Goal: Task Accomplishment & Management: Manage account settings

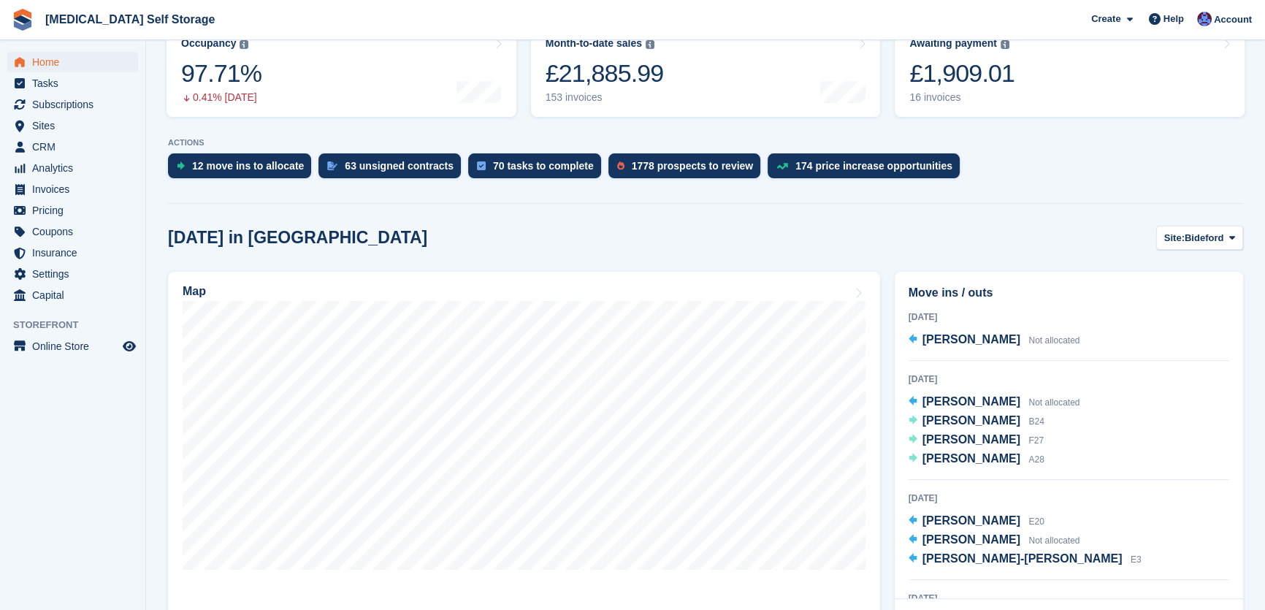
scroll to position [132, 0]
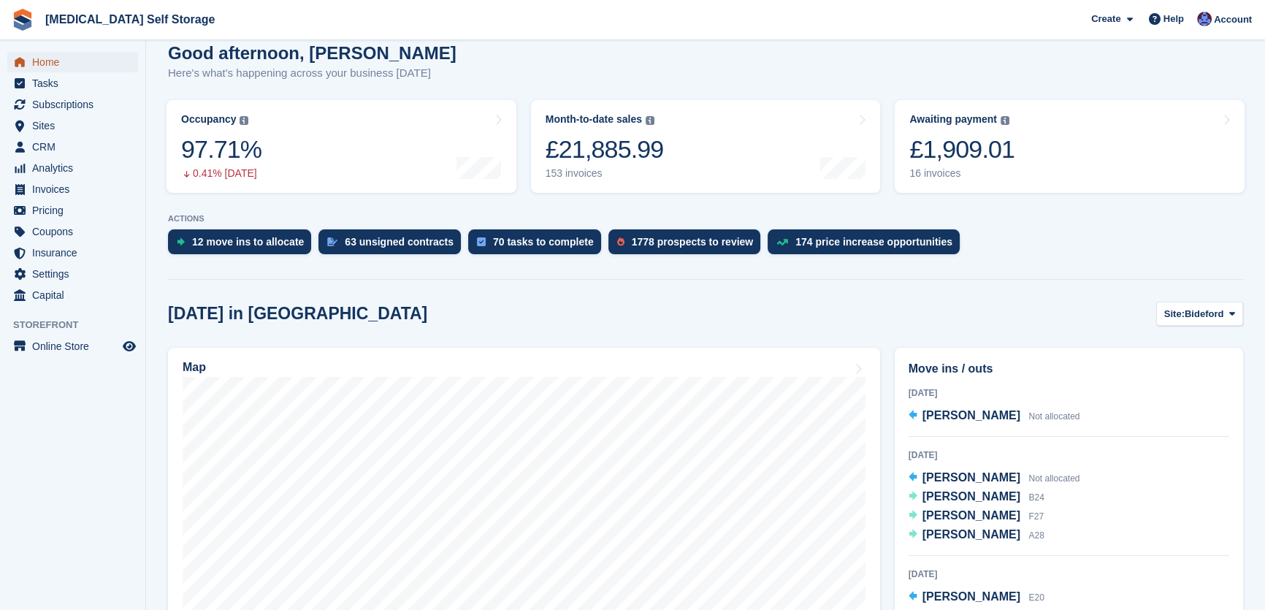
click at [57, 61] on span "Home" at bounding box center [76, 62] width 88 height 20
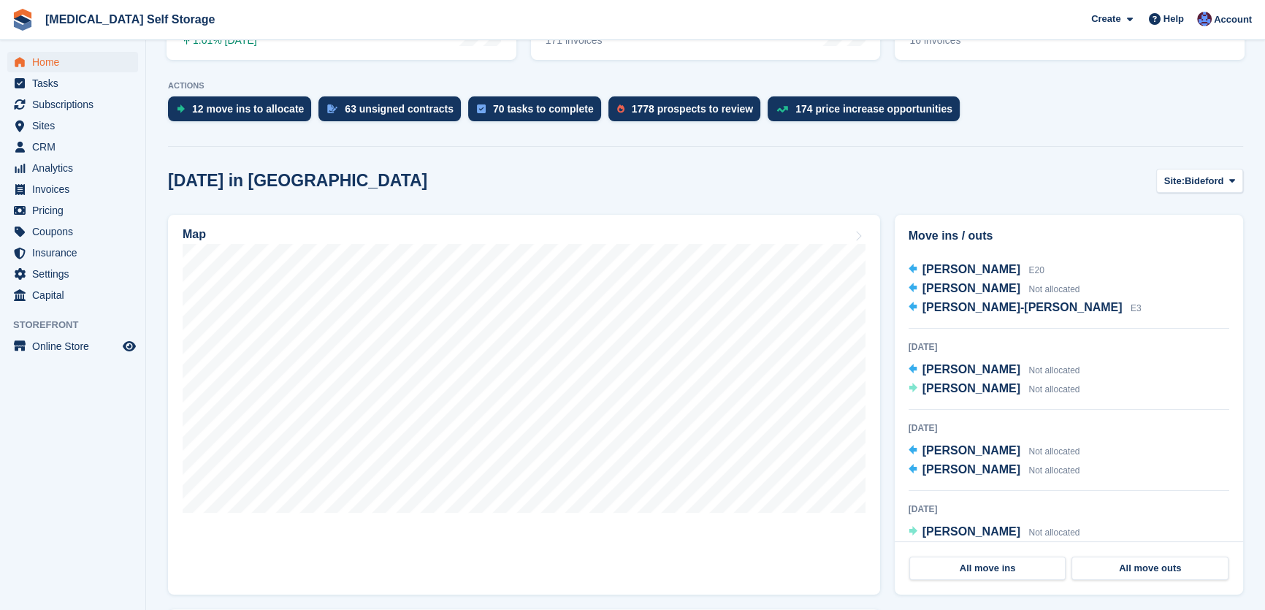
scroll to position [0, 0]
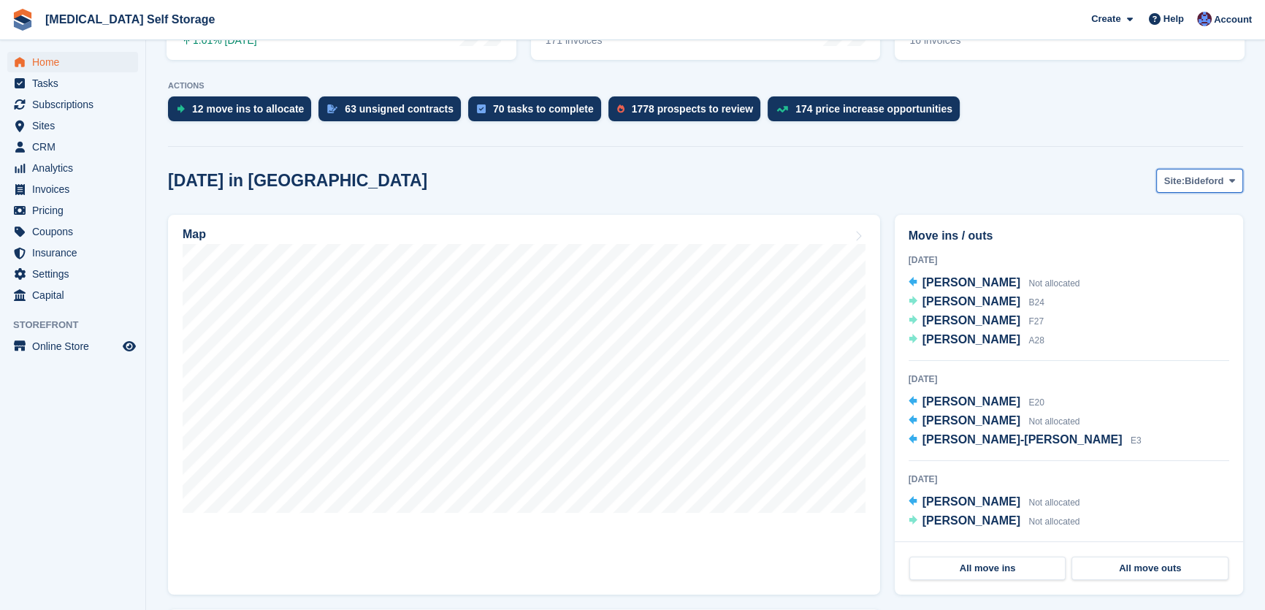
click at [1194, 175] on span "Bideford" at bounding box center [1204, 181] width 39 height 15
click at [1190, 239] on link "Tavistock" at bounding box center [1172, 242] width 127 height 26
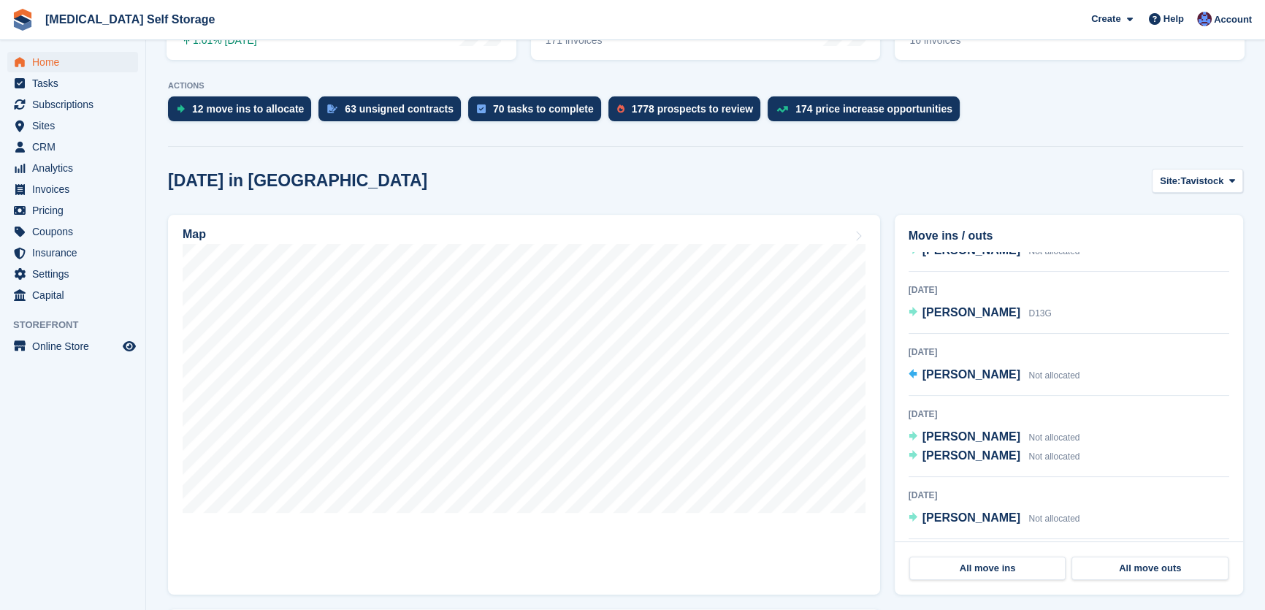
scroll to position [199, 0]
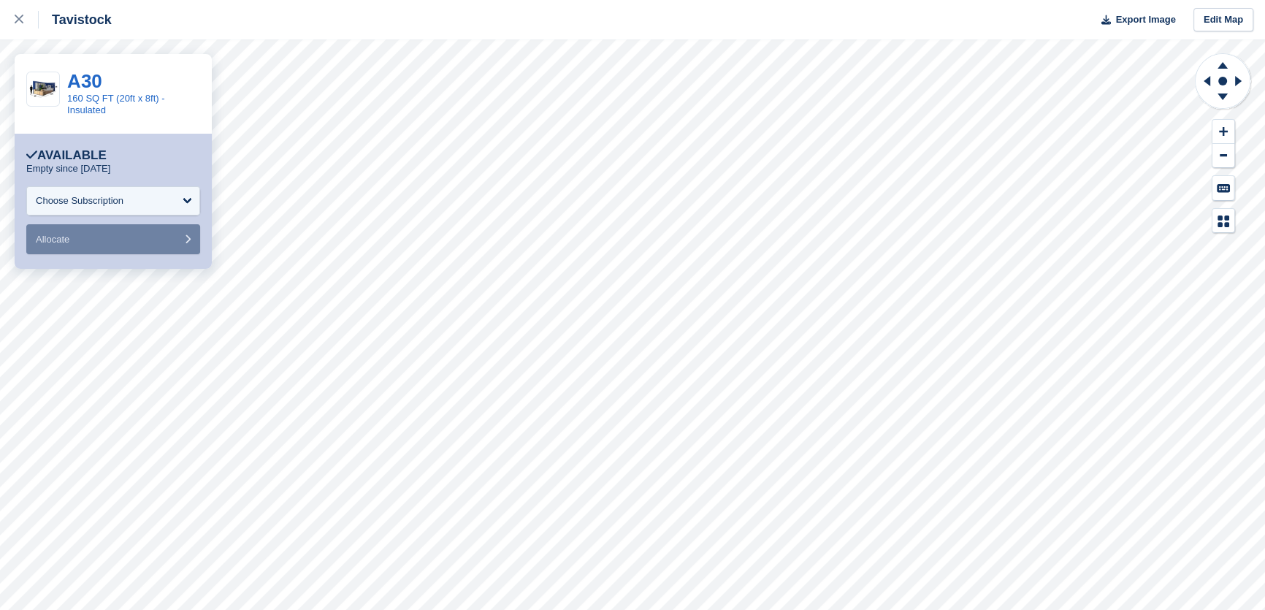
click at [81, 183] on div "**********" at bounding box center [113, 201] width 174 height 106
click at [87, 196] on div "Choose Subscription" at bounding box center [80, 201] width 88 height 15
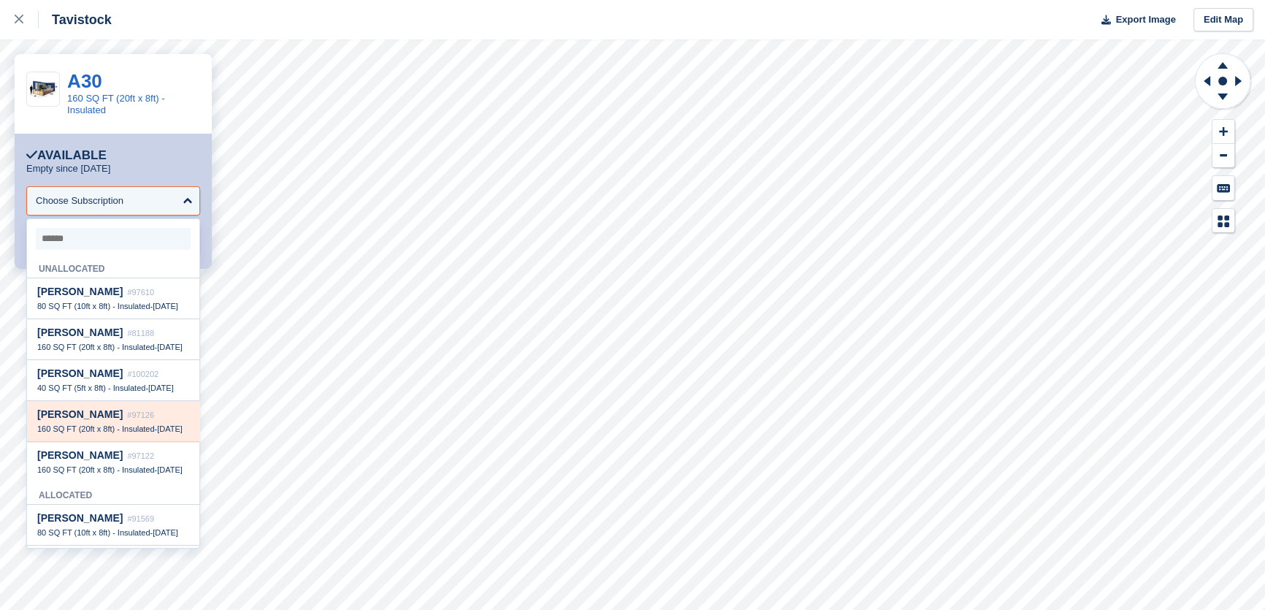
click at [99, 421] on div "Vivenne Lyon #97126" at bounding box center [113, 414] width 152 height 12
select select "*****"
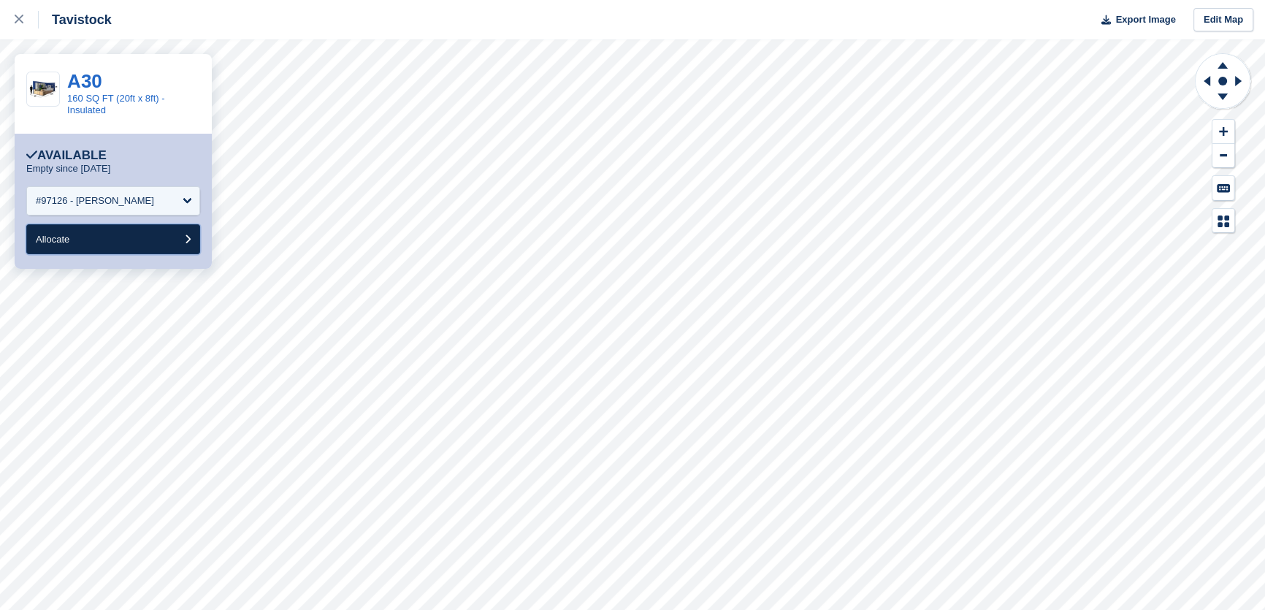
click at [69, 239] on span "Allocate" at bounding box center [53, 239] width 34 height 11
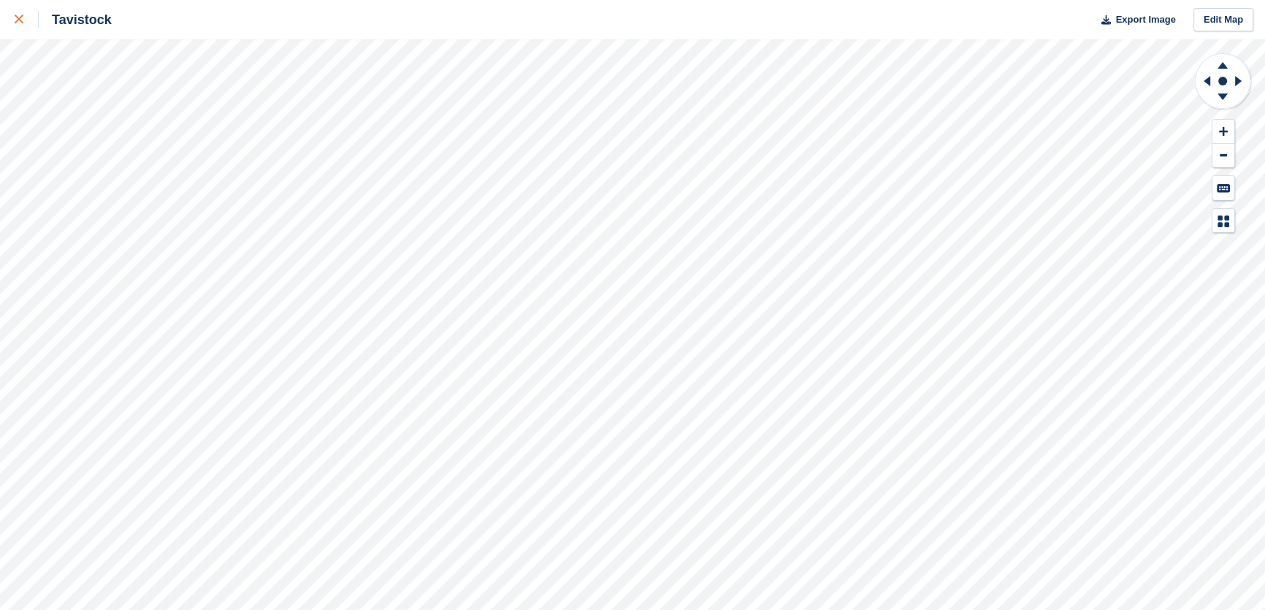
click at [18, 16] on icon at bounding box center [19, 19] width 9 height 9
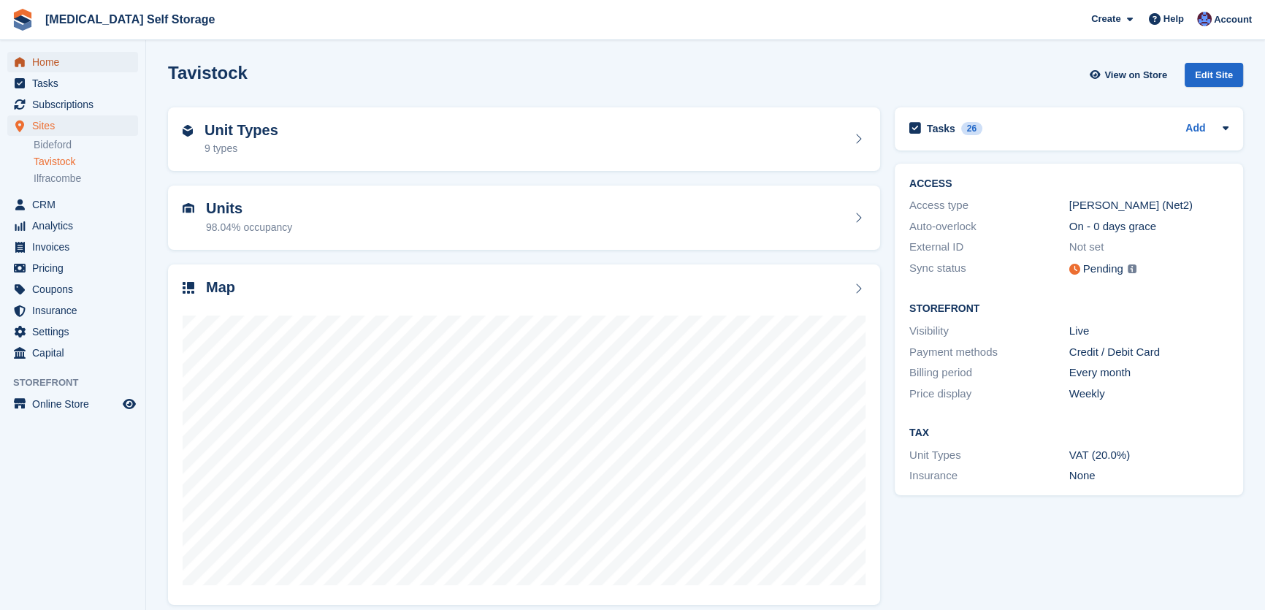
click at [51, 60] on span "Home" at bounding box center [76, 62] width 88 height 20
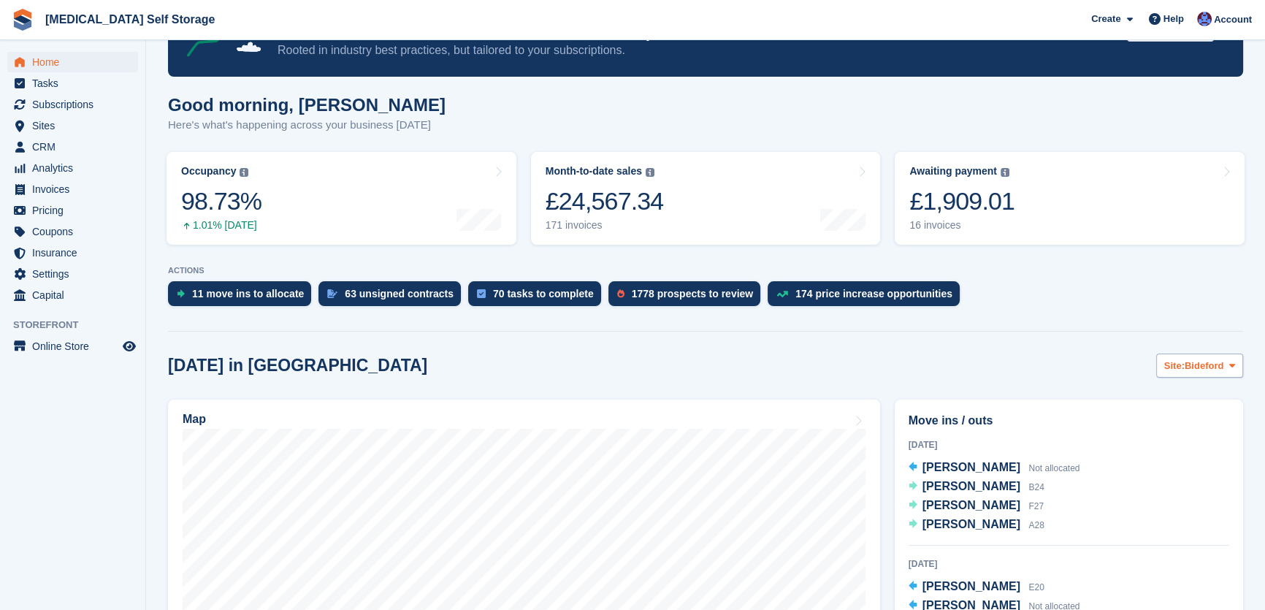
scroll to position [265, 0]
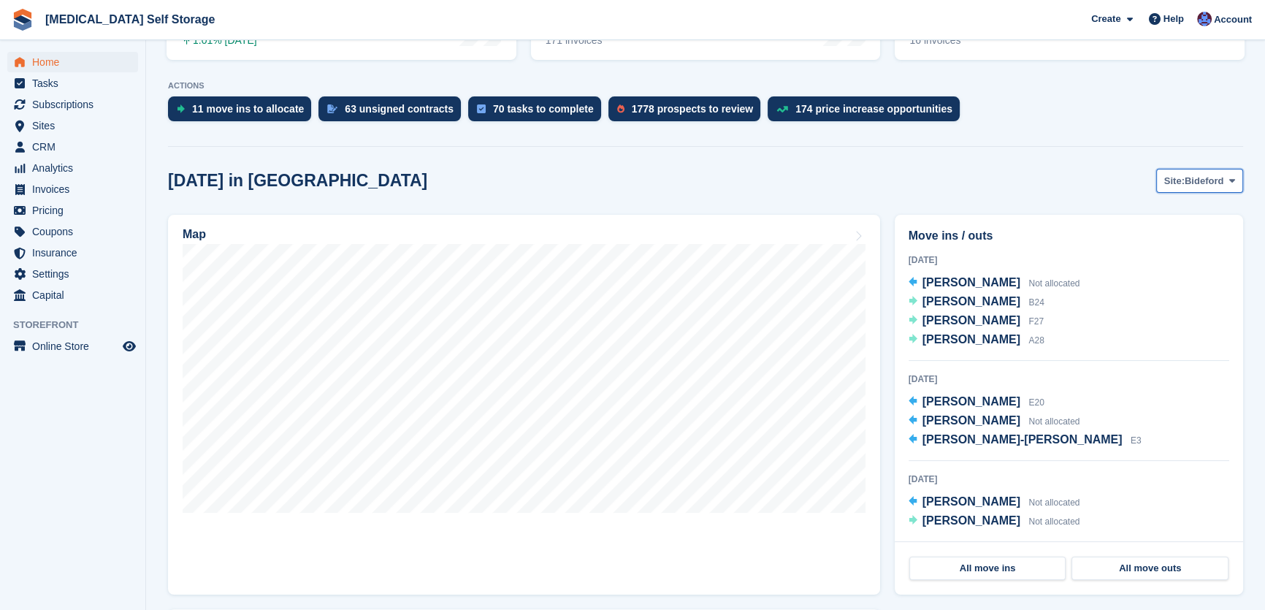
click at [1196, 180] on span "Bideford" at bounding box center [1204, 181] width 39 height 15
click at [1164, 247] on link "Tavistock" at bounding box center [1172, 242] width 127 height 26
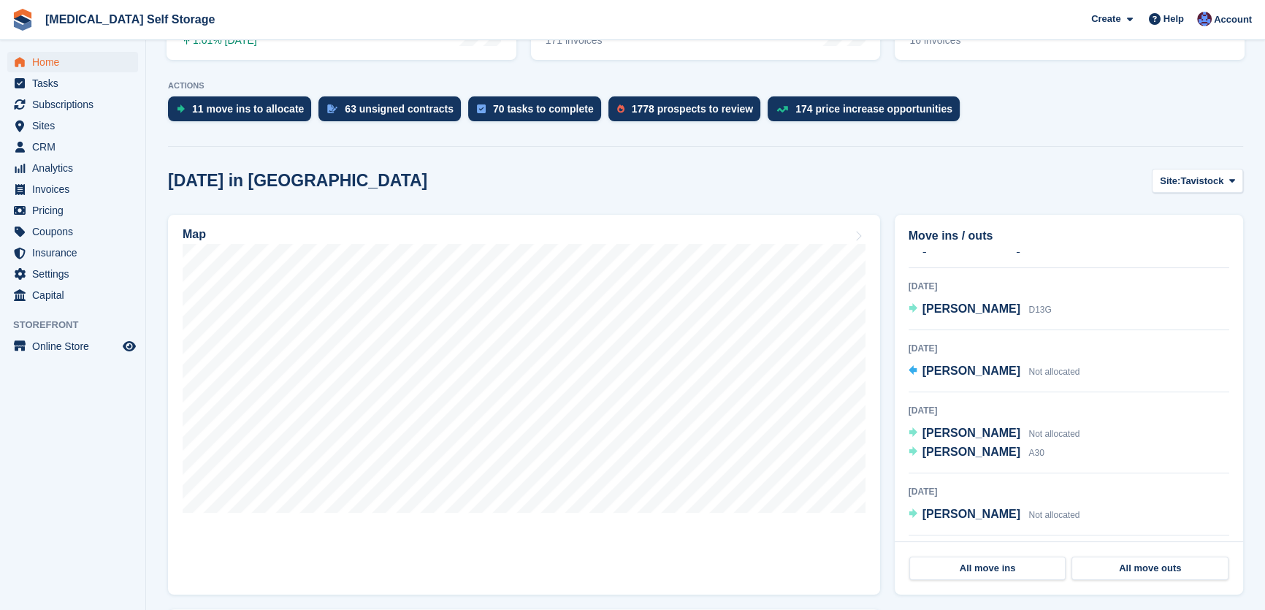
scroll to position [0, 0]
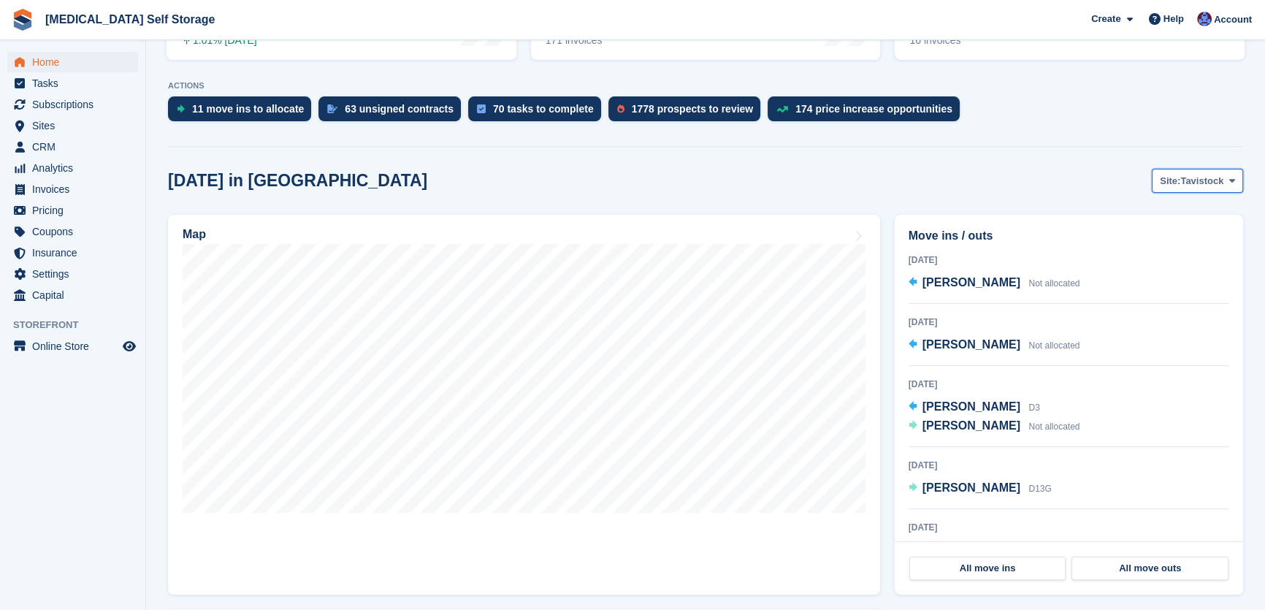
click at [1207, 180] on span "Tavistock" at bounding box center [1201, 181] width 43 height 15
click at [1176, 265] on link "Ilfracombe" at bounding box center [1172, 268] width 127 height 26
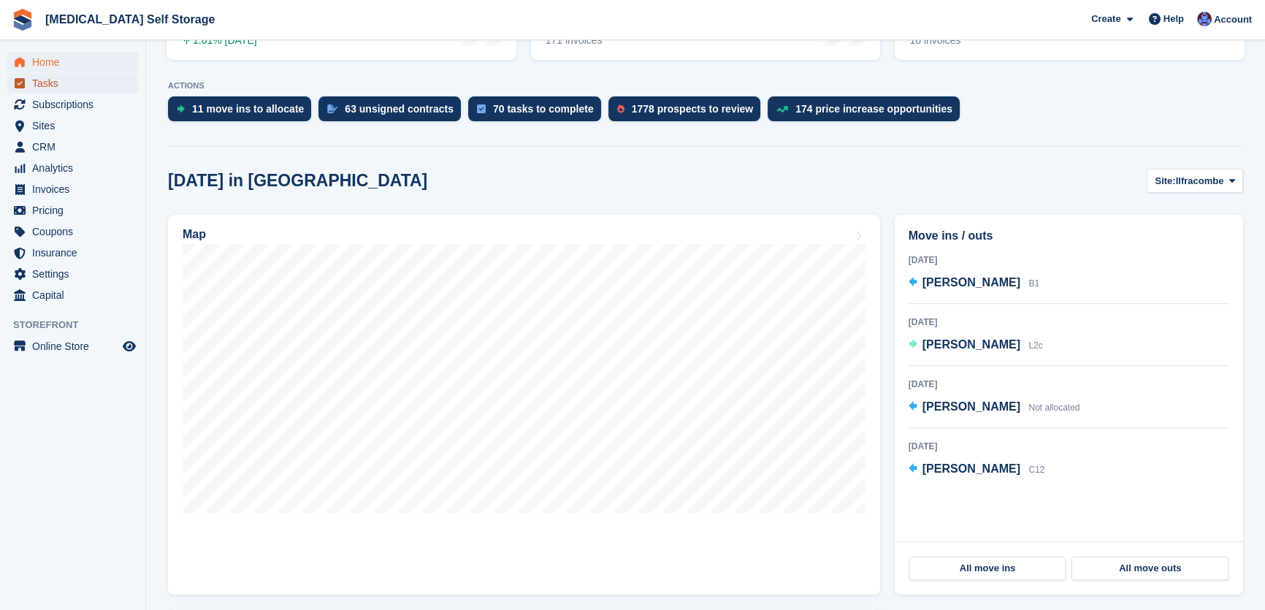
click at [48, 80] on span "Tasks" at bounding box center [76, 83] width 88 height 20
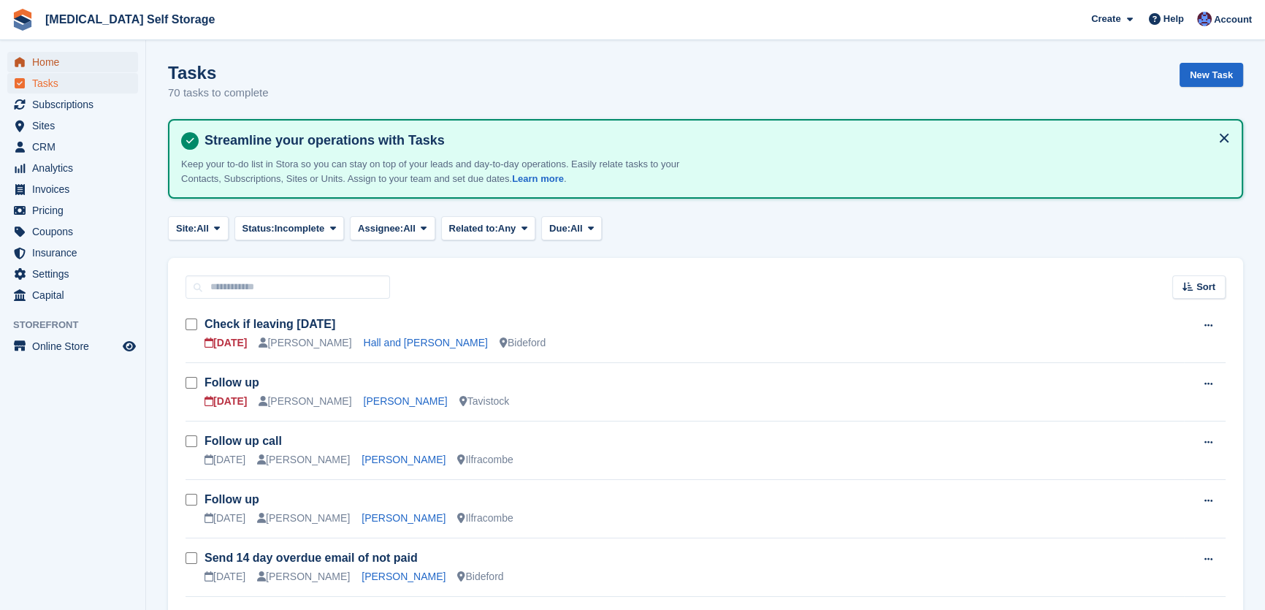
click at [39, 61] on span "Home" at bounding box center [76, 62] width 88 height 20
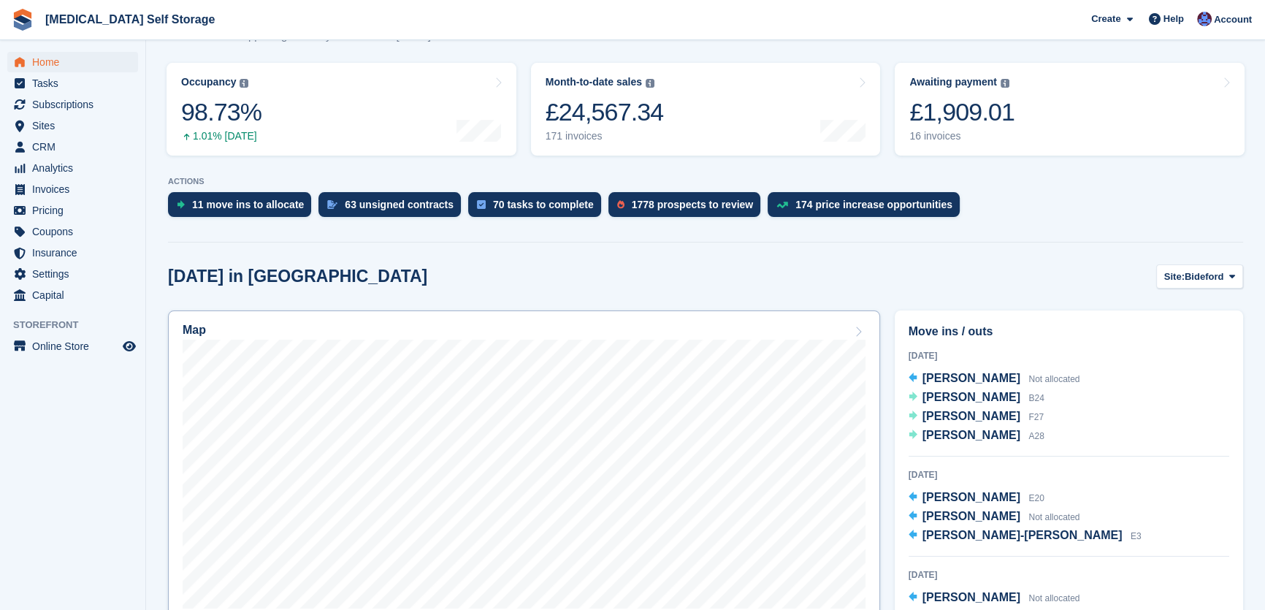
scroll to position [265, 0]
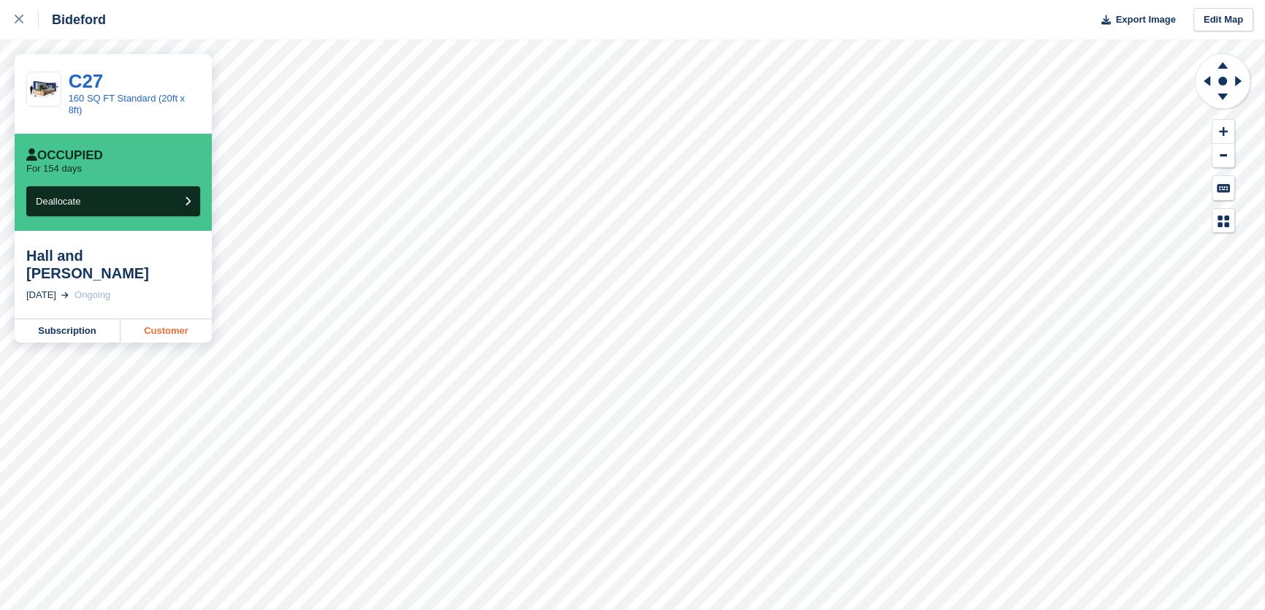
click at [176, 319] on link "Customer" at bounding box center [166, 330] width 91 height 23
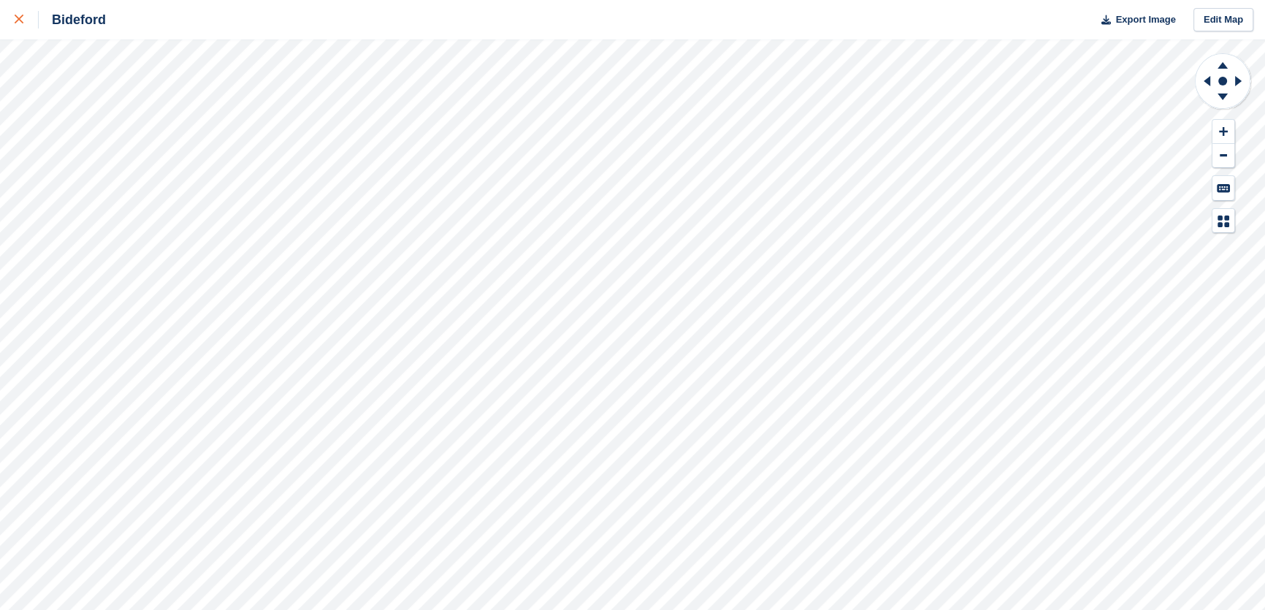
click at [23, 21] on icon at bounding box center [19, 19] width 9 height 9
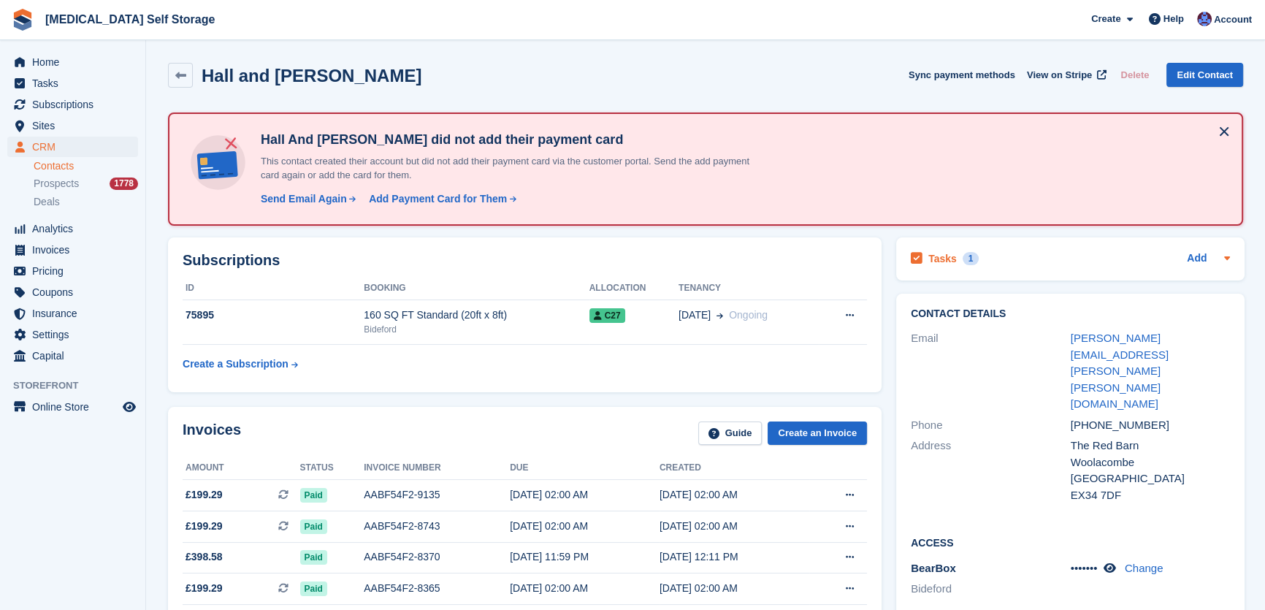
click at [939, 259] on h2 "Tasks" at bounding box center [942, 258] width 28 height 13
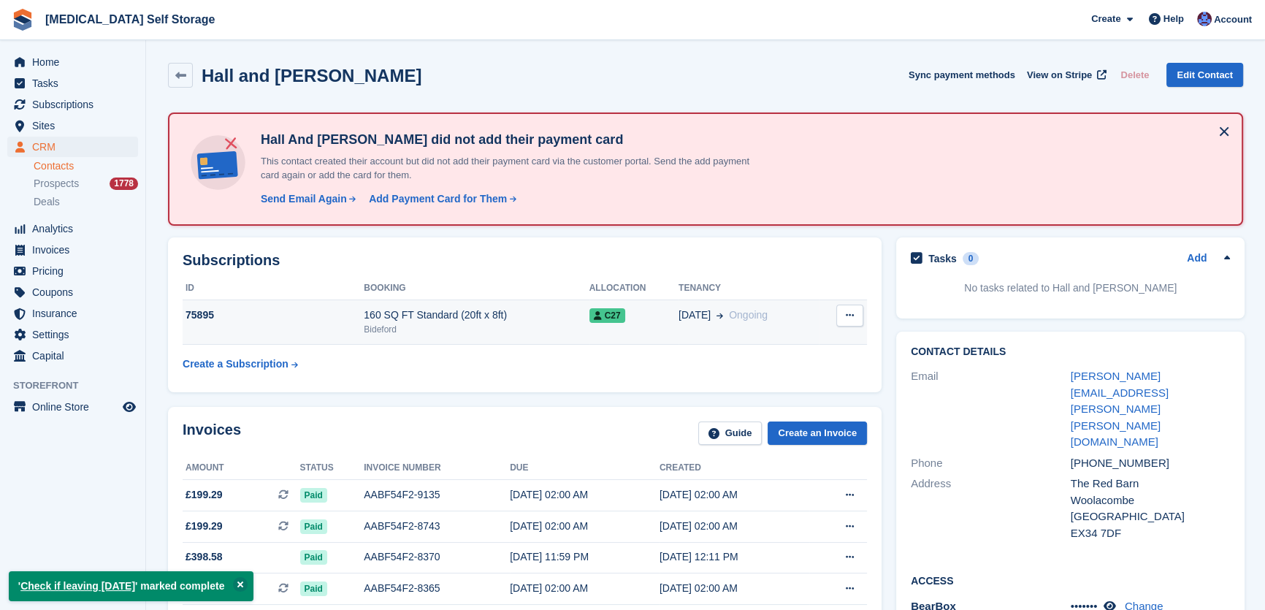
click at [846, 316] on icon at bounding box center [850, 314] width 8 height 9
click at [773, 344] on p "Cancel subscription" at bounding box center [793, 344] width 127 height 19
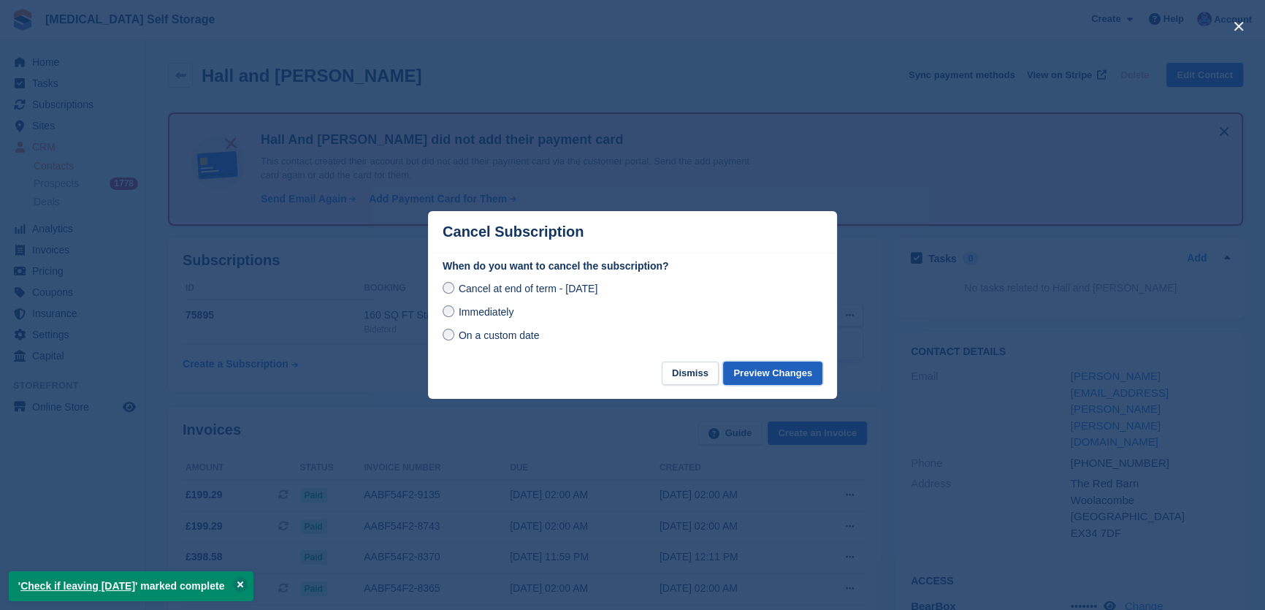
click at [758, 375] on button "Preview Changes" at bounding box center [772, 374] width 99 height 24
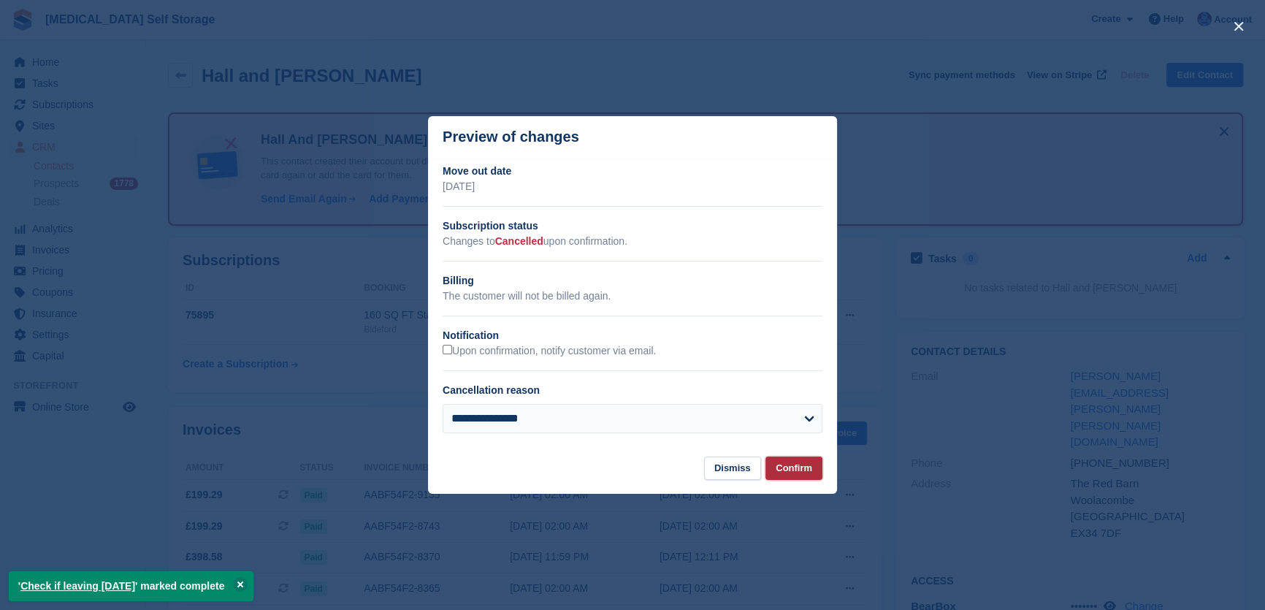
click at [796, 467] on button "Confirm" at bounding box center [793, 468] width 57 height 24
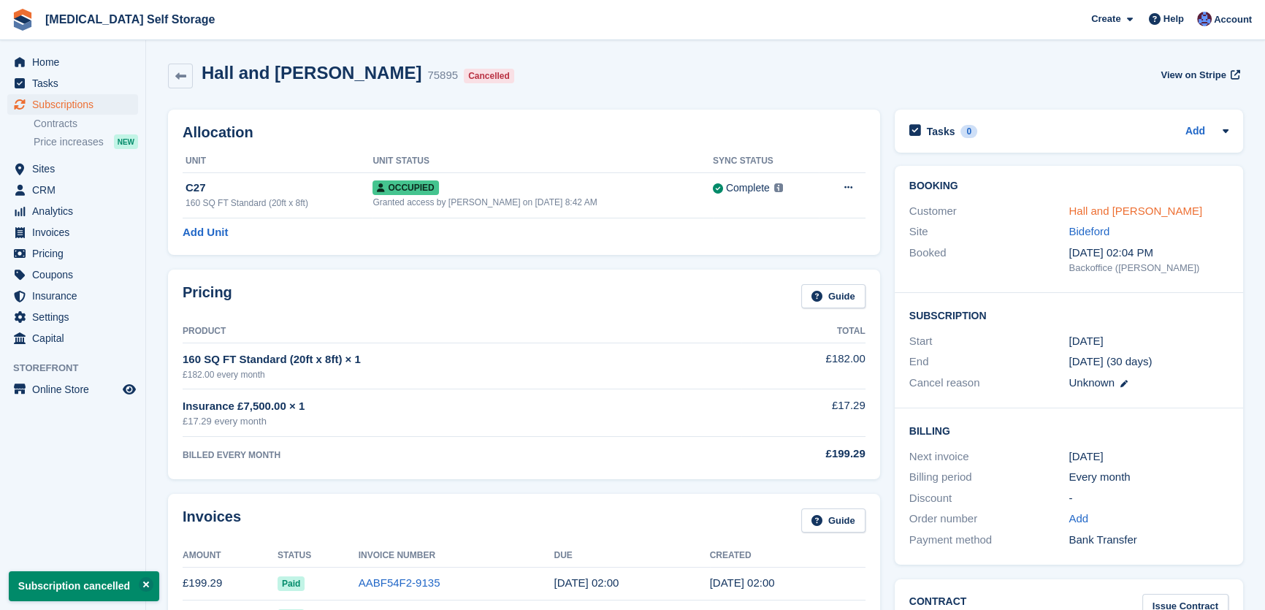
click at [1093, 217] on link "Hall and [PERSON_NAME]" at bounding box center [1136, 211] width 134 height 12
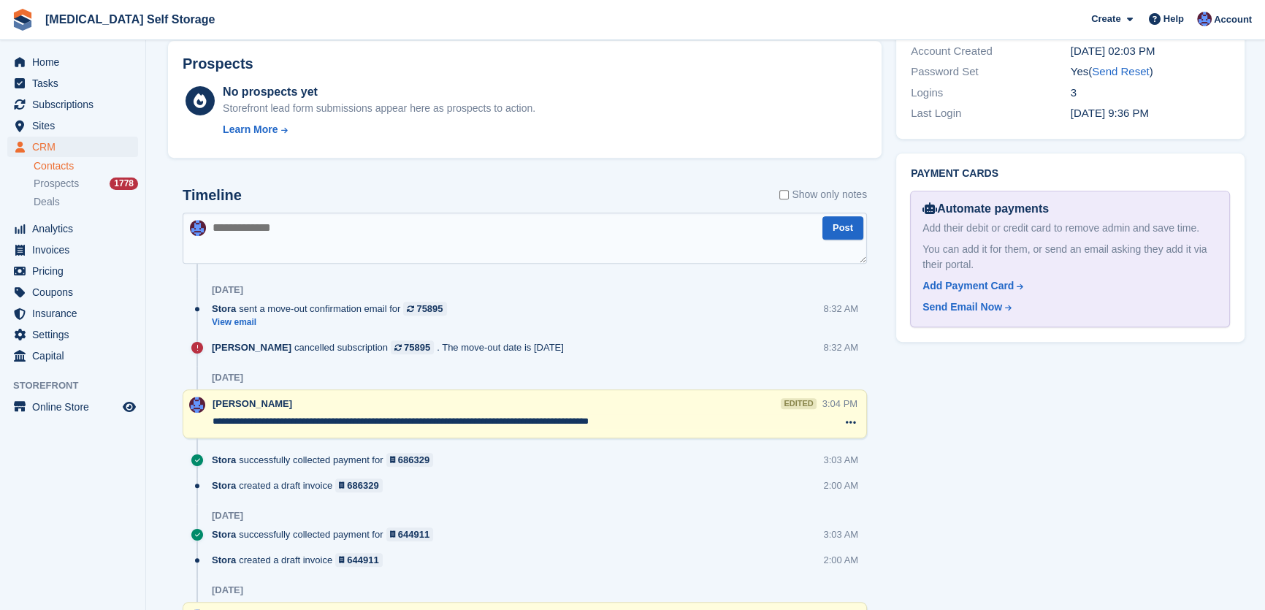
scroll to position [863, 0]
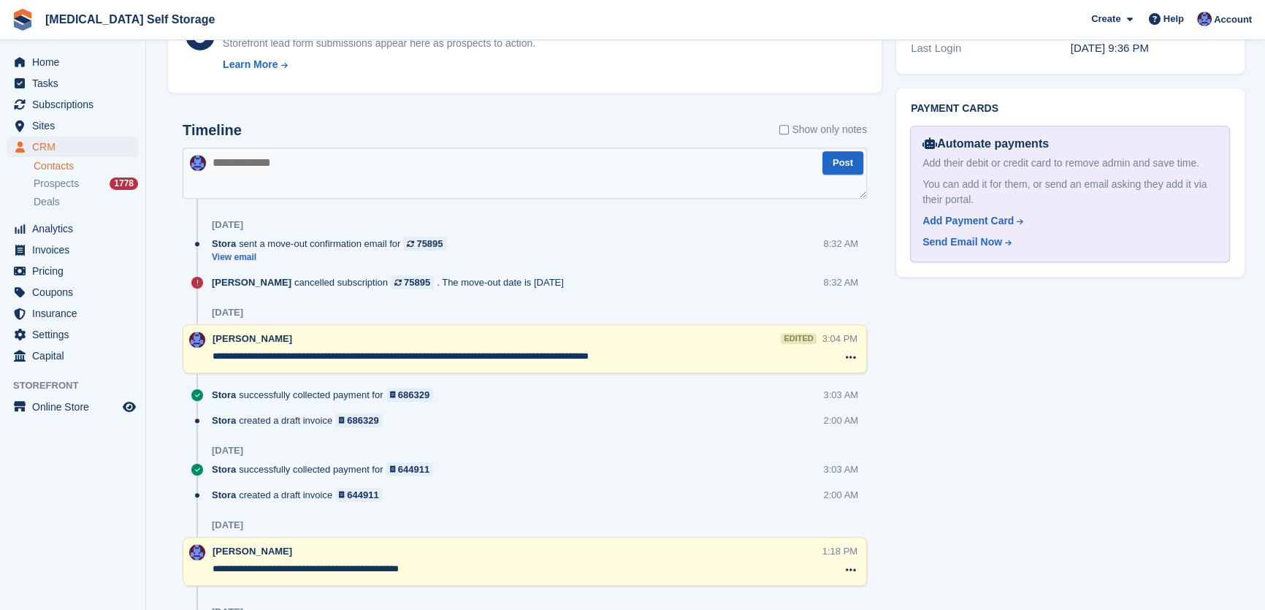
click at [338, 170] on textarea at bounding box center [525, 173] width 684 height 51
type textarea "**********"
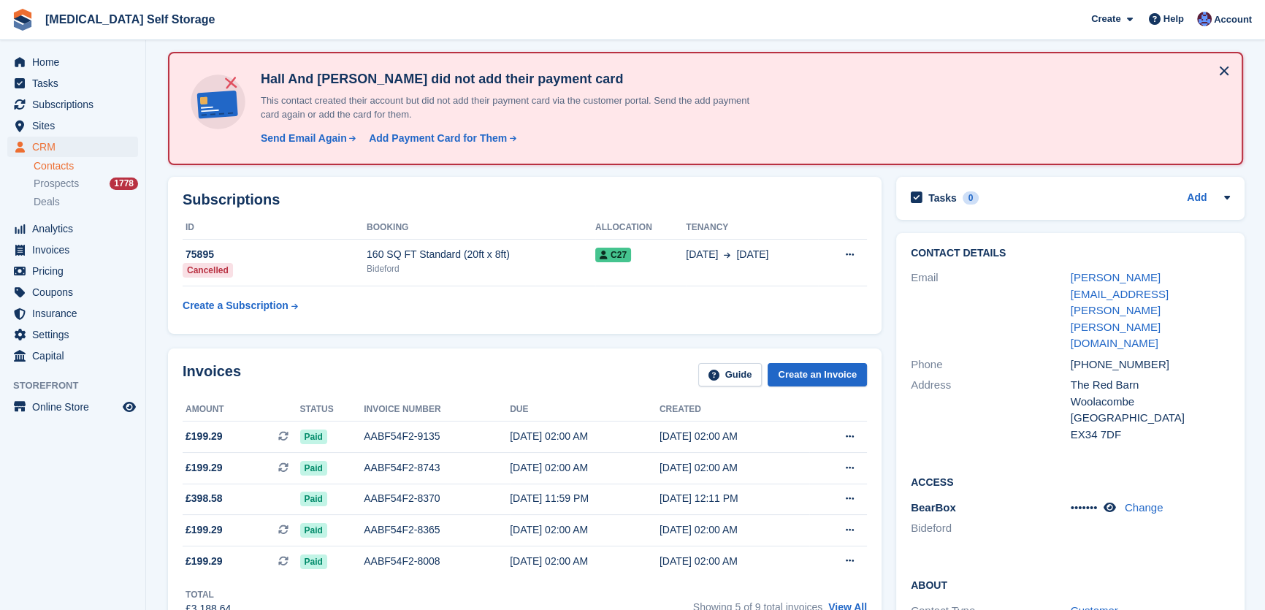
scroll to position [0, 0]
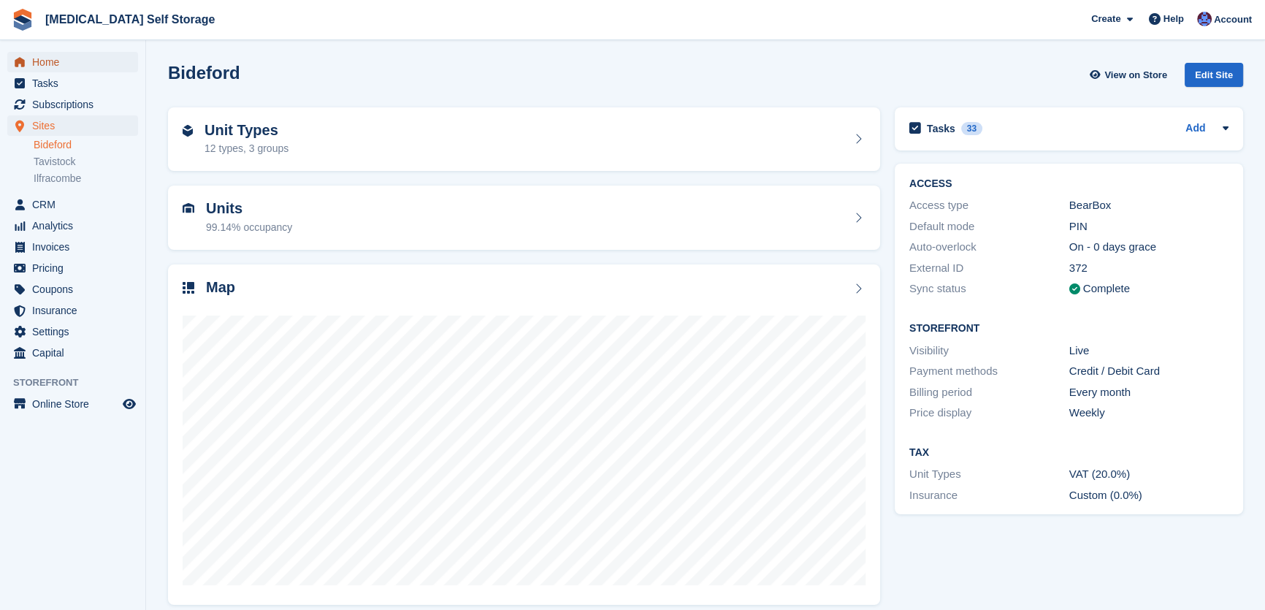
click at [60, 61] on span "Home" at bounding box center [76, 62] width 88 height 20
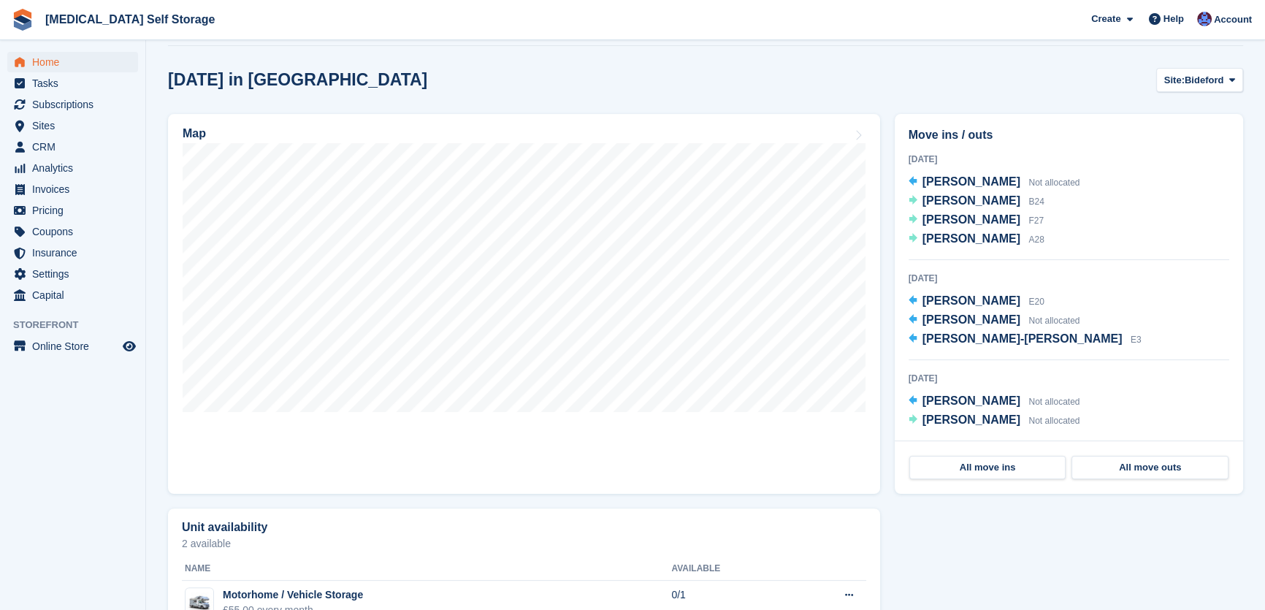
scroll to position [398, 0]
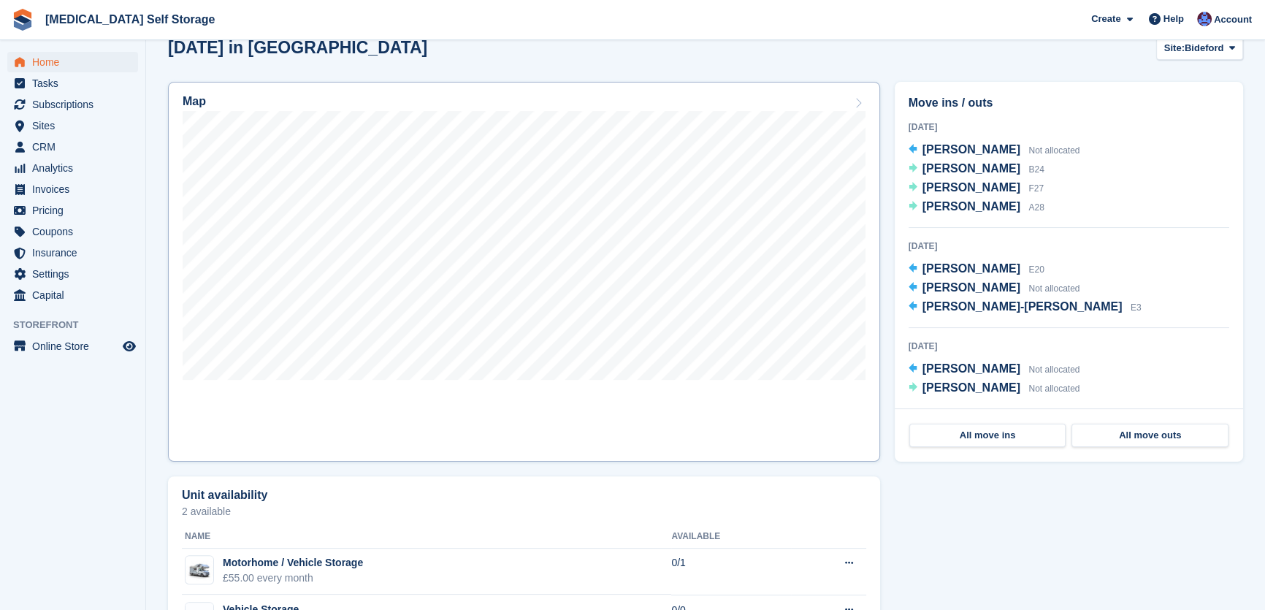
click at [548, 398] on link "Map" at bounding box center [524, 272] width 712 height 380
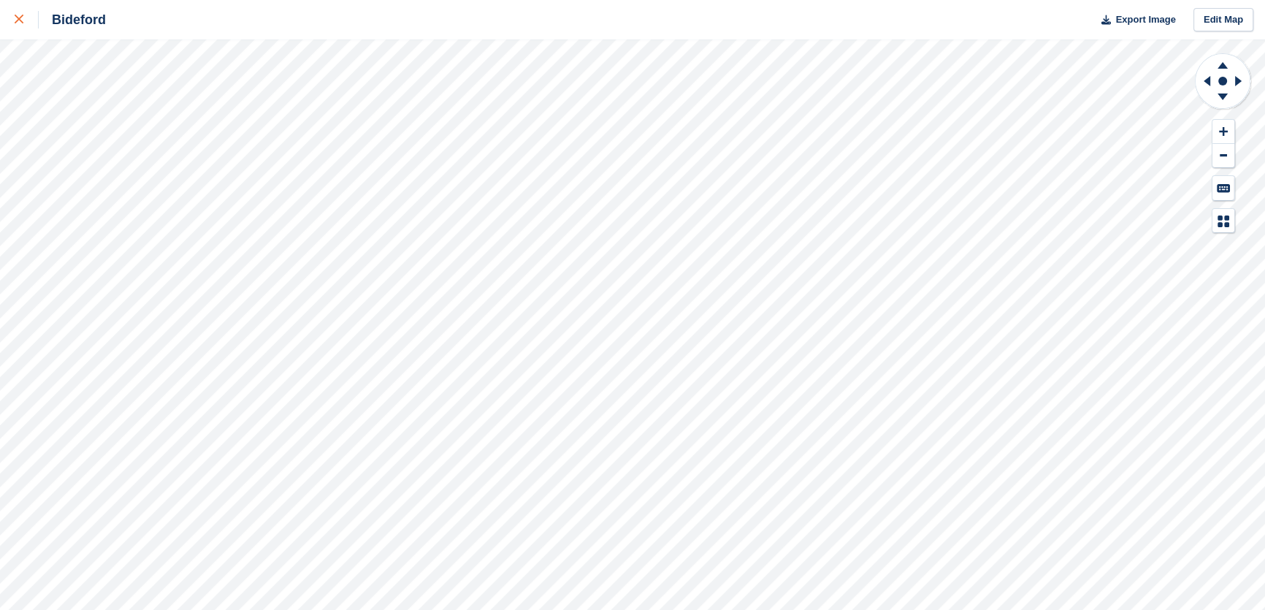
click at [21, 19] on icon at bounding box center [19, 19] width 9 height 9
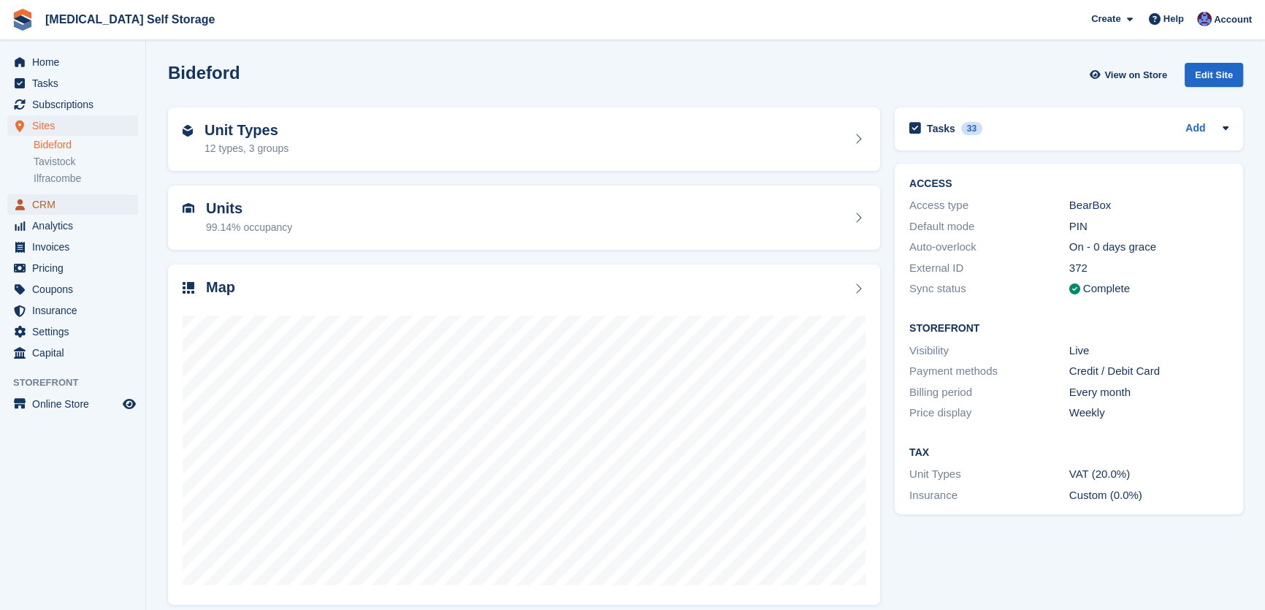
click at [50, 195] on span "CRM" at bounding box center [76, 204] width 88 height 20
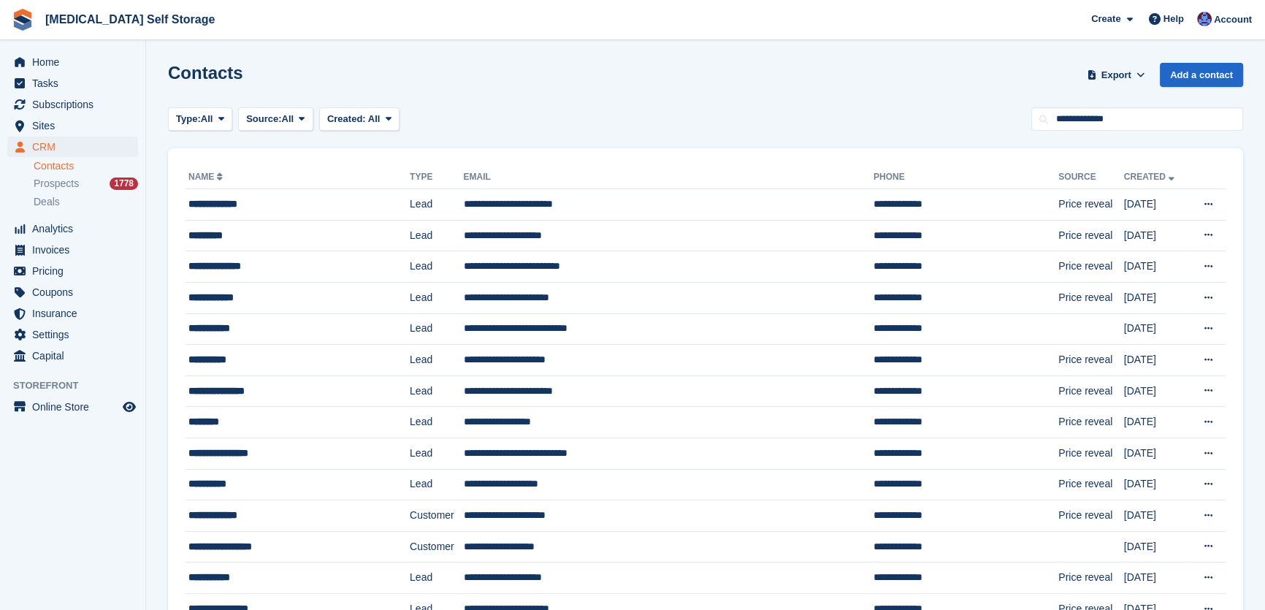
type input "**********"
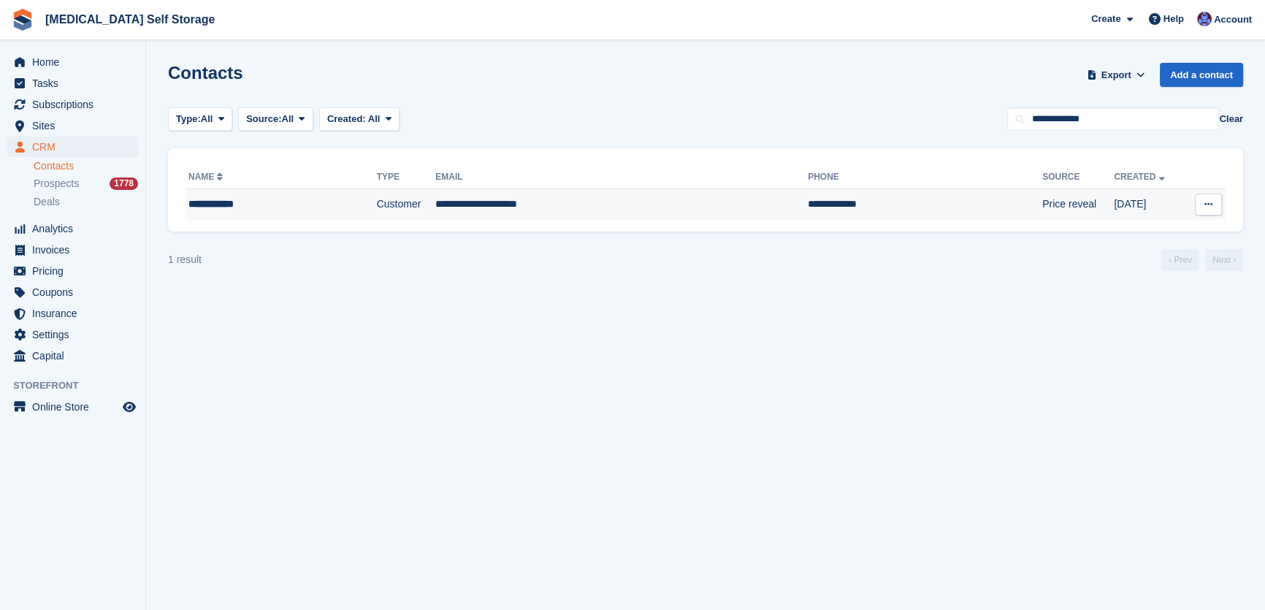
click at [530, 207] on td "**********" at bounding box center [621, 204] width 373 height 31
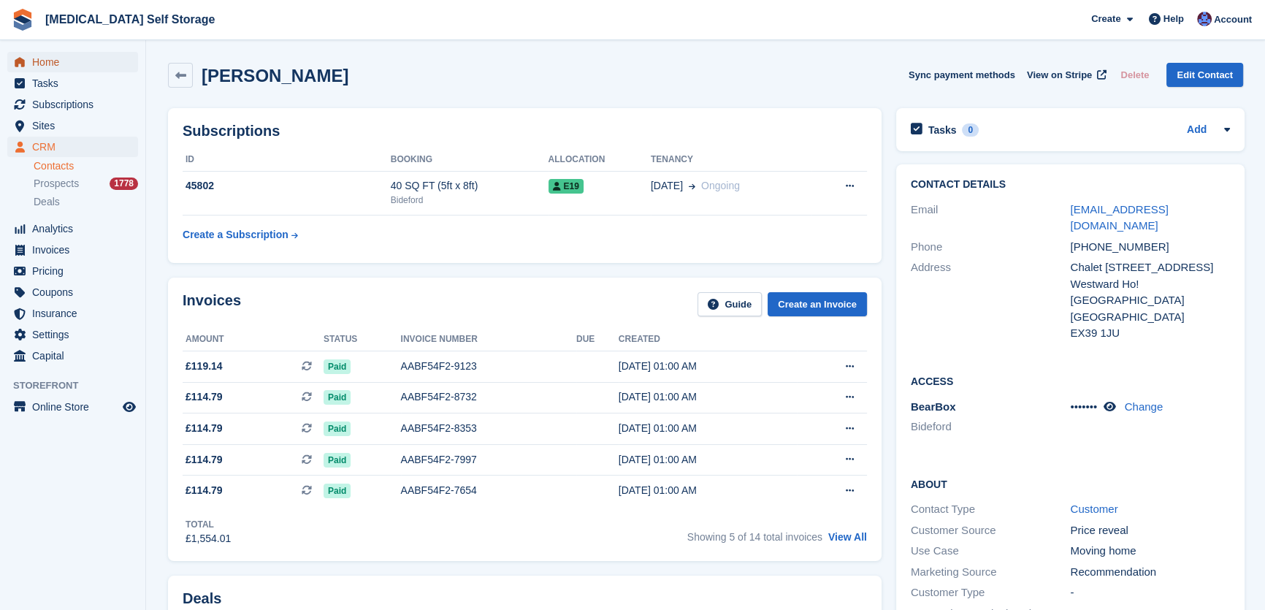
click at [40, 64] on span "Home" at bounding box center [76, 62] width 88 height 20
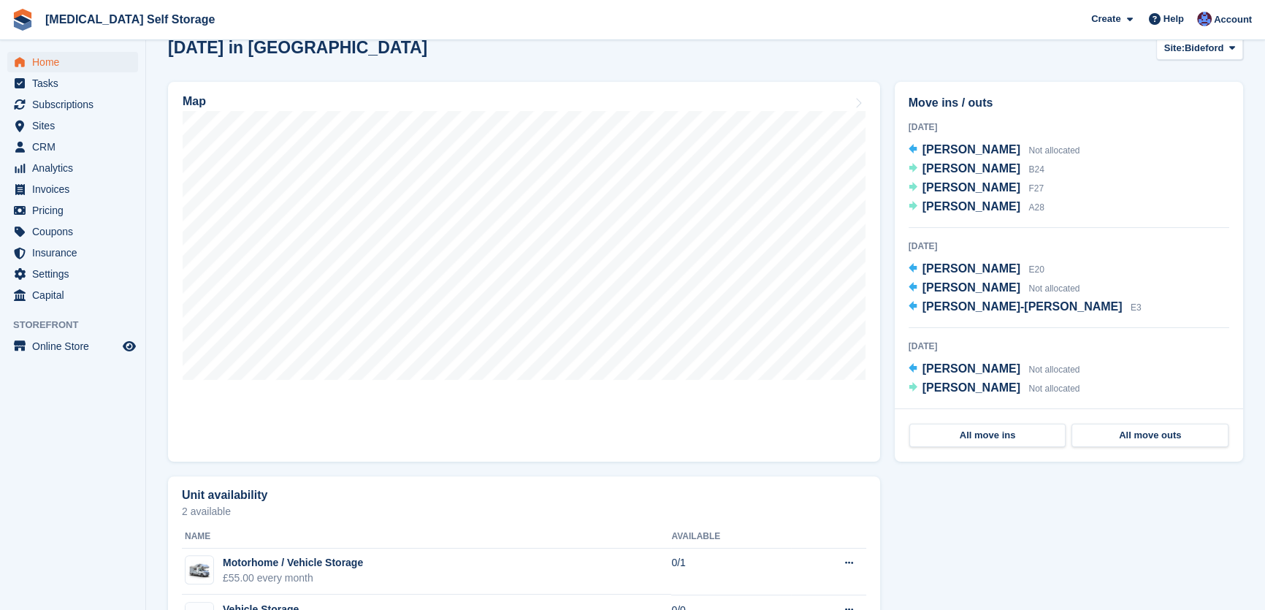
scroll to position [132, 0]
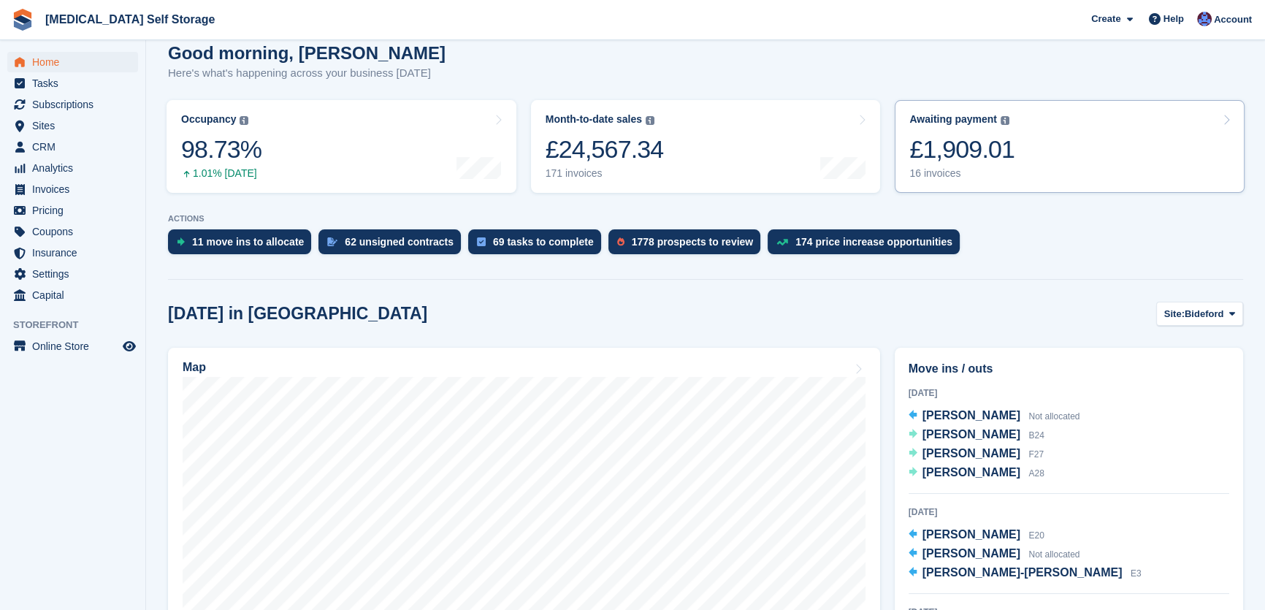
click at [965, 153] on div "£1,909.01" at bounding box center [961, 149] width 105 height 30
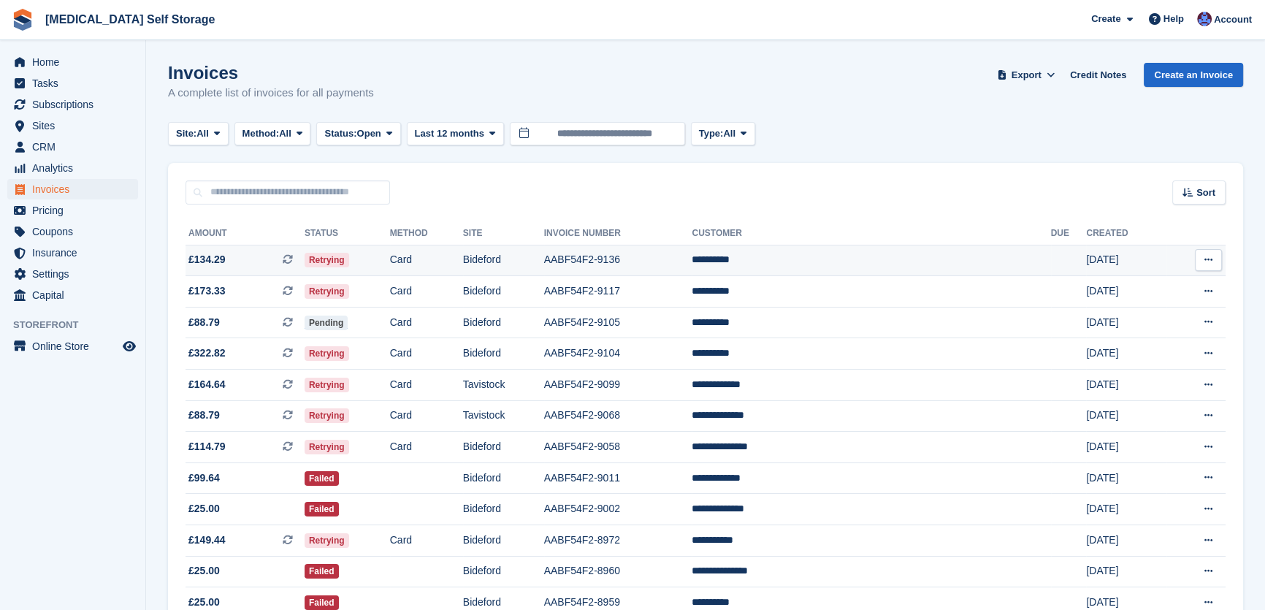
click at [463, 260] on td "Card" at bounding box center [426, 260] width 73 height 31
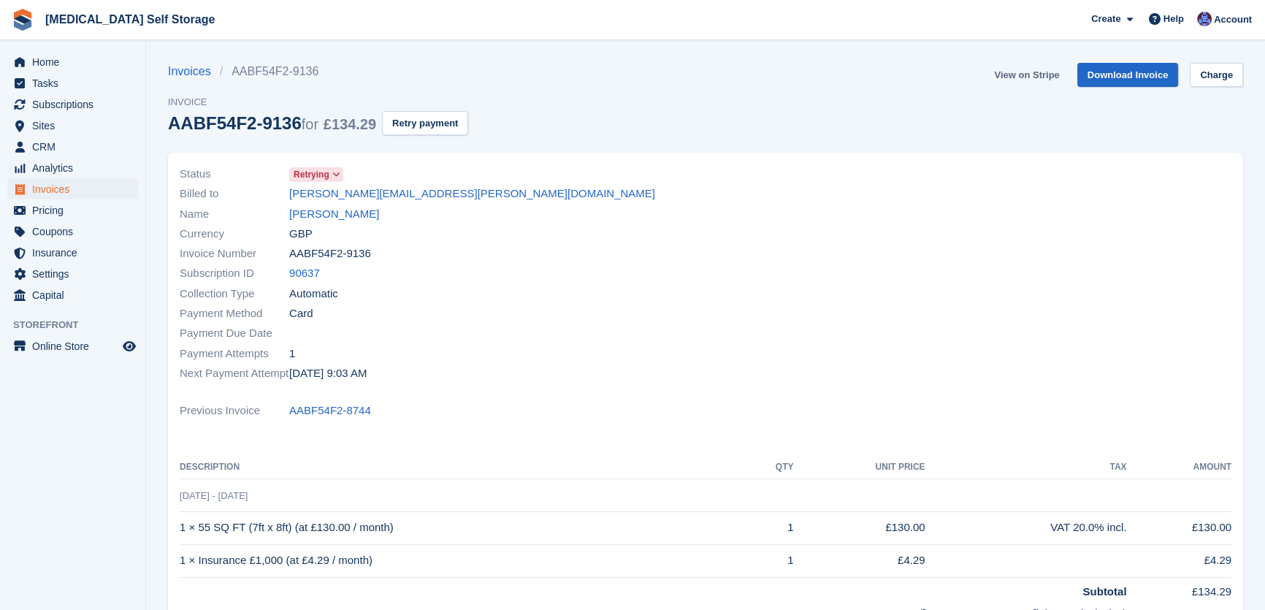
click at [1011, 79] on link "View on Stripe" at bounding box center [1026, 75] width 77 height 24
click at [60, 53] on span "Home" at bounding box center [76, 62] width 88 height 20
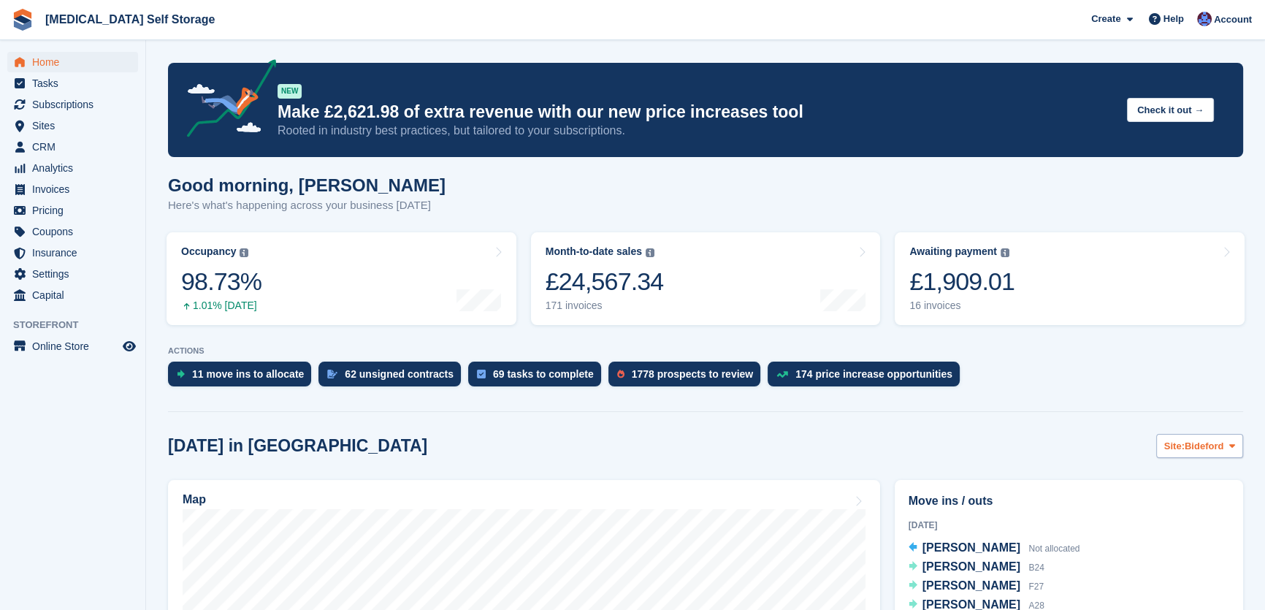
scroll to position [265, 0]
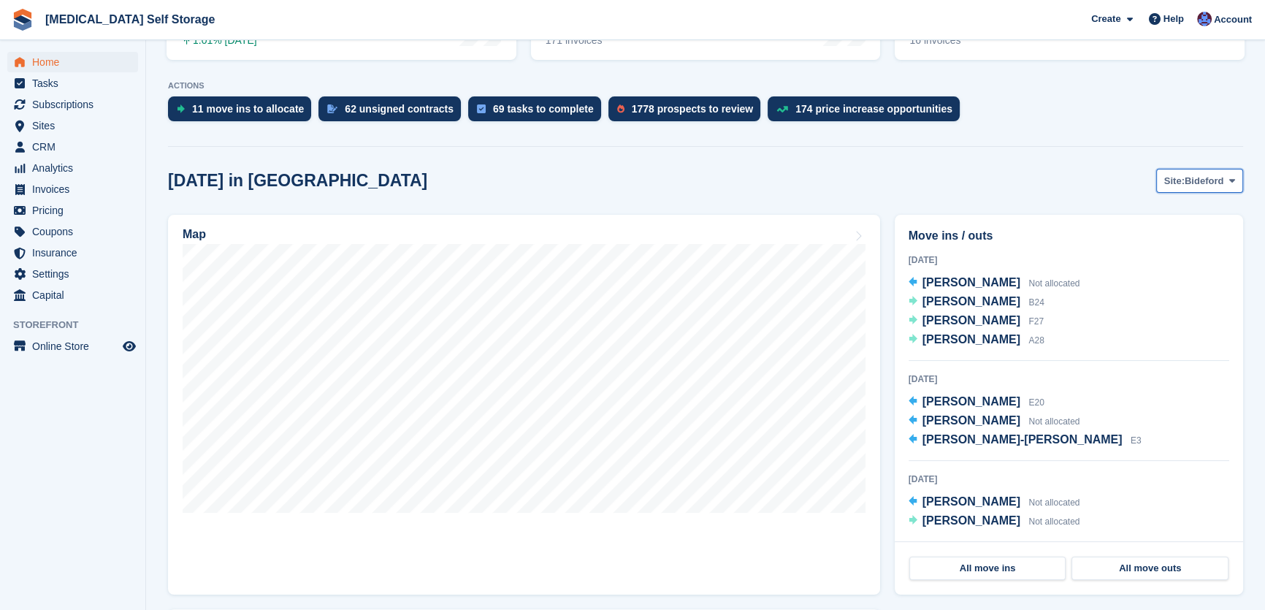
click at [1202, 176] on span "Bideford" at bounding box center [1204, 181] width 39 height 15
click at [1158, 234] on link "Tavistock" at bounding box center [1172, 242] width 127 height 26
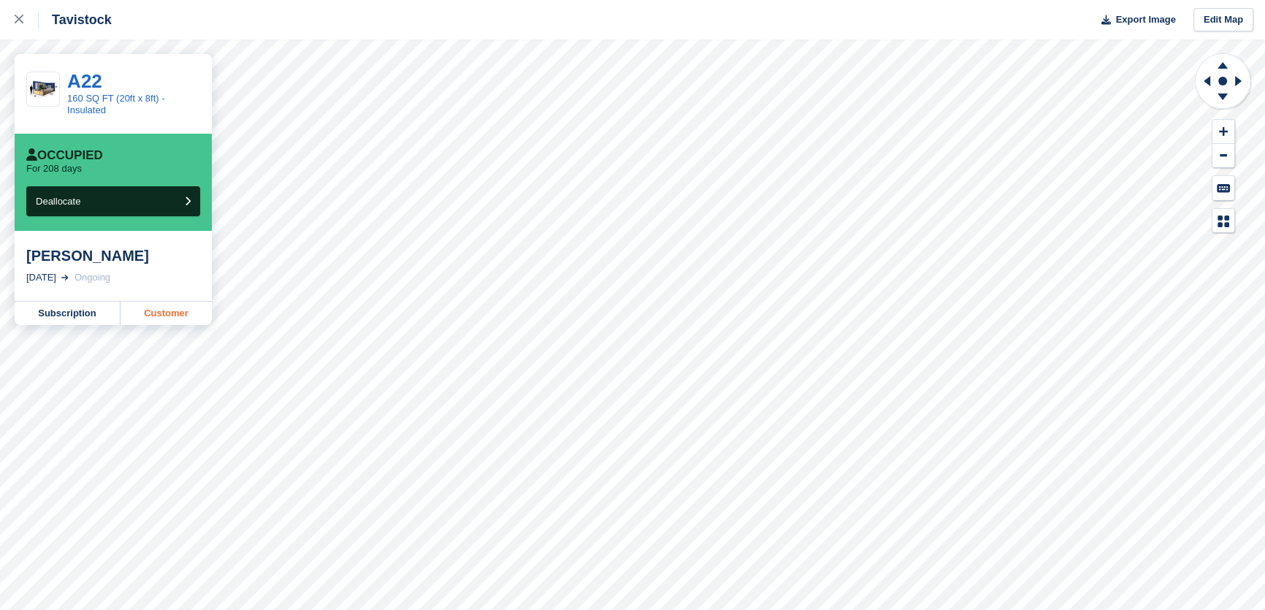
click at [191, 311] on link "Customer" at bounding box center [166, 313] width 91 height 23
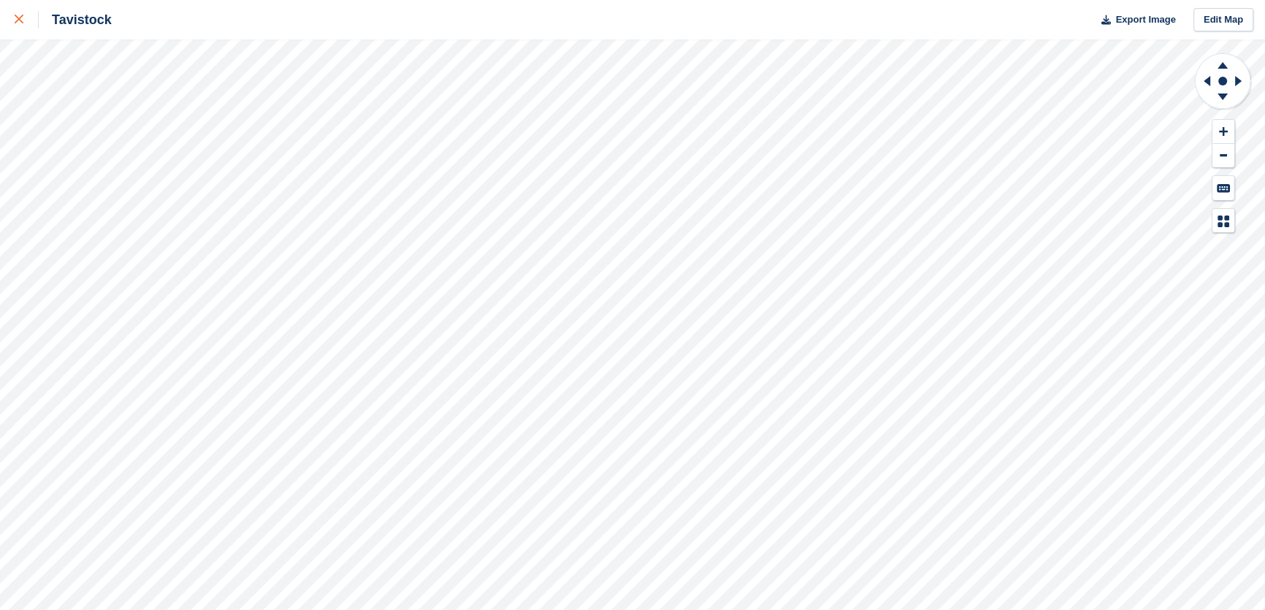
click at [18, 19] on icon at bounding box center [19, 19] width 9 height 9
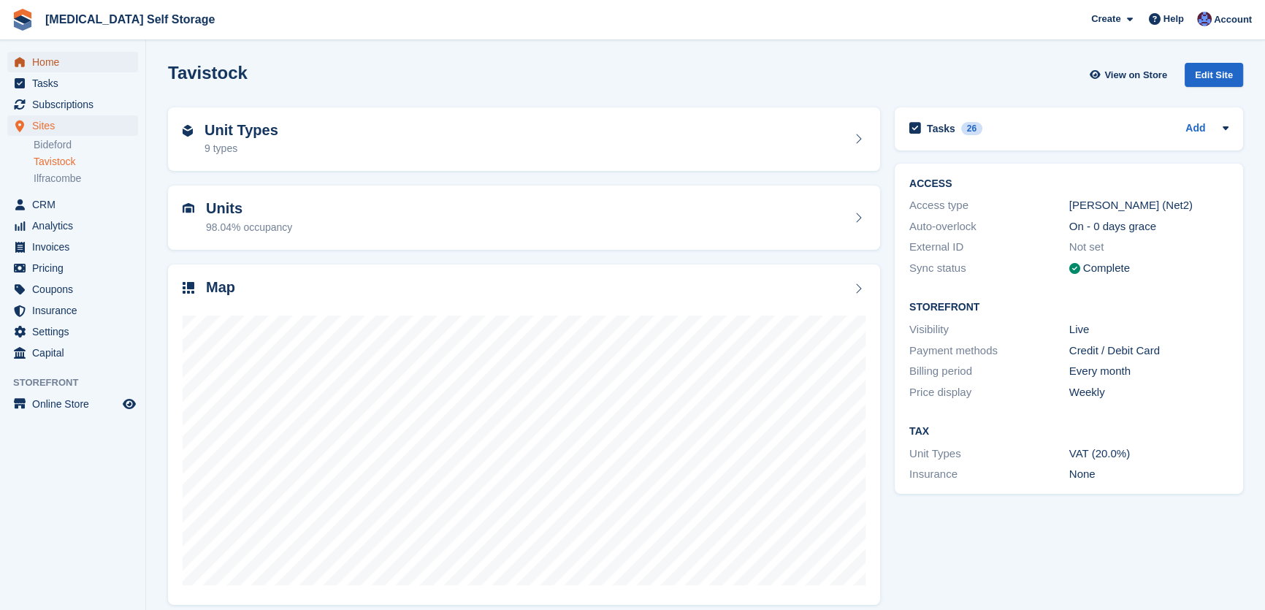
click at [44, 65] on span "Home" at bounding box center [76, 62] width 88 height 20
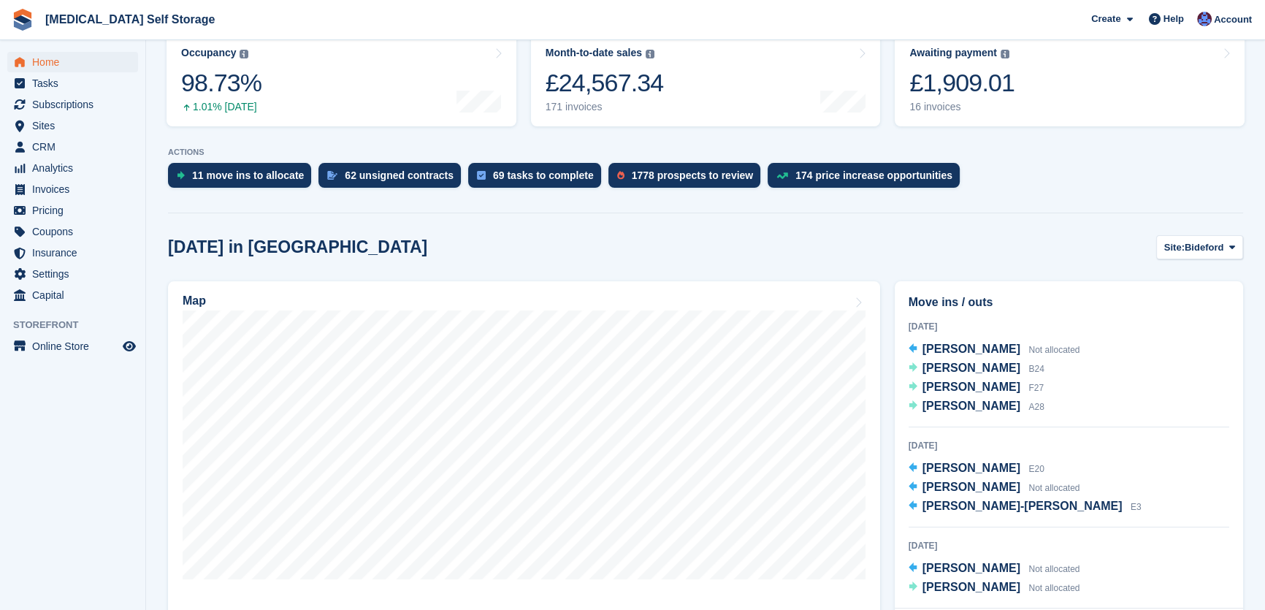
scroll to position [265, 0]
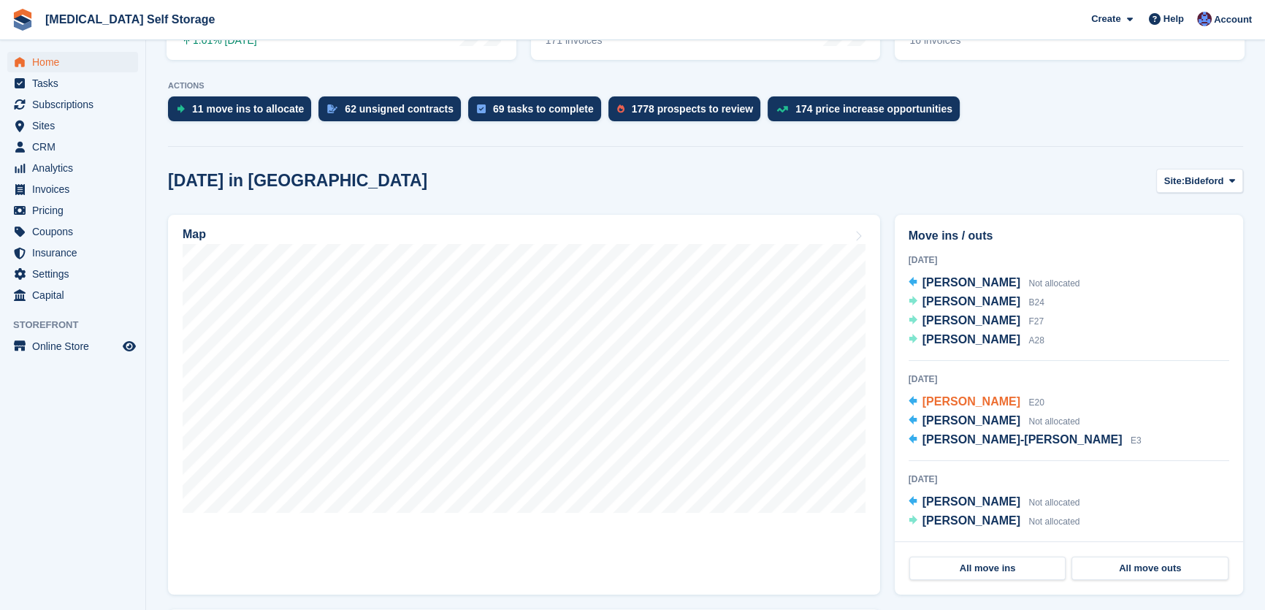
click at [973, 403] on span "[PERSON_NAME]" at bounding box center [971, 401] width 98 height 12
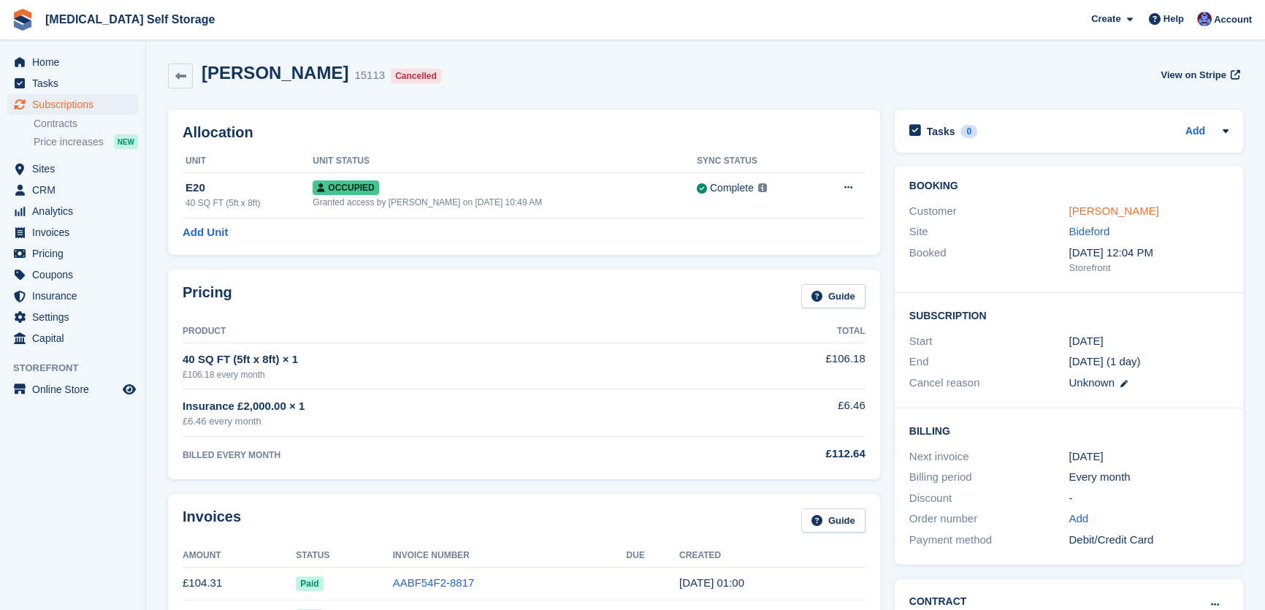
click at [1118, 205] on link "[PERSON_NAME]" at bounding box center [1114, 211] width 90 height 12
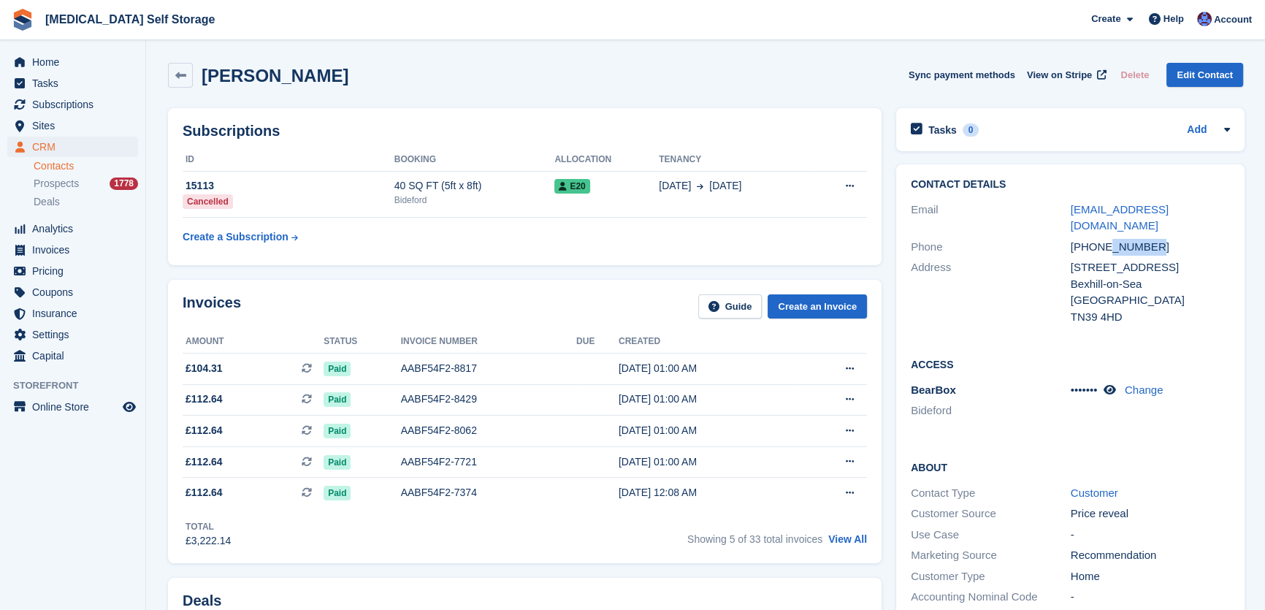
drag, startPoint x: 1174, startPoint y: 234, endPoint x: 1099, endPoint y: 227, distance: 76.3
click at [1099, 239] on div "+447970633184" at bounding box center [1151, 247] width 160 height 17
click at [1229, 241] on div "Contact Details Email randsmitchell@gmail.com Phone +447970633184 Address 11 Do…" at bounding box center [1070, 252] width 348 height 177
drag, startPoint x: 1113, startPoint y: 229, endPoint x: 1072, endPoint y: 232, distance: 41.0
click at [1072, 239] on div "+447970633184" at bounding box center [1151, 247] width 160 height 17
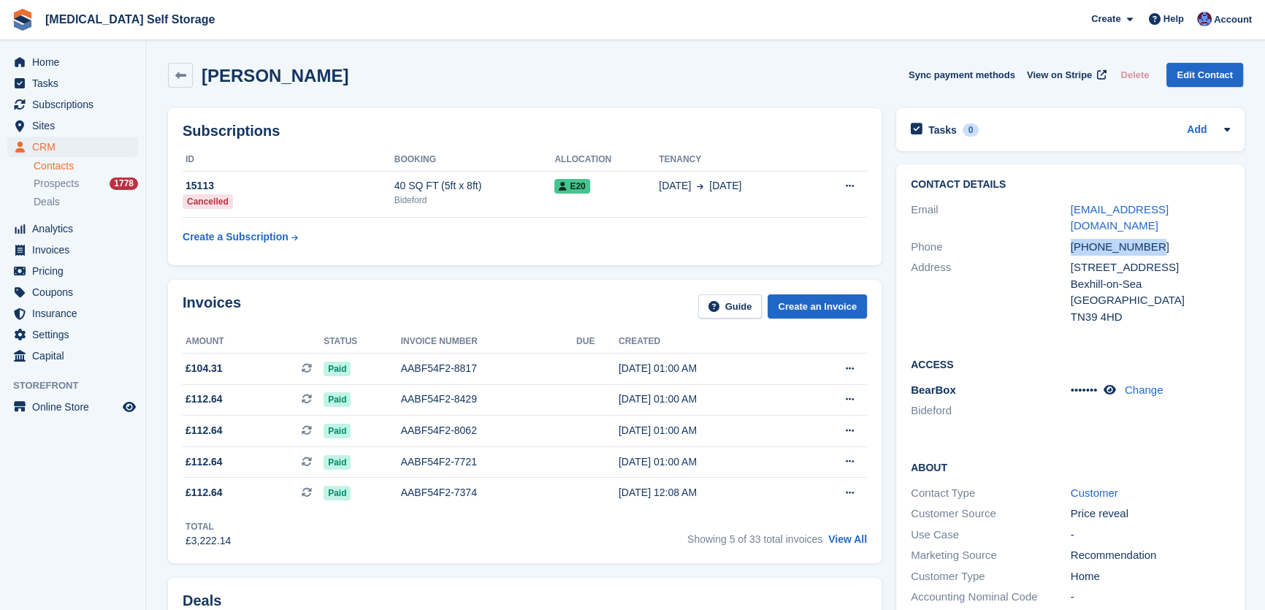
copy div "+447970633184"
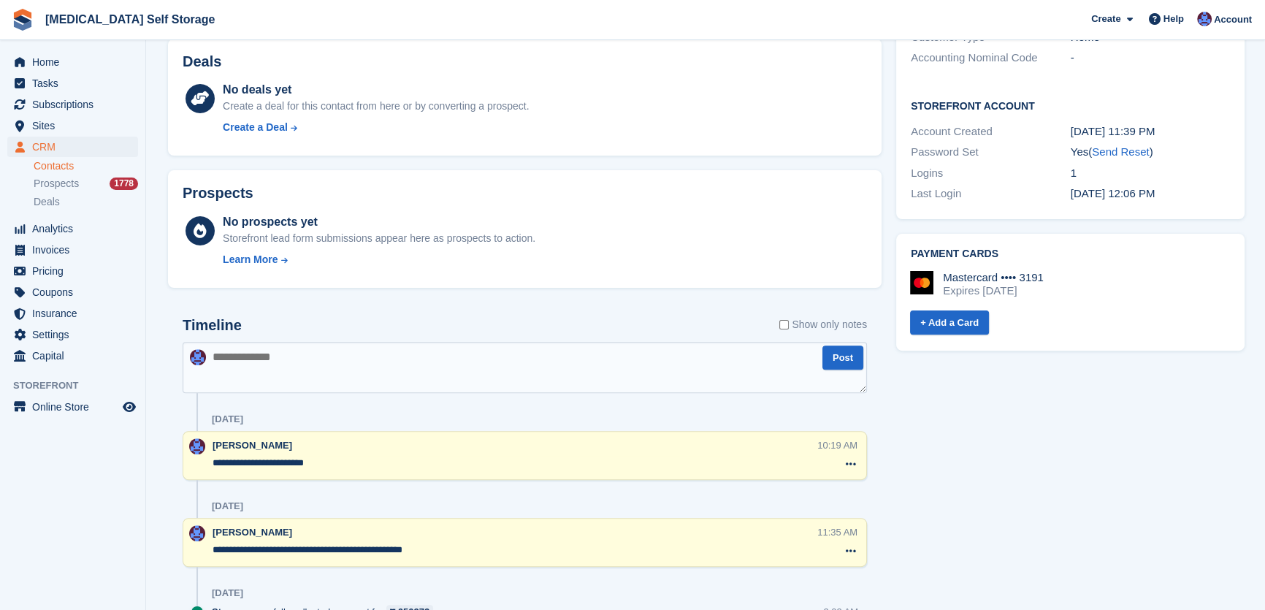
scroll to position [597, 0]
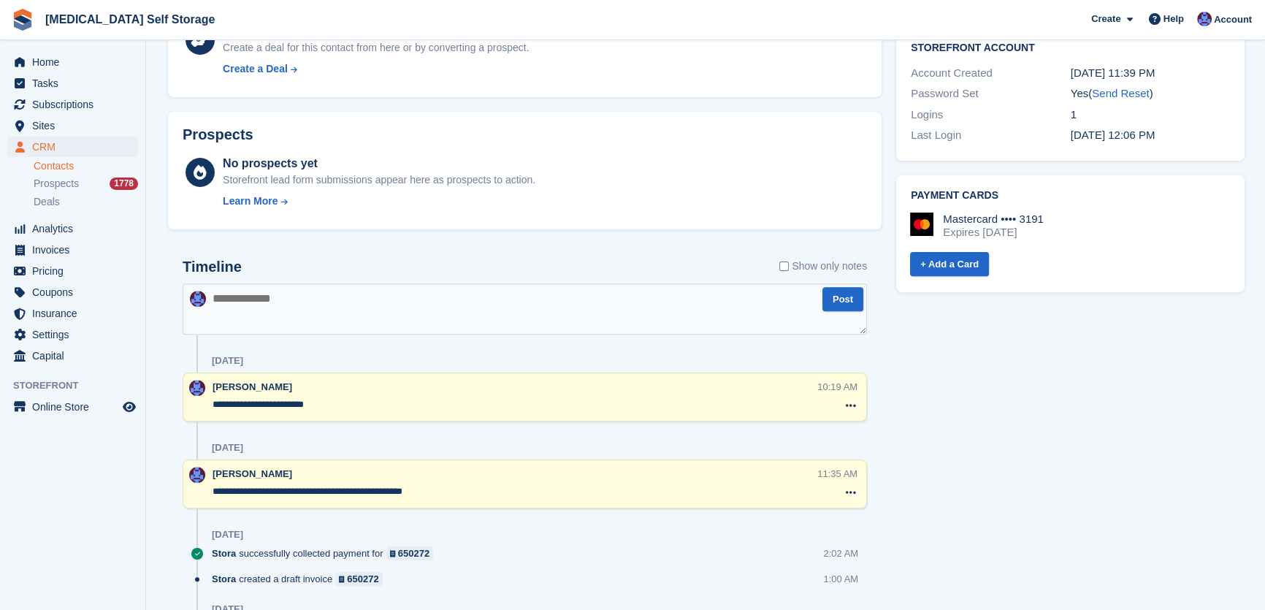
click at [335, 326] on textarea at bounding box center [525, 308] width 684 height 51
type textarea "**********"
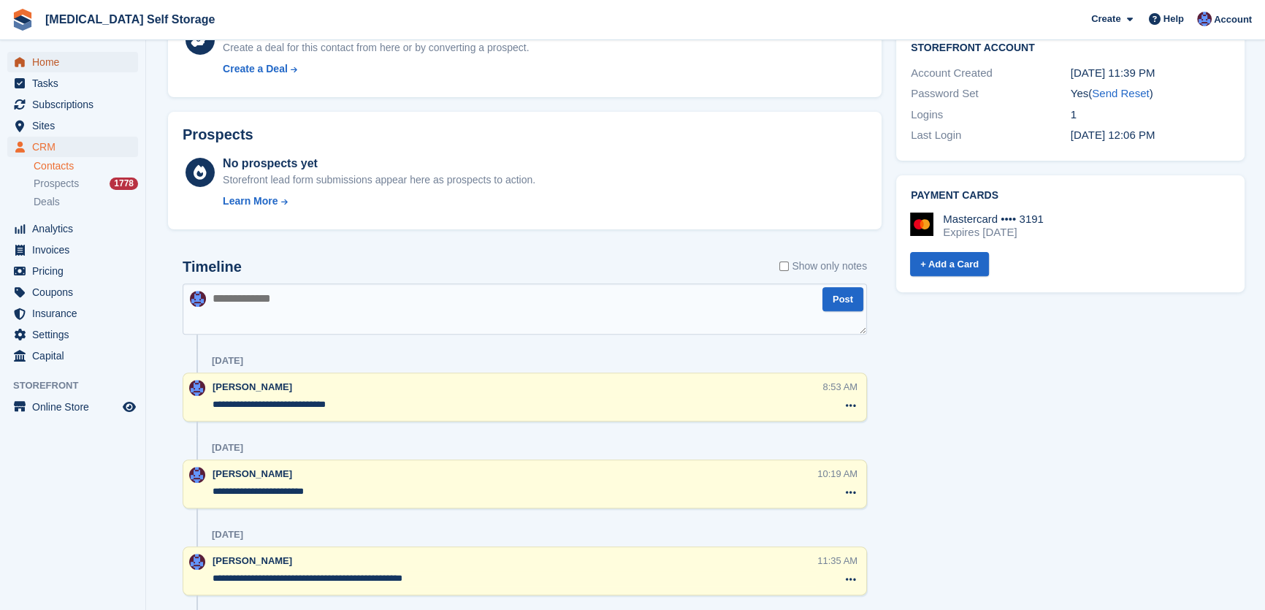
click at [41, 61] on span "Home" at bounding box center [76, 62] width 88 height 20
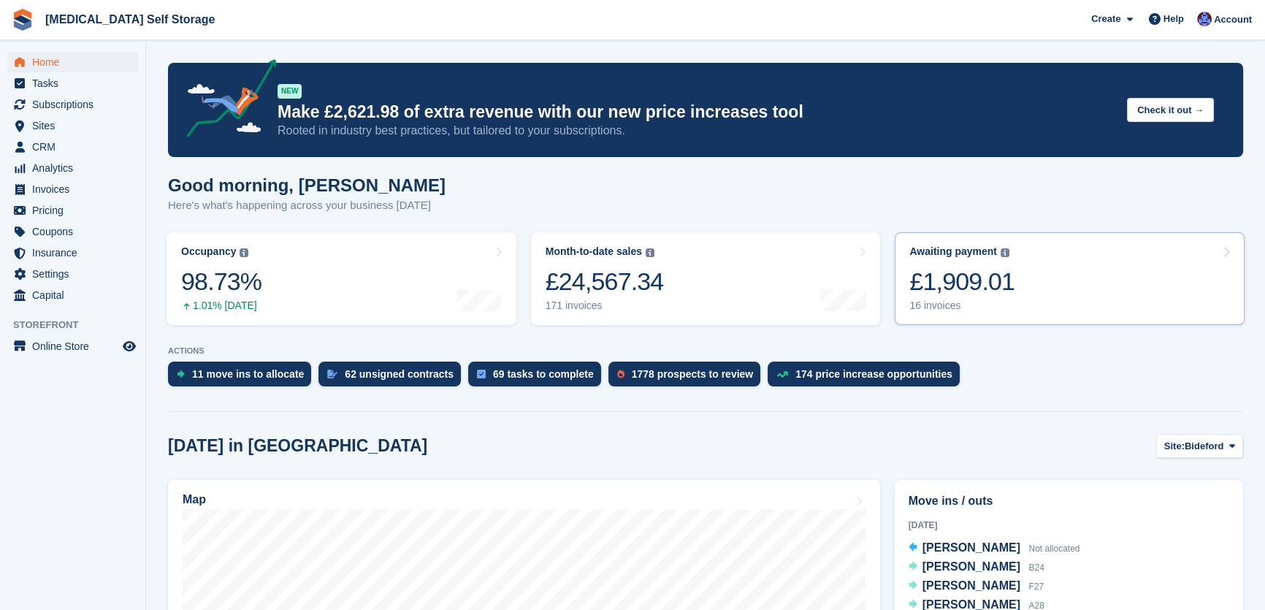
click at [988, 289] on div "£1,909.01" at bounding box center [961, 282] width 105 height 30
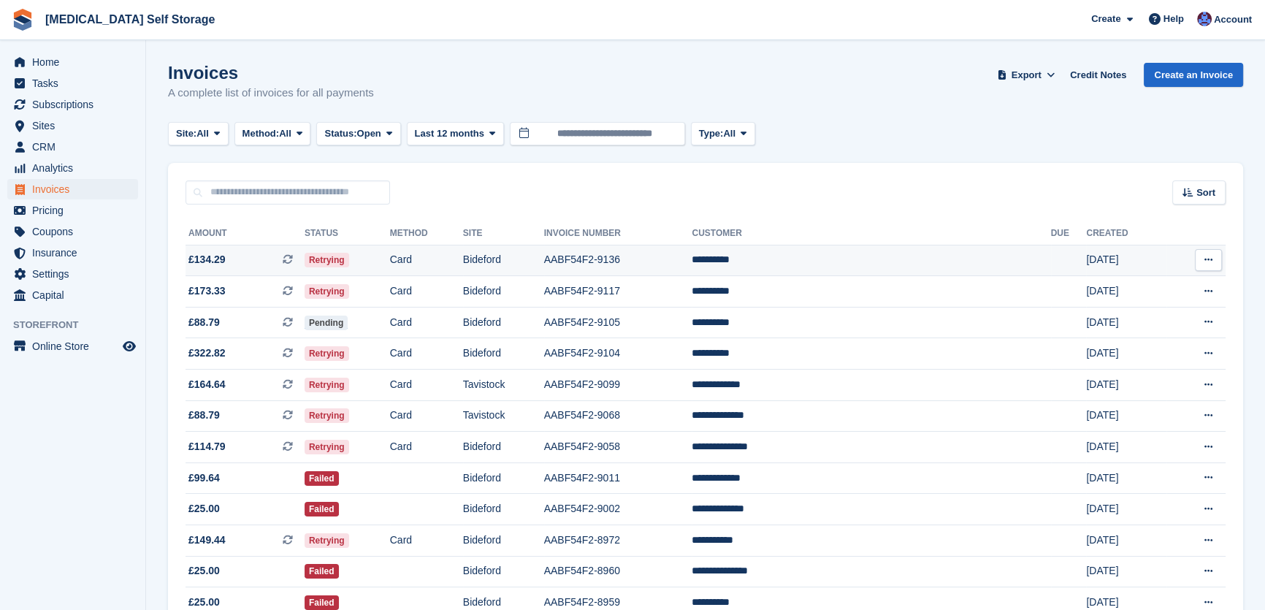
click at [463, 270] on td "Card" at bounding box center [426, 260] width 73 height 31
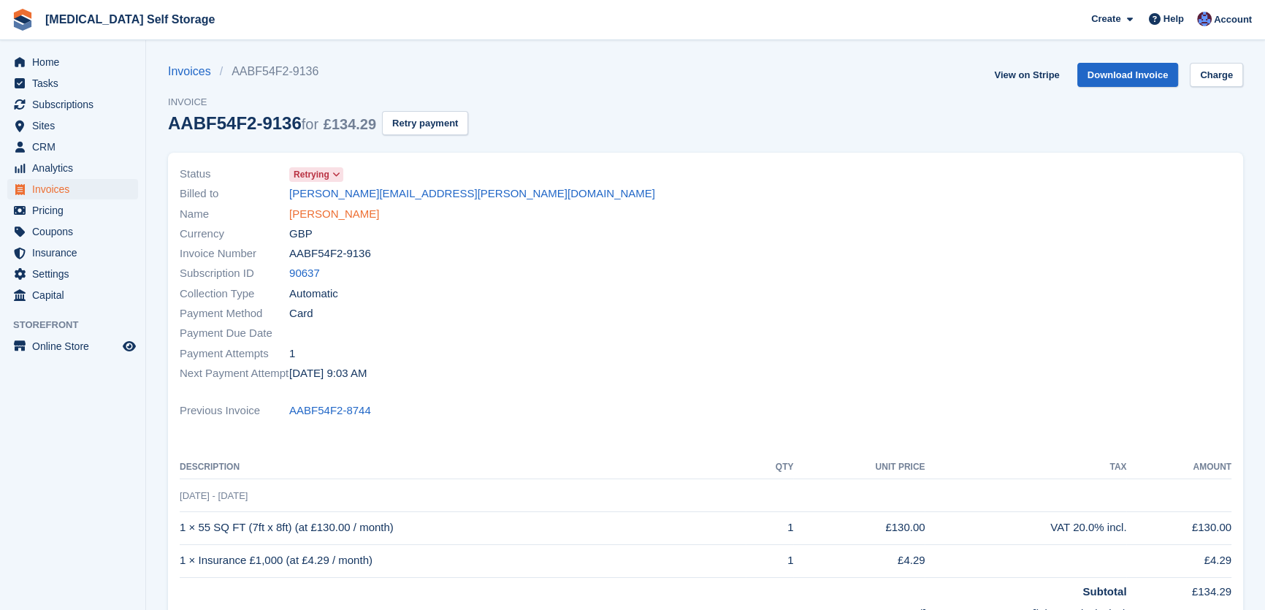
click at [325, 216] on link "[PERSON_NAME]" at bounding box center [334, 214] width 90 height 17
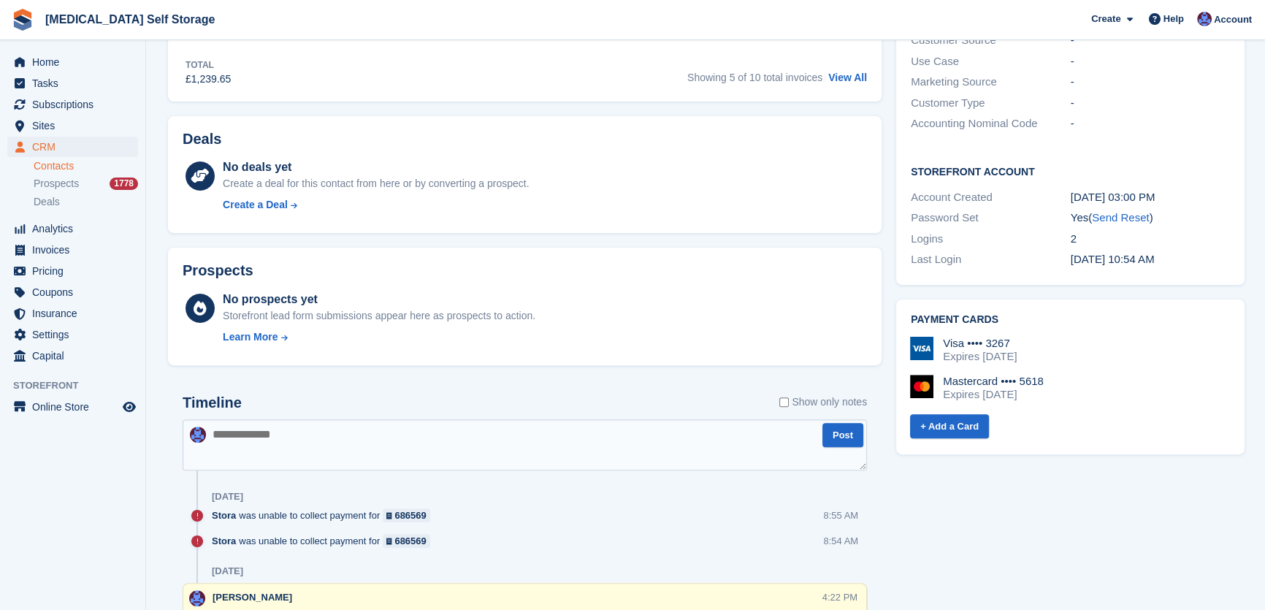
scroll to position [531, 0]
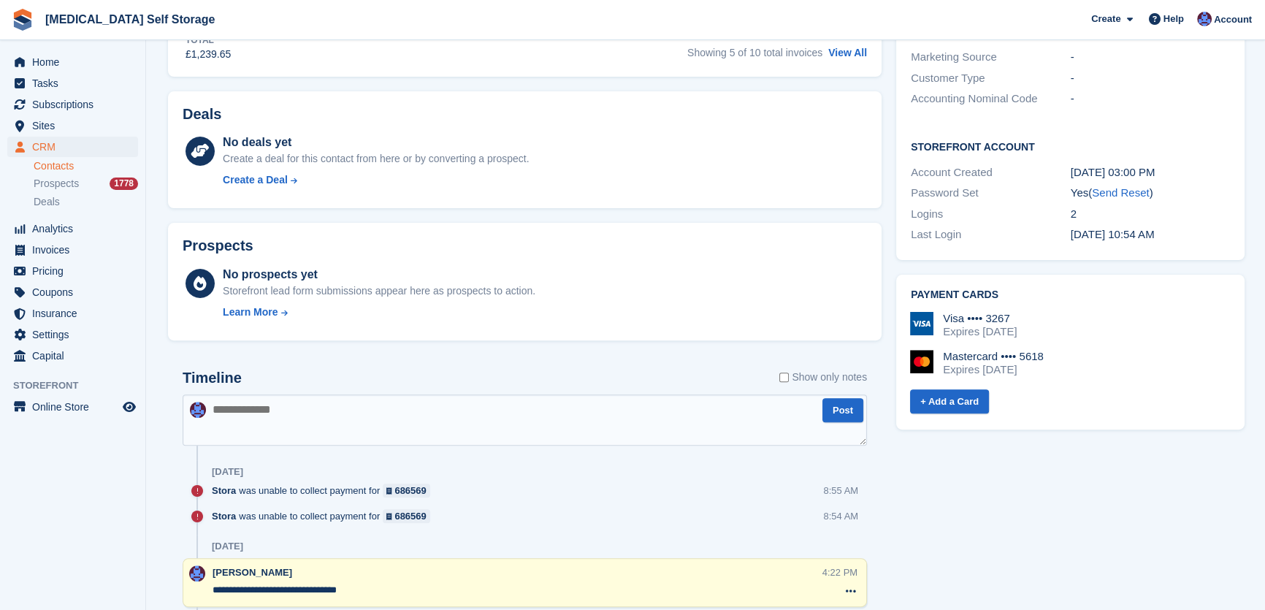
click at [289, 416] on textarea at bounding box center [525, 419] width 684 height 51
type textarea "**********"
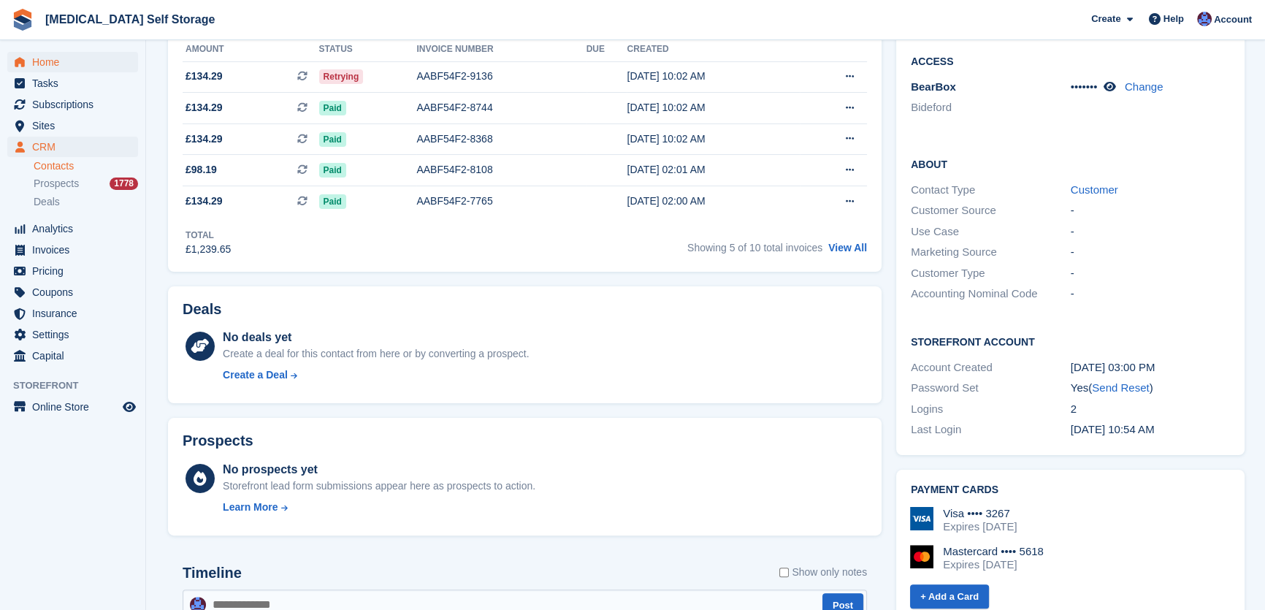
scroll to position [0, 0]
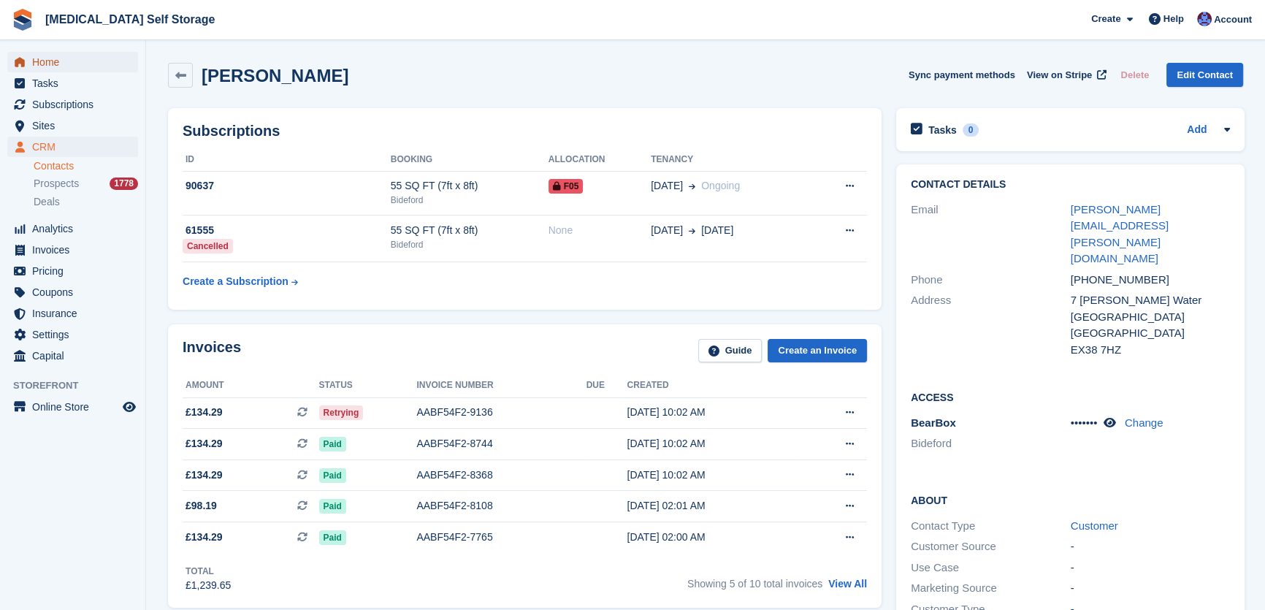
click at [62, 58] on span "Home" at bounding box center [76, 62] width 88 height 20
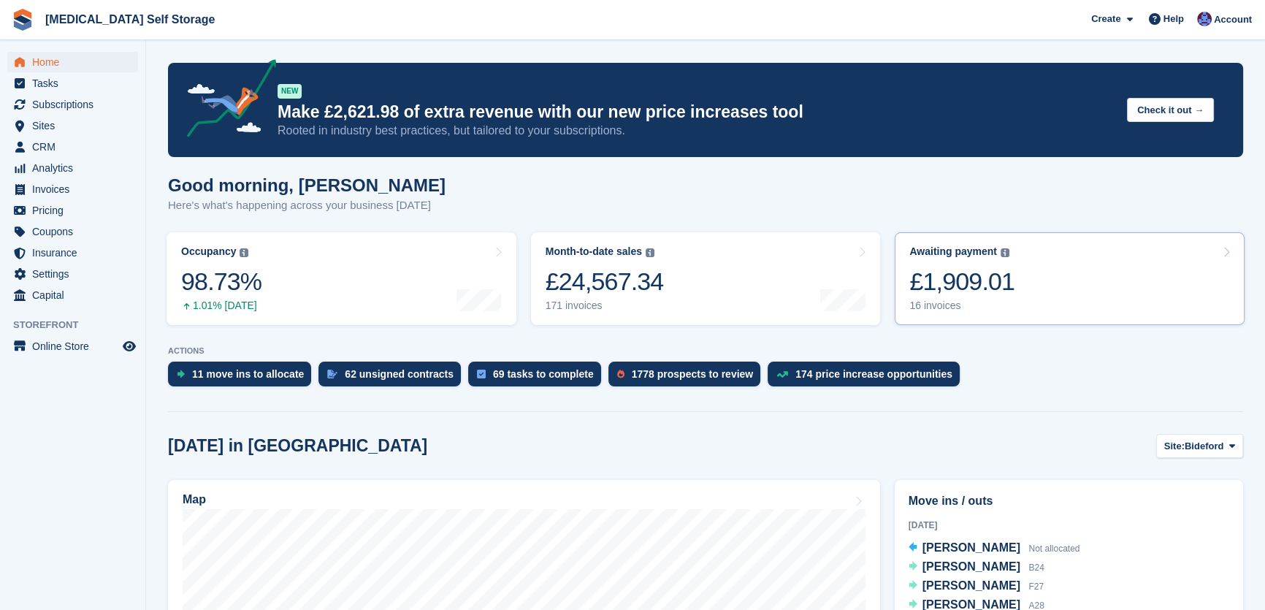
click at [977, 290] on div "£1,909.01" at bounding box center [961, 282] width 105 height 30
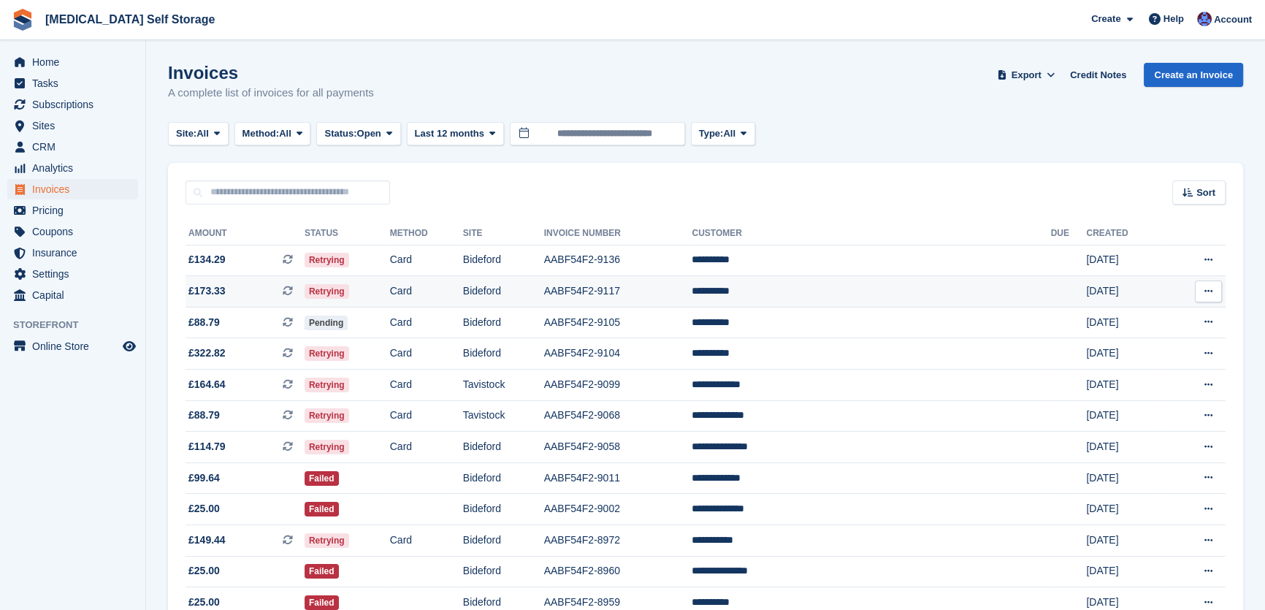
click at [544, 299] on td "Bideford" at bounding box center [503, 291] width 81 height 31
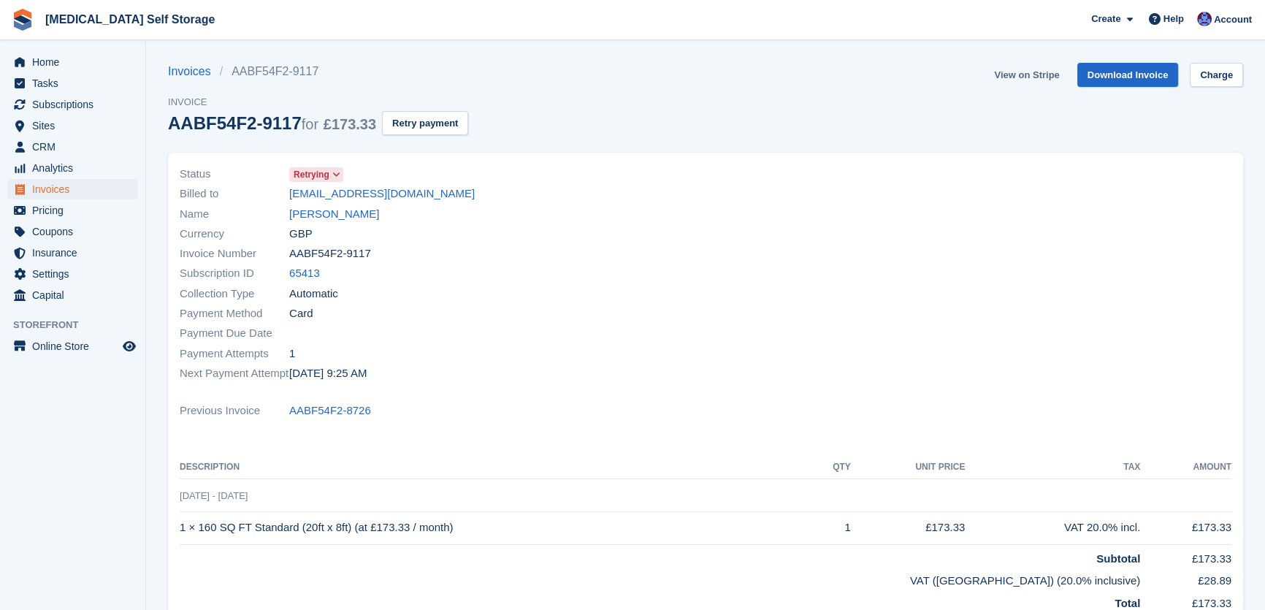
click at [1023, 77] on link "View on Stripe" at bounding box center [1026, 75] width 77 height 24
click at [404, 119] on button "Retry payment" at bounding box center [425, 123] width 86 height 24
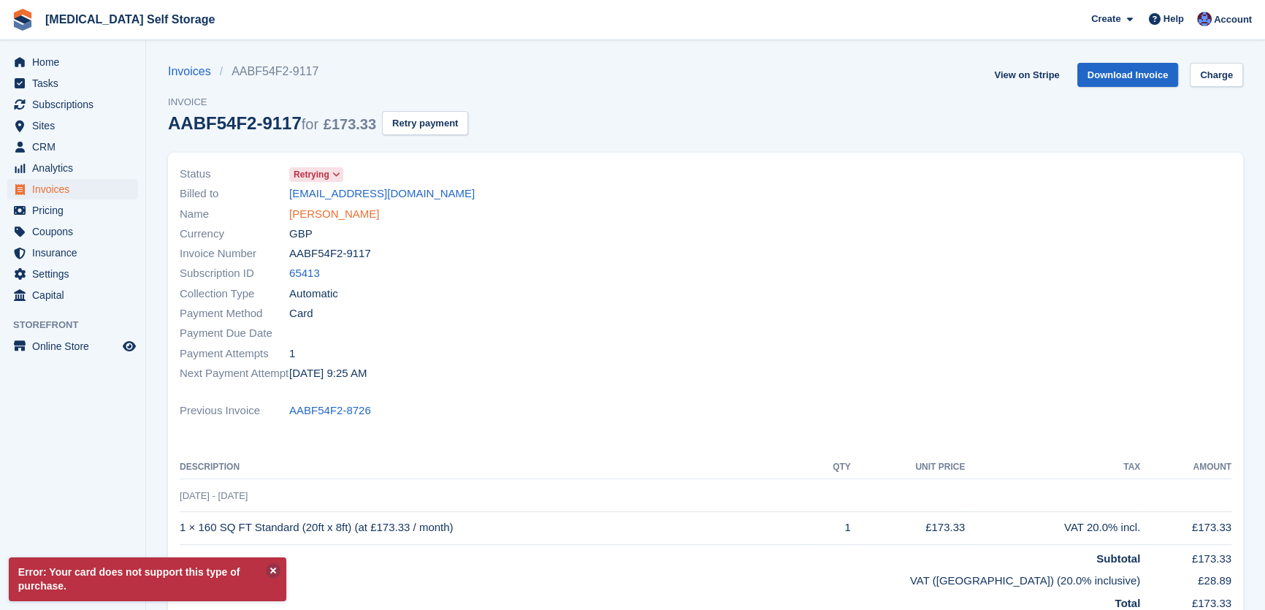
click at [312, 208] on link "[PERSON_NAME]" at bounding box center [334, 214] width 90 height 17
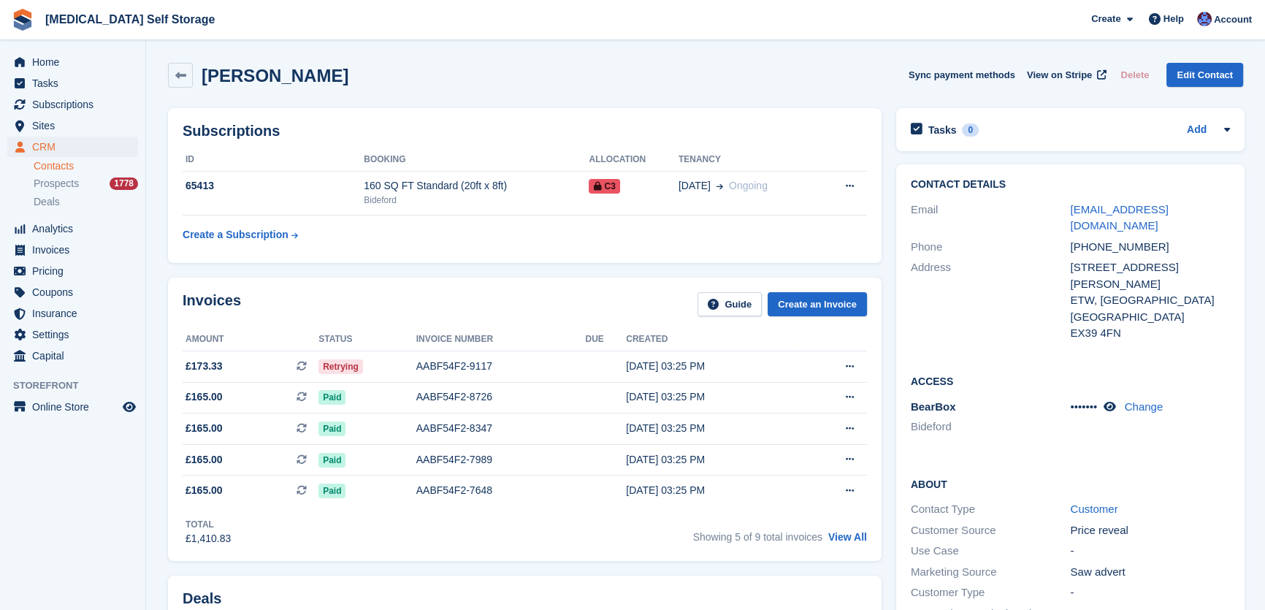
drag, startPoint x: 641, startPoint y: 202, endPoint x: 656, endPoint y: 224, distance: 26.3
click at [642, 202] on td "C3" at bounding box center [633, 193] width 89 height 45
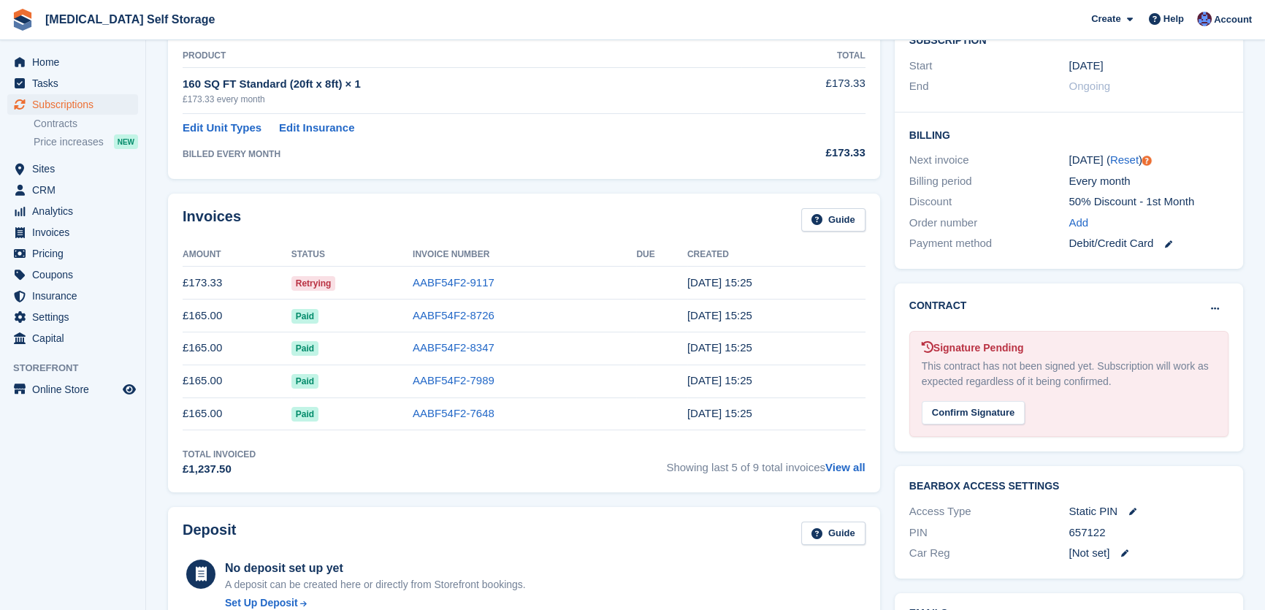
scroll to position [242, 0]
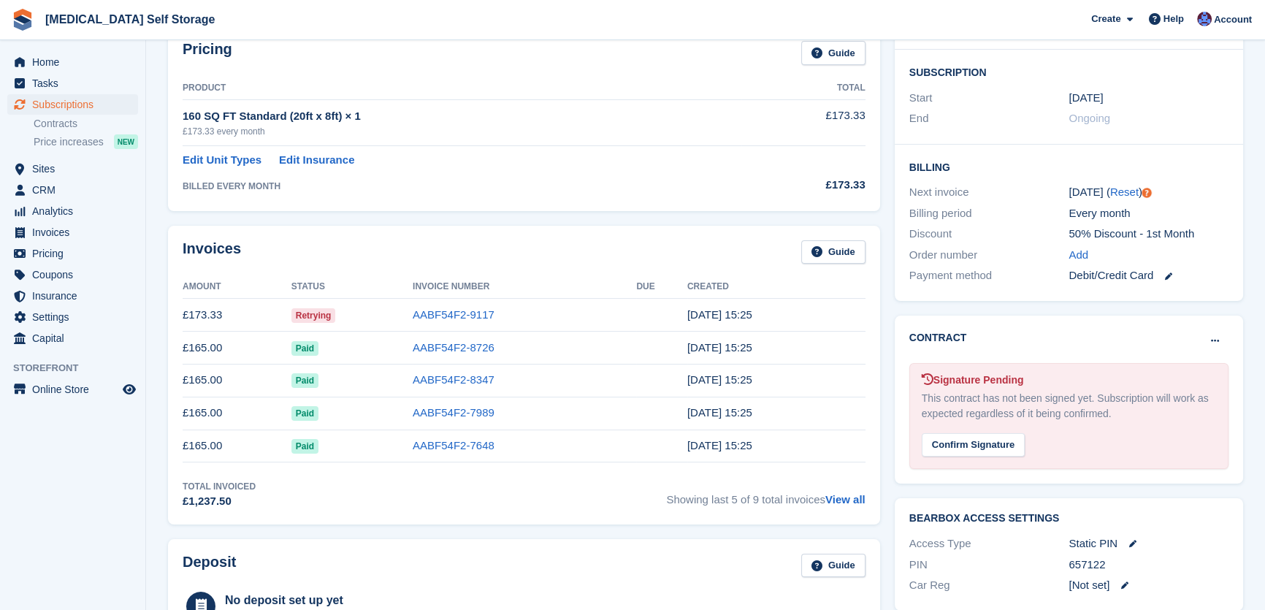
click at [1174, 276] on div "Debit/Credit Card" at bounding box center [1149, 275] width 160 height 17
click at [1168, 272] on link at bounding box center [1162, 275] width 19 height 17
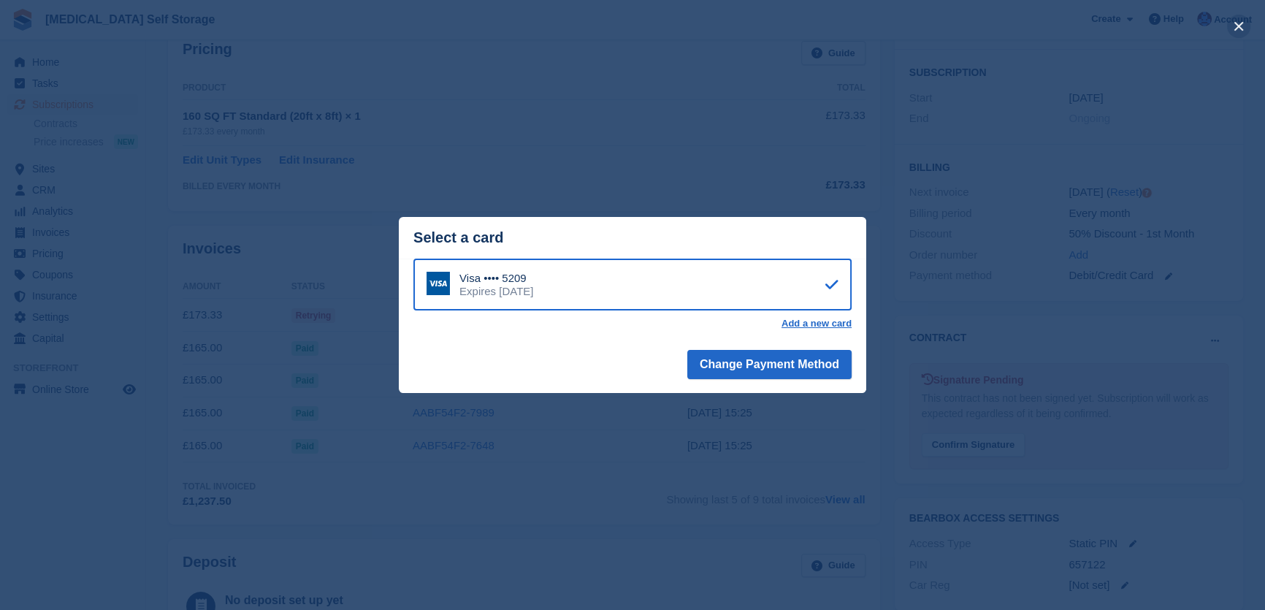
click at [1234, 26] on button "close" at bounding box center [1238, 26] width 23 height 23
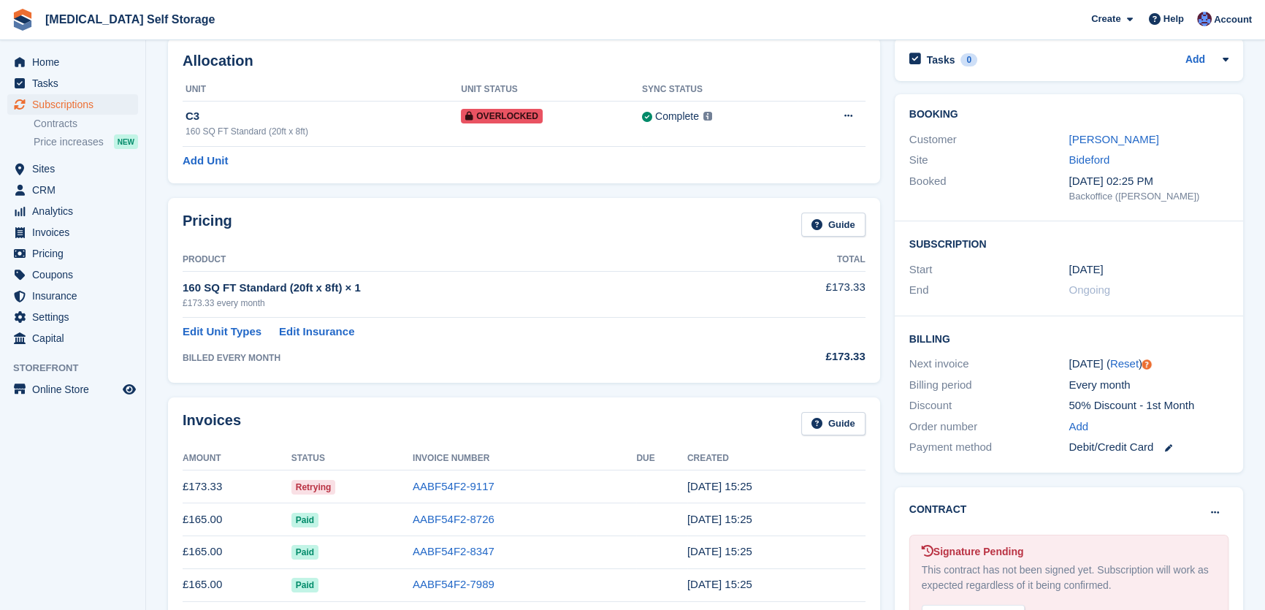
scroll to position [0, 0]
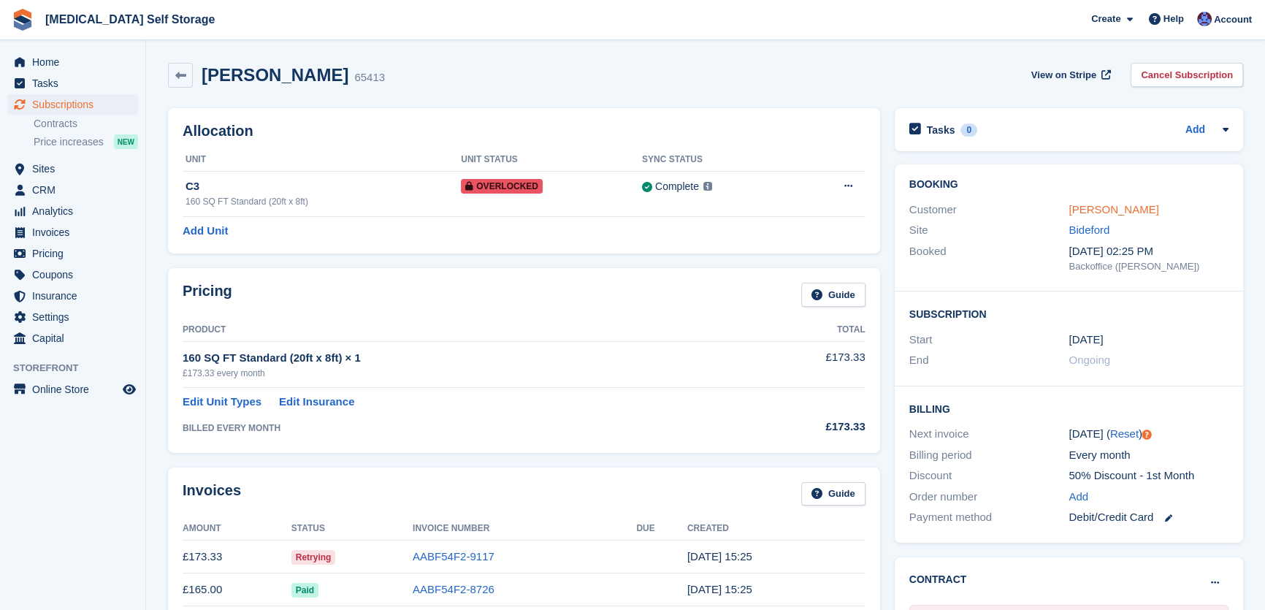
click at [1091, 208] on link "[PERSON_NAME]" at bounding box center [1114, 209] width 90 height 12
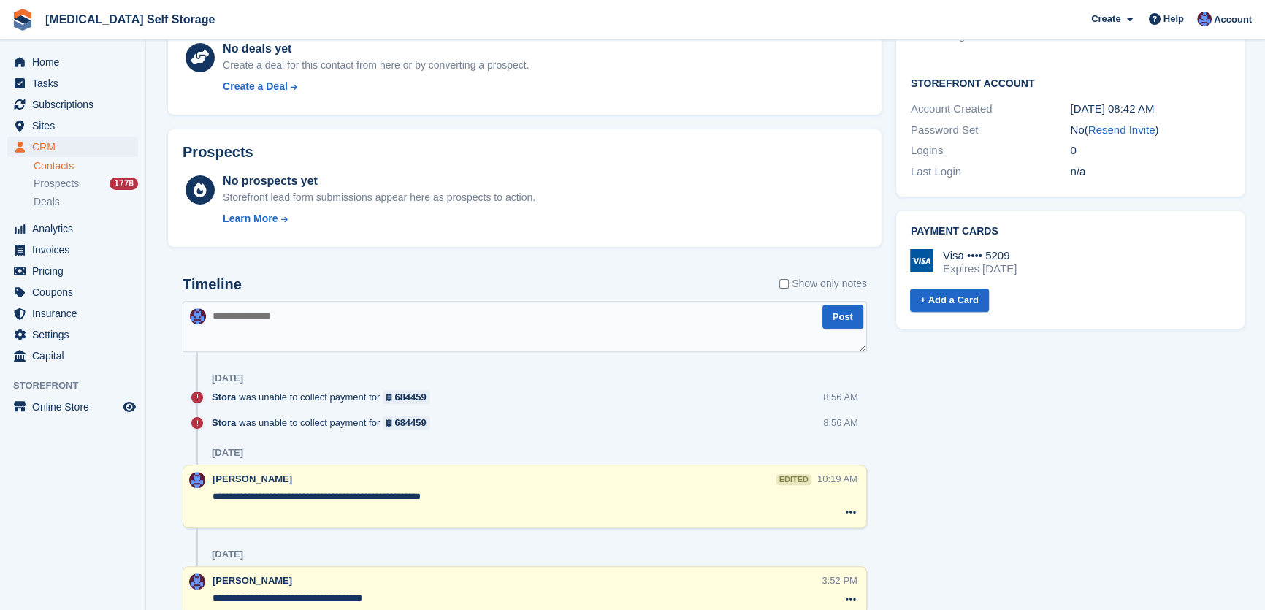
scroll to position [597, 0]
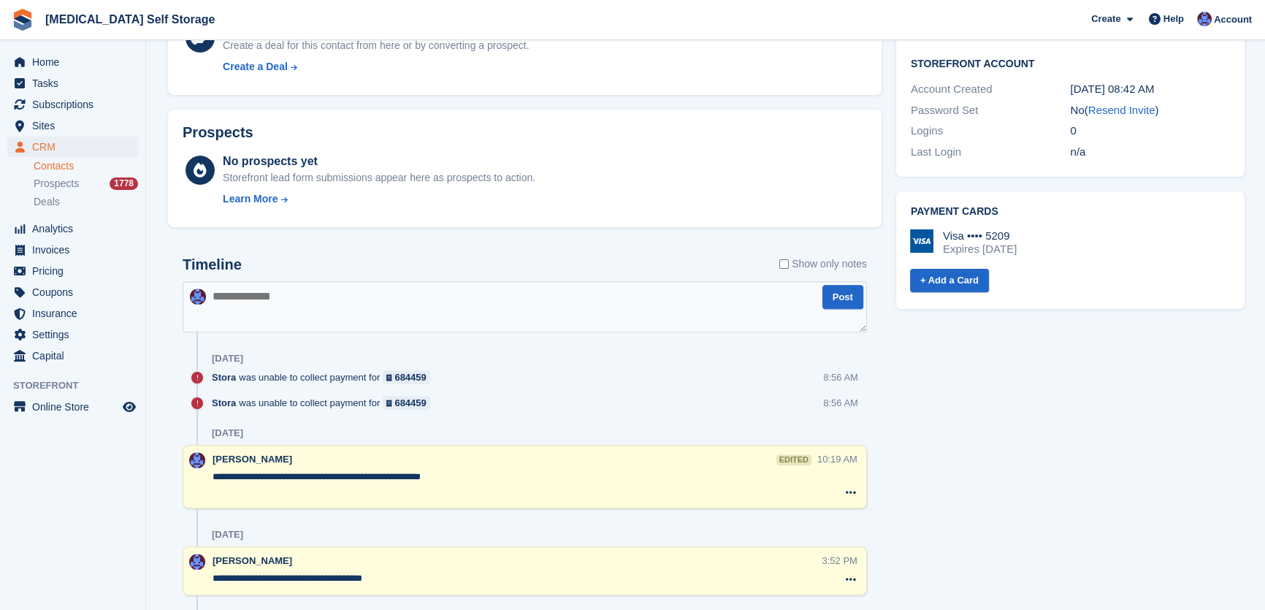
click at [398, 307] on textarea at bounding box center [525, 306] width 684 height 51
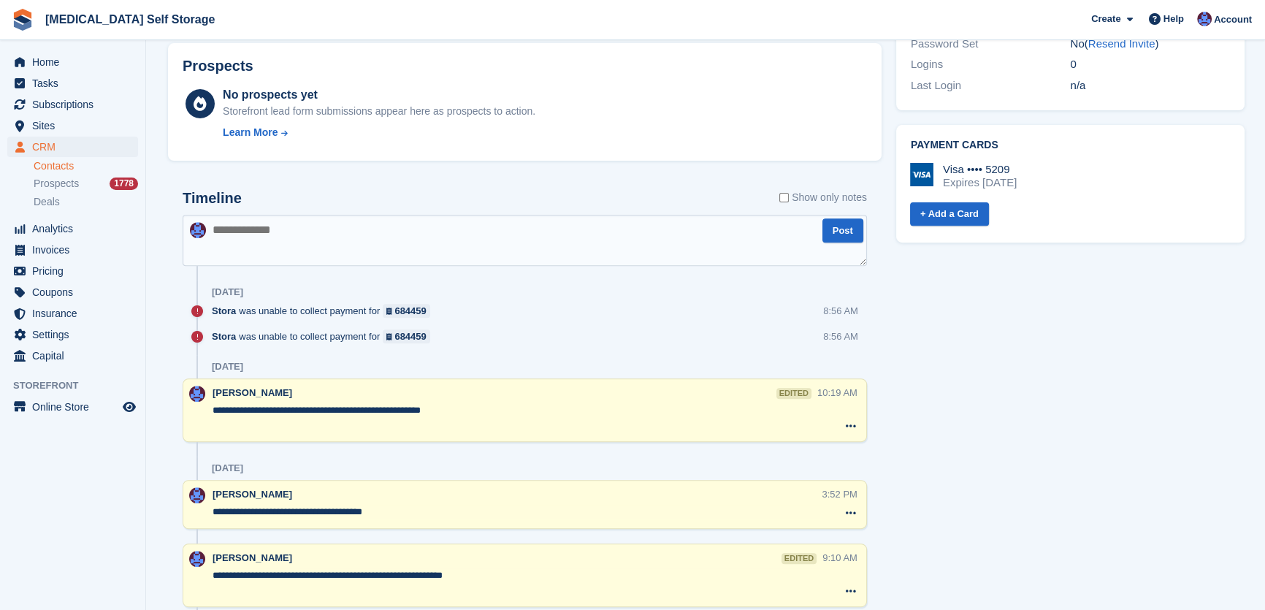
scroll to position [531, 0]
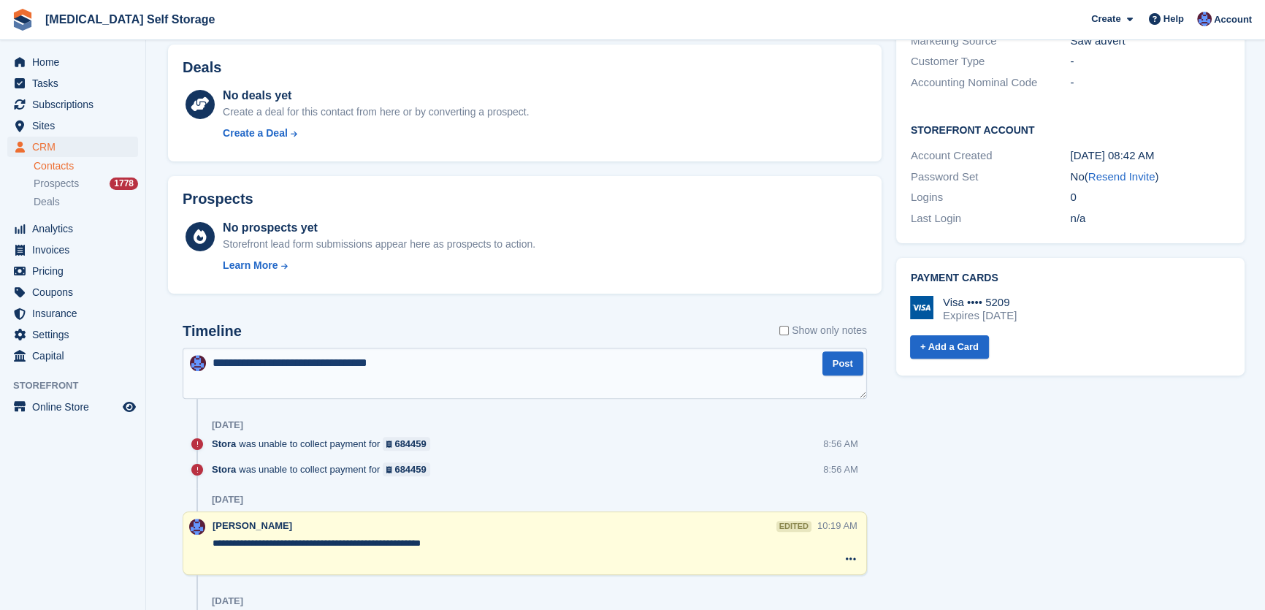
type textarea "**********"
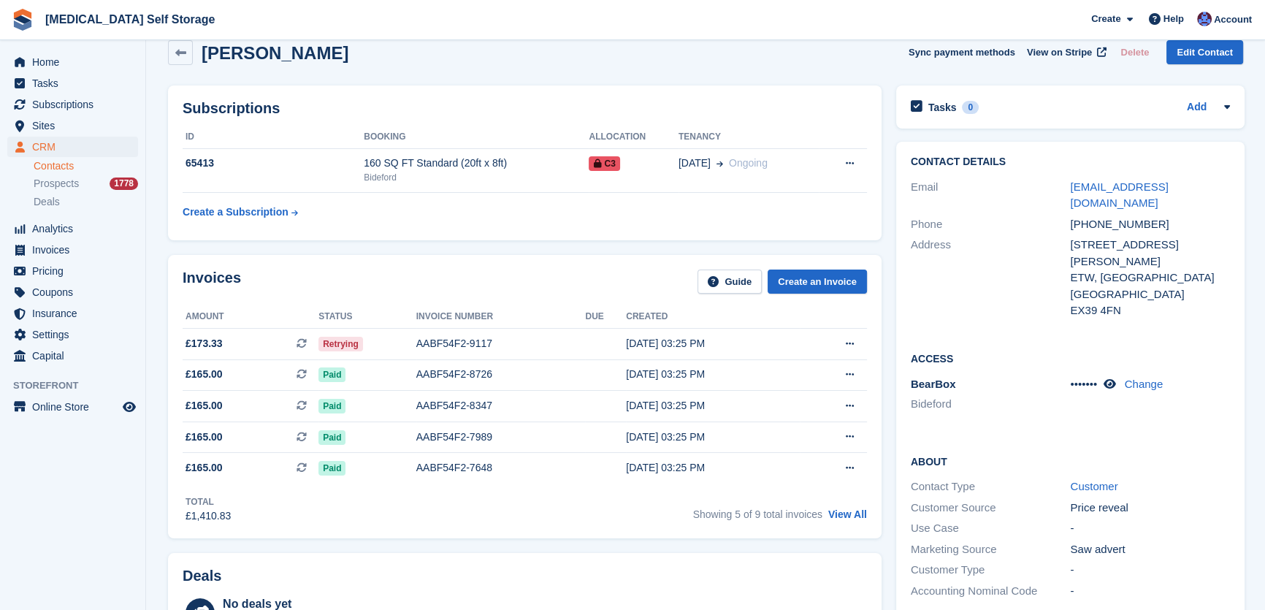
scroll to position [0, 0]
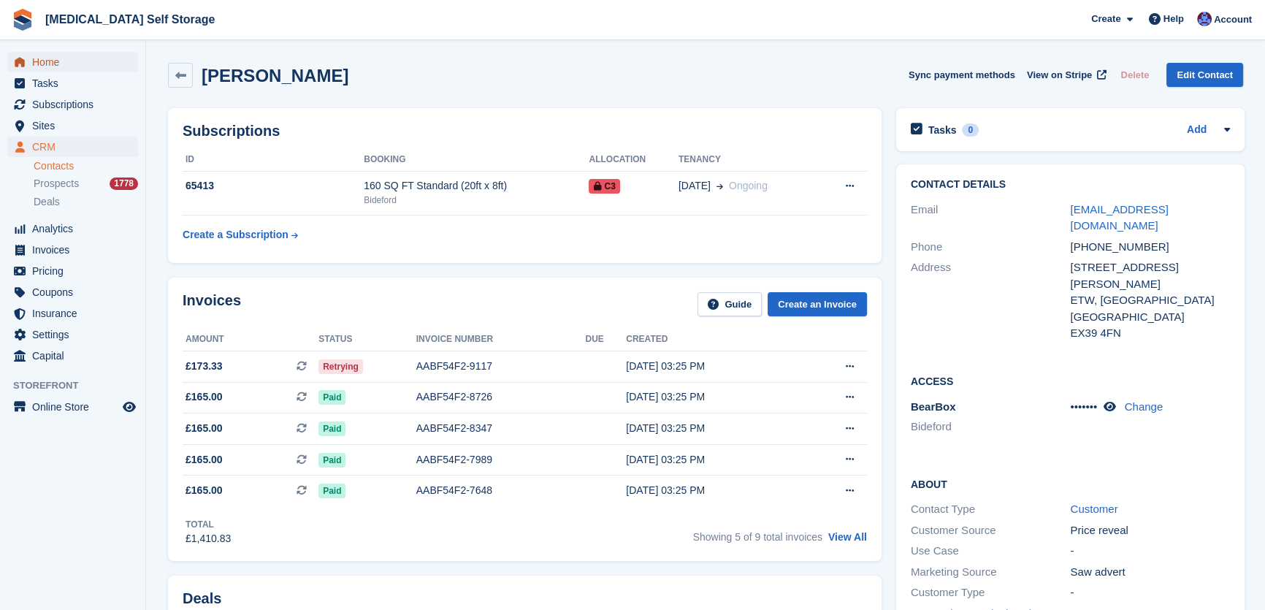
click at [63, 58] on span "Home" at bounding box center [76, 62] width 88 height 20
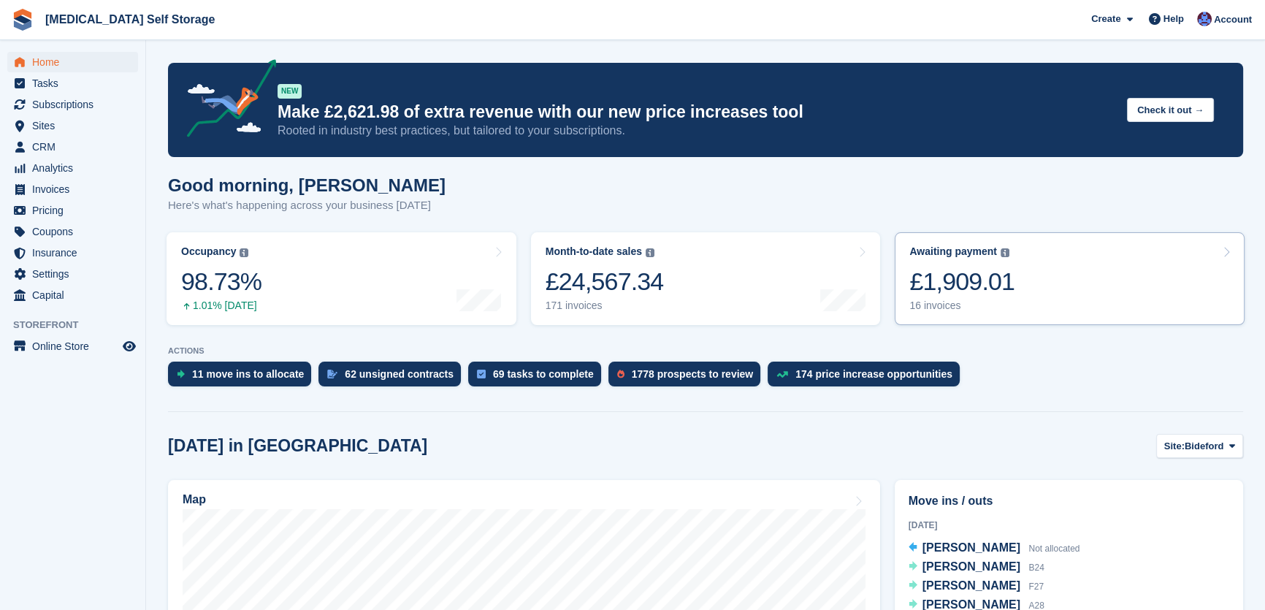
click at [985, 283] on div "£1,909.01" at bounding box center [961, 282] width 105 height 30
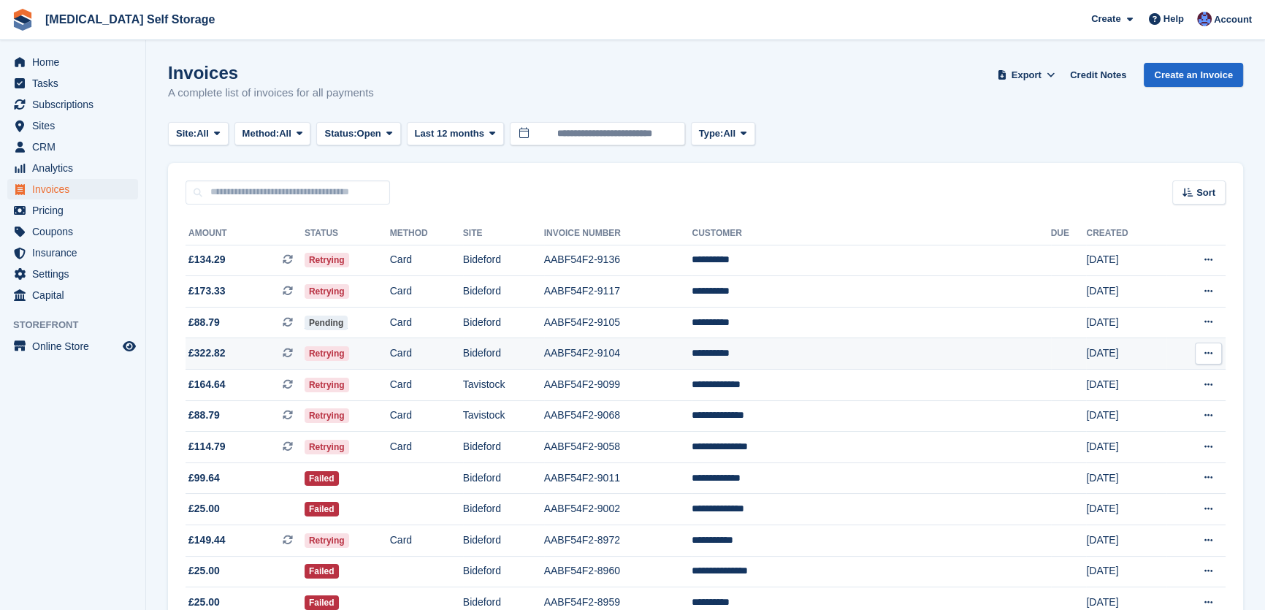
click at [544, 356] on td "Bideford" at bounding box center [503, 353] width 81 height 31
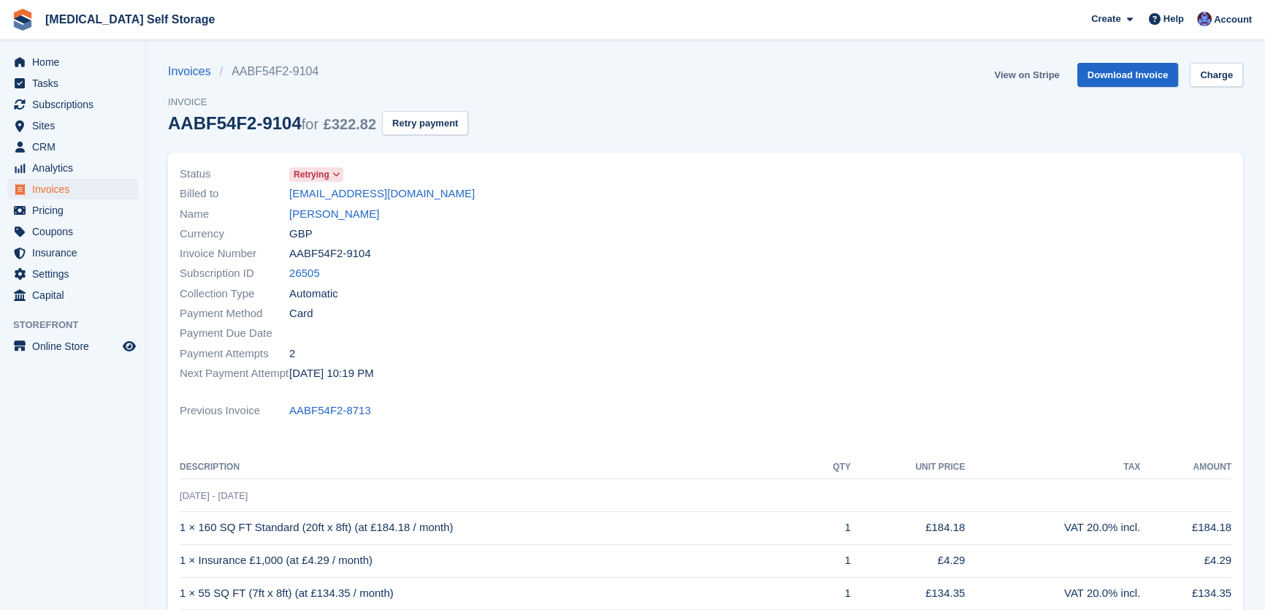
click at [1025, 75] on link "View on Stripe" at bounding box center [1026, 75] width 77 height 24
click at [321, 215] on link "Tamar Leat" at bounding box center [334, 214] width 90 height 17
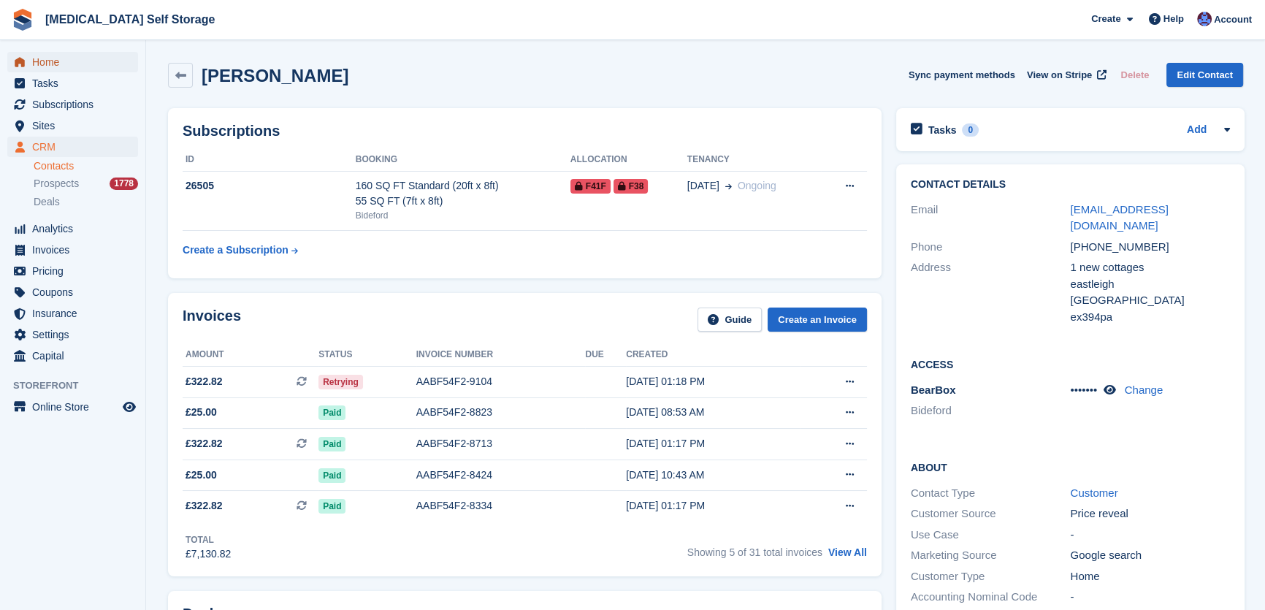
click at [42, 53] on span "Home" at bounding box center [76, 62] width 88 height 20
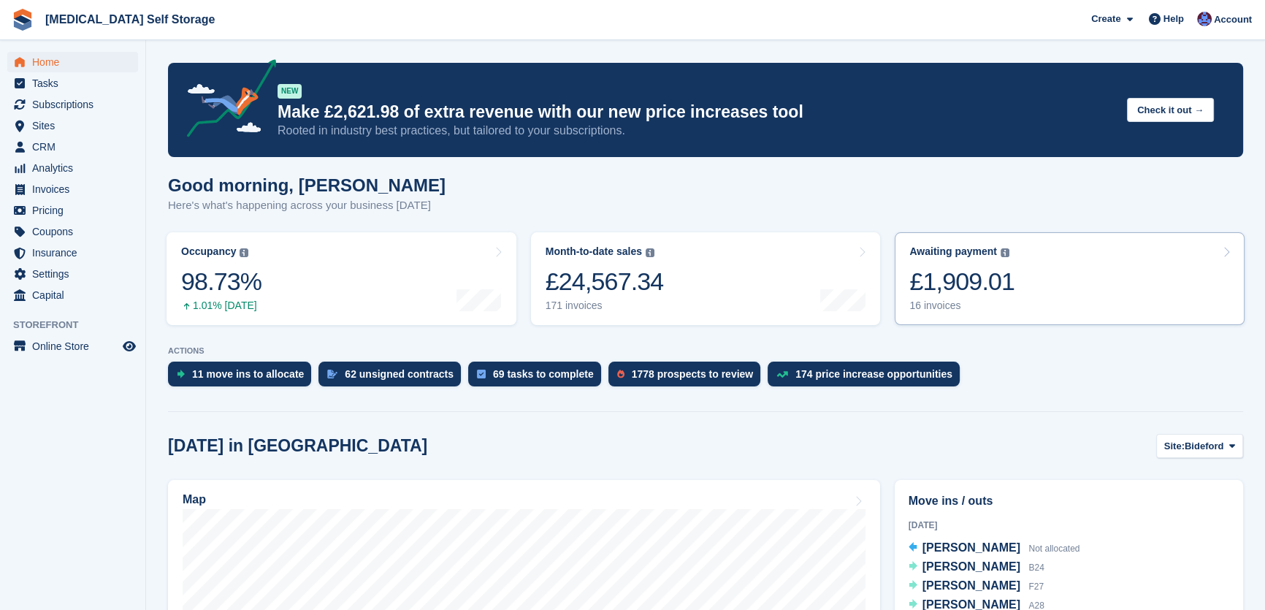
click at [970, 287] on div "£1,909.01" at bounding box center [961, 282] width 105 height 30
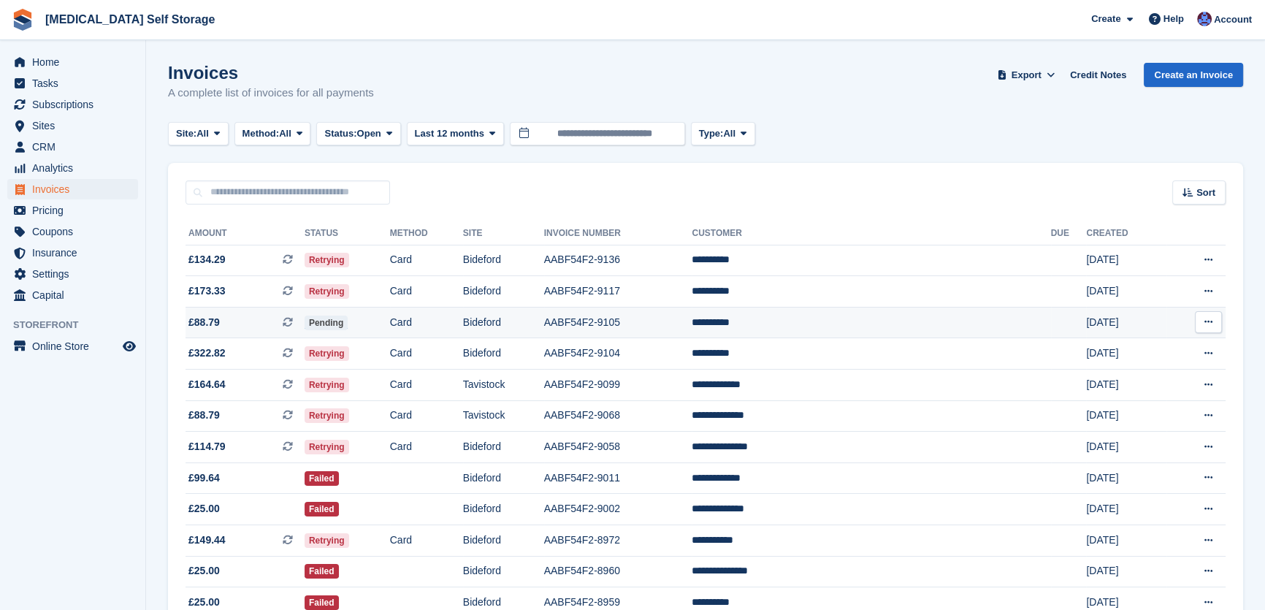
scroll to position [66, 0]
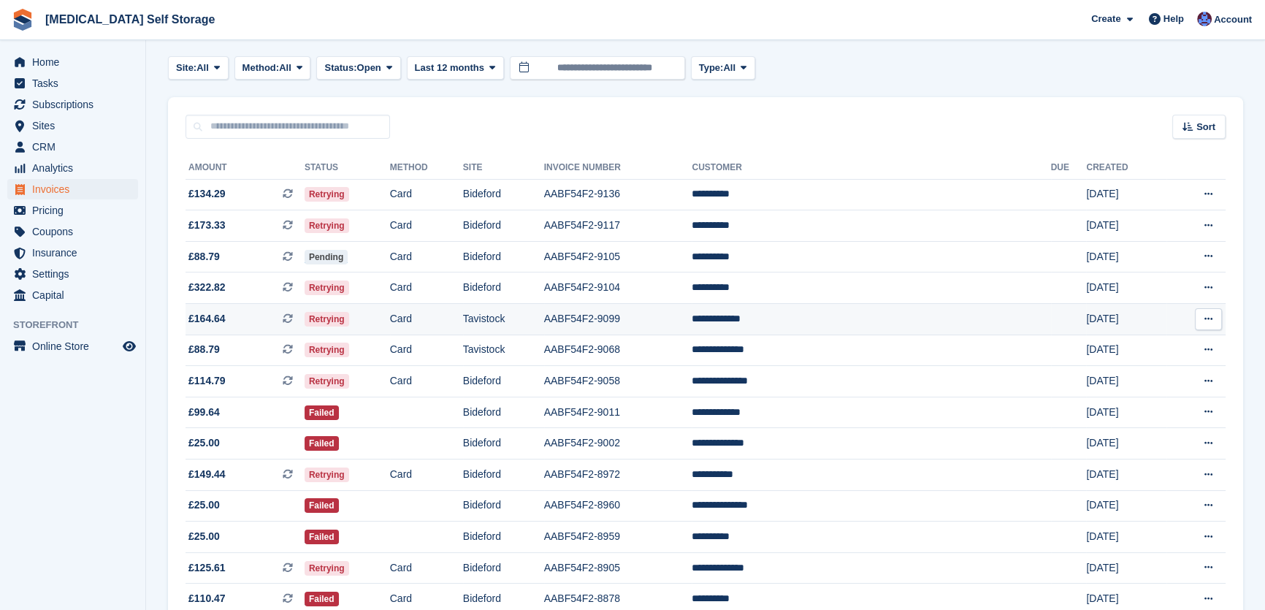
click at [544, 323] on td "Tavistock" at bounding box center [503, 319] width 81 height 31
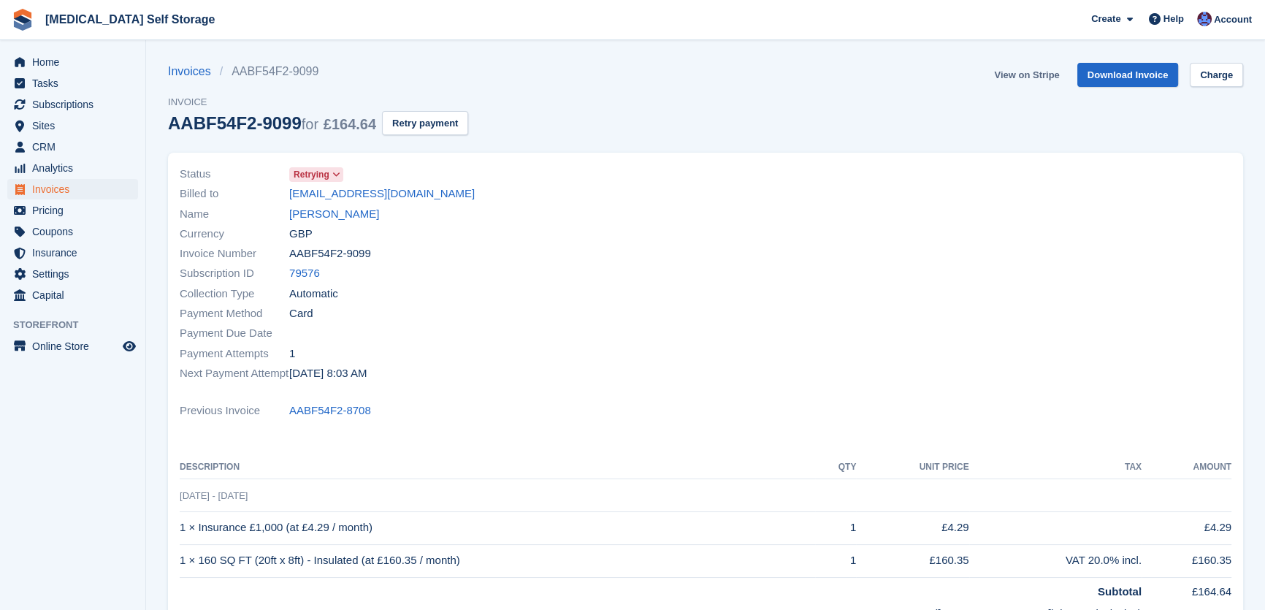
click at [1020, 71] on link "View on Stripe" at bounding box center [1026, 75] width 77 height 24
click at [334, 210] on link "Paul Straffon" at bounding box center [334, 214] width 90 height 17
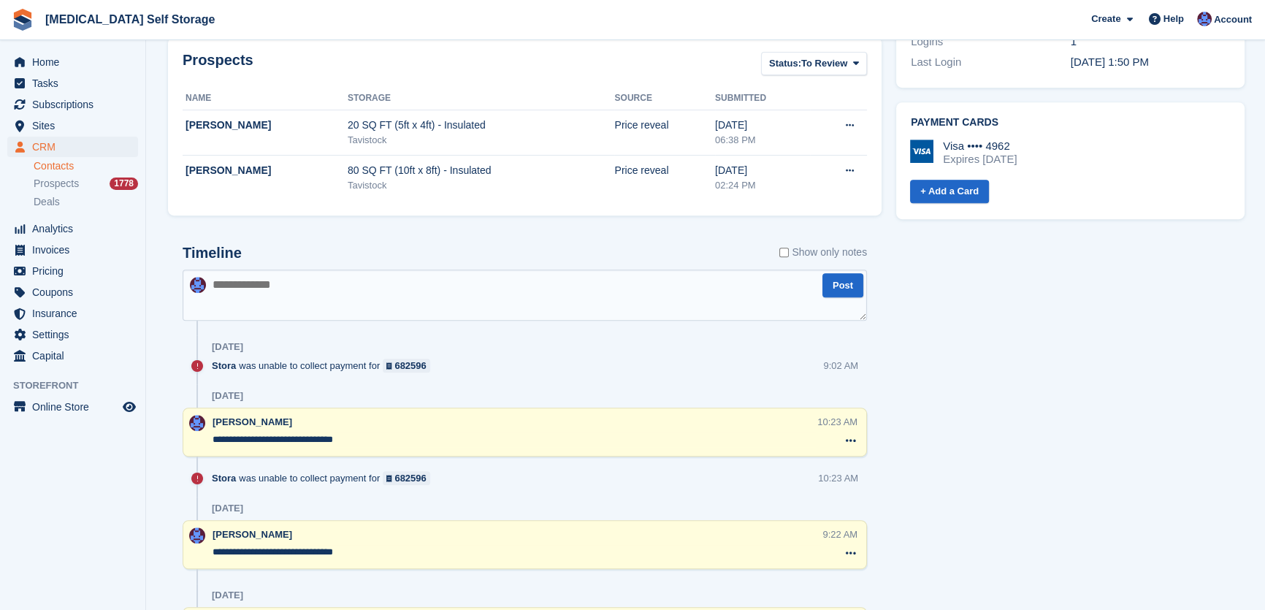
scroll to position [796, 0]
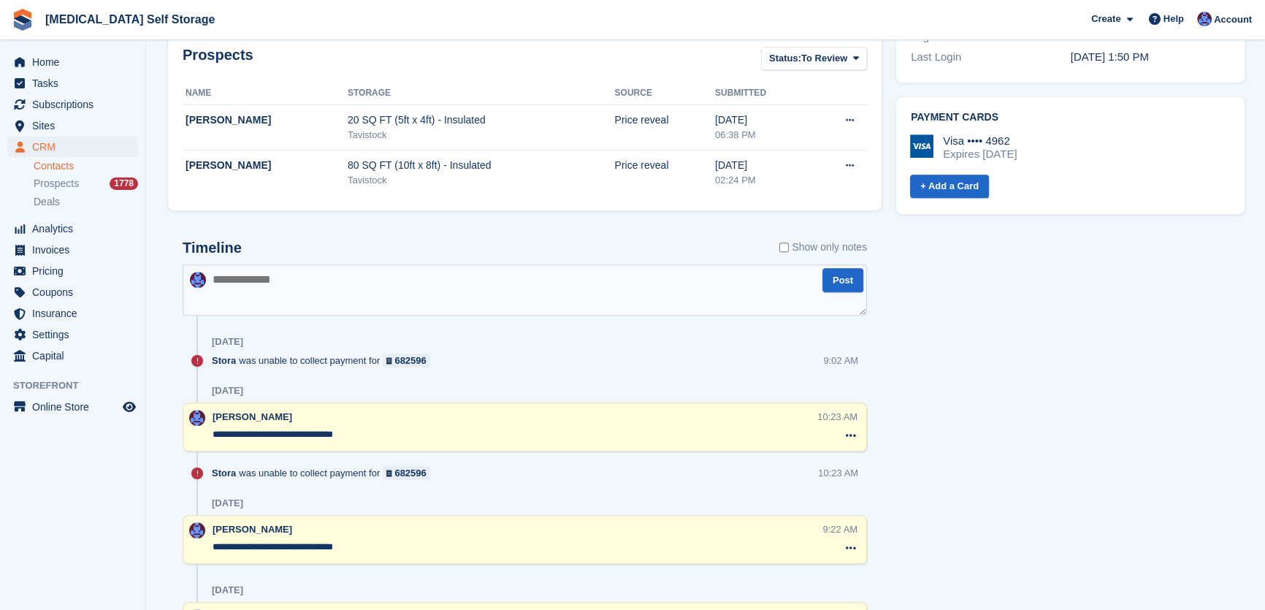
click at [378, 310] on textarea at bounding box center [525, 289] width 684 height 51
type textarea "**********"
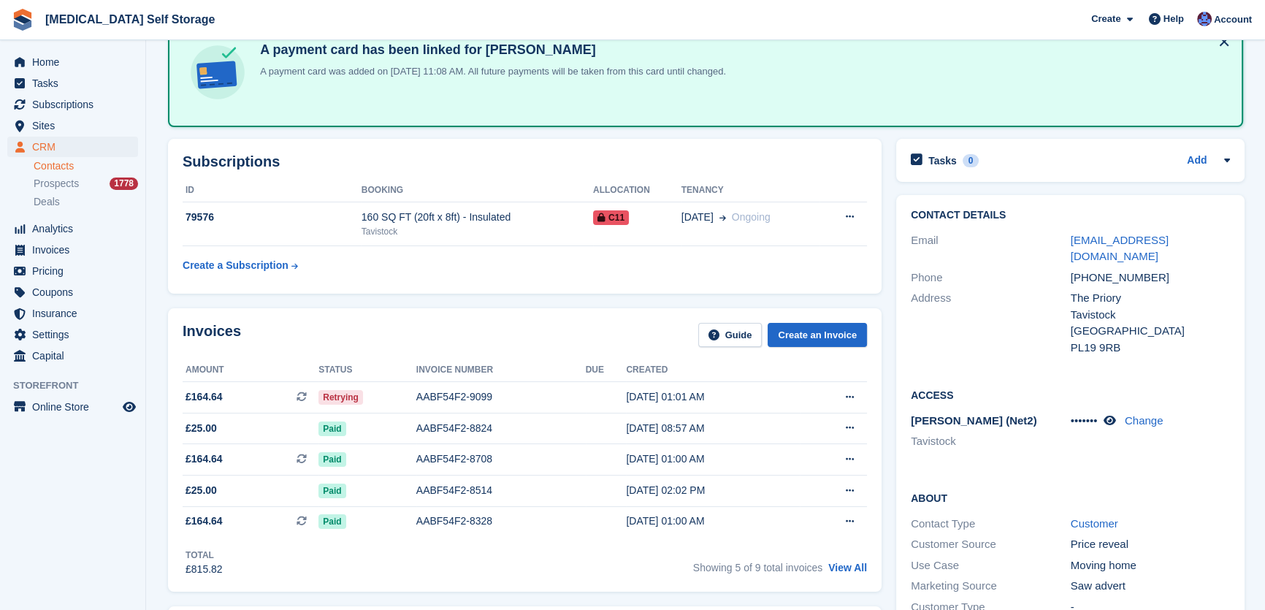
scroll to position [0, 0]
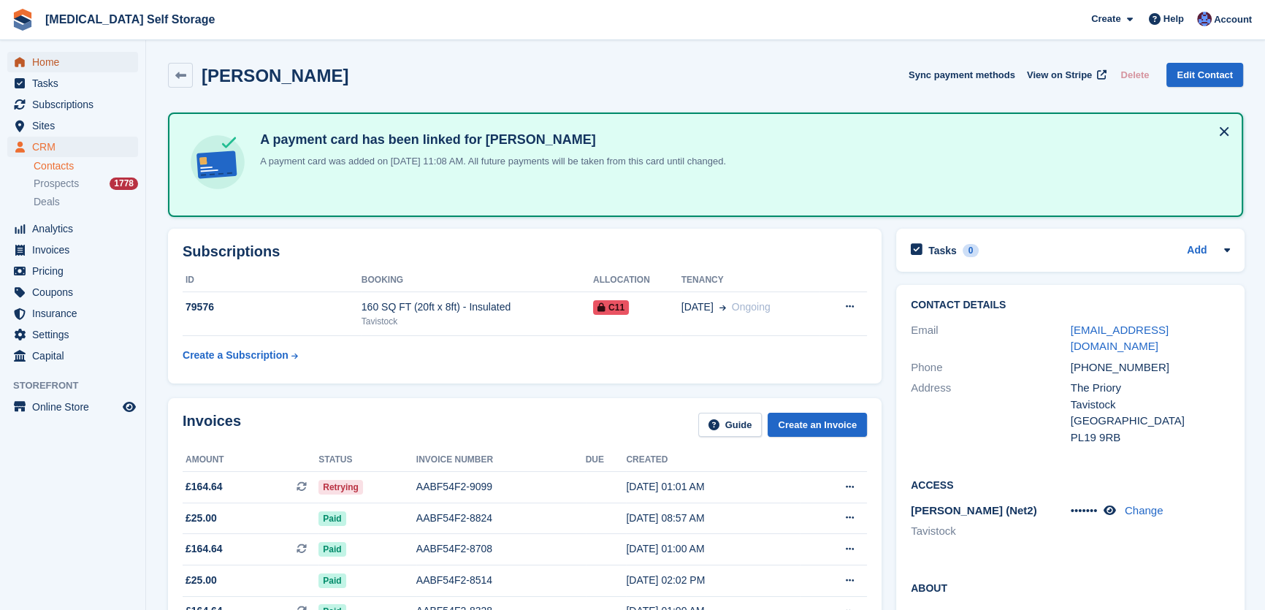
click at [42, 65] on span "Home" at bounding box center [76, 62] width 88 height 20
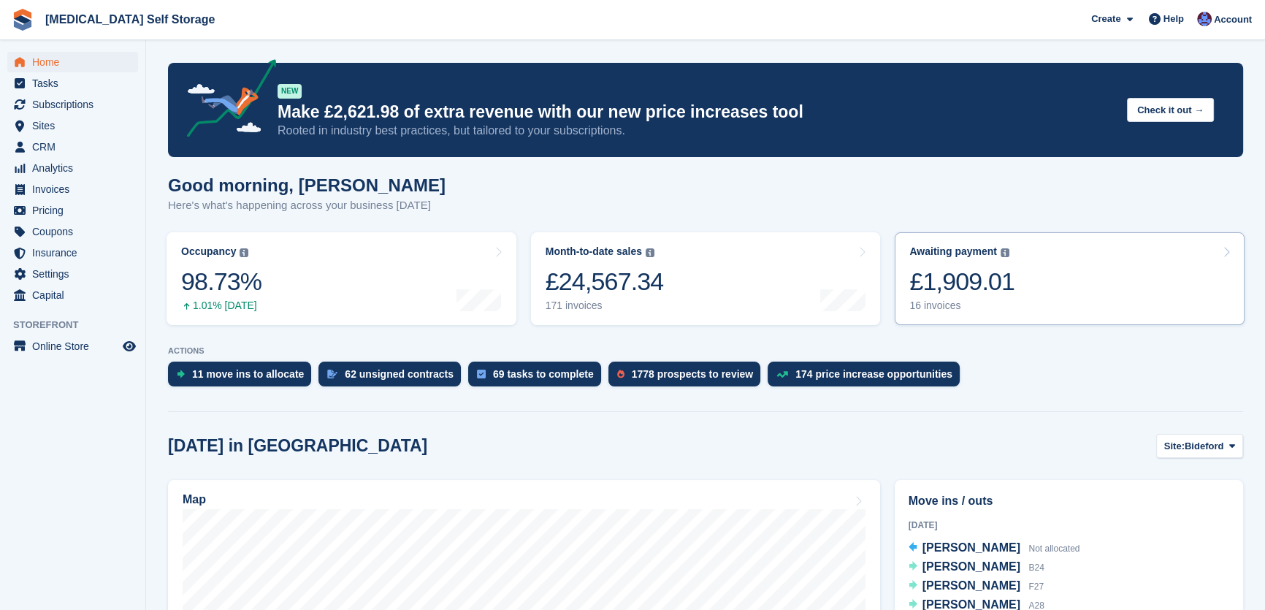
click at [984, 276] on div "£1,909.01" at bounding box center [961, 282] width 105 height 30
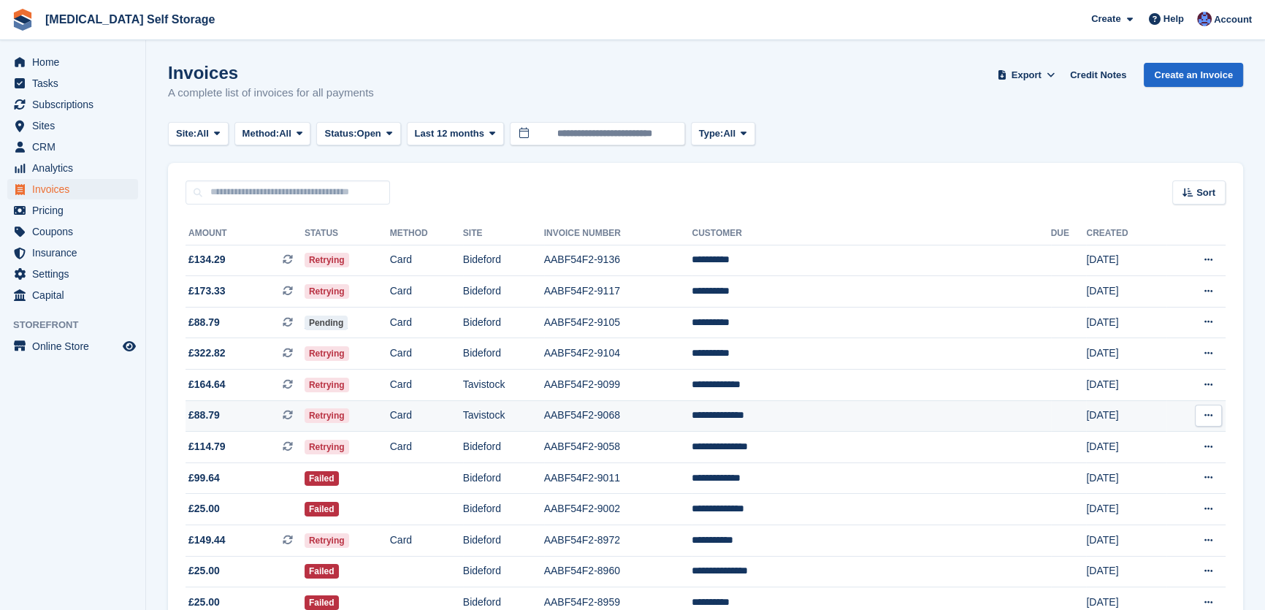
click at [463, 426] on td "Card" at bounding box center [426, 415] width 73 height 31
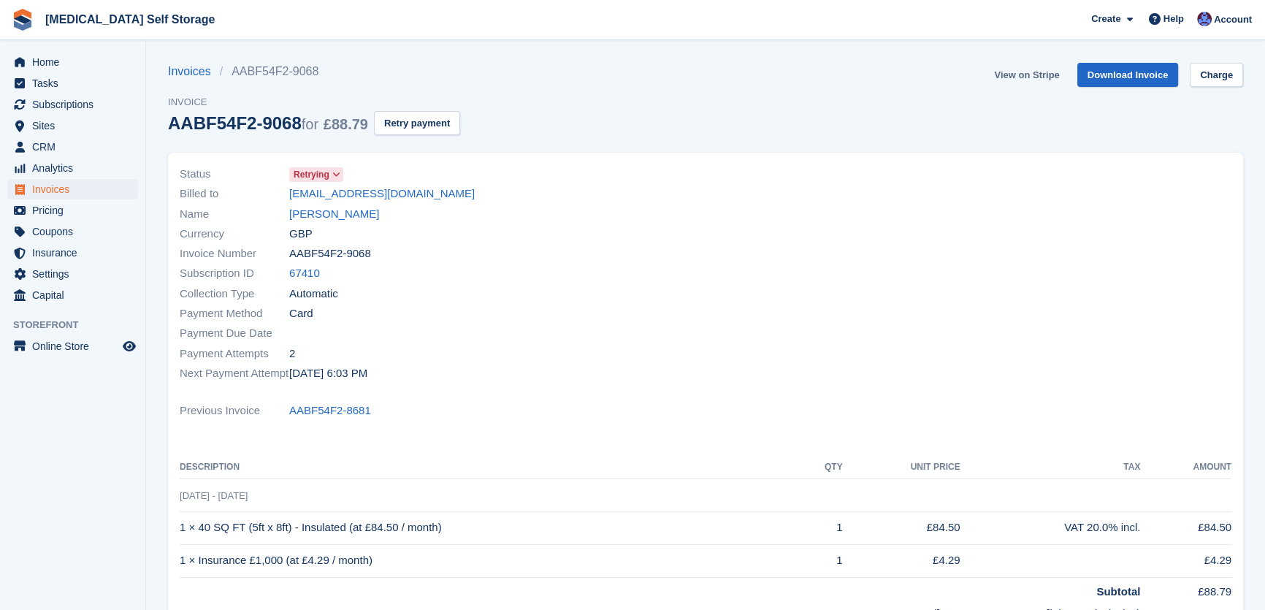
click at [1031, 68] on link "View on Stripe" at bounding box center [1026, 75] width 77 height 24
click at [44, 60] on span "Home" at bounding box center [76, 62] width 88 height 20
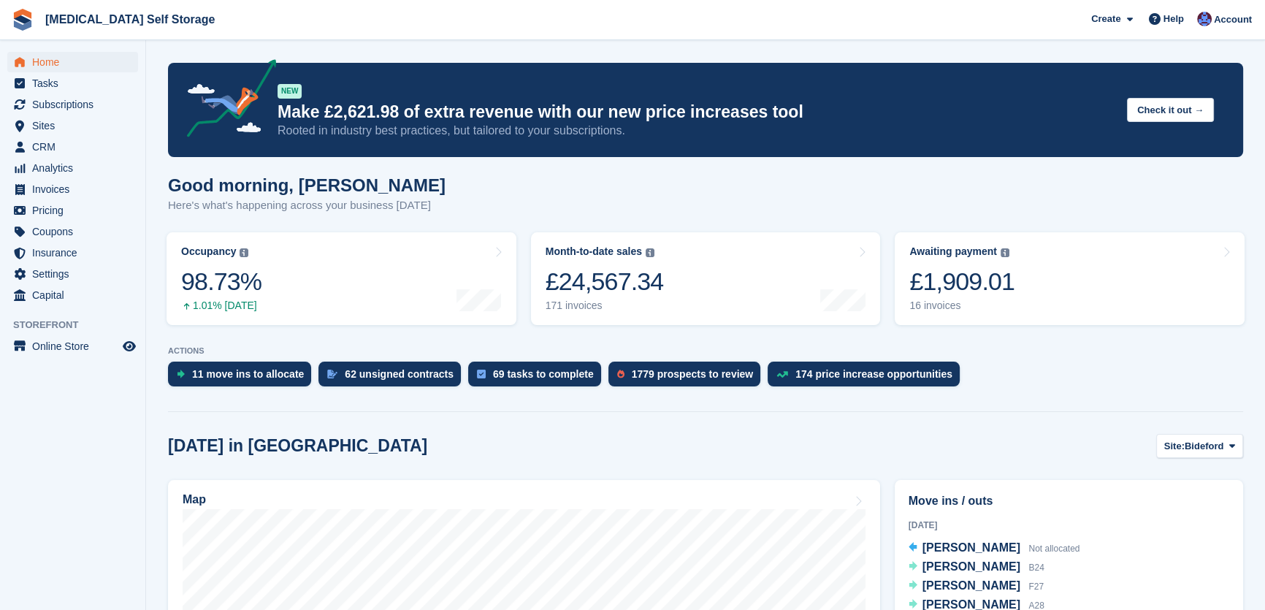
scroll to position [265, 0]
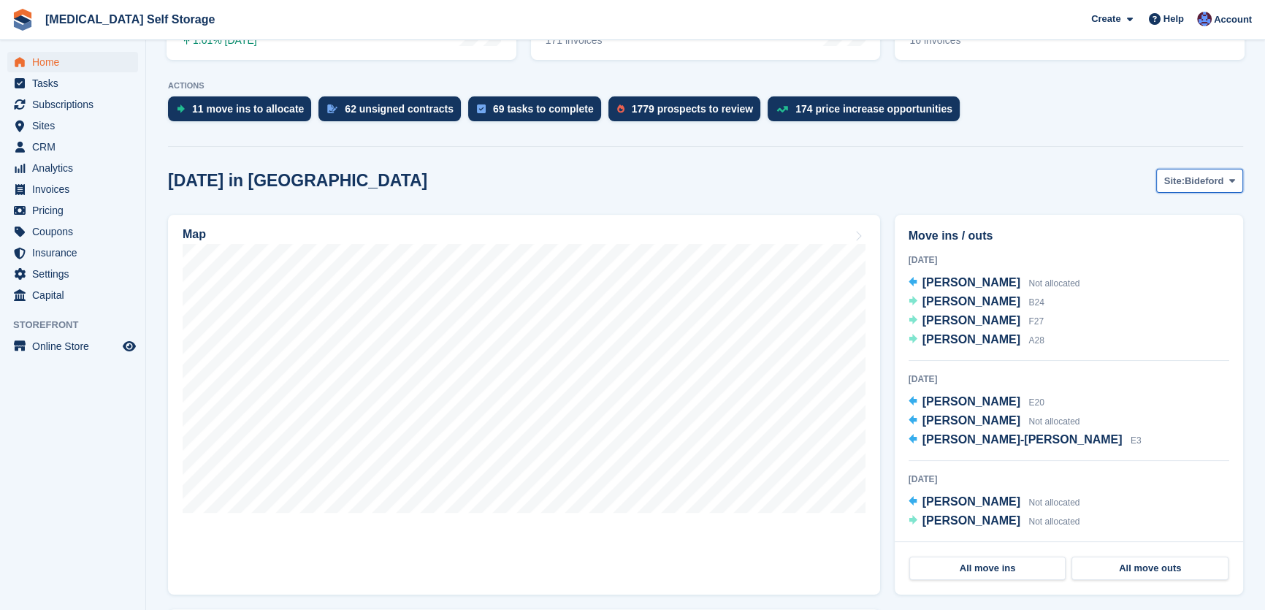
click at [1203, 178] on span "Bideford" at bounding box center [1204, 181] width 39 height 15
click at [1037, 169] on div "Today in Bideford Site: Bideford Bideford Tavistock Ilfracombe" at bounding box center [705, 181] width 1075 height 24
click at [967, 401] on span "[PERSON_NAME]" at bounding box center [971, 401] width 98 height 12
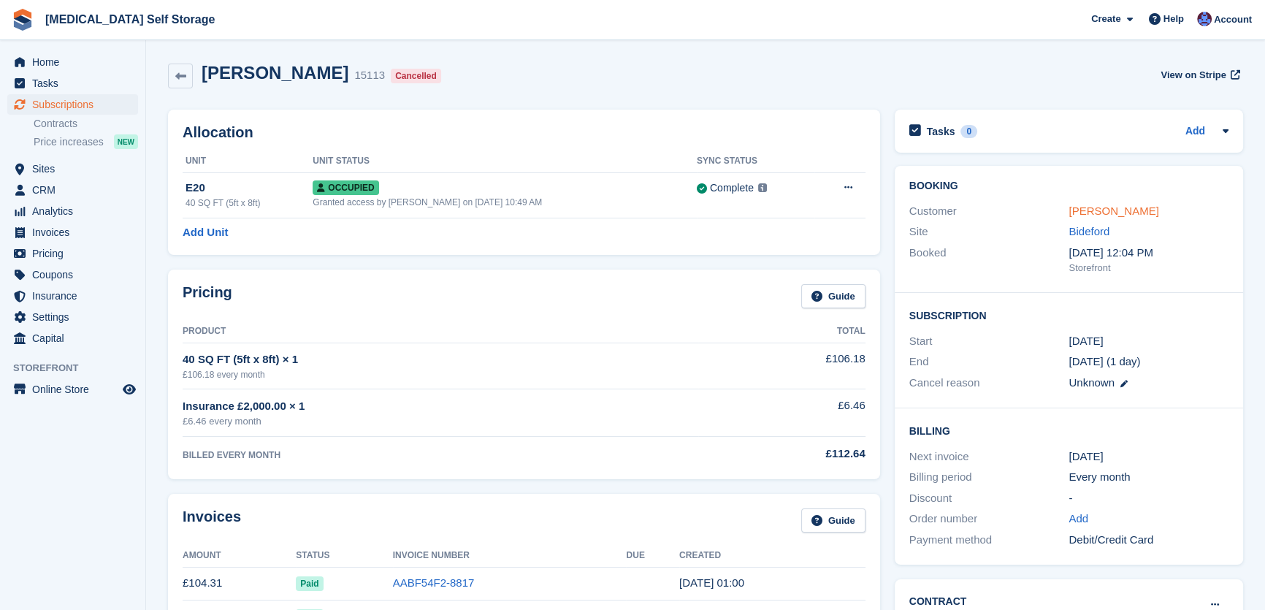
click at [1074, 211] on link "[PERSON_NAME]" at bounding box center [1114, 211] width 90 height 12
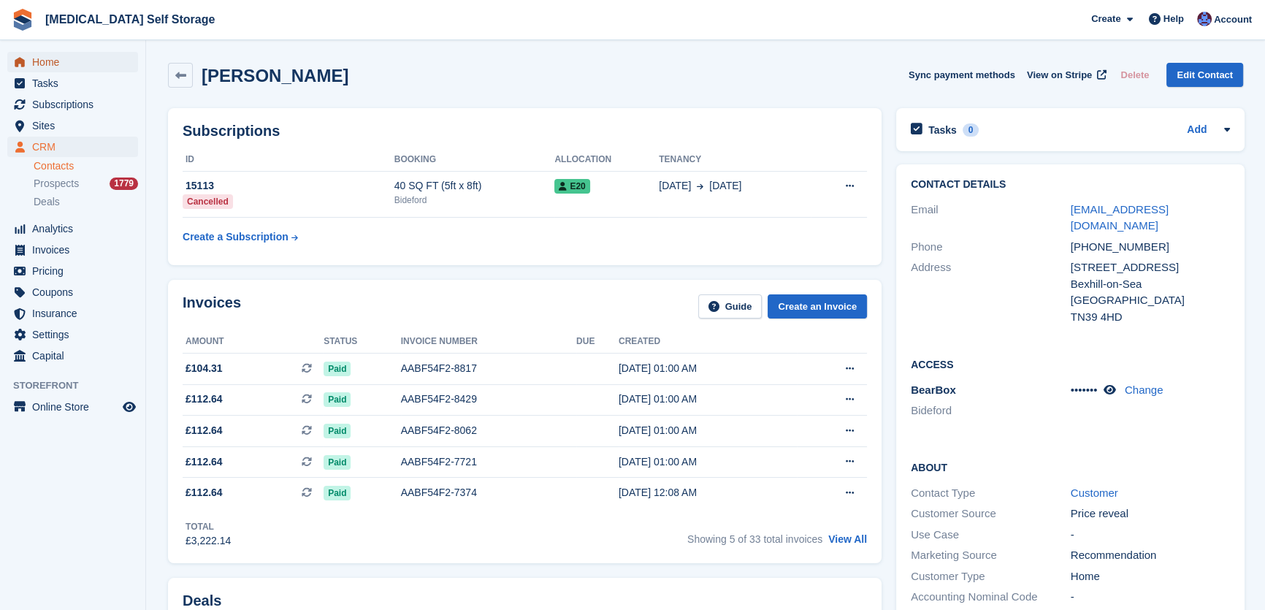
click at [47, 60] on span "Home" at bounding box center [76, 62] width 88 height 20
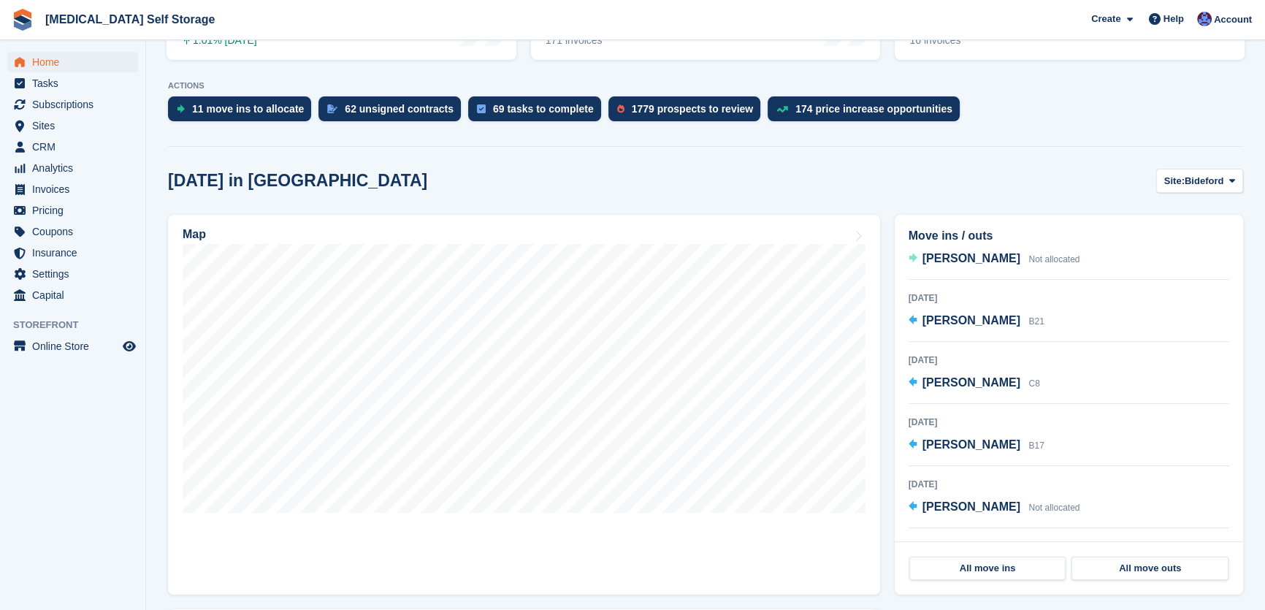
scroll to position [465, 0]
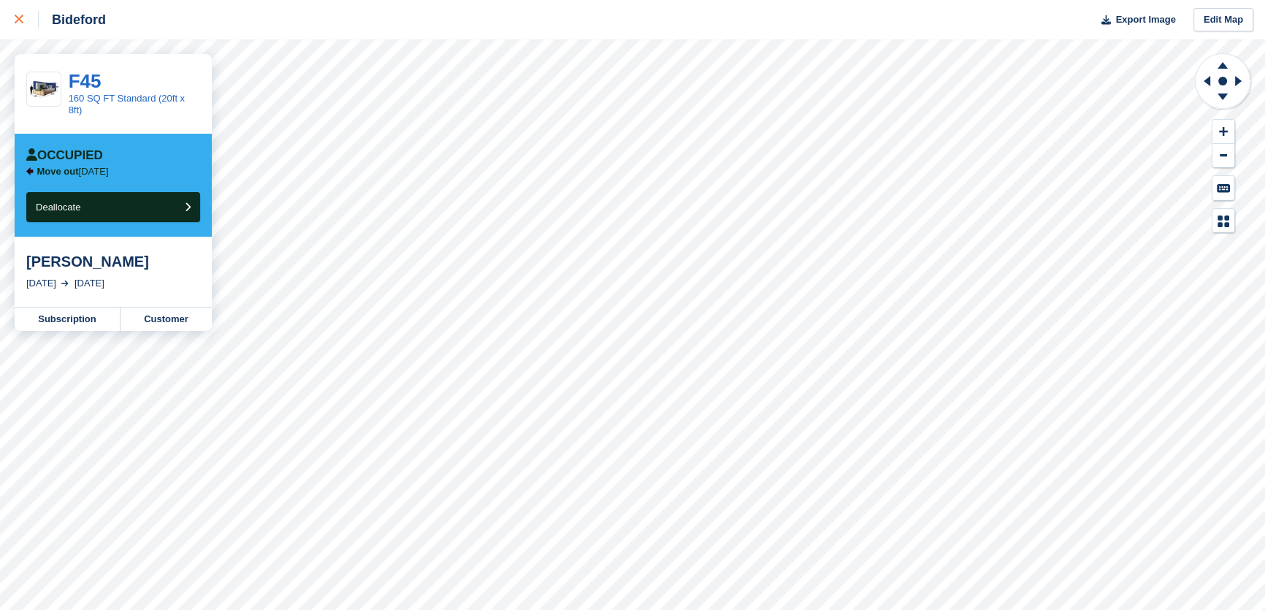
click at [23, 21] on div at bounding box center [27, 20] width 24 height 18
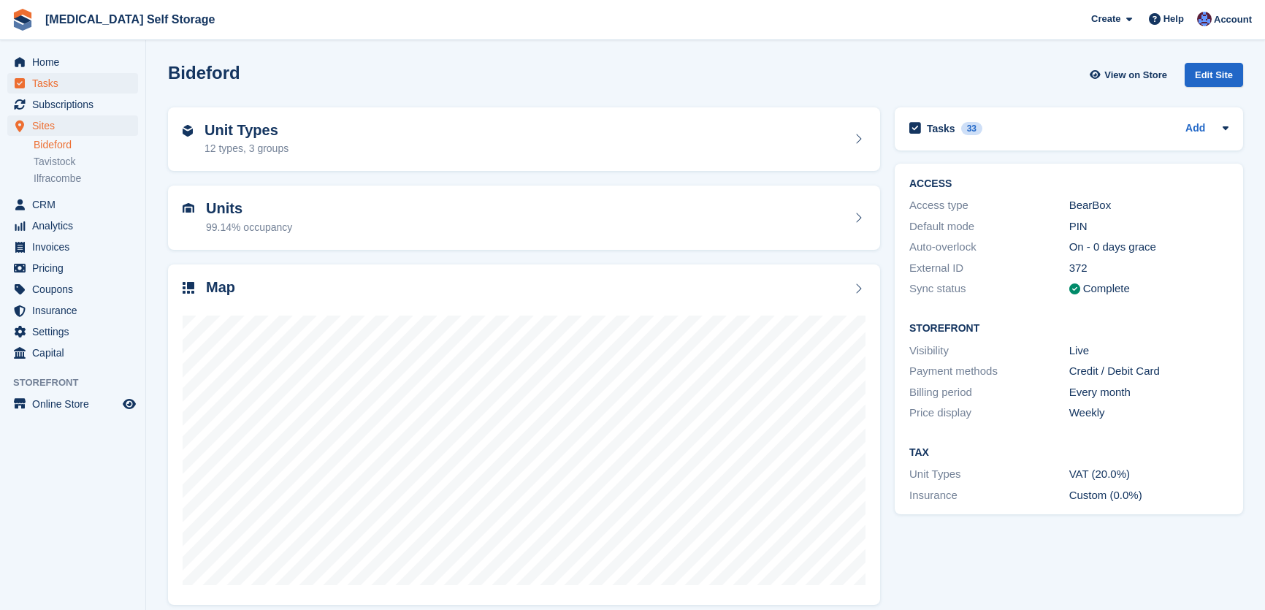
click at [37, 47] on div "Home Tasks Subscriptions Subscriptions Subscriptions Contracts Price increases …" at bounding box center [72, 205] width 145 height 318
click at [57, 61] on span "Home" at bounding box center [76, 62] width 88 height 20
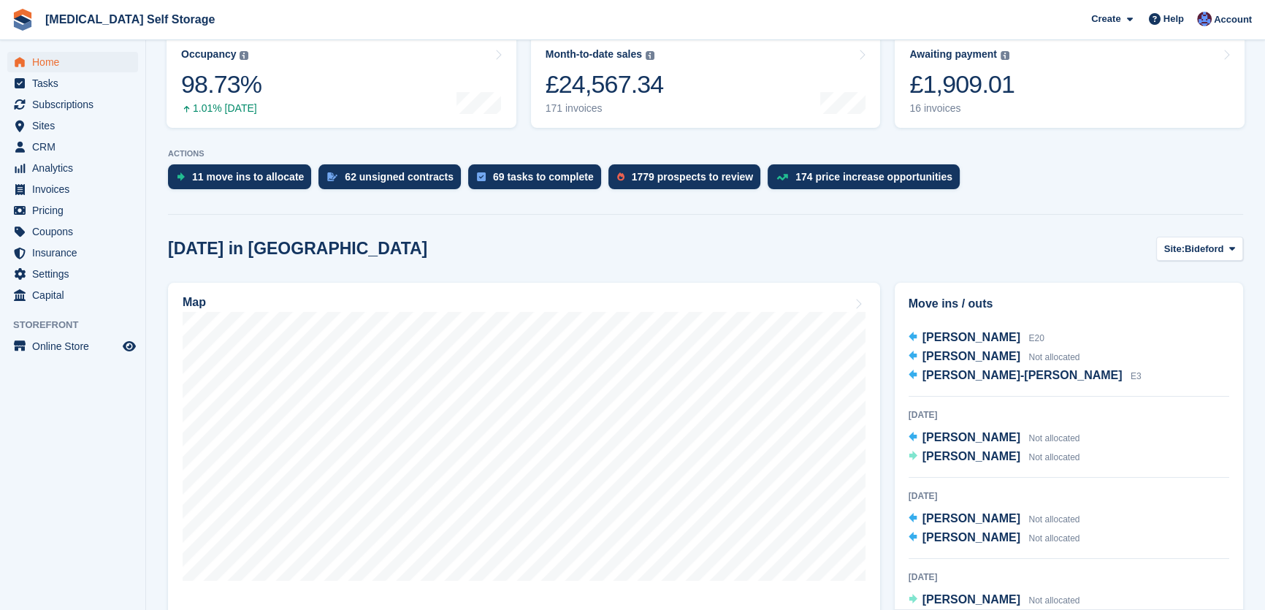
scroll to position [332, 0]
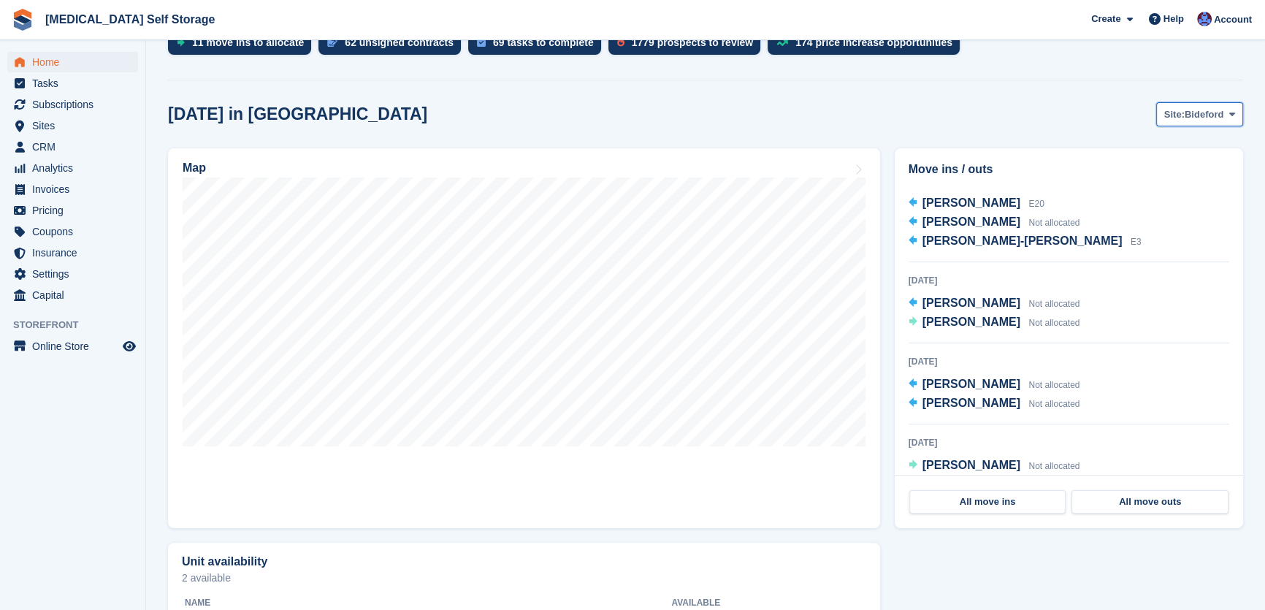
click at [1188, 110] on span "Bideford" at bounding box center [1204, 114] width 39 height 15
click at [1161, 180] on link "Tavistock" at bounding box center [1172, 175] width 127 height 26
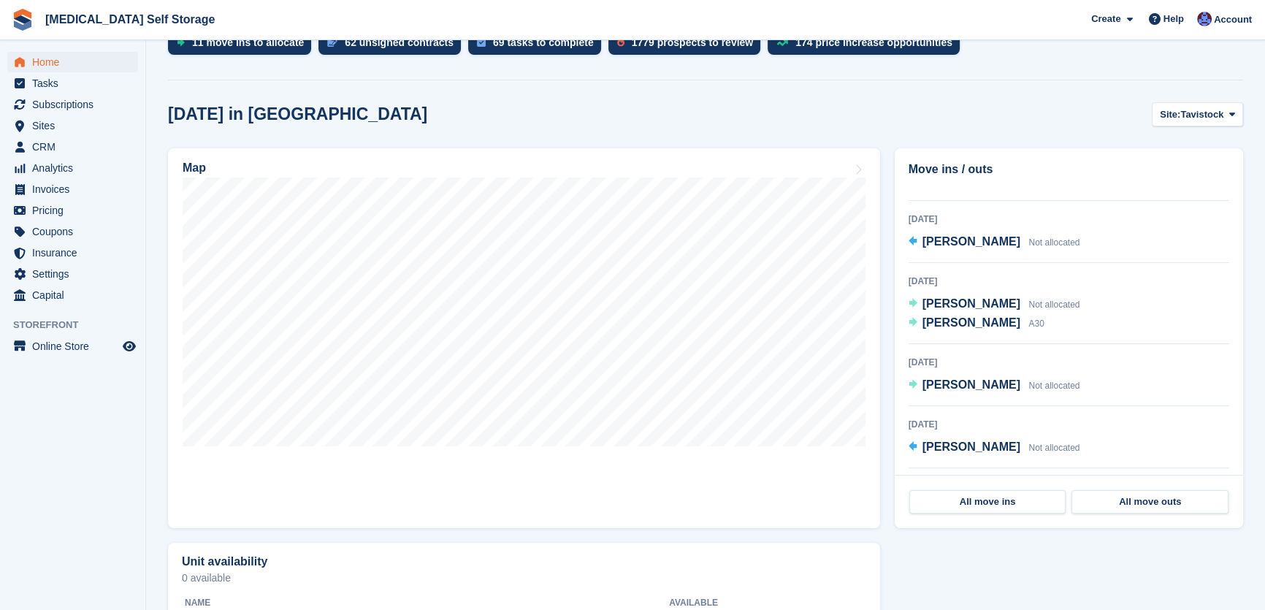
scroll to position [265, 0]
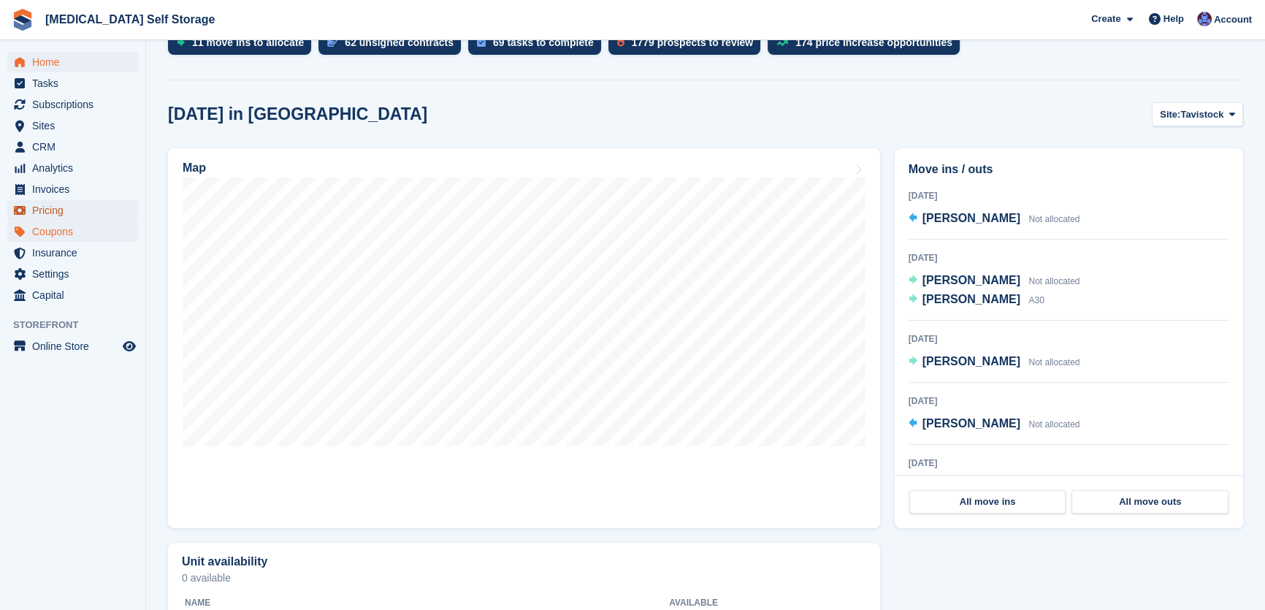
drag, startPoint x: 54, startPoint y: 216, endPoint x: 74, endPoint y: 226, distance: 22.2
click at [54, 218] on span "Pricing" at bounding box center [76, 210] width 88 height 20
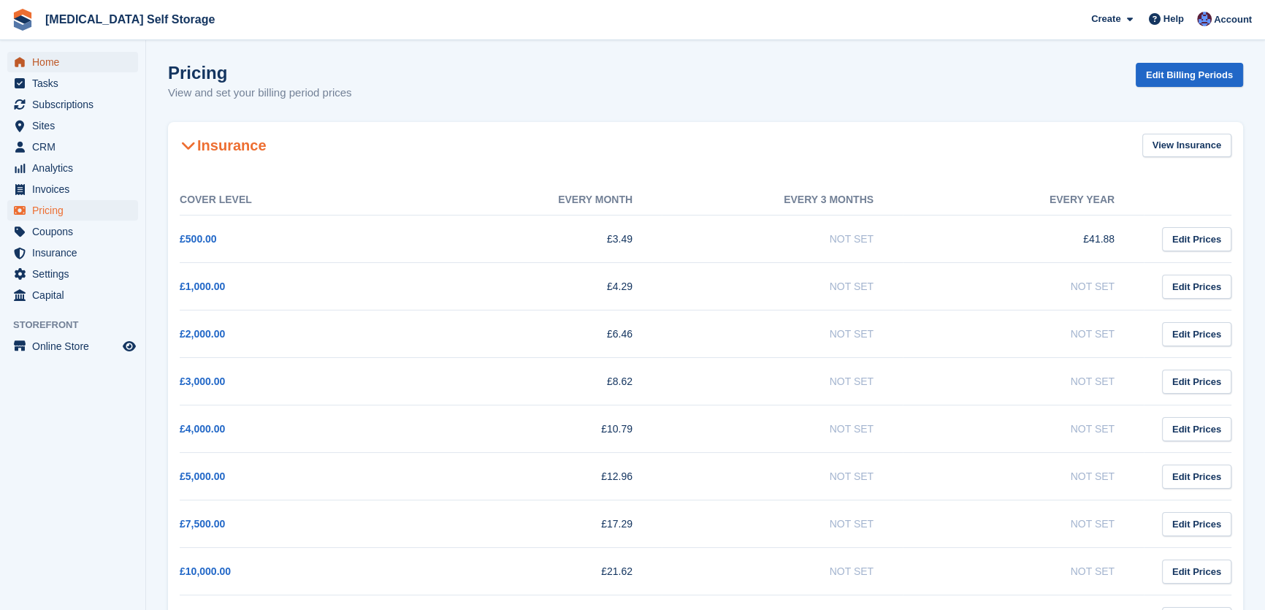
click at [53, 58] on span "Home" at bounding box center [76, 62] width 88 height 20
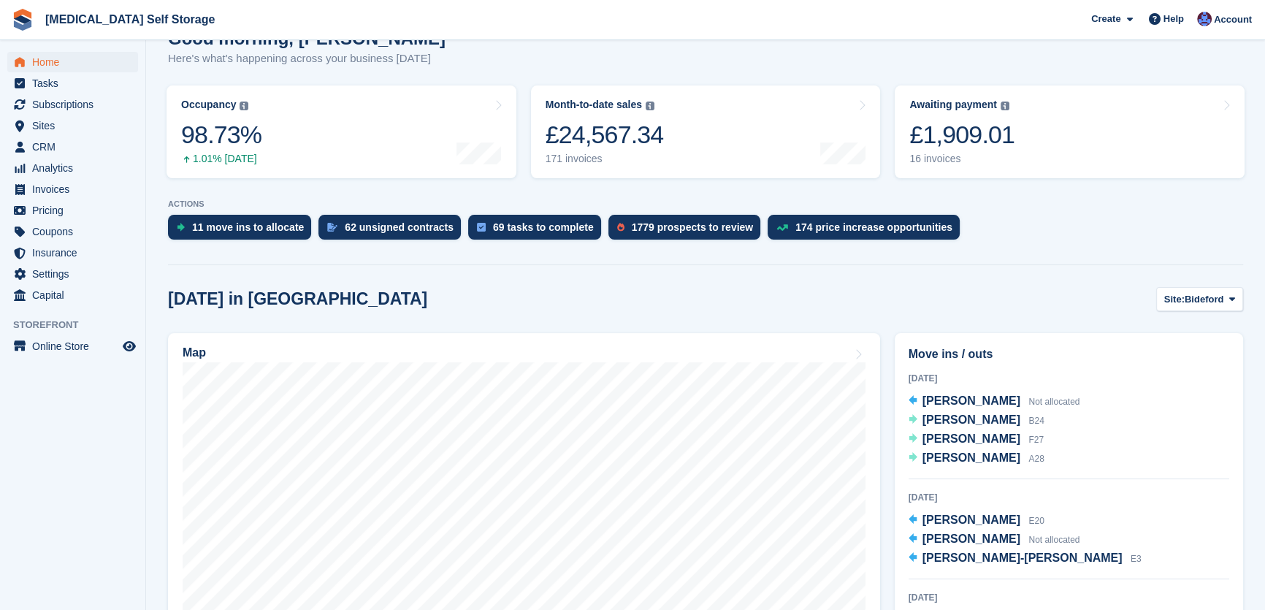
scroll to position [199, 0]
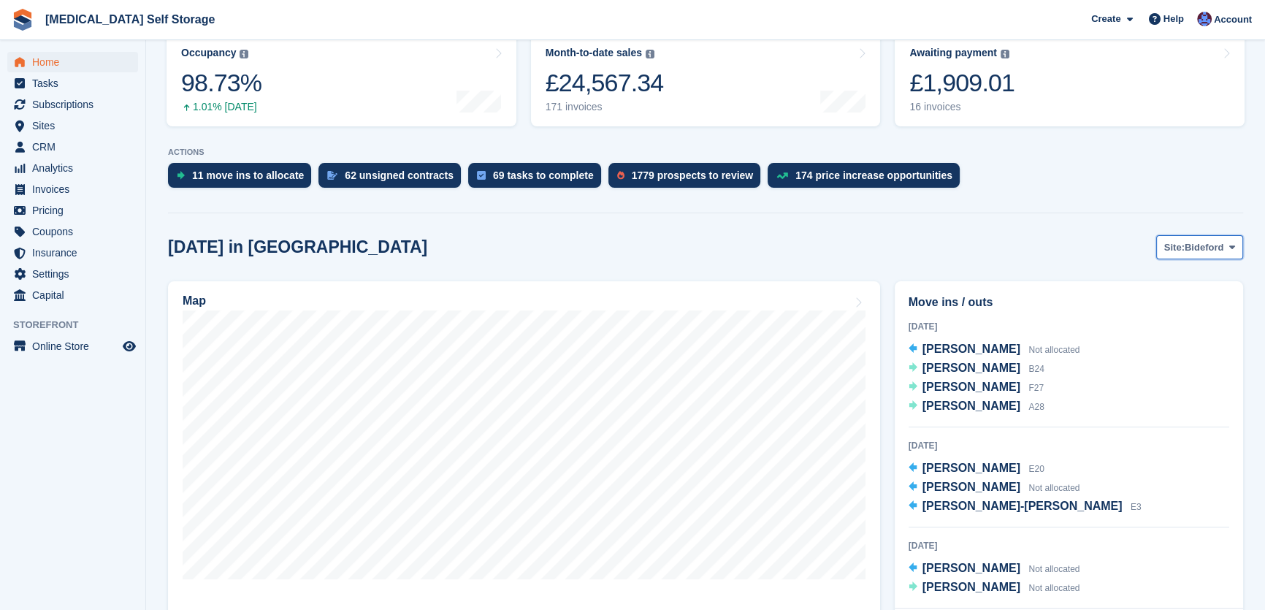
click at [1210, 245] on span "Bideford" at bounding box center [1204, 247] width 39 height 15
click at [1154, 307] on link "Tavistock" at bounding box center [1172, 308] width 127 height 26
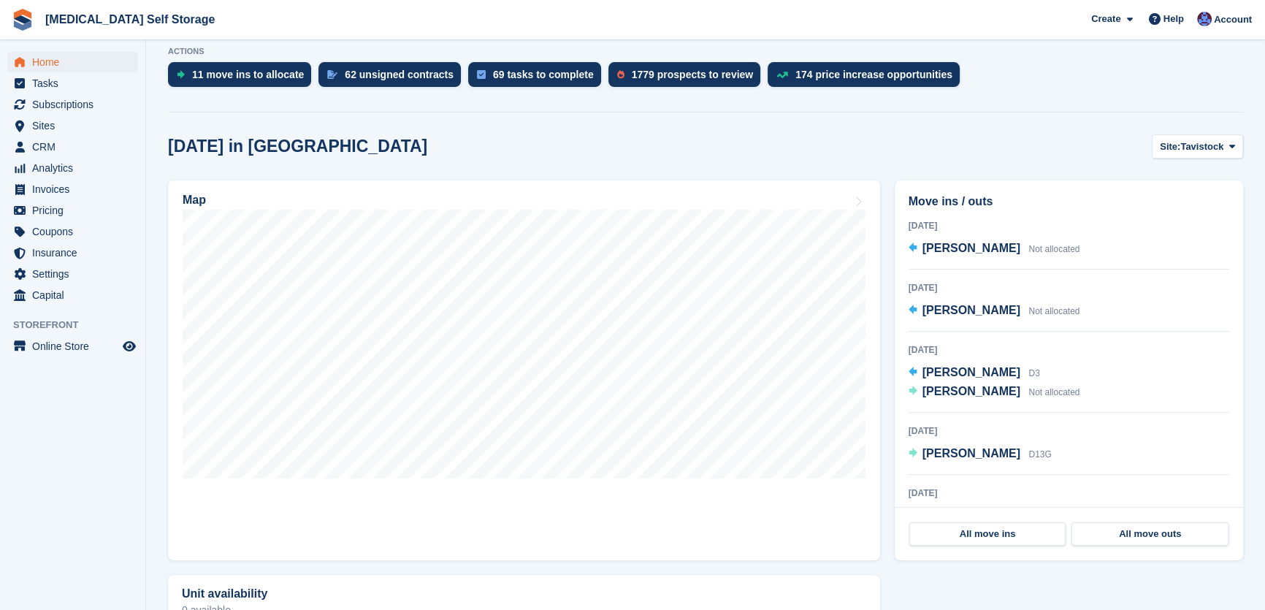
scroll to position [332, 0]
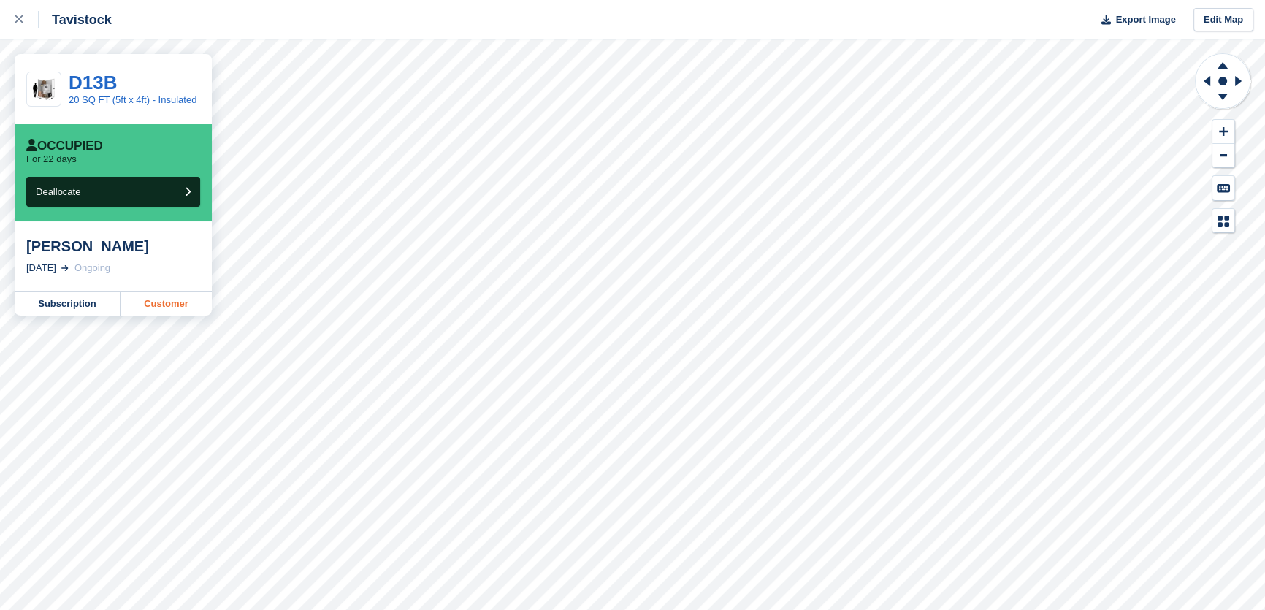
click at [190, 300] on link "Customer" at bounding box center [166, 303] width 91 height 23
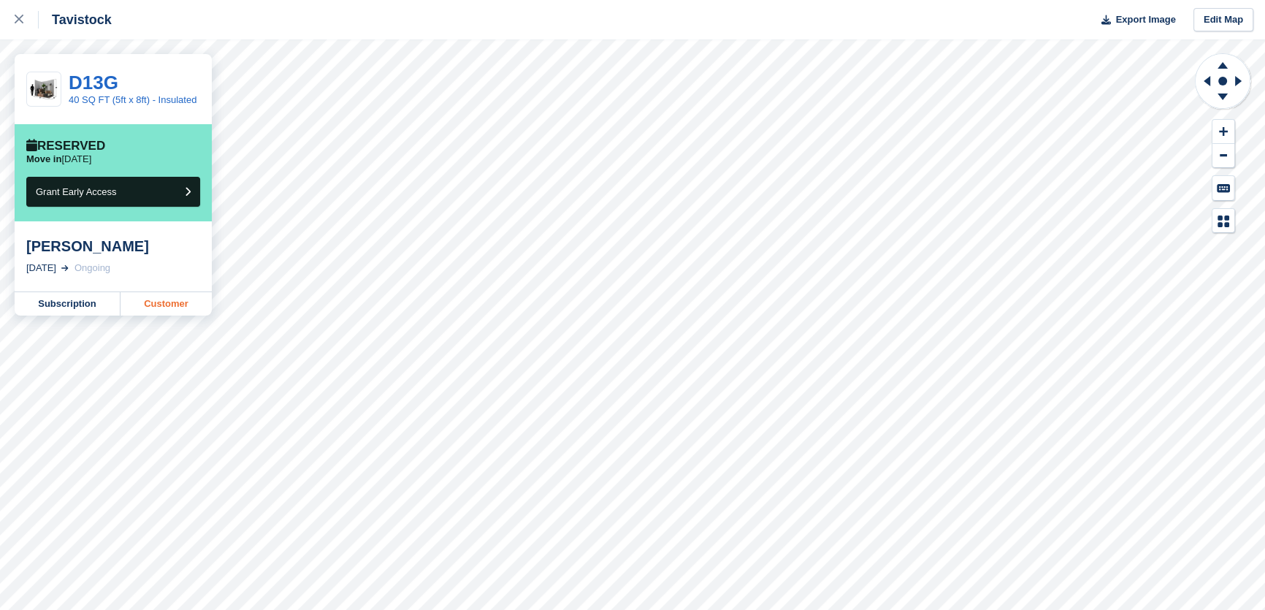
click at [171, 307] on link "Customer" at bounding box center [166, 303] width 91 height 23
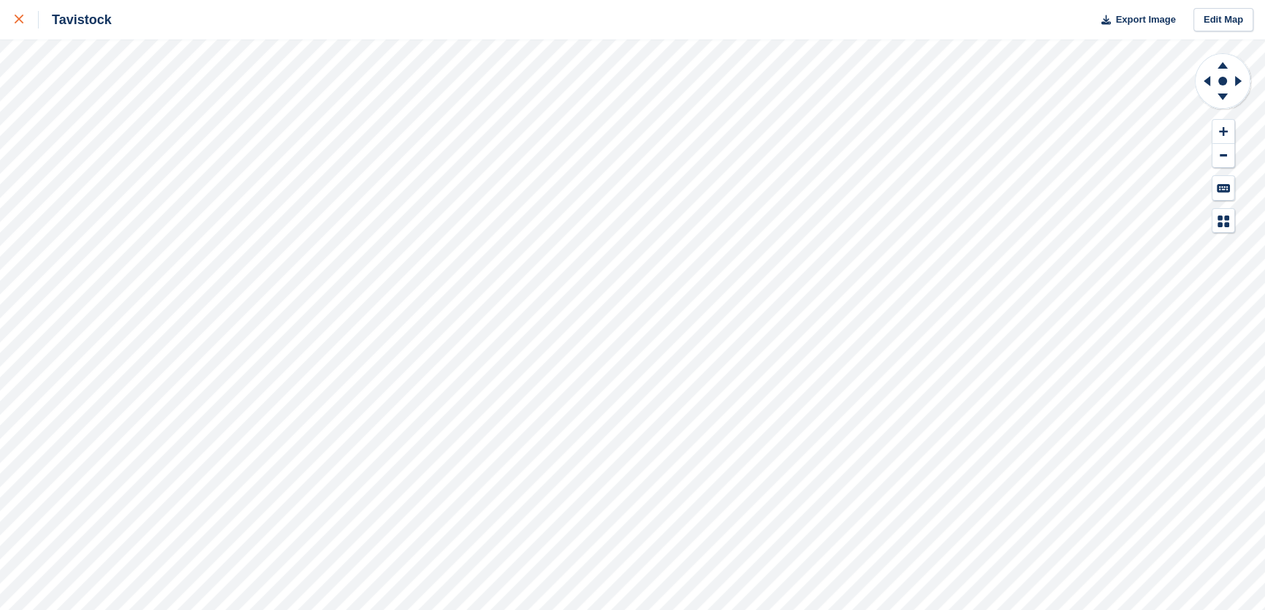
click at [20, 20] on icon at bounding box center [19, 19] width 9 height 9
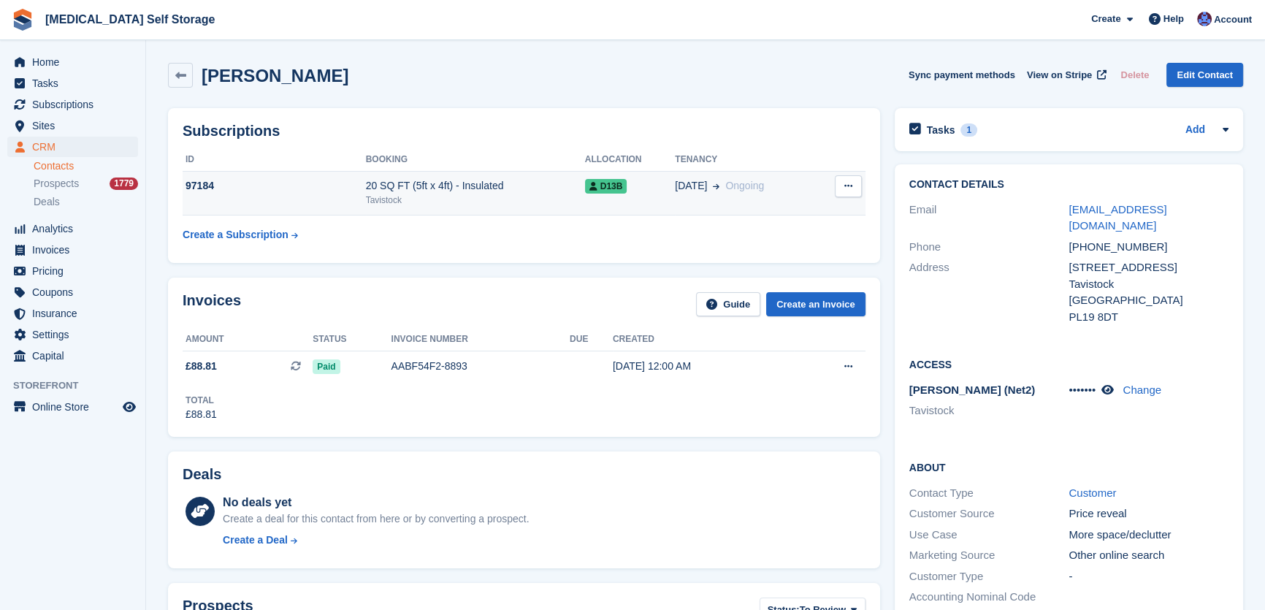
click at [492, 194] on div "Tavistock" at bounding box center [475, 200] width 219 height 13
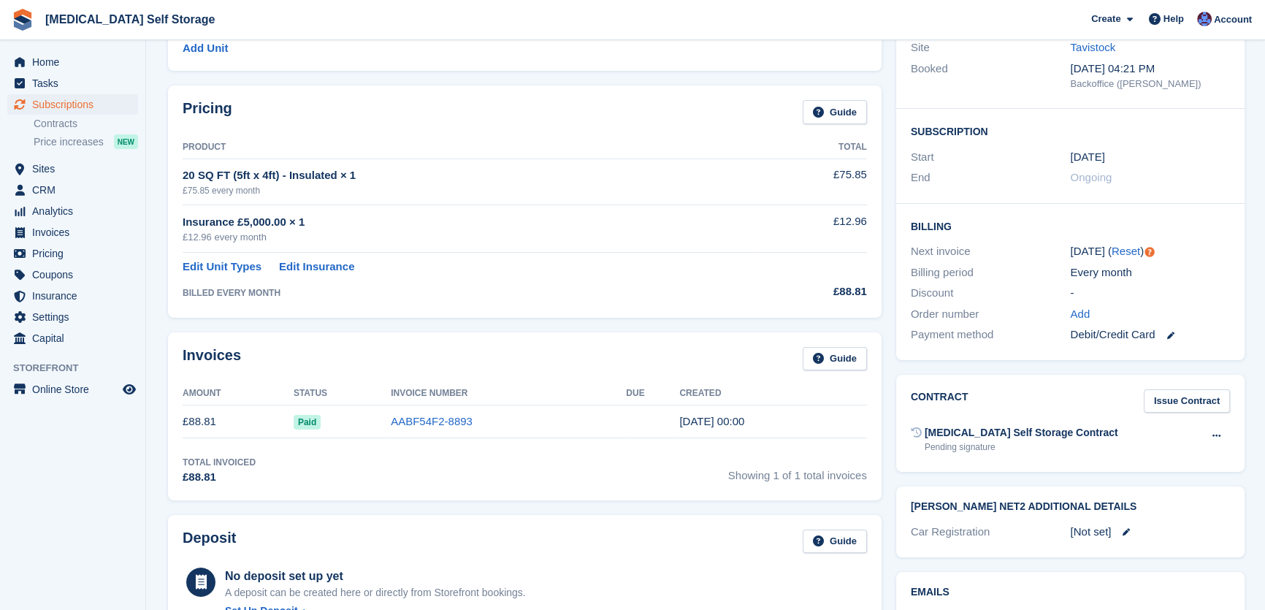
scroll to position [161, 0]
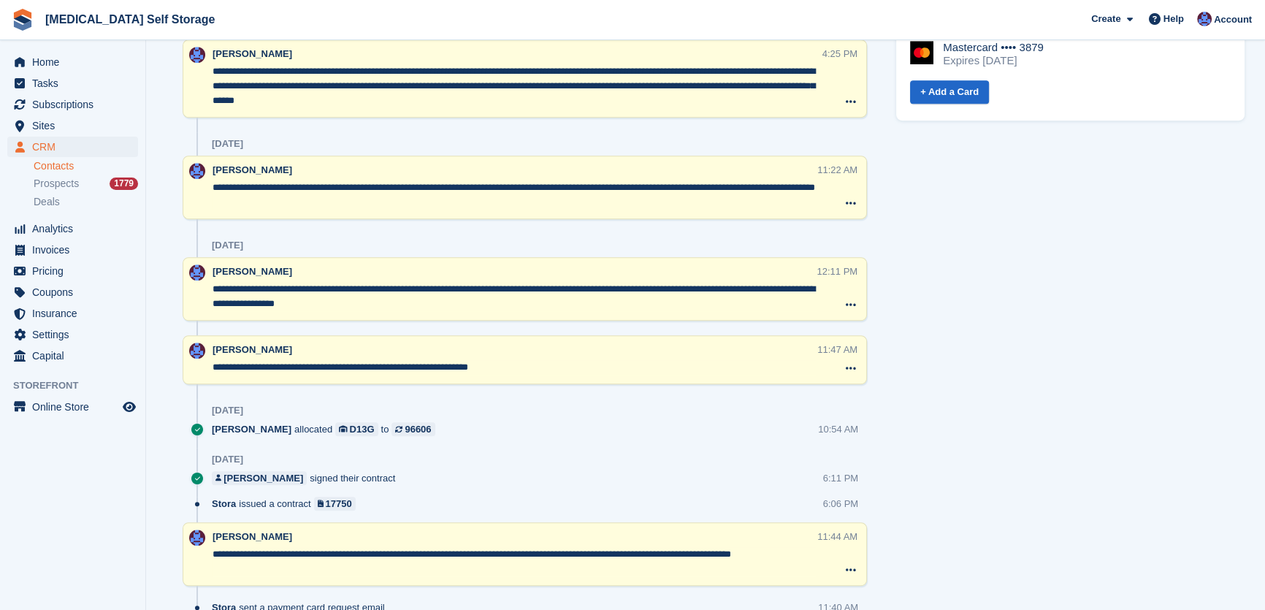
scroll to position [664, 0]
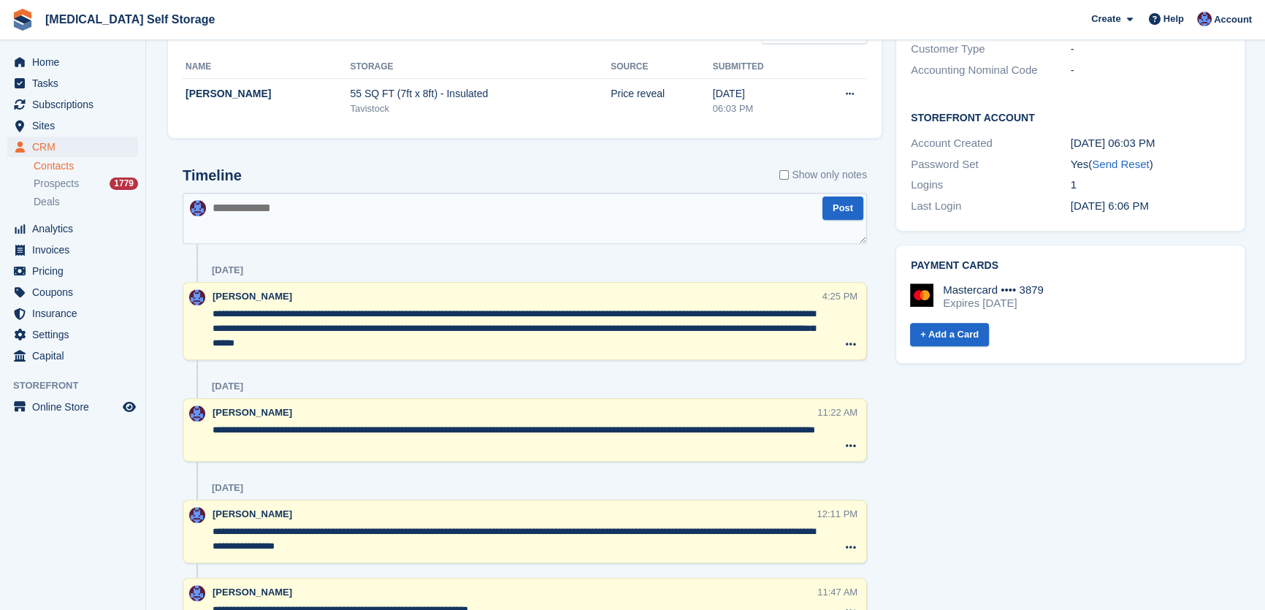
click at [283, 205] on textarea at bounding box center [525, 218] width 684 height 51
type textarea "**********"
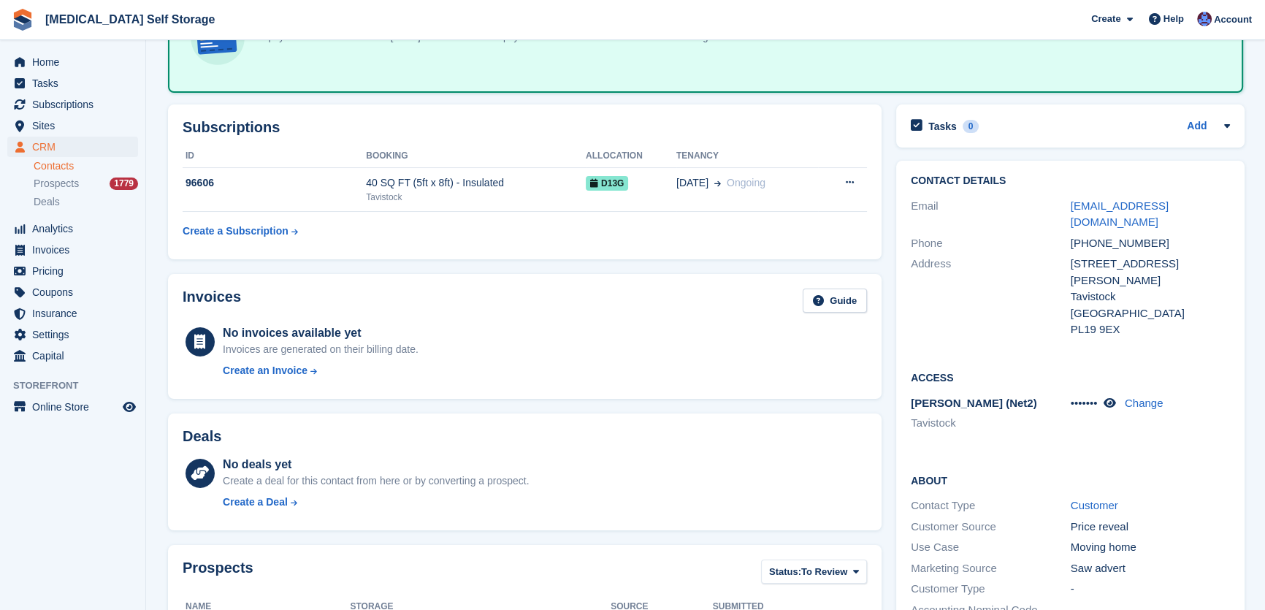
scroll to position [0, 0]
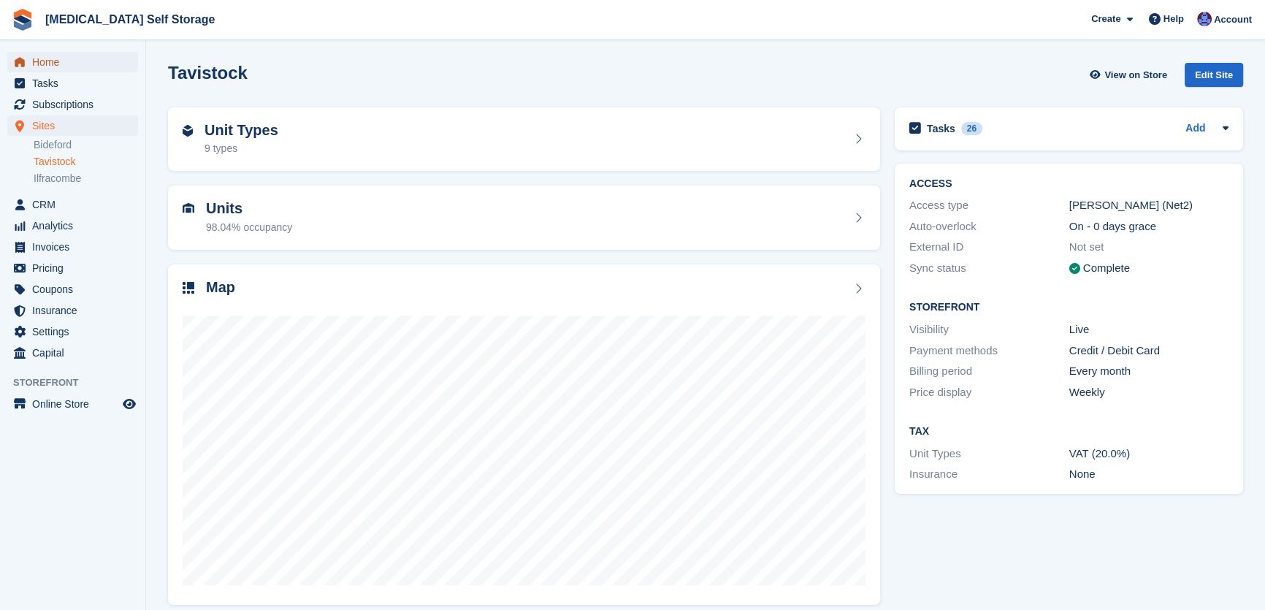
click at [42, 66] on span "Home" at bounding box center [76, 62] width 88 height 20
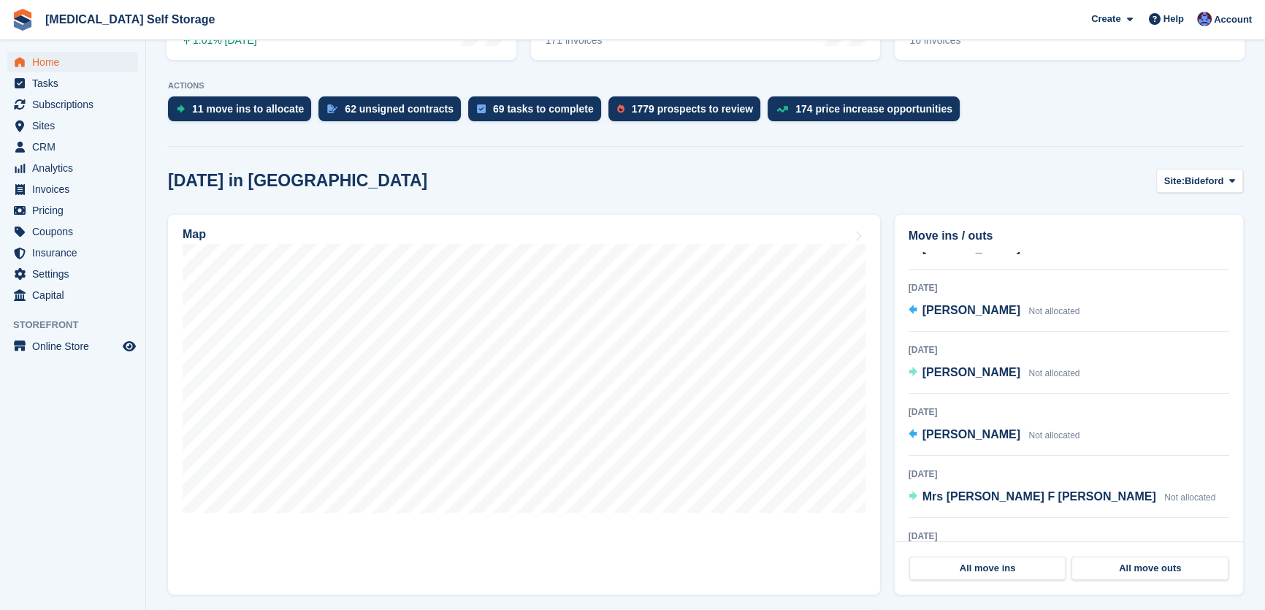
scroll to position [796, 0]
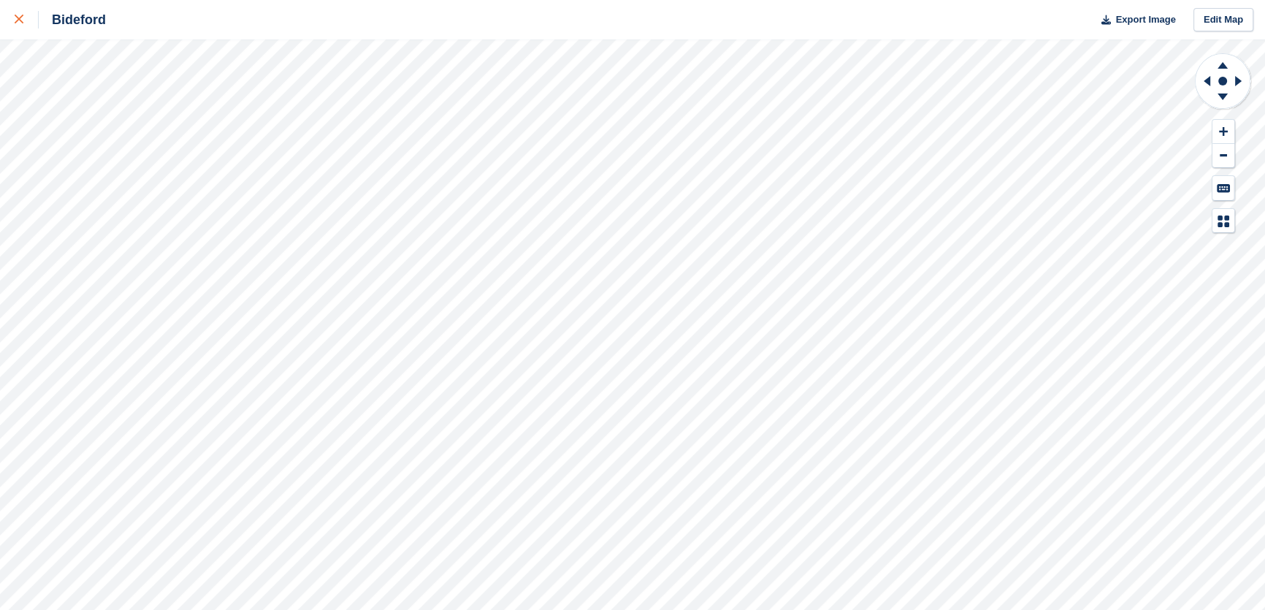
click at [17, 18] on icon at bounding box center [19, 19] width 9 height 9
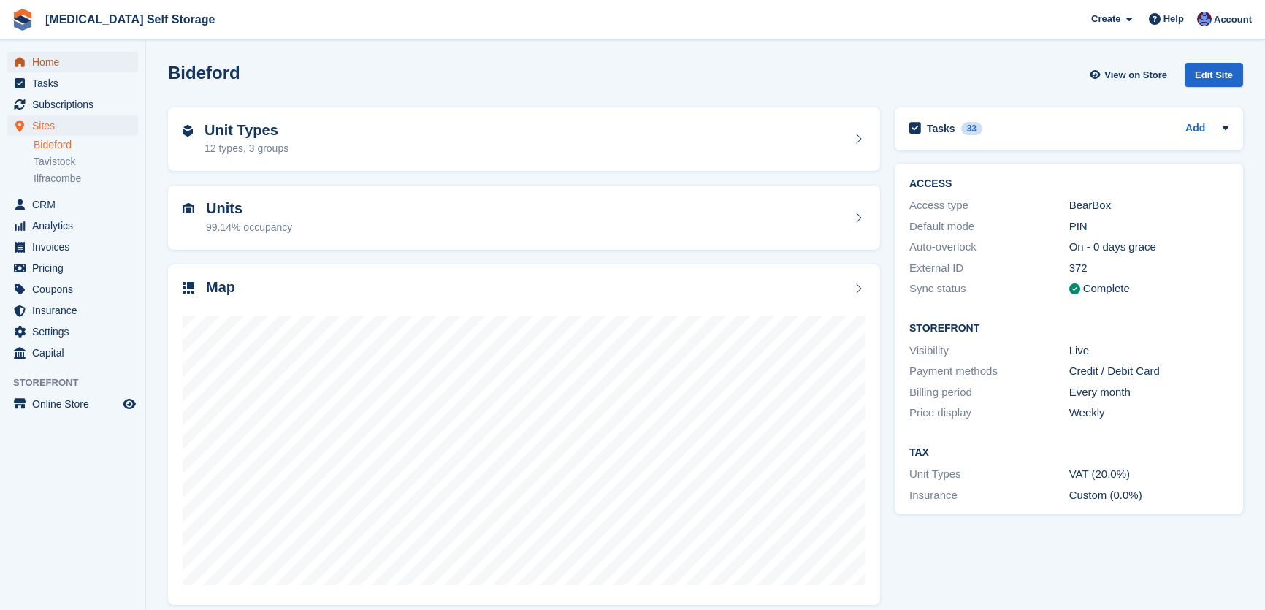
click at [29, 60] on link "Home" at bounding box center [72, 62] width 131 height 20
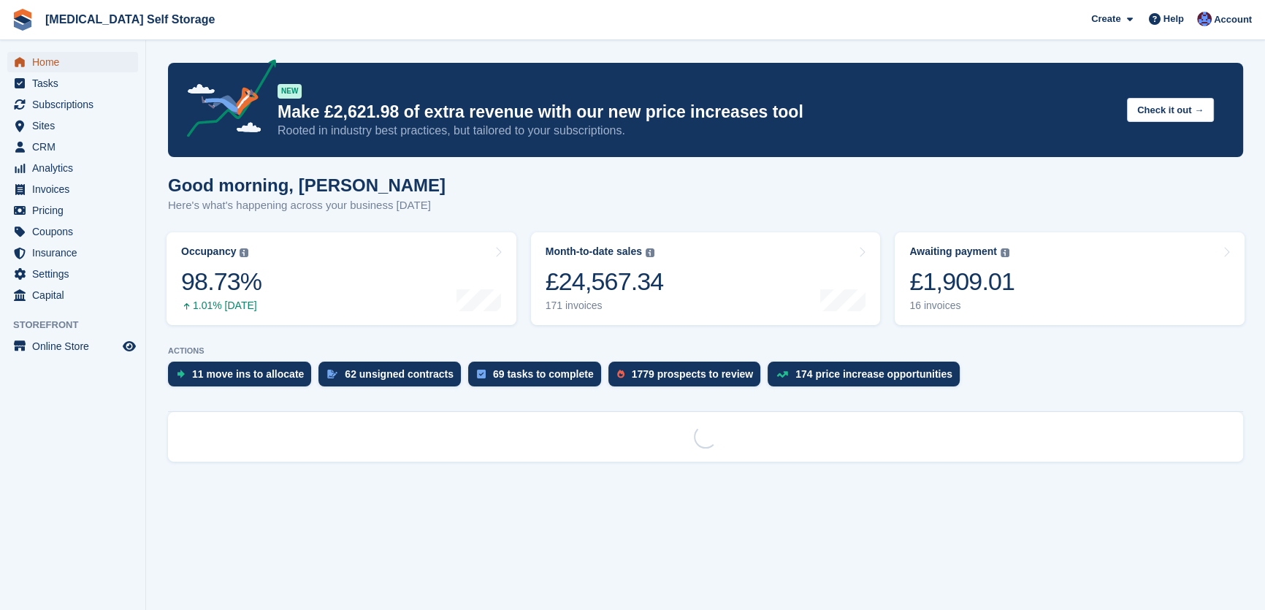
click at [56, 58] on span "Home" at bounding box center [76, 62] width 88 height 20
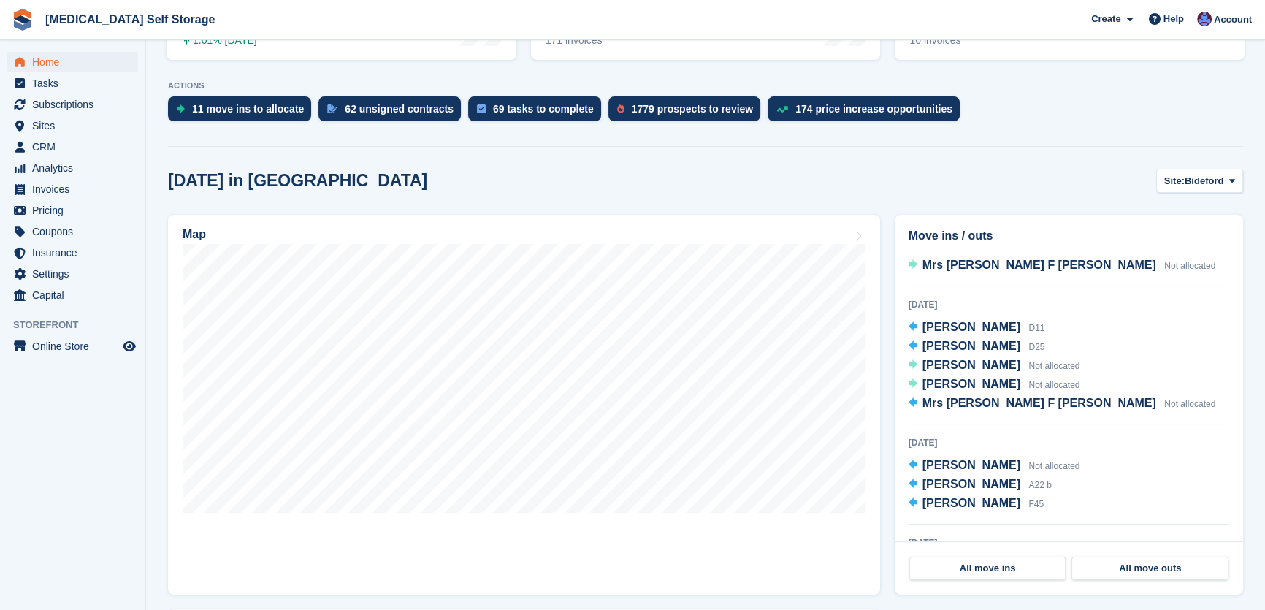
scroll to position [863, 0]
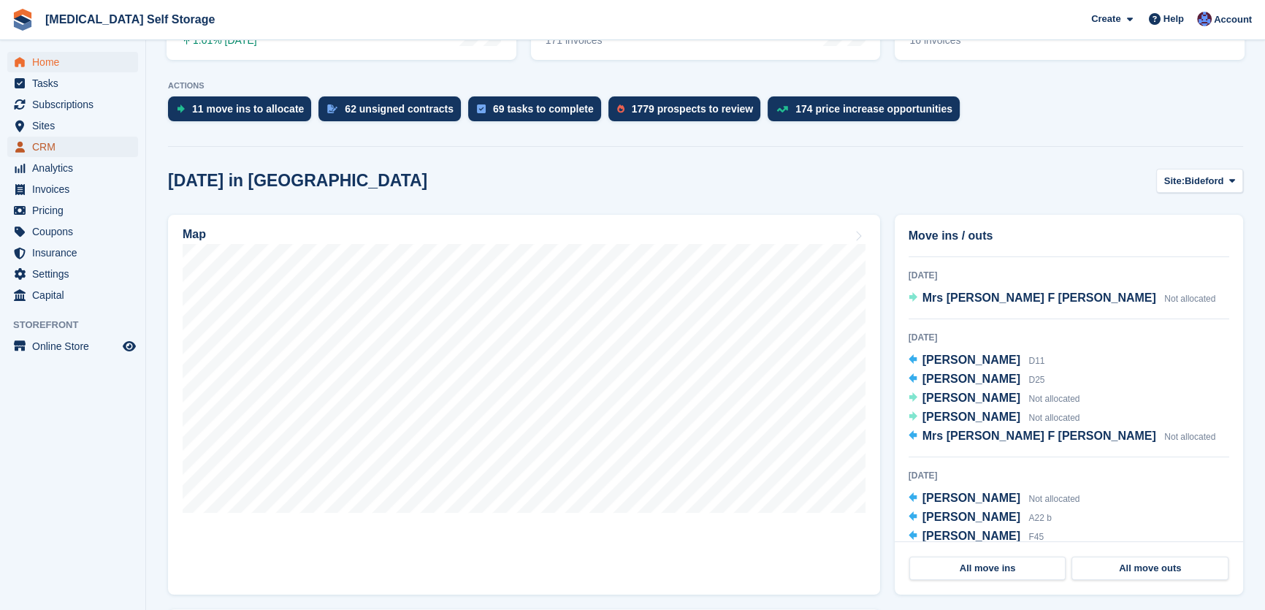
click at [66, 140] on span "CRM" at bounding box center [76, 147] width 88 height 20
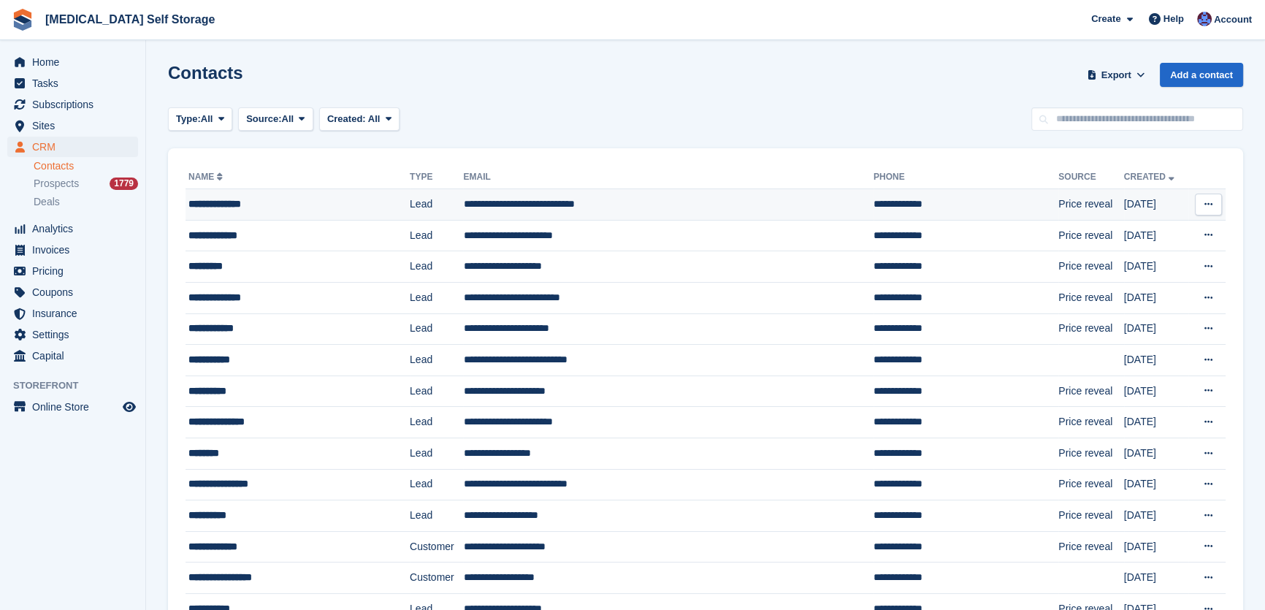
click at [528, 197] on td "**********" at bounding box center [668, 204] width 410 height 31
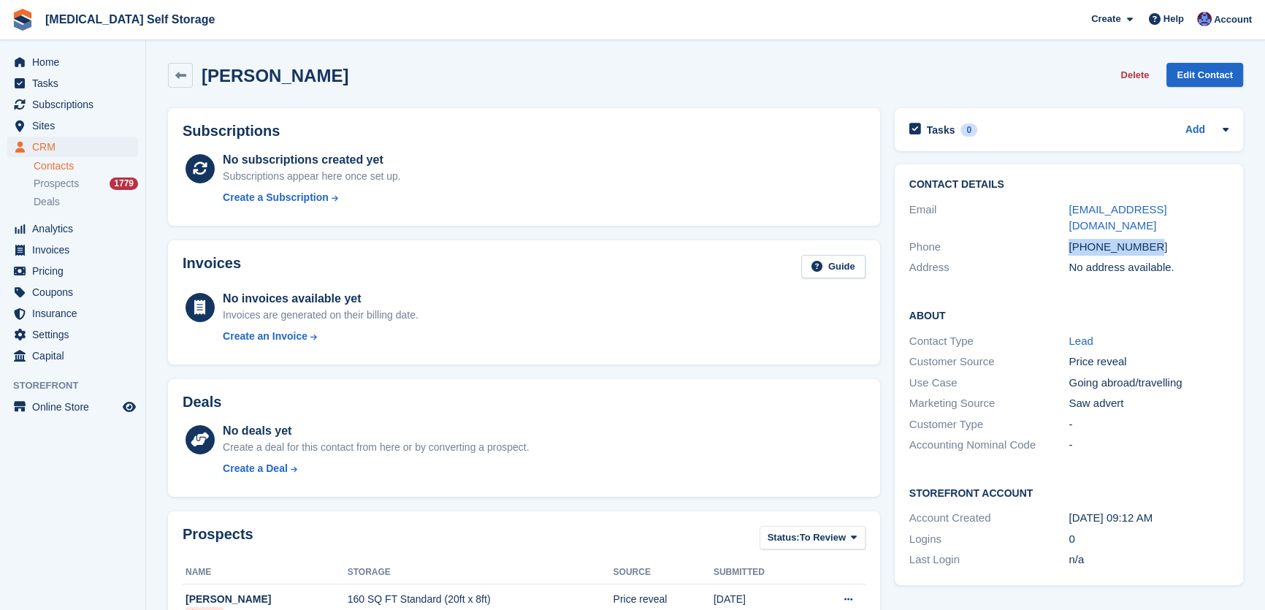
drag, startPoint x: 1157, startPoint y: 246, endPoint x: 1065, endPoint y: 240, distance: 92.3
click at [1065, 240] on div "Phone +447757127286" at bounding box center [1068, 247] width 319 height 21
copy div "+447757127286"
click at [42, 53] on span "Home" at bounding box center [76, 62] width 88 height 20
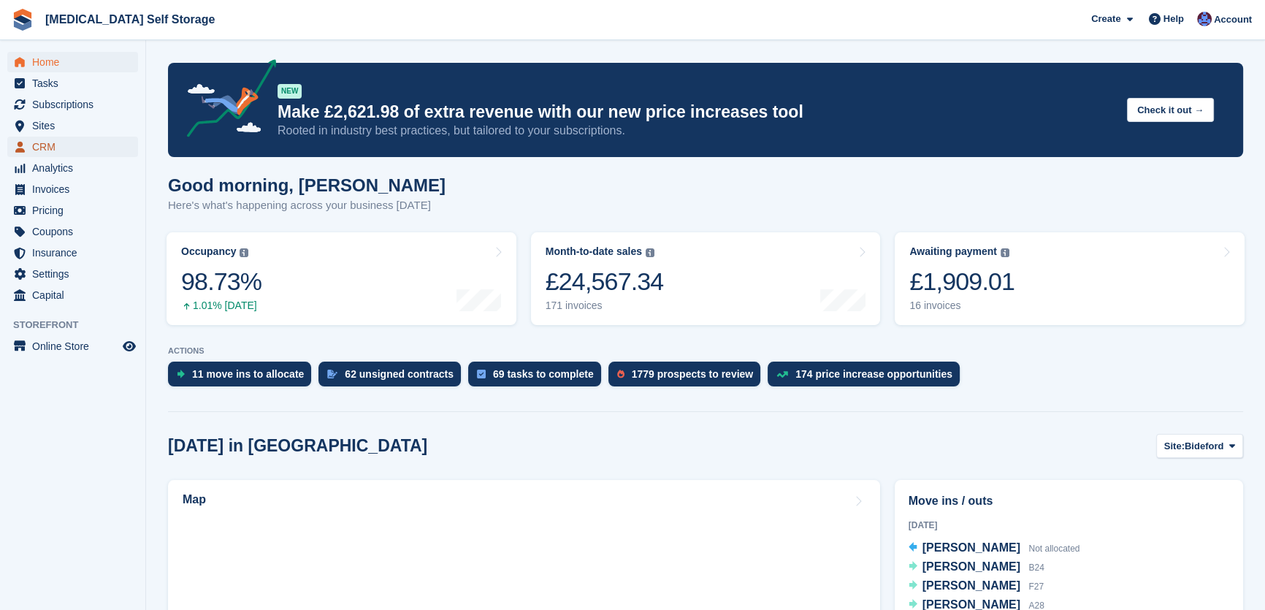
click at [35, 147] on span "CRM" at bounding box center [76, 147] width 88 height 20
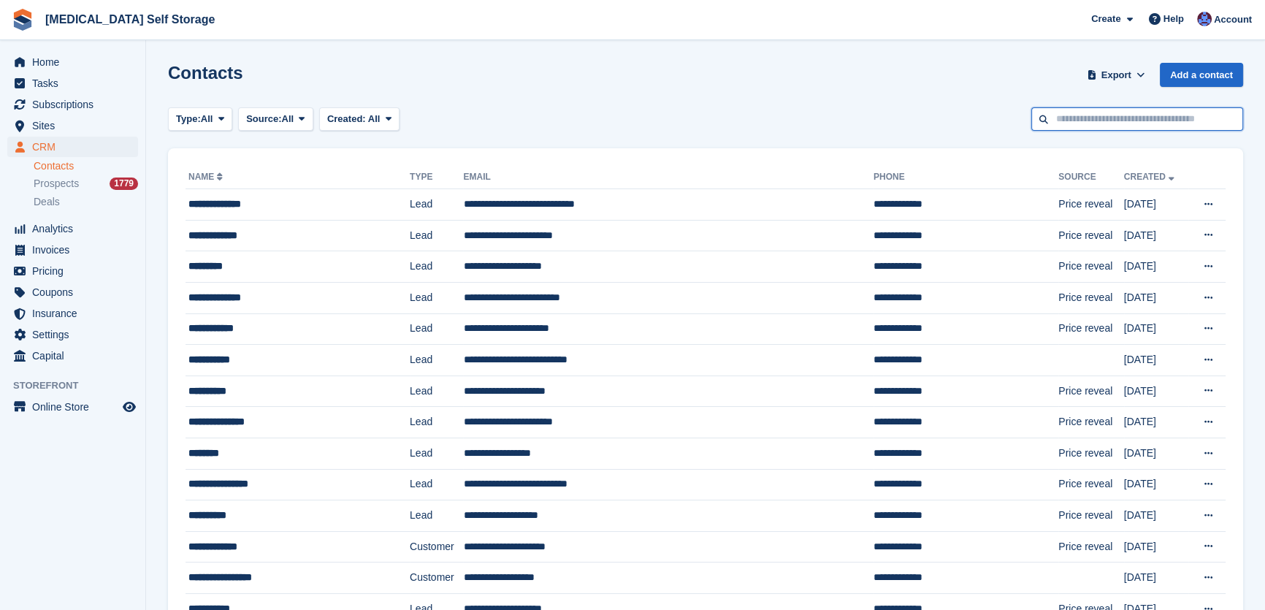
click at [1061, 121] on input "text" at bounding box center [1137, 119] width 212 height 24
type input "*******"
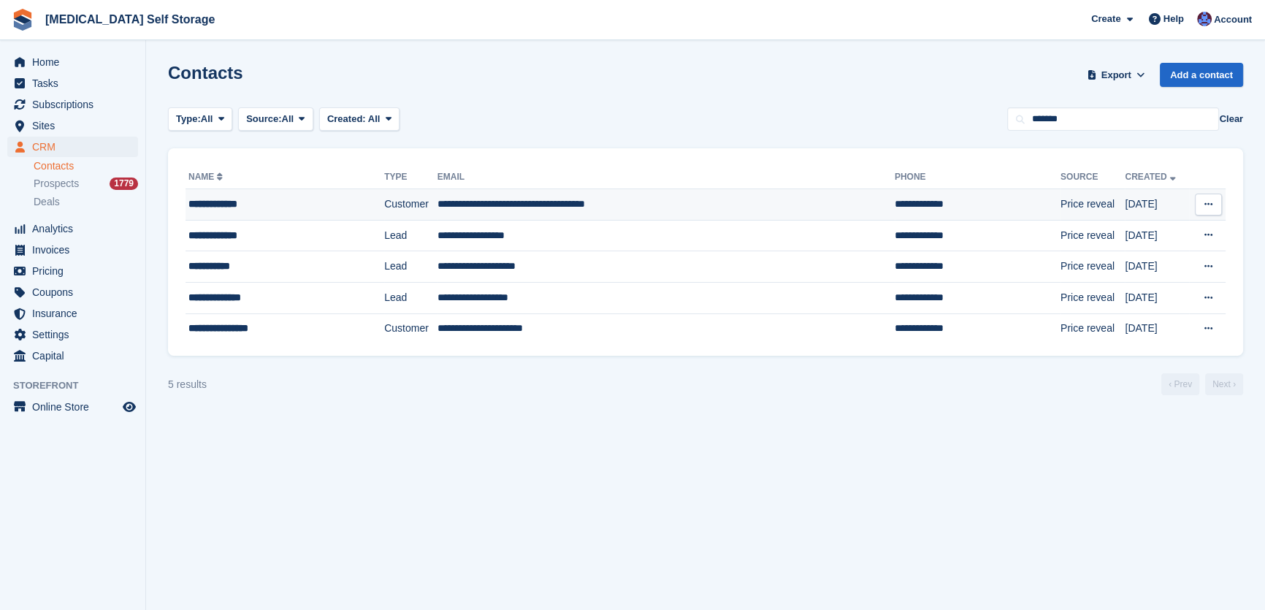
click at [545, 205] on td "**********" at bounding box center [666, 204] width 457 height 31
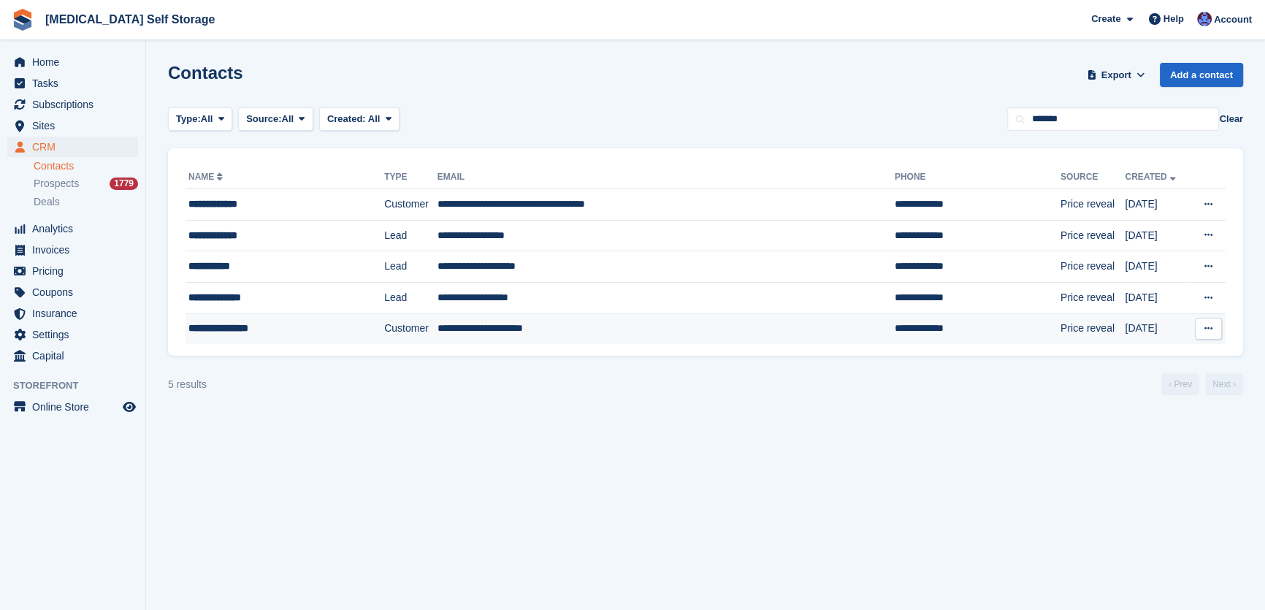
click at [540, 325] on td "**********" at bounding box center [666, 328] width 457 height 31
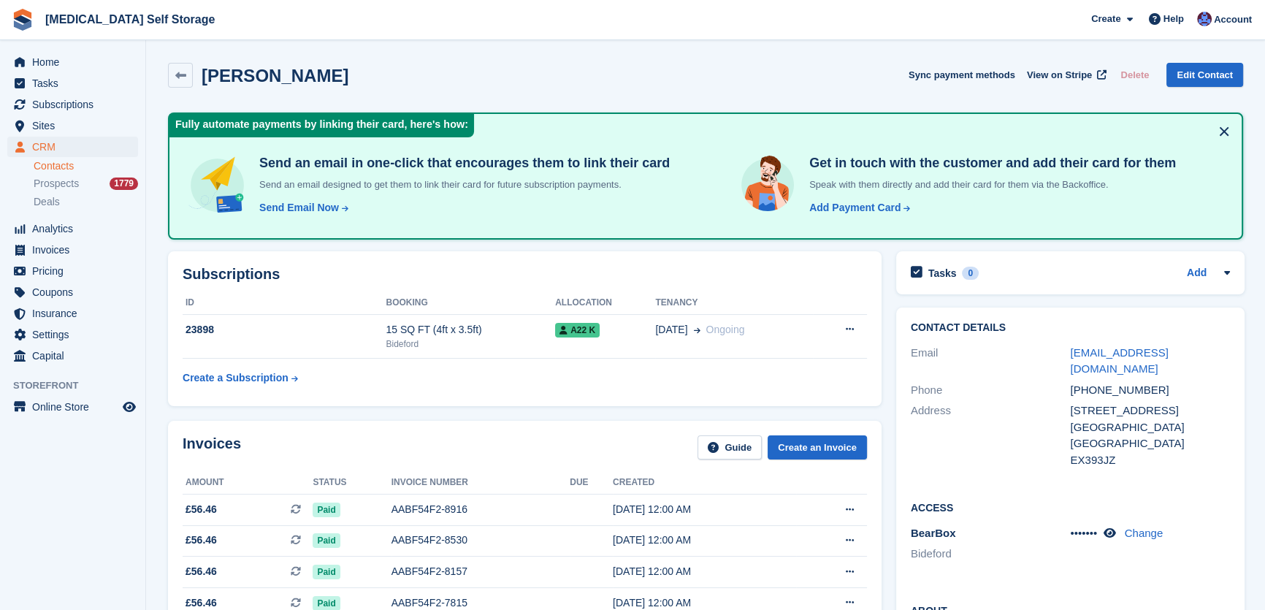
click at [708, 72] on div "Michaela Wheeler Sync payment methods View on Stripe Delete Edit Contact" at bounding box center [705, 75] width 1075 height 25
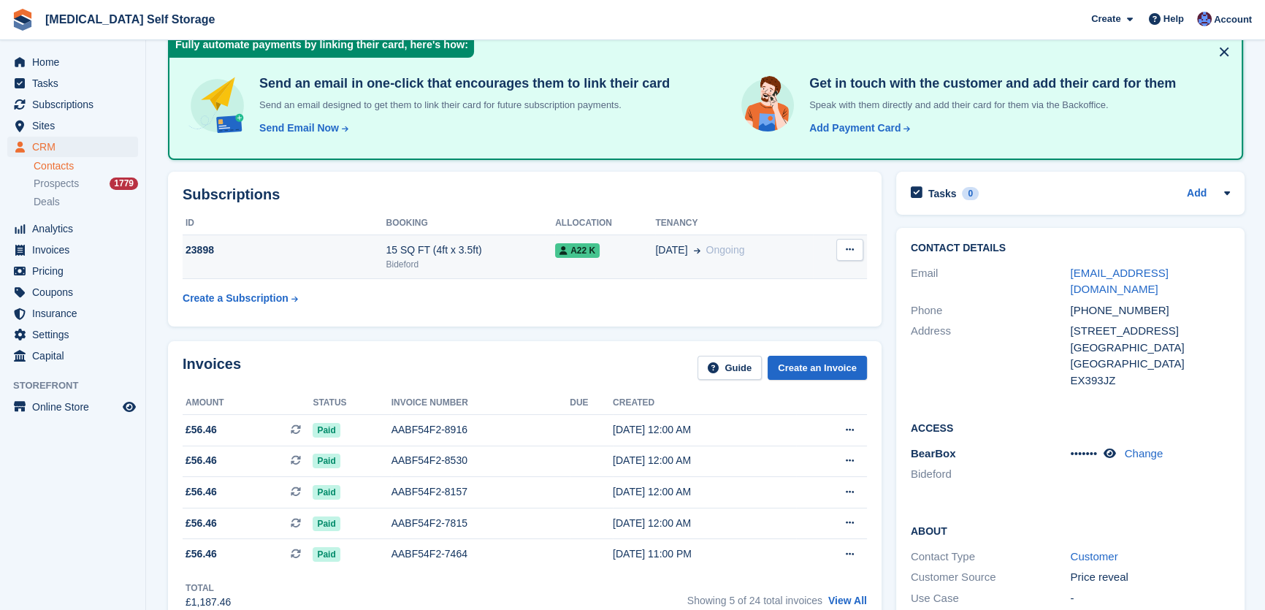
scroll to position [100, 0]
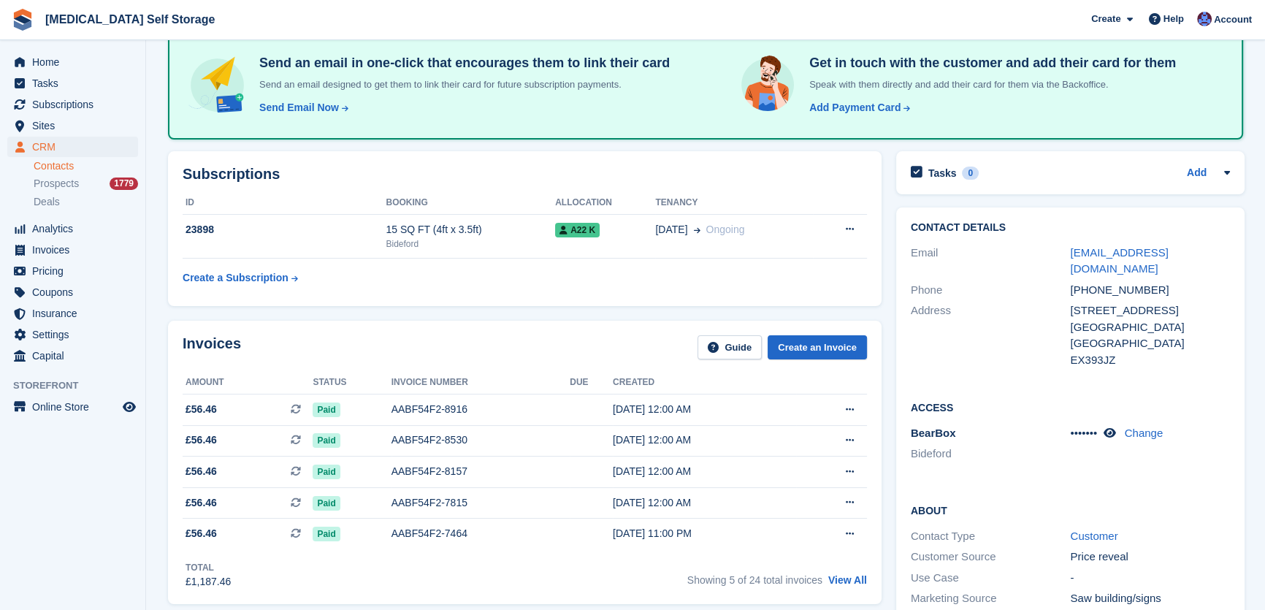
click at [679, 144] on div "Subscriptions ID Booking Allocation Tenancy 23898 15 SQ FT (4ft x 3.5ft) Bidefo…" at bounding box center [525, 228] width 728 height 169
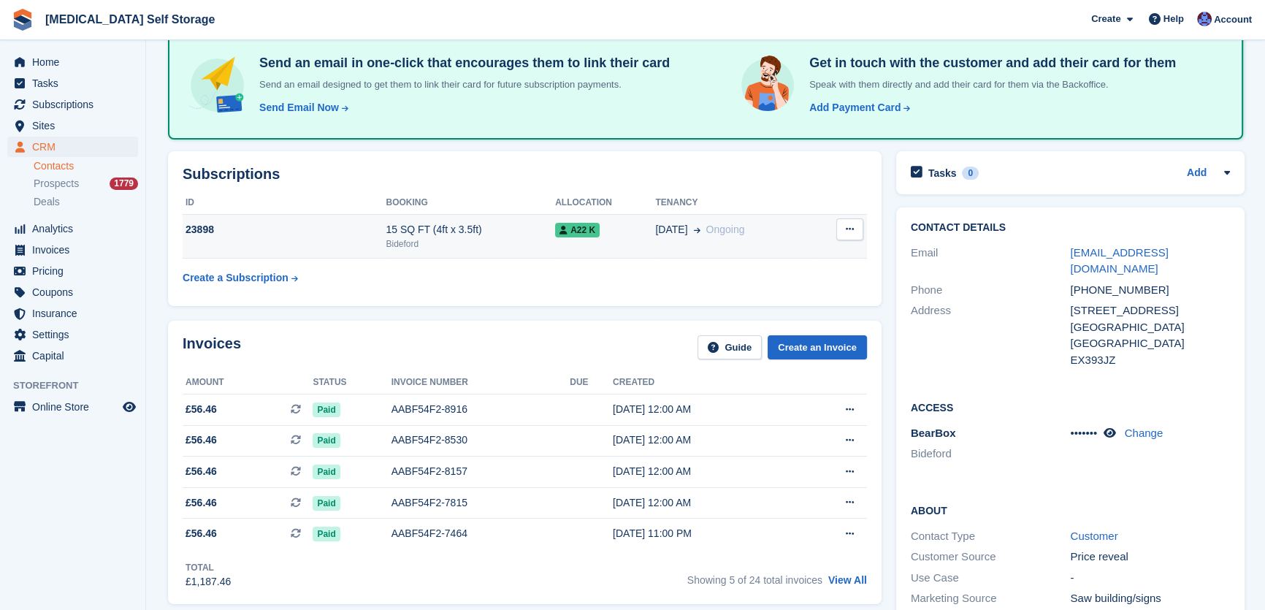
click at [855, 226] on button at bounding box center [849, 229] width 27 height 22
click at [773, 259] on p "Cancel subscription" at bounding box center [793, 257] width 127 height 19
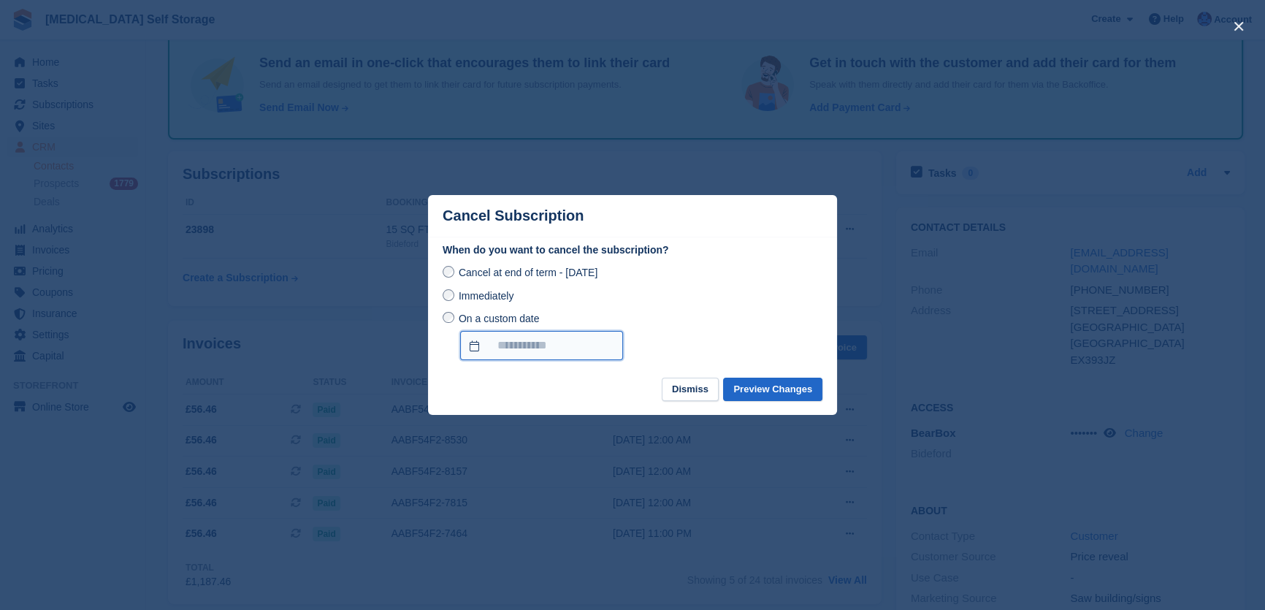
click at [535, 339] on input "On a custom date" at bounding box center [541, 345] width 163 height 29
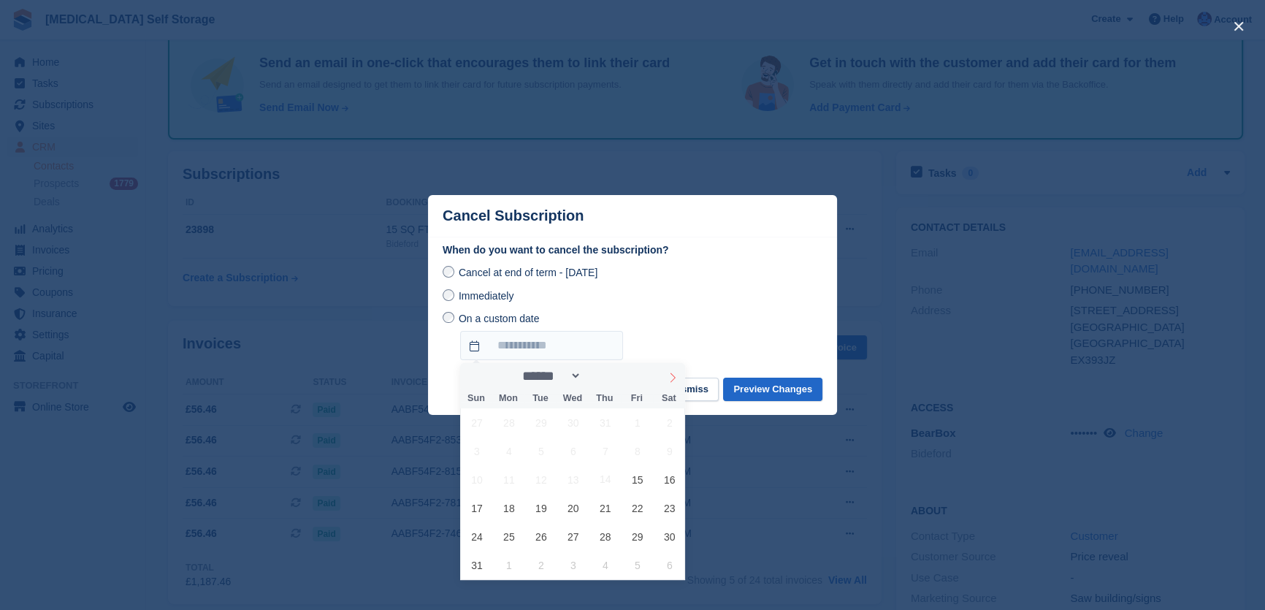
click at [671, 376] on icon at bounding box center [673, 378] width 10 height 10
select select "*"
click at [477, 481] on span "14" at bounding box center [476, 479] width 28 height 28
type input "**********"
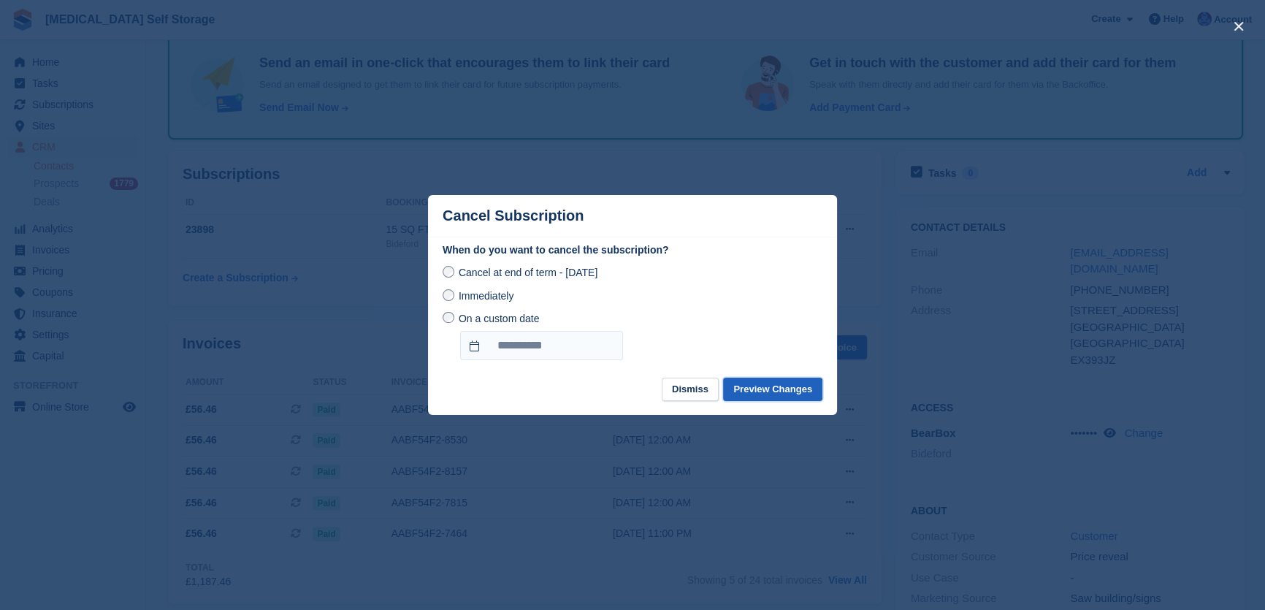
click at [792, 391] on button "Preview Changes" at bounding box center [772, 390] width 99 height 24
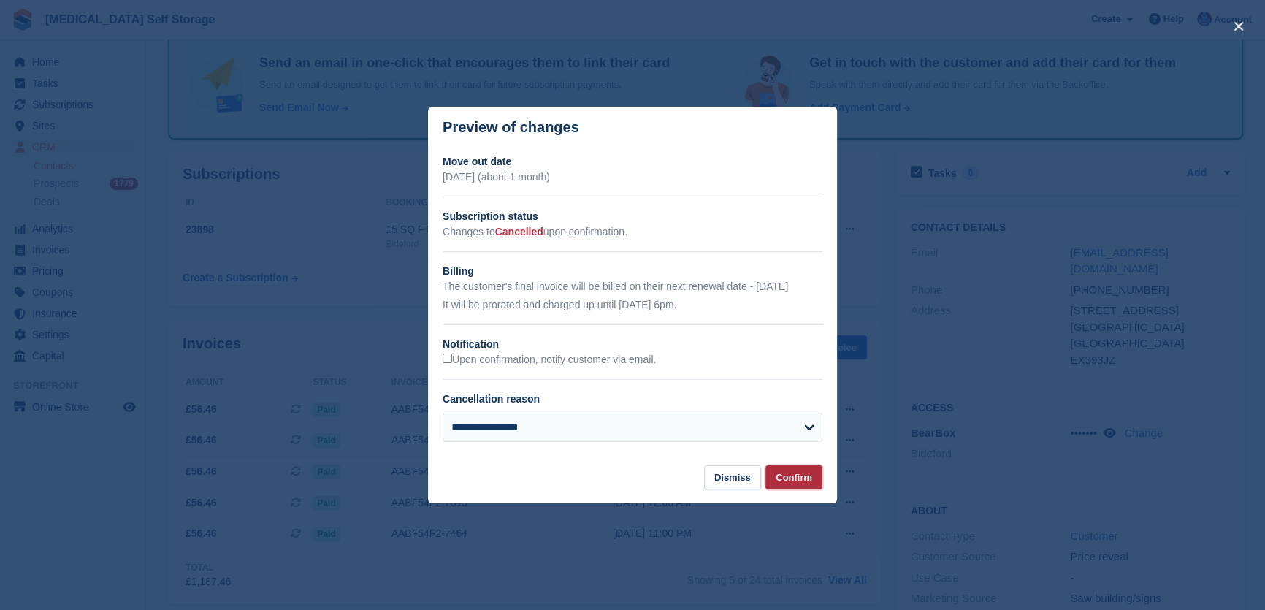
click at [798, 475] on button "Confirm" at bounding box center [793, 477] width 57 height 24
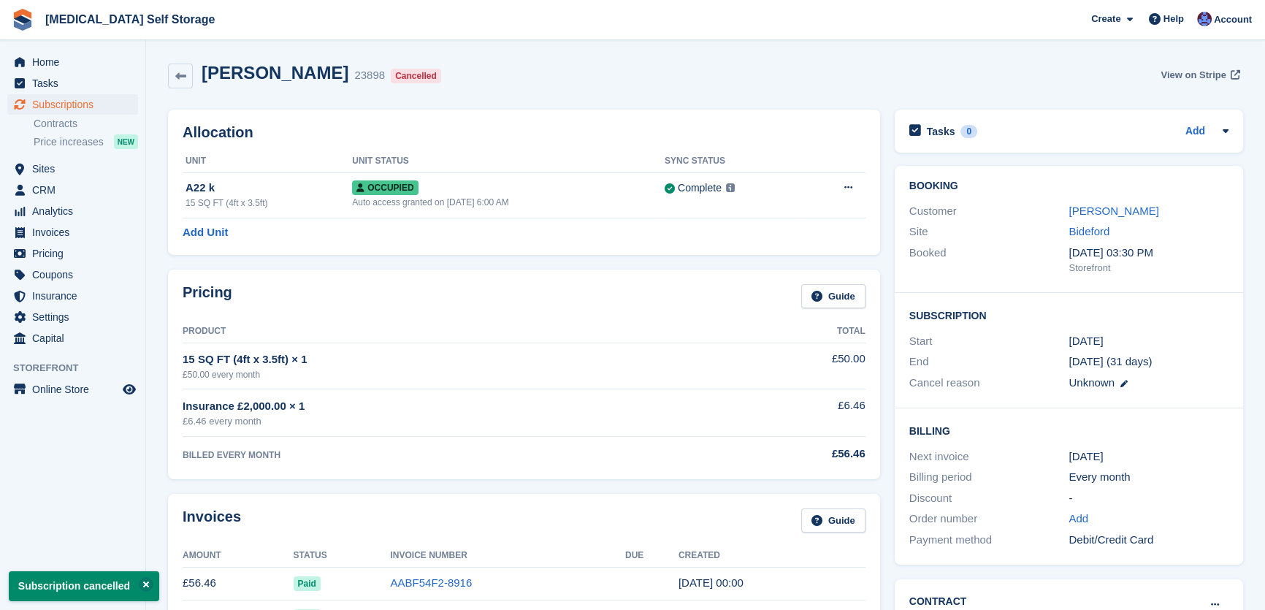
click at [1198, 78] on span "View on Stripe" at bounding box center [1193, 75] width 65 height 15
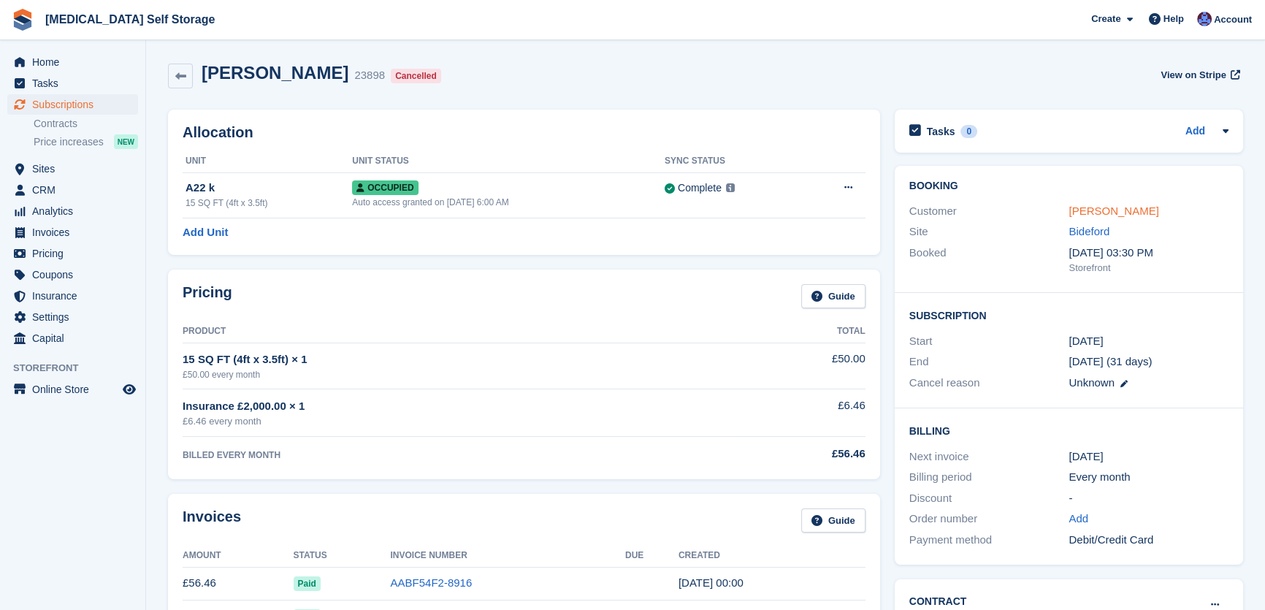
click at [1116, 207] on link "[PERSON_NAME]" at bounding box center [1114, 211] width 90 height 12
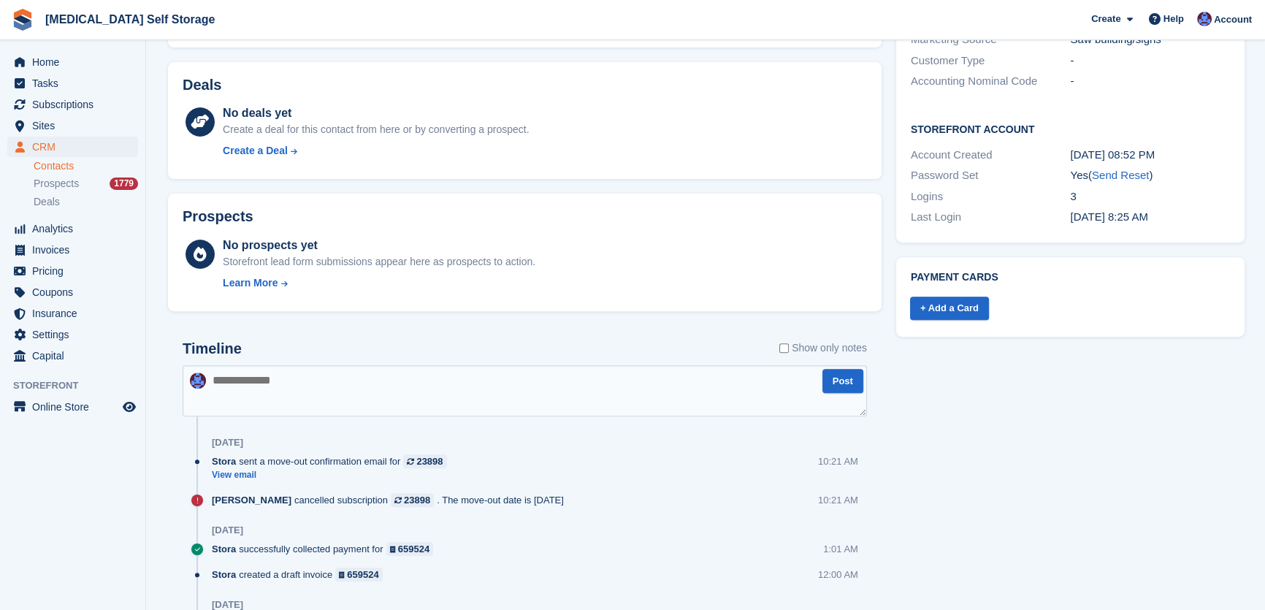
scroll to position [655, 0]
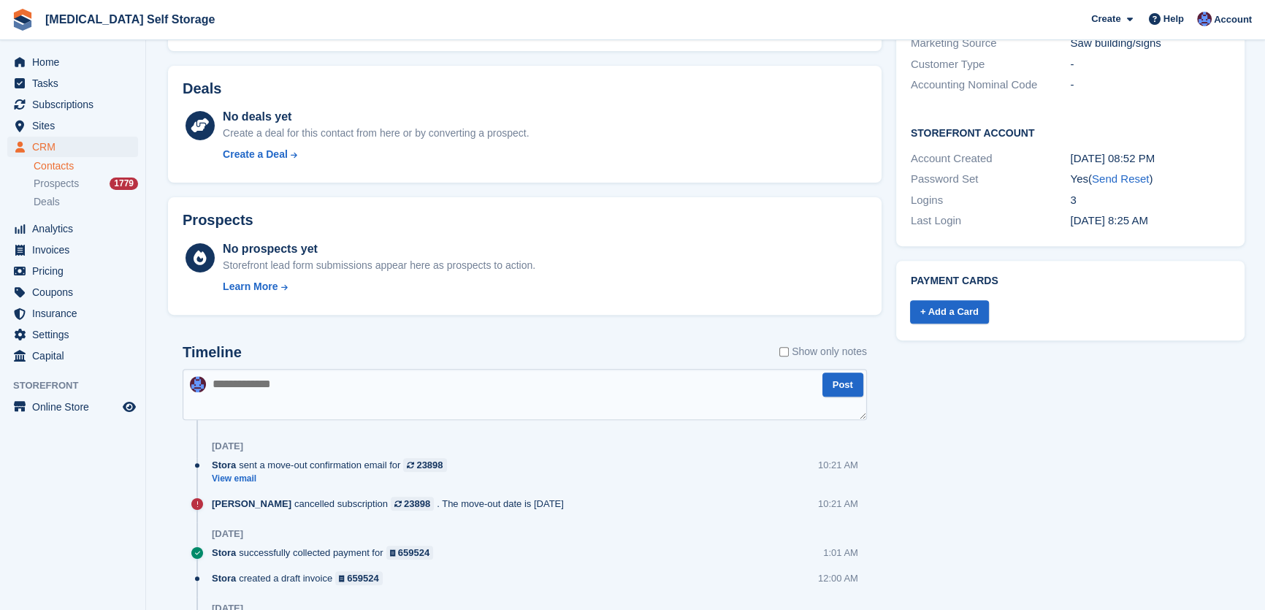
click at [308, 382] on textarea at bounding box center [525, 394] width 684 height 51
type textarea "**********"
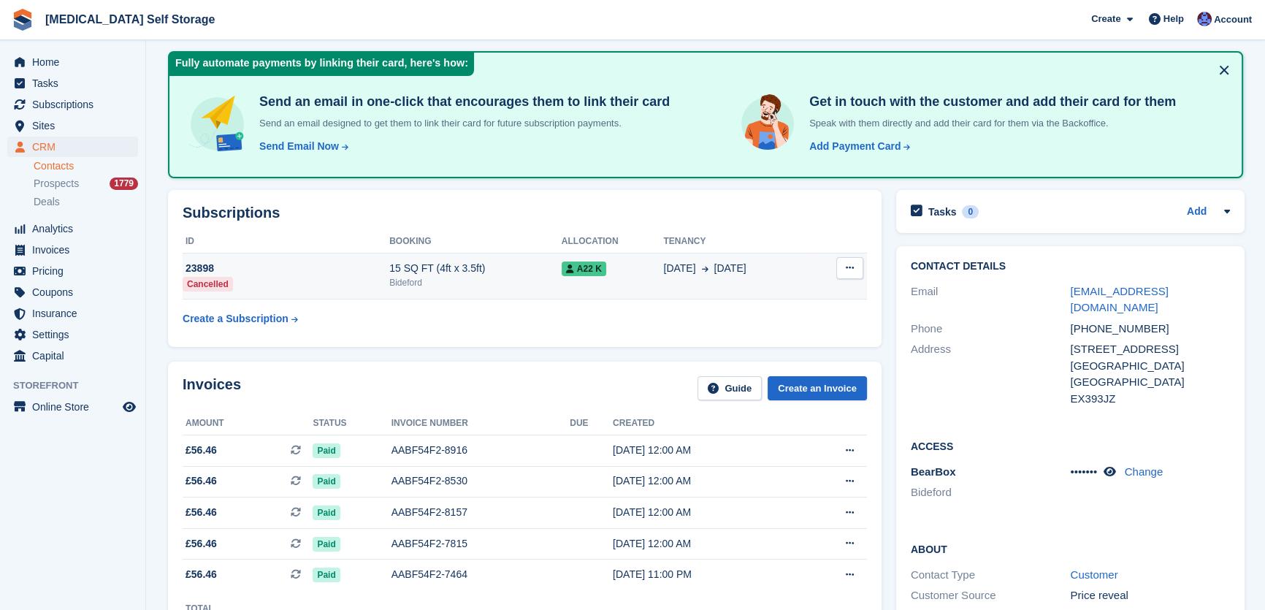
scroll to position [0, 0]
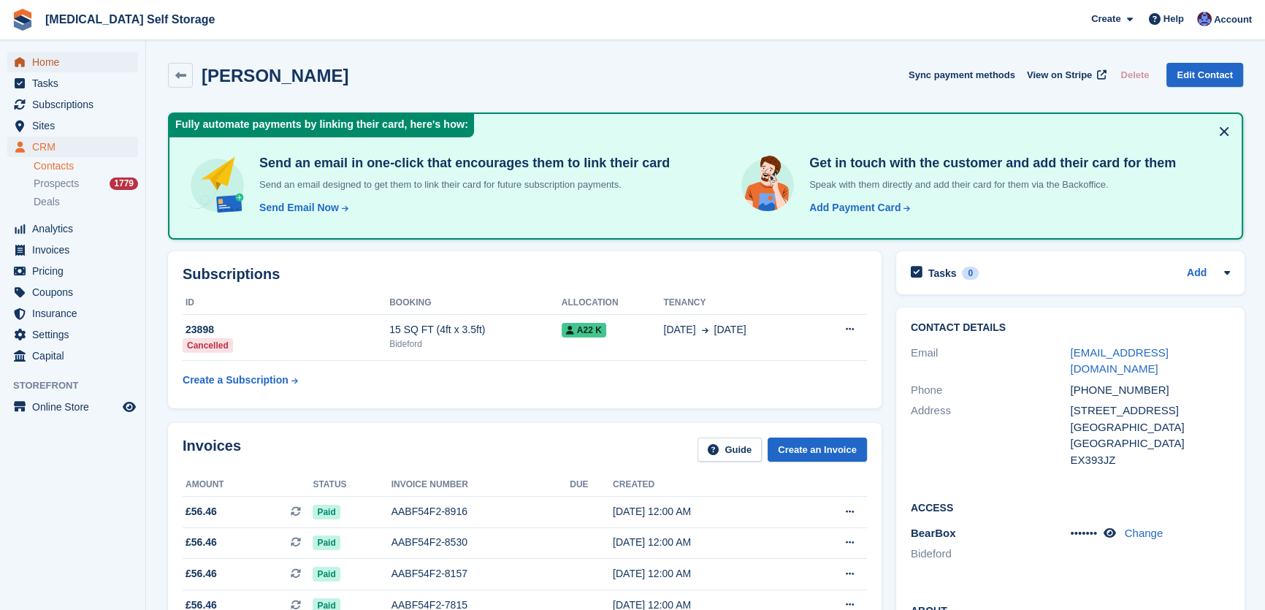
click at [37, 59] on span "Home" at bounding box center [76, 62] width 88 height 20
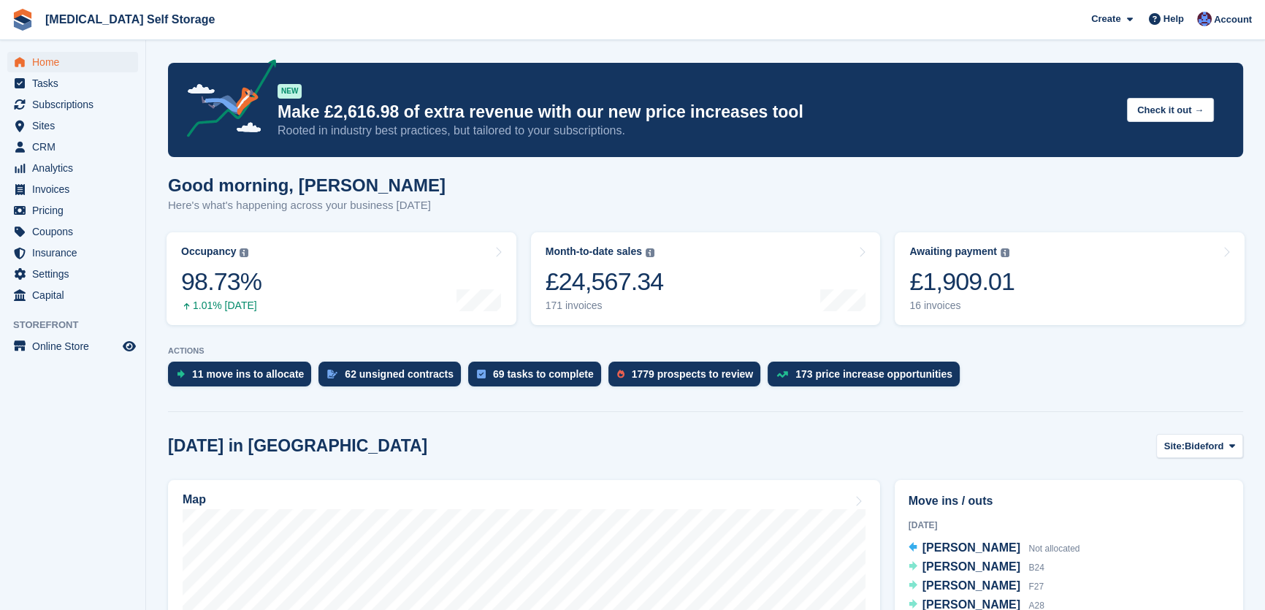
click at [835, 207] on div "Good morning, Helen Here's what's happening across your business today" at bounding box center [705, 203] width 1075 height 56
click at [1003, 292] on div "£1,909.01" at bounding box center [961, 282] width 105 height 30
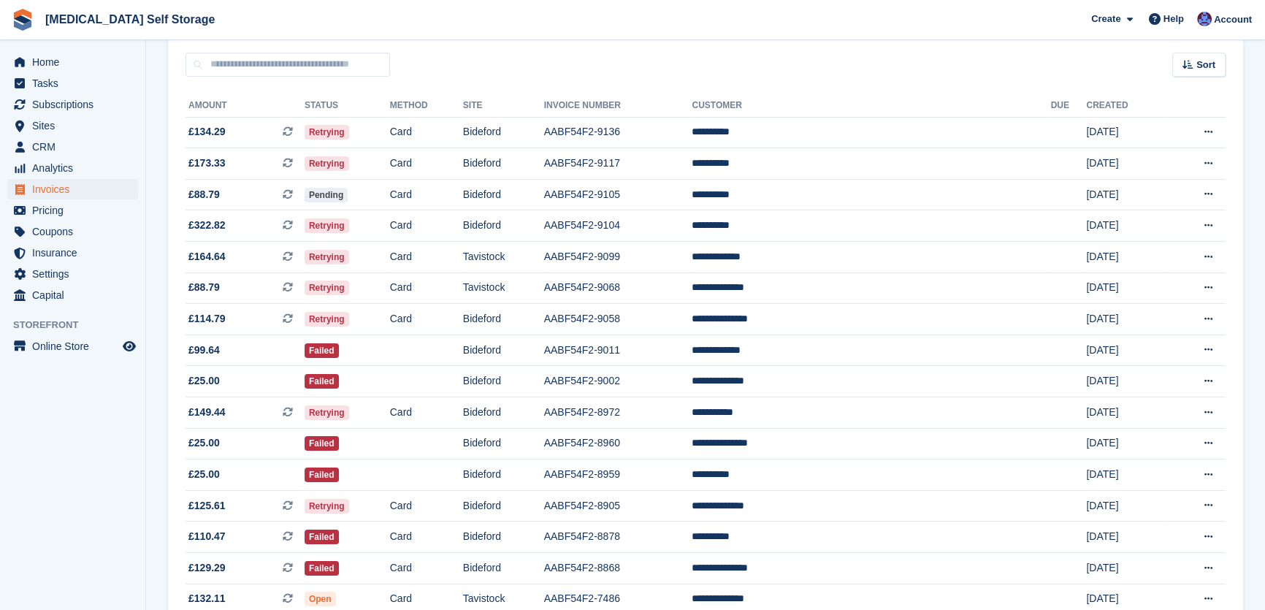
scroll to position [132, 0]
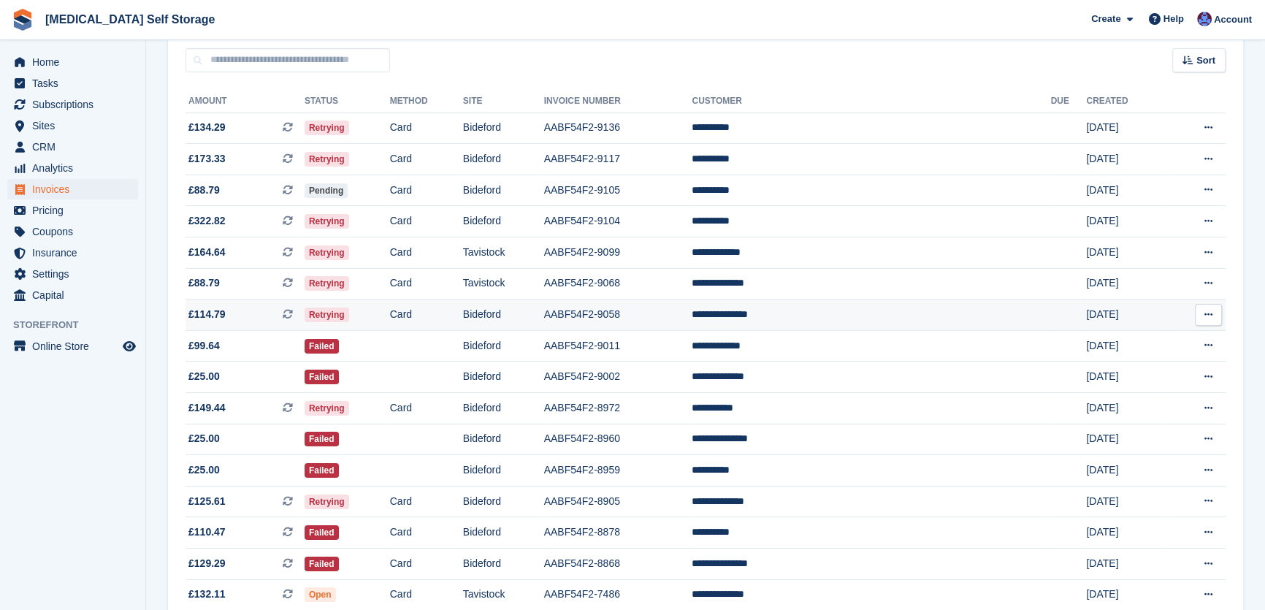
click at [463, 316] on td "Card" at bounding box center [426, 314] width 73 height 31
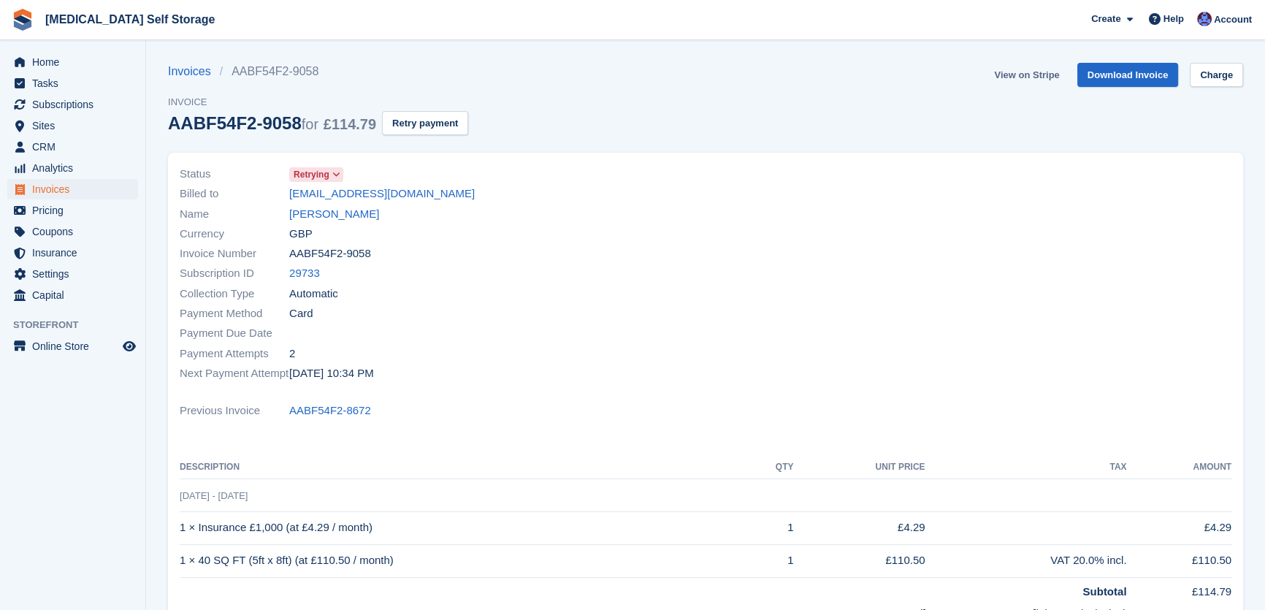
click at [1023, 71] on link "View on Stripe" at bounding box center [1026, 75] width 77 height 24
click at [320, 221] on link "[PERSON_NAME]" at bounding box center [334, 214] width 90 height 17
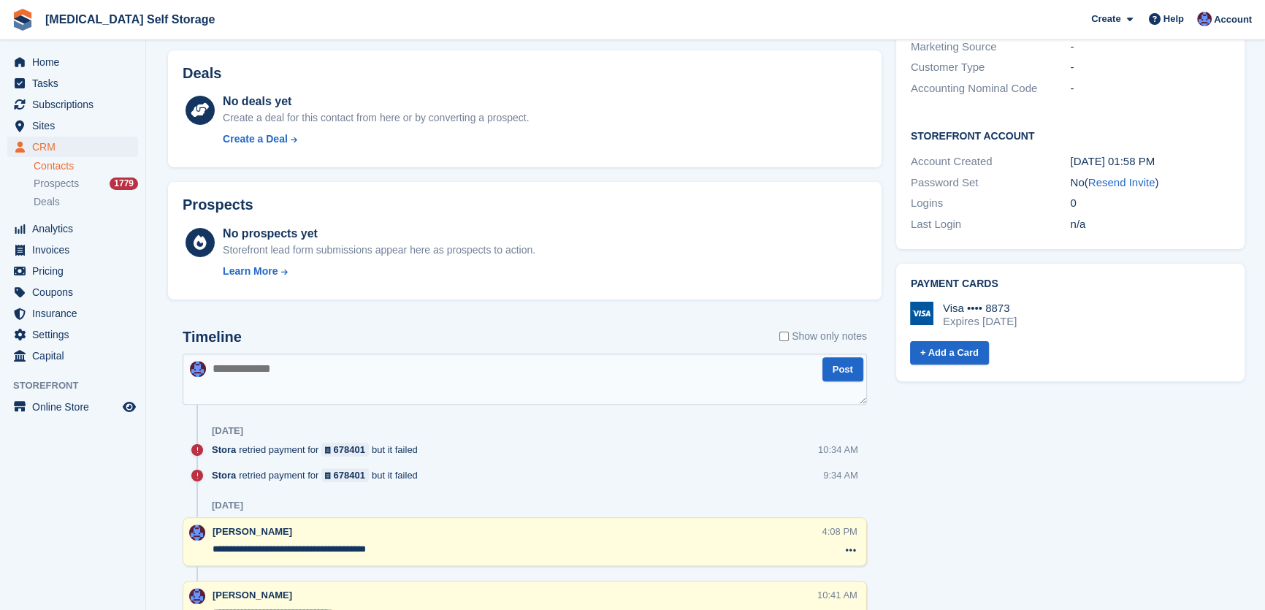
scroll to position [199, 0]
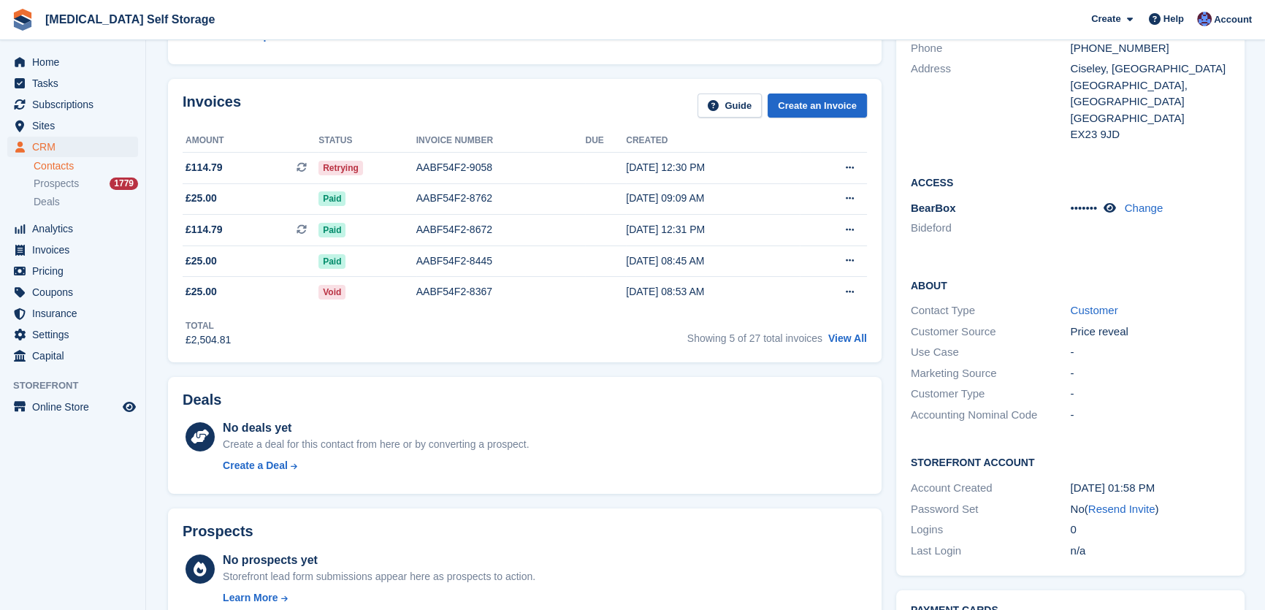
click at [725, 374] on div "Deals No deals yet Create a deal for this contact from here or by converting a …" at bounding box center [525, 436] width 728 height 132
click at [808, 111] on link "Create an Invoice" at bounding box center [817, 105] width 99 height 24
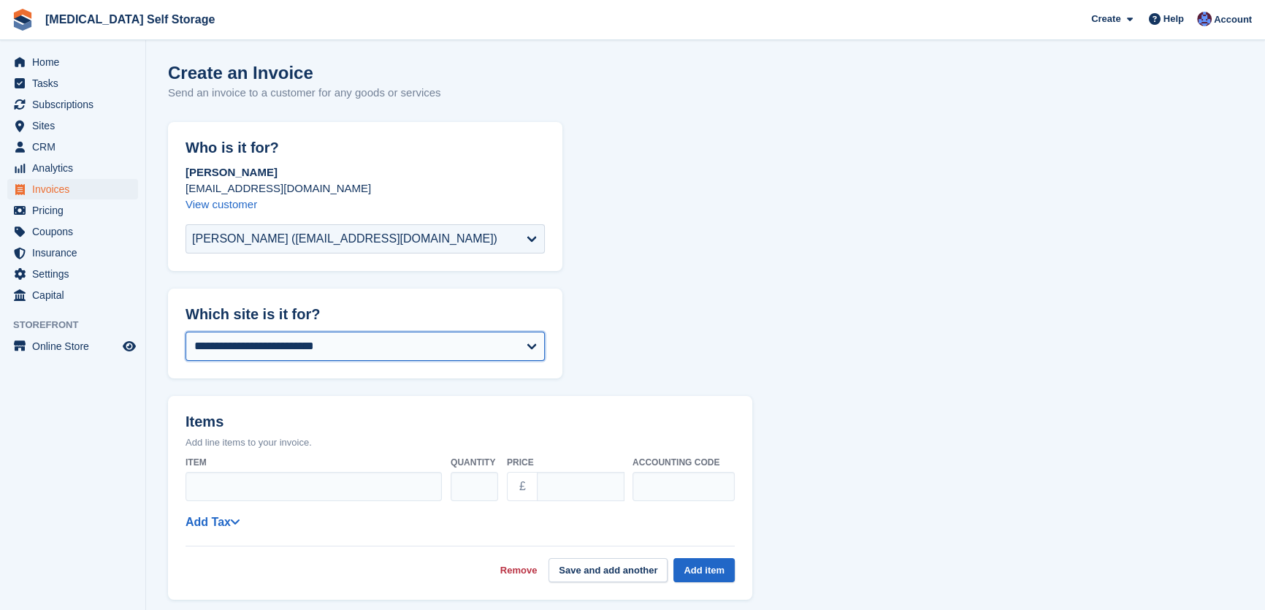
click at [273, 351] on select "**********" at bounding box center [365, 346] width 359 height 29
select select "**"
click at [265, 380] on form "**********" at bounding box center [705, 603] width 1075 height 962
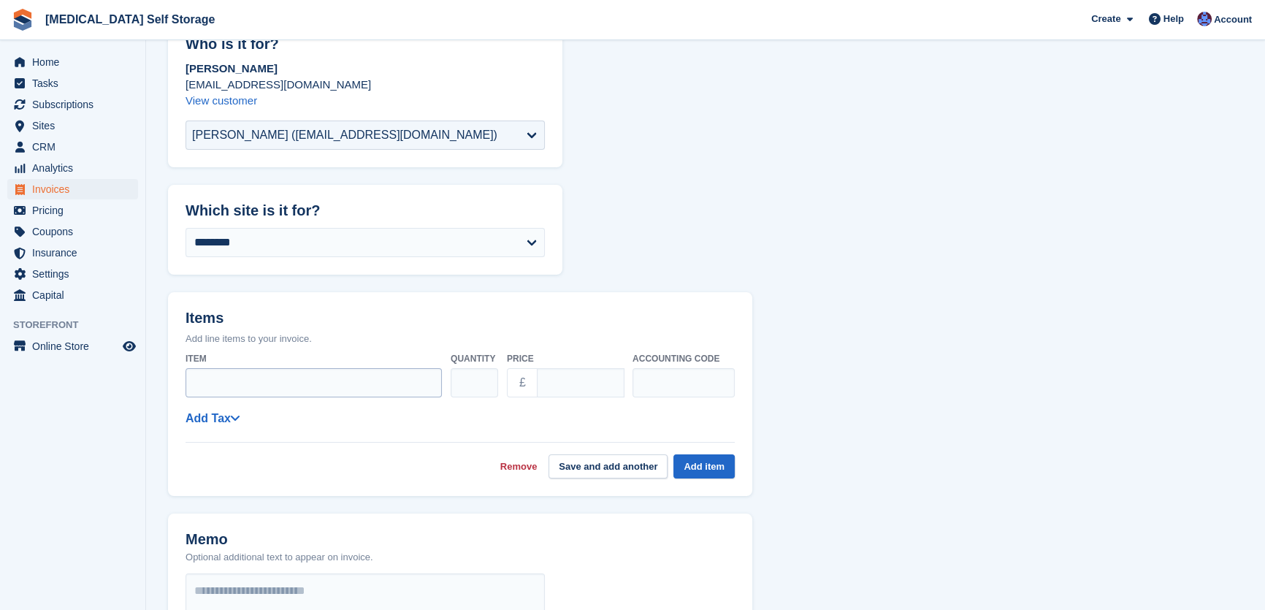
scroll to position [132, 0]
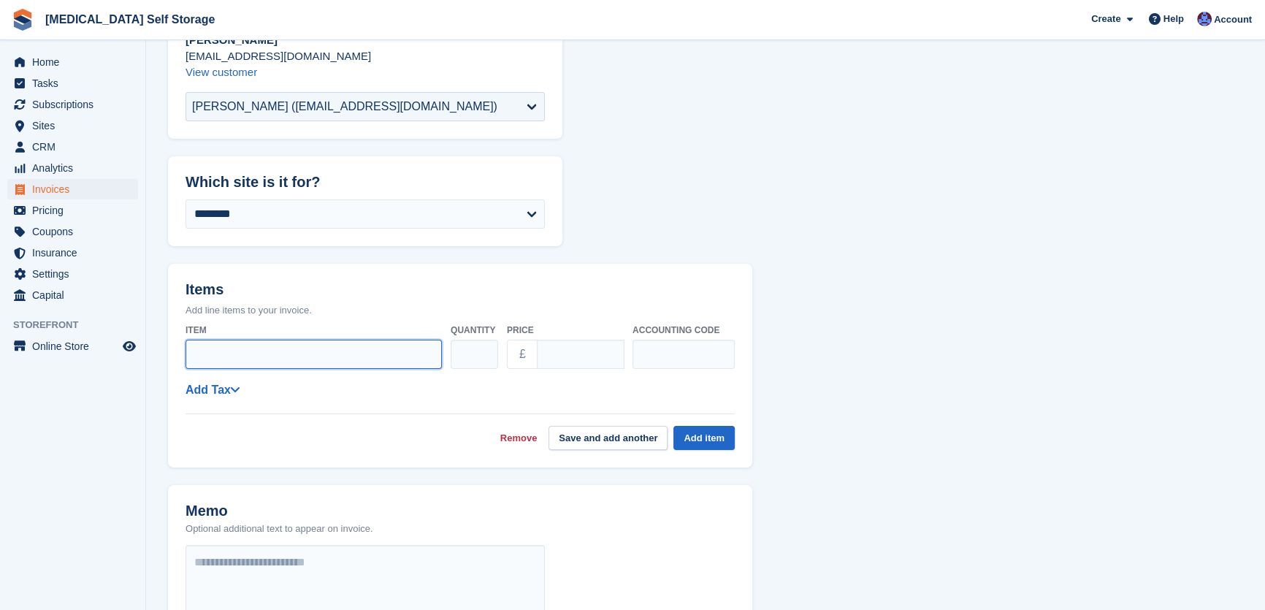
click at [278, 357] on input "Item" at bounding box center [314, 354] width 256 height 29
type input "**********"
type input "*****"
click at [702, 428] on button "Add item" at bounding box center [703, 438] width 61 height 24
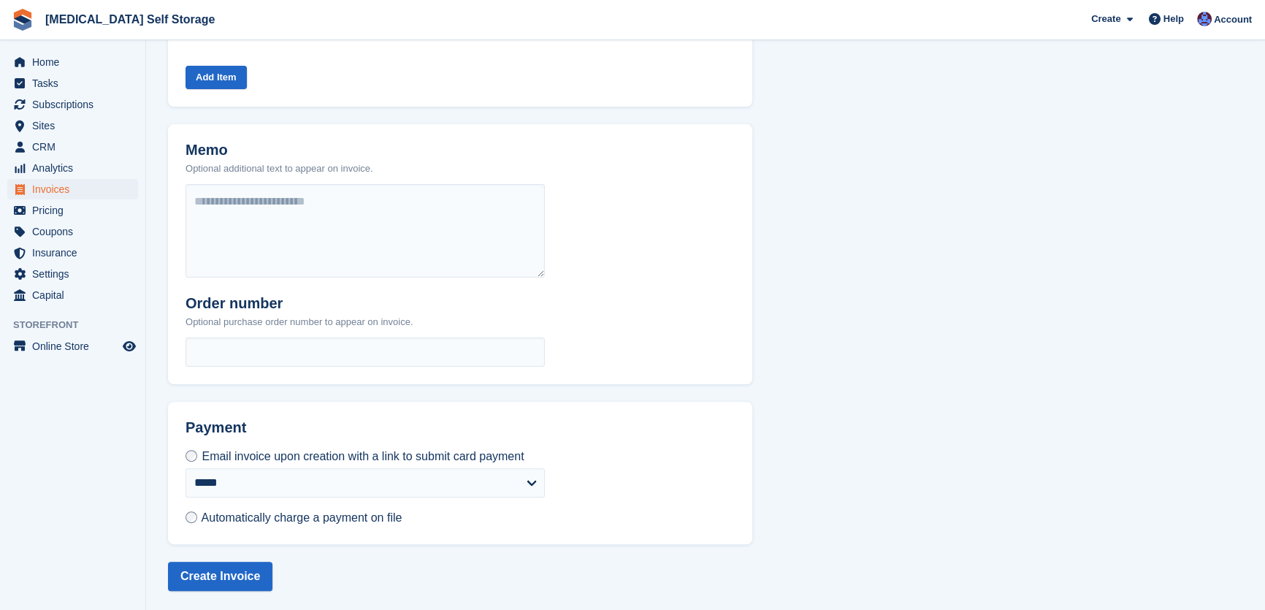
scroll to position [475, 0]
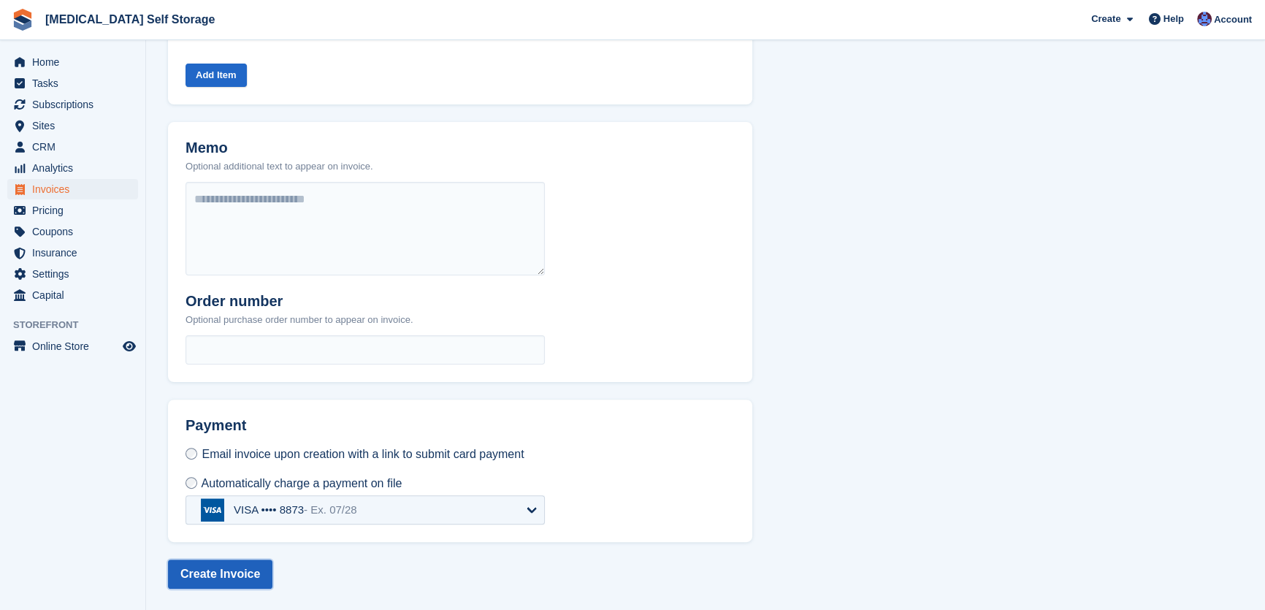
click at [224, 578] on button "Create Invoice" at bounding box center [220, 573] width 104 height 29
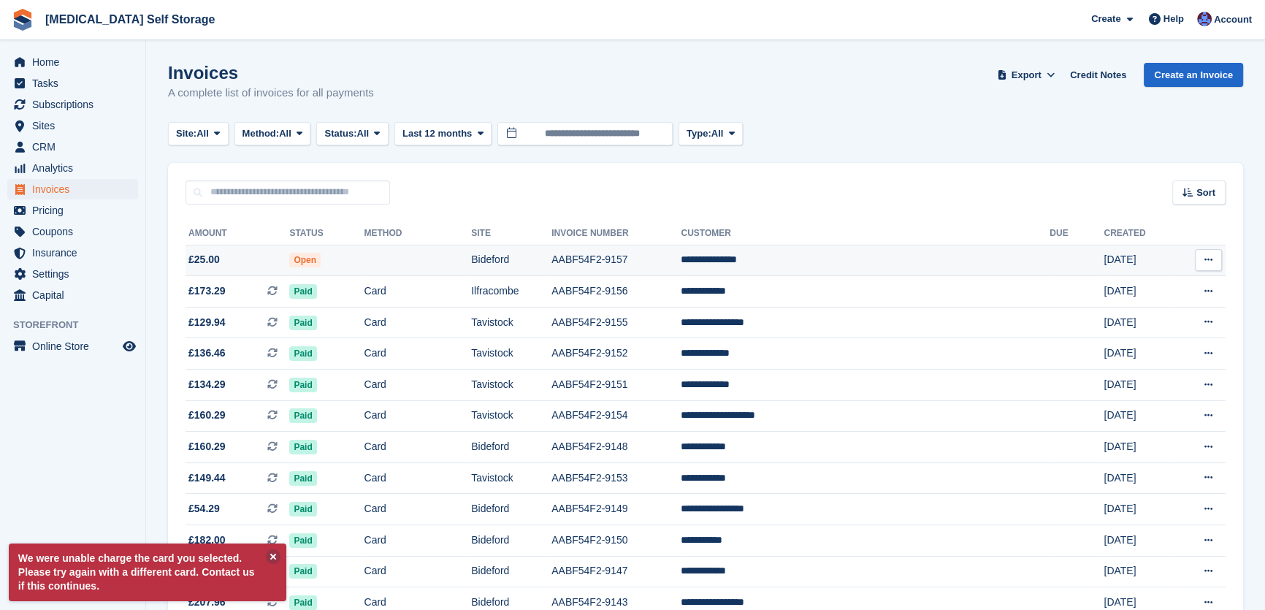
click at [471, 272] on td at bounding box center [417, 260] width 107 height 31
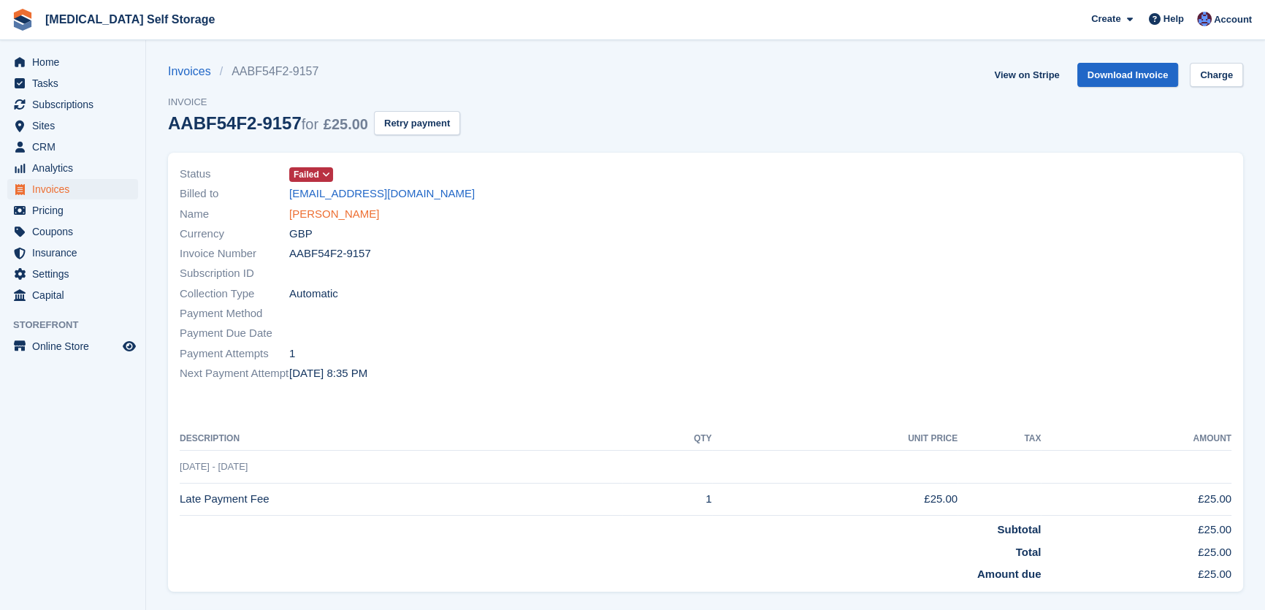
click at [346, 215] on link "[PERSON_NAME]" at bounding box center [334, 214] width 90 height 17
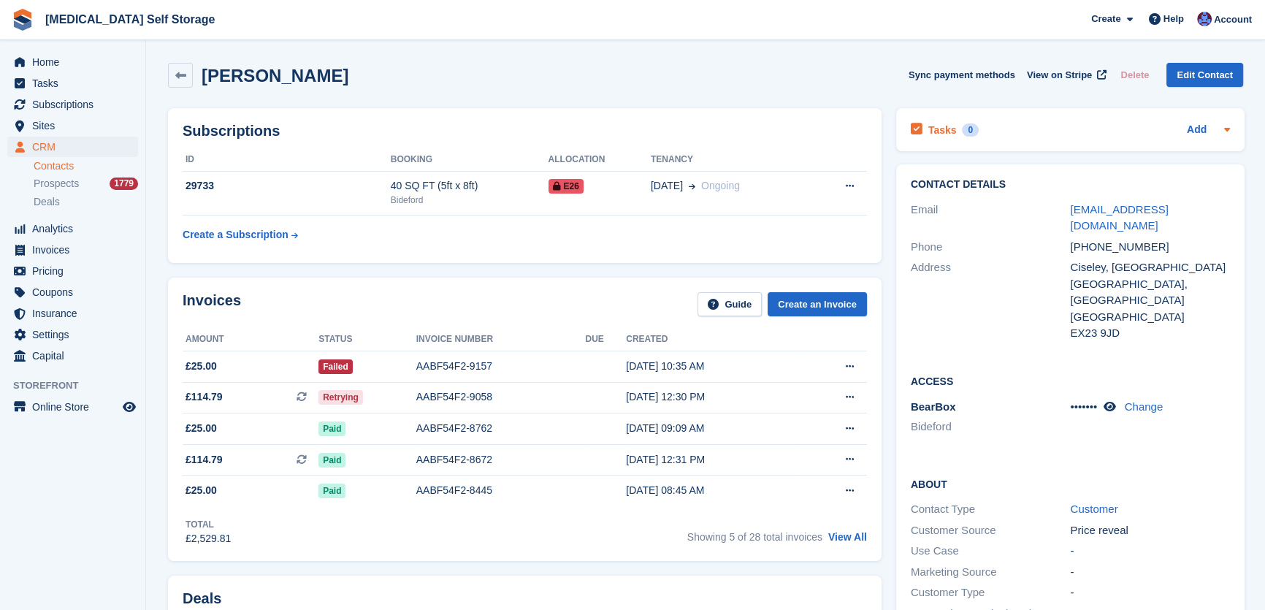
click at [940, 128] on h2 "Tasks" at bounding box center [942, 129] width 28 height 13
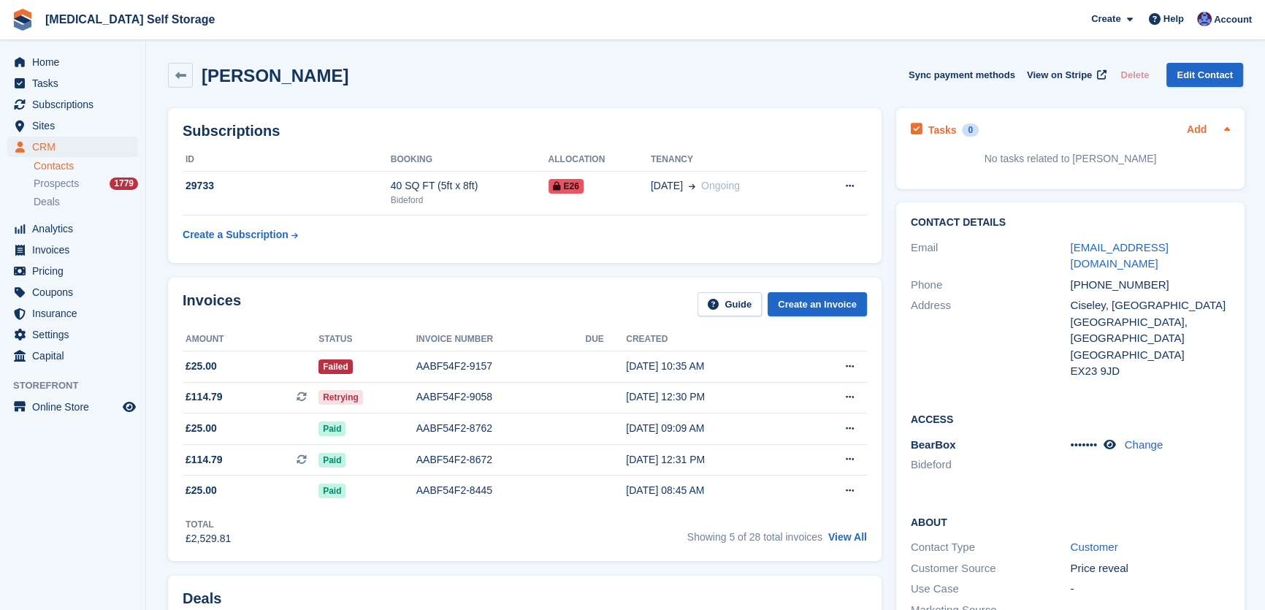
click at [1198, 131] on link "Add" at bounding box center [1197, 130] width 20 height 17
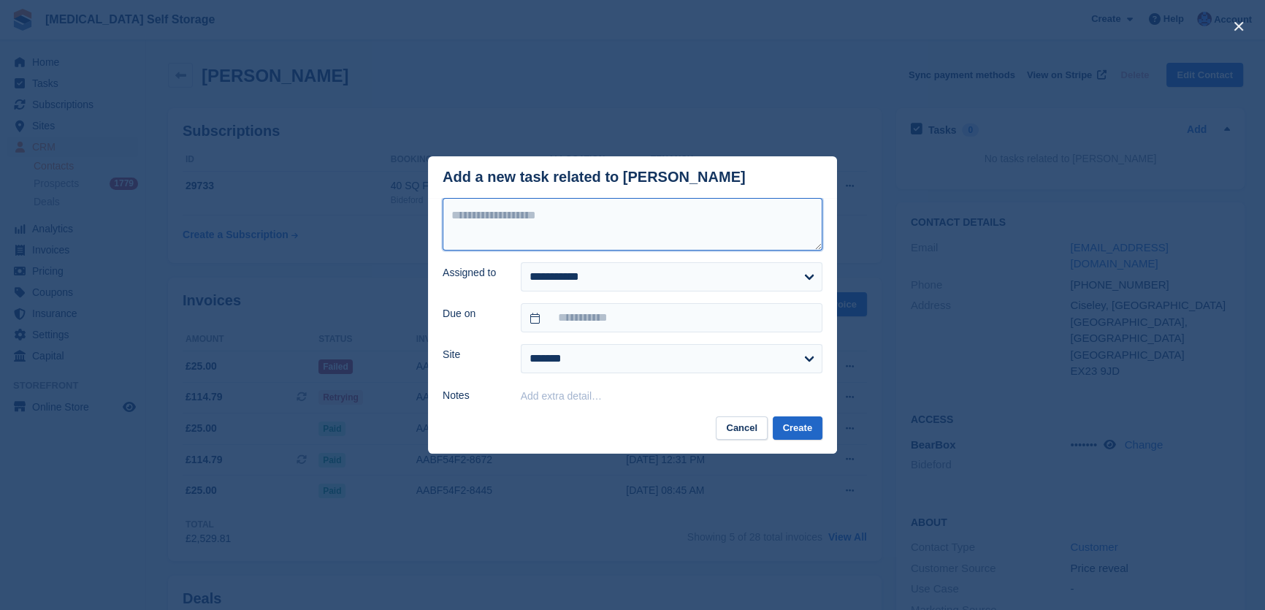
click at [594, 219] on textarea at bounding box center [633, 224] width 380 height 53
type textarea "**********"
click at [588, 275] on select "**********" at bounding box center [672, 276] width 302 height 29
select select "****"
click at [521, 264] on select "**********" at bounding box center [672, 276] width 302 height 29
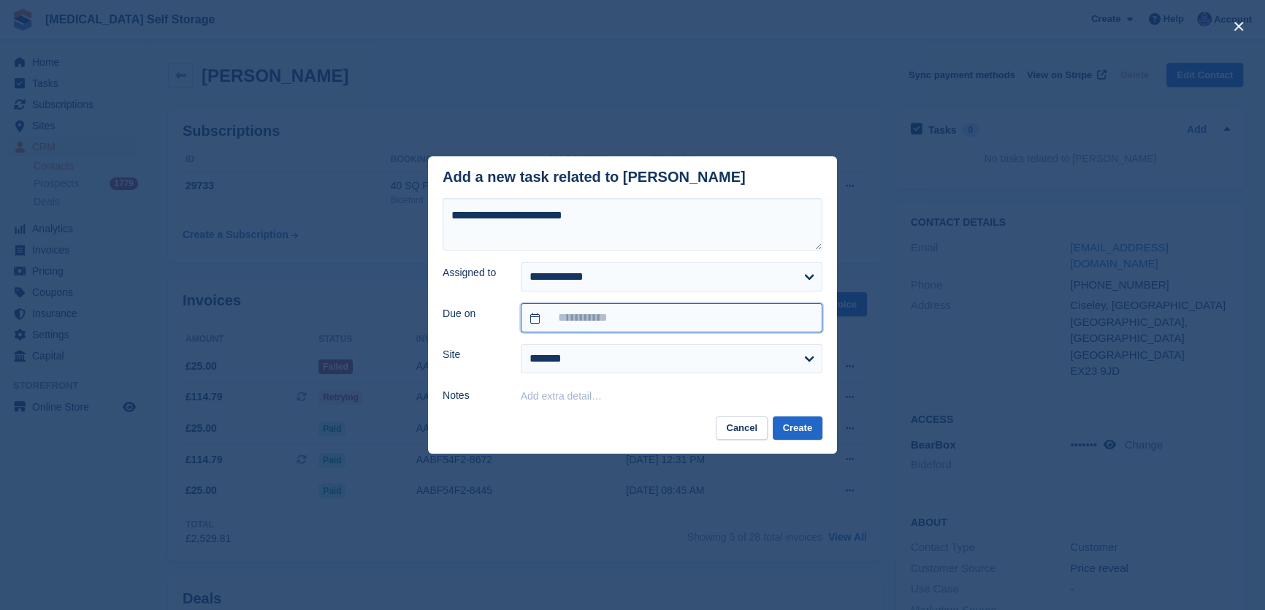
click at [593, 309] on input "text" at bounding box center [672, 317] width 302 height 29
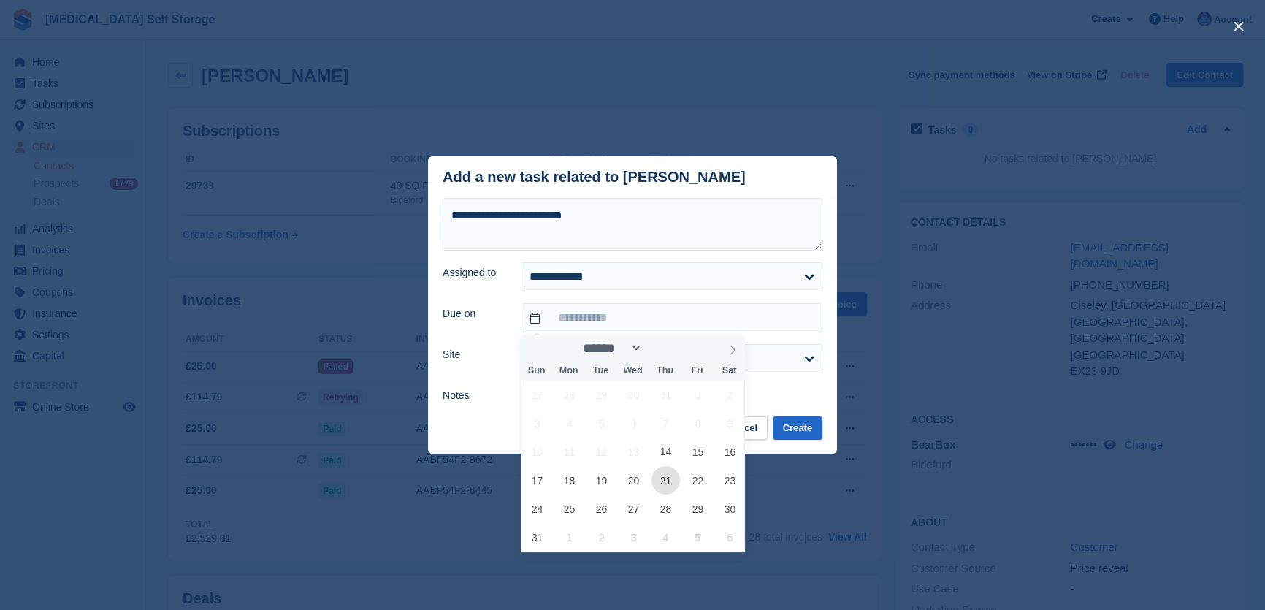
click at [664, 482] on span "21" at bounding box center [666, 480] width 28 height 28
type input "**********"
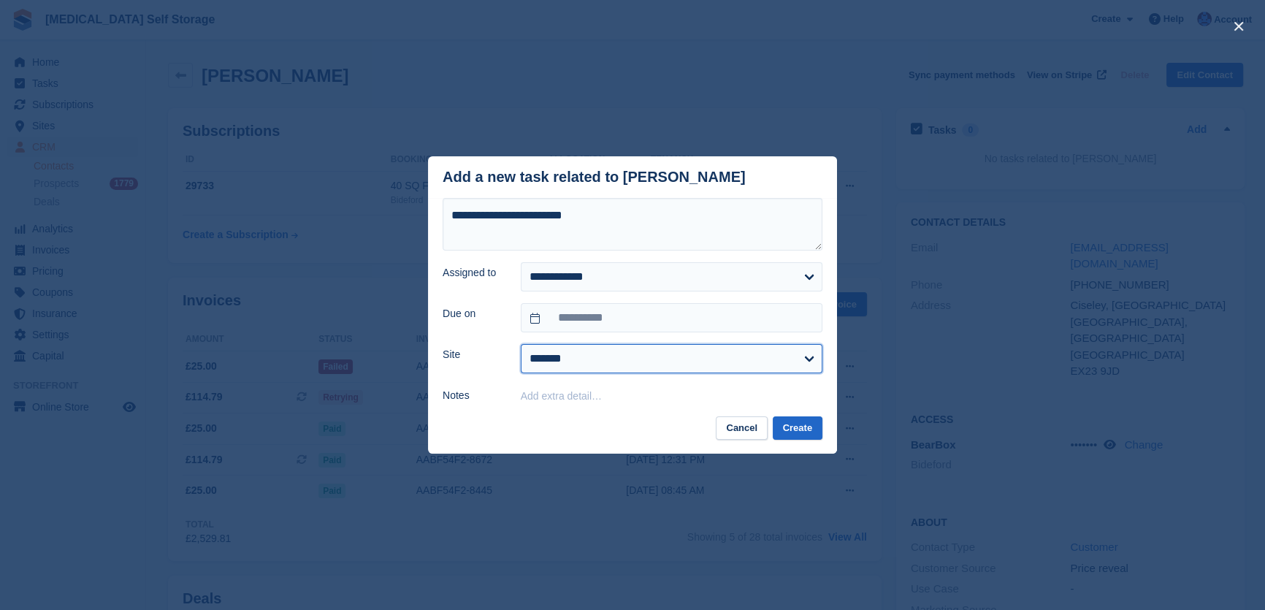
click at [562, 362] on select "**********" at bounding box center [672, 358] width 302 height 29
select select "**"
click at [521, 345] on select "**********" at bounding box center [672, 358] width 302 height 29
click at [798, 430] on button "Create" at bounding box center [798, 428] width 50 height 24
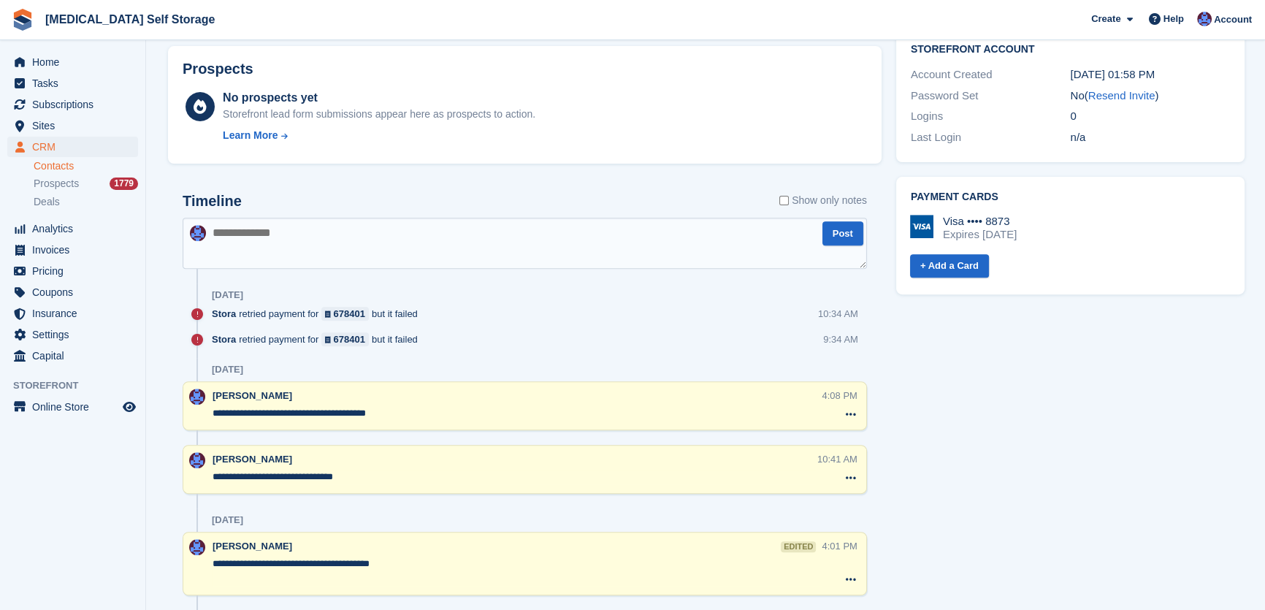
scroll to position [664, 0]
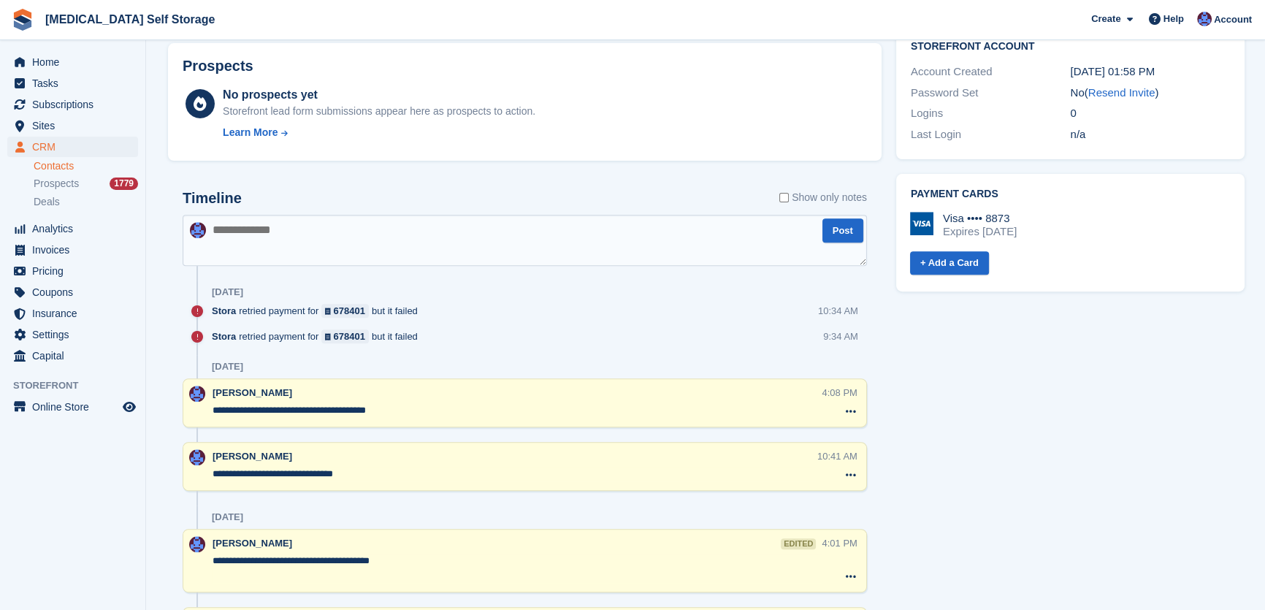
click at [307, 219] on textarea at bounding box center [525, 240] width 684 height 51
type textarea "**********"
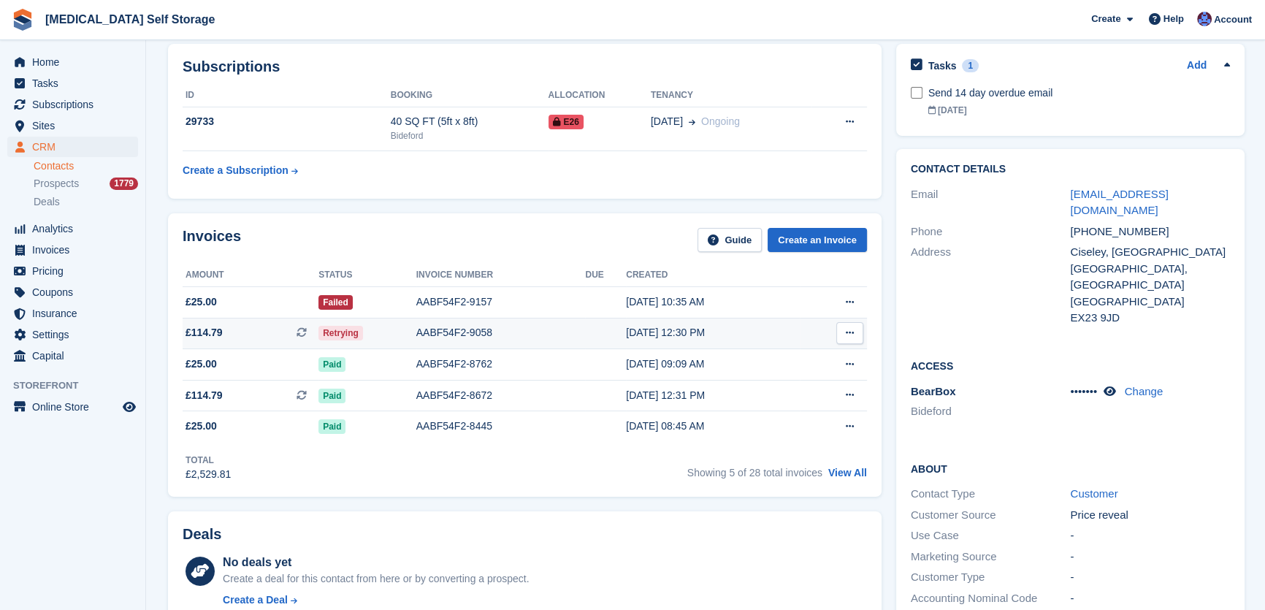
scroll to position [0, 0]
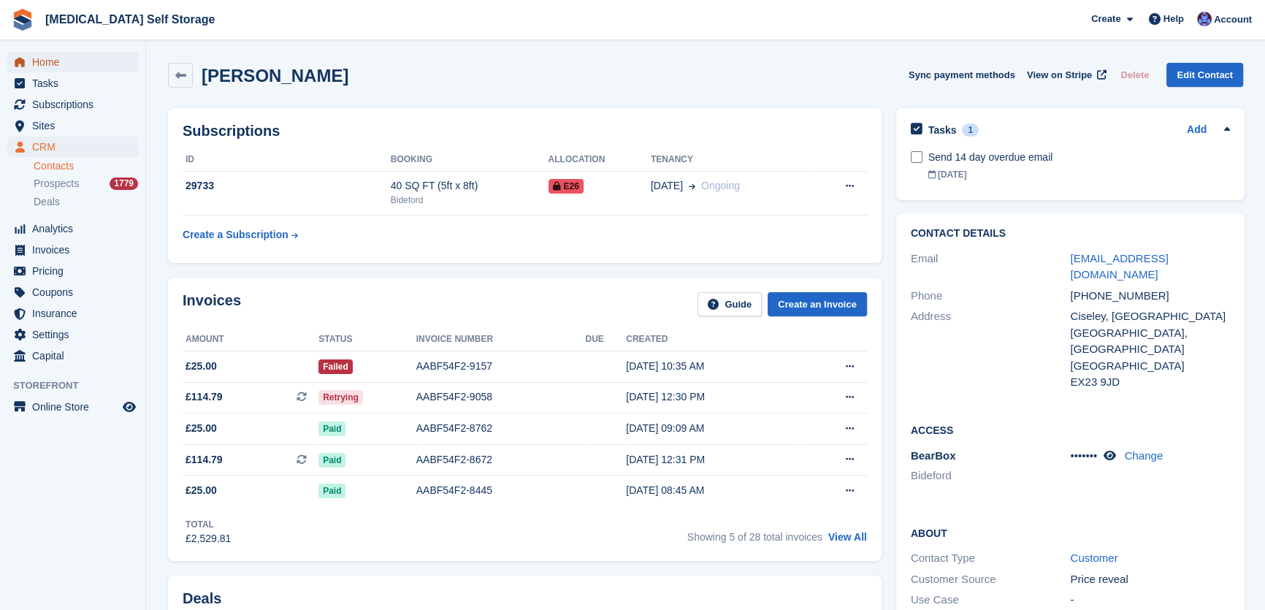
click at [51, 64] on span "Home" at bounding box center [76, 62] width 88 height 20
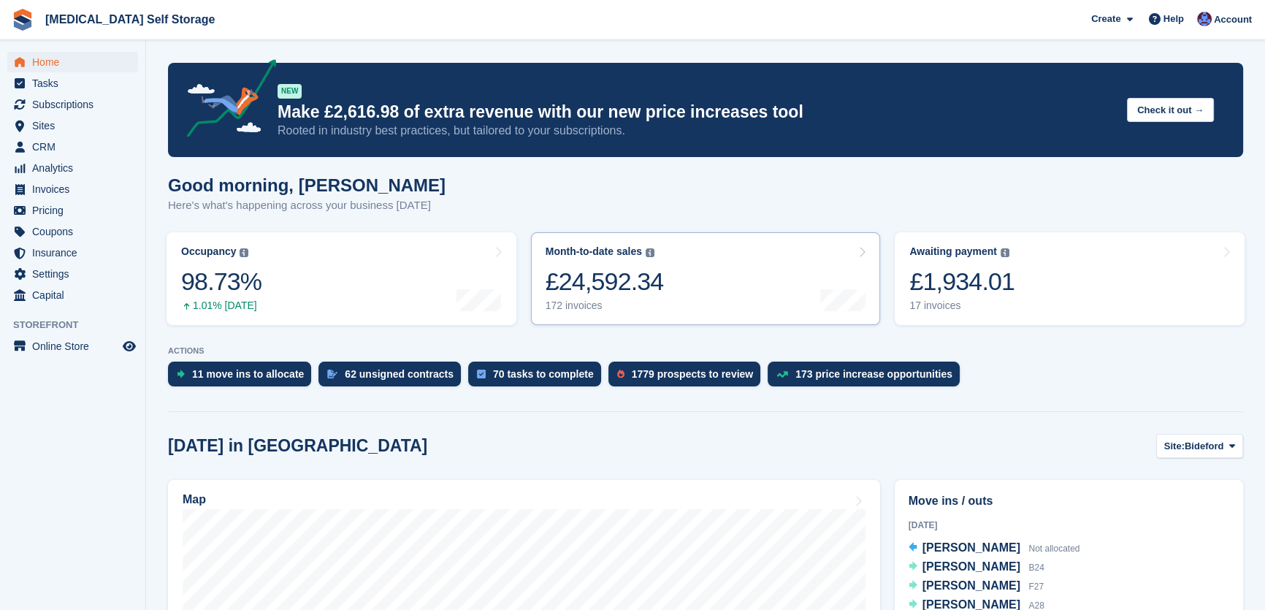
click at [1000, 296] on div "£1,934.01" at bounding box center [961, 282] width 105 height 30
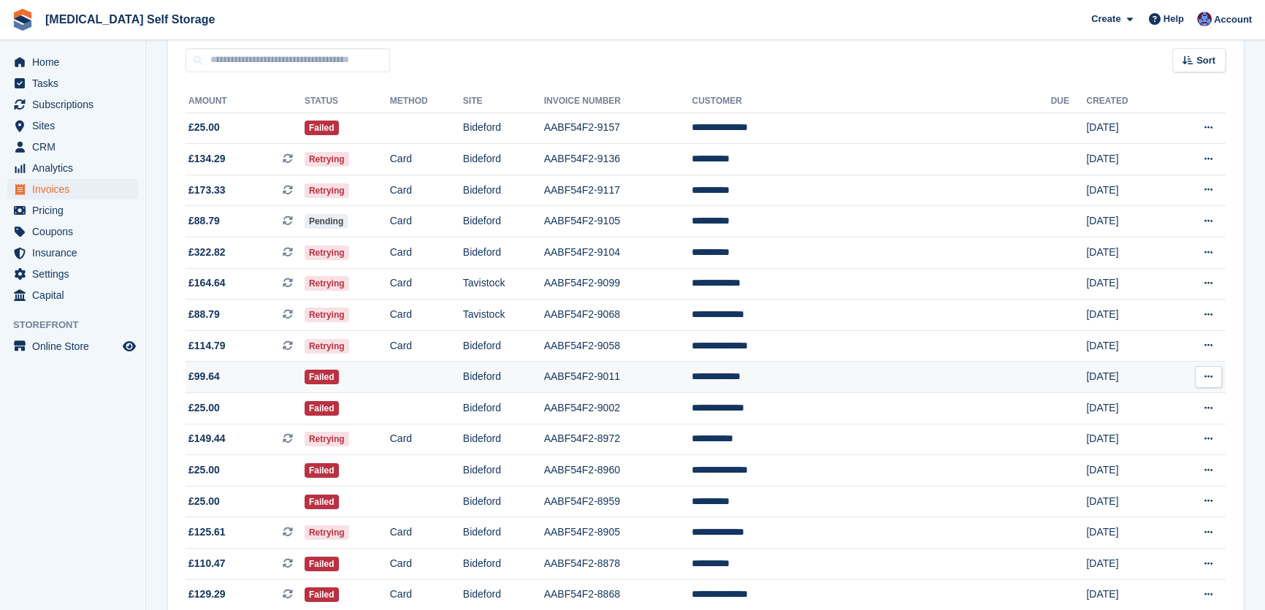
scroll to position [199, 0]
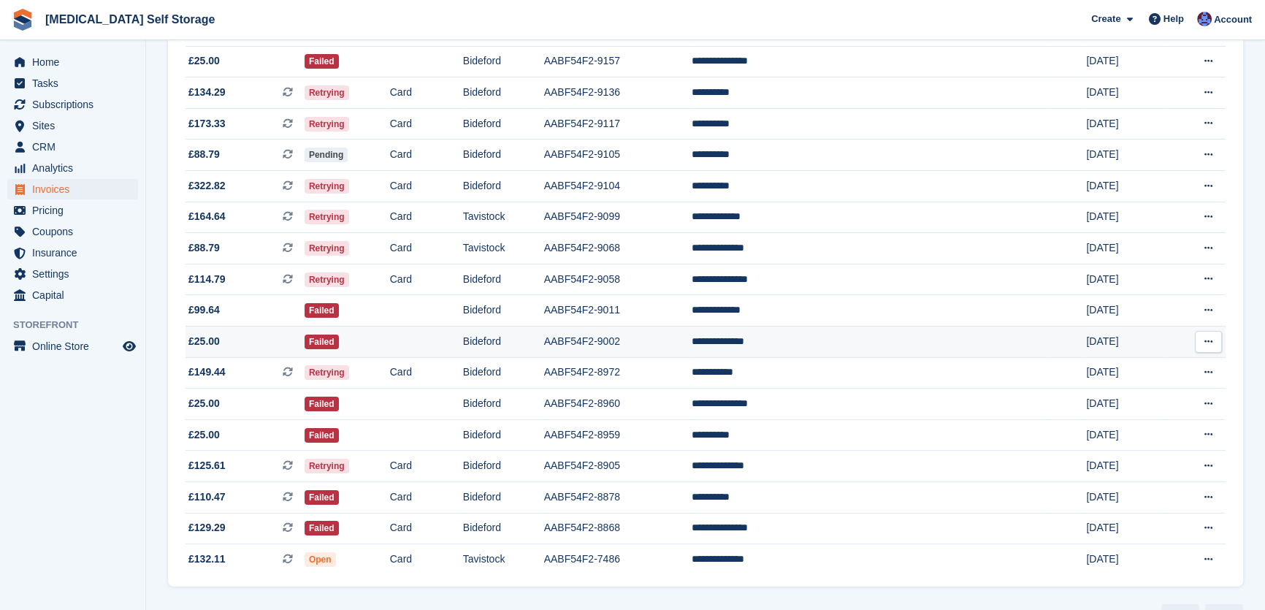
click at [544, 355] on td "Bideford" at bounding box center [503, 341] width 81 height 31
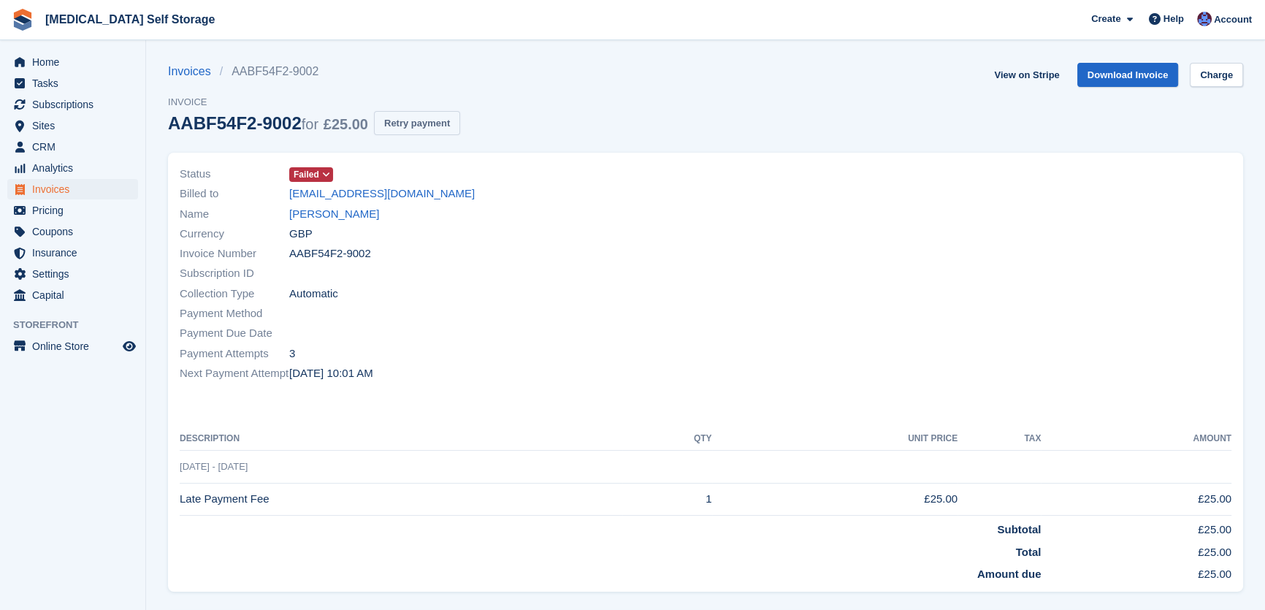
click at [426, 124] on button "Retry payment" at bounding box center [417, 123] width 86 height 24
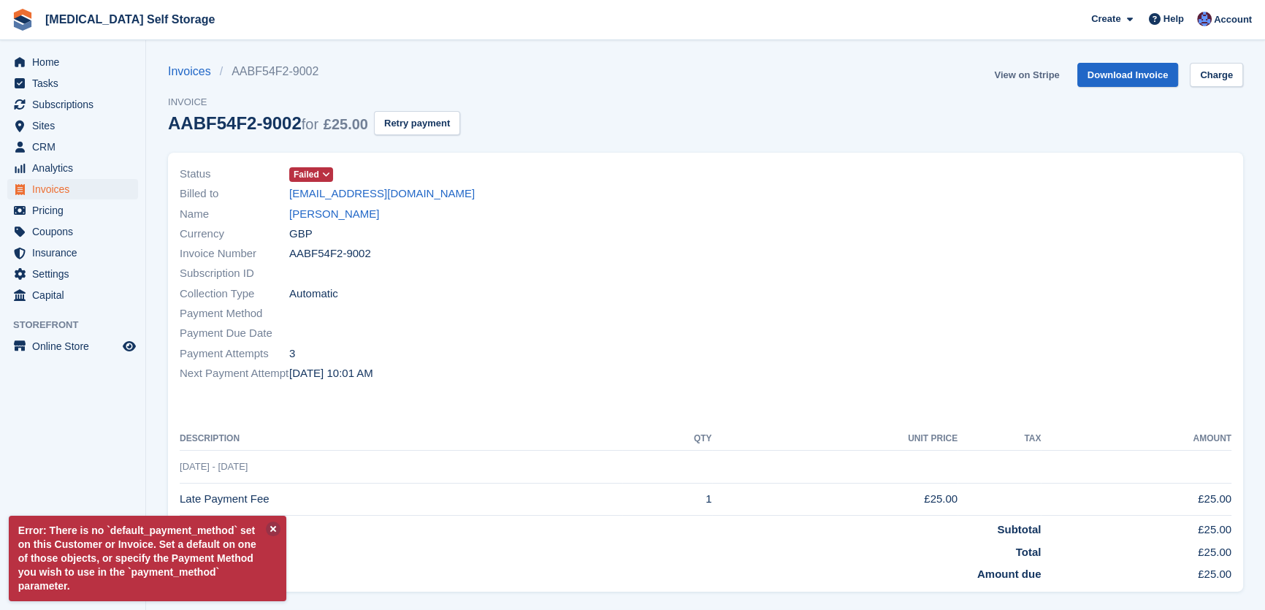
click at [1020, 76] on link "View on Stripe" at bounding box center [1026, 75] width 77 height 24
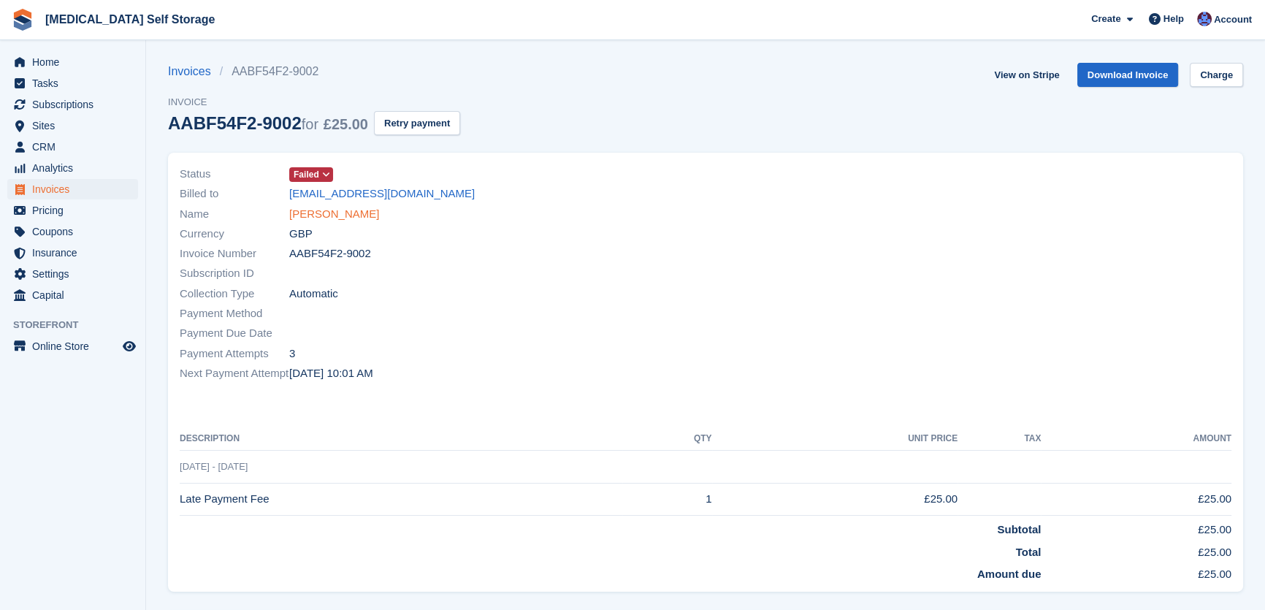
click at [329, 213] on link "Joanne Jeffrey" at bounding box center [334, 214] width 90 height 17
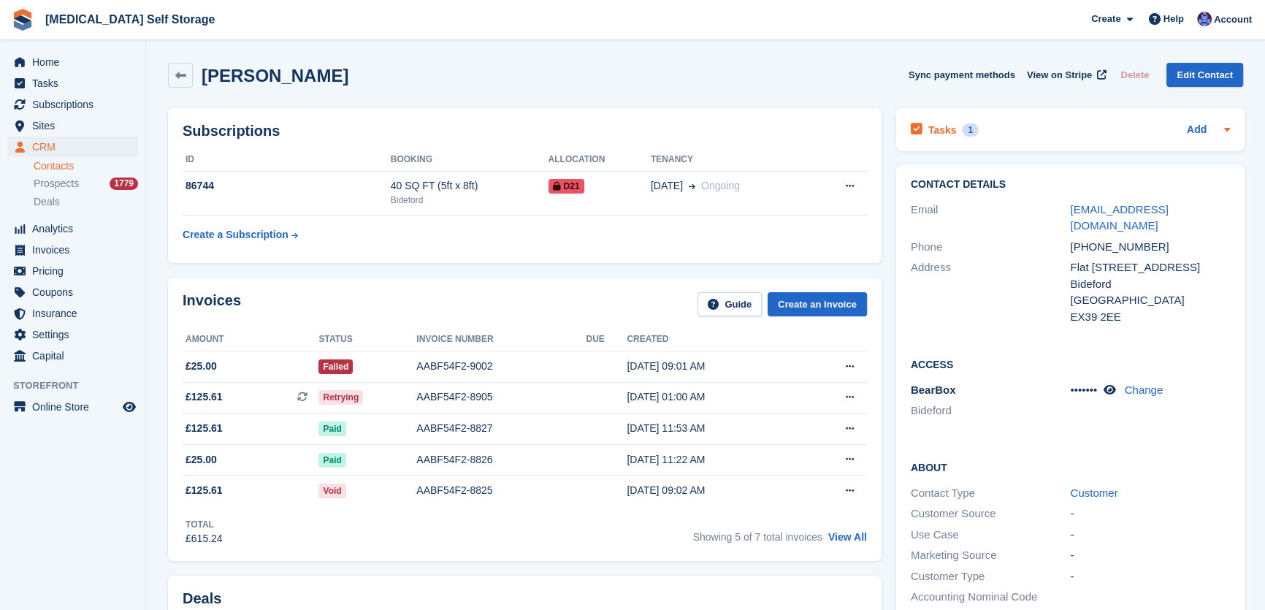
click at [954, 126] on div "Tasks 1" at bounding box center [945, 130] width 68 height 20
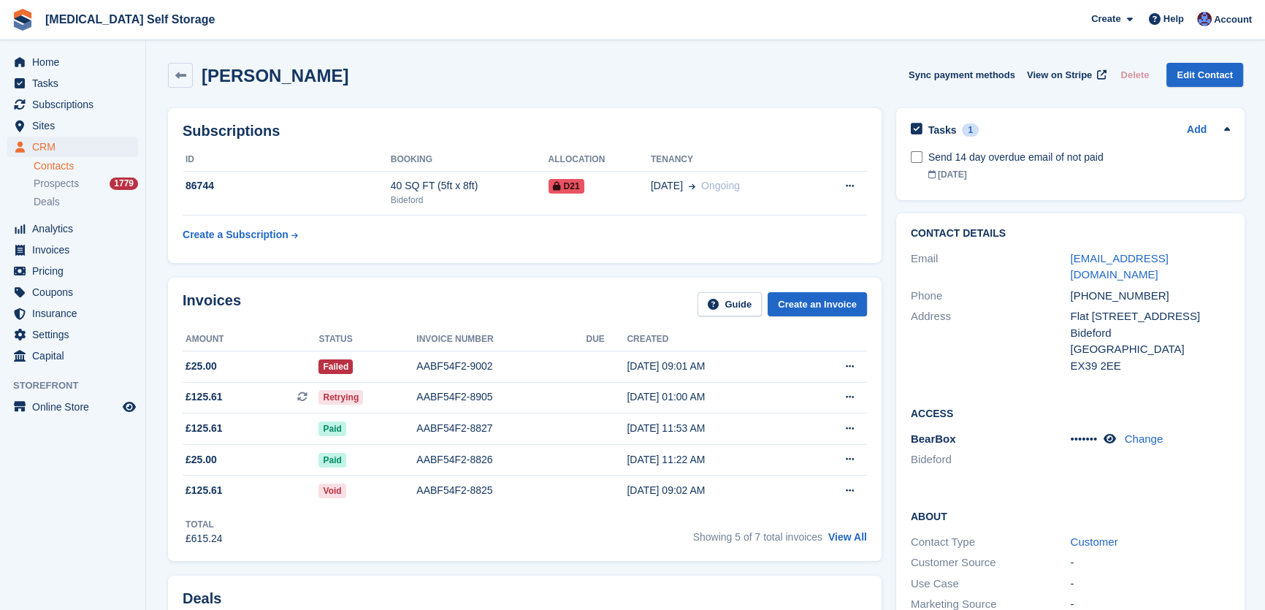
click at [726, 56] on div "Joanne Jeffrey Sync payment methods View on Stripe Delete Edit Contact" at bounding box center [706, 78] width 1090 height 45
click at [50, 60] on span "Home" at bounding box center [76, 62] width 88 height 20
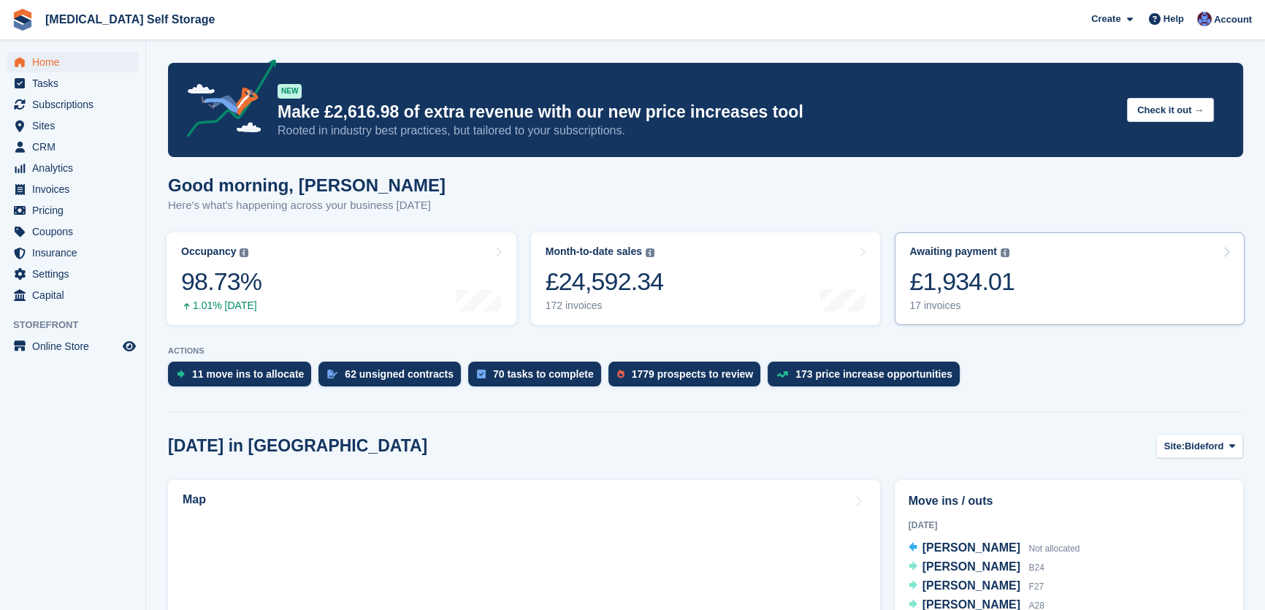
click at [979, 286] on div "£1,934.01" at bounding box center [961, 282] width 105 height 30
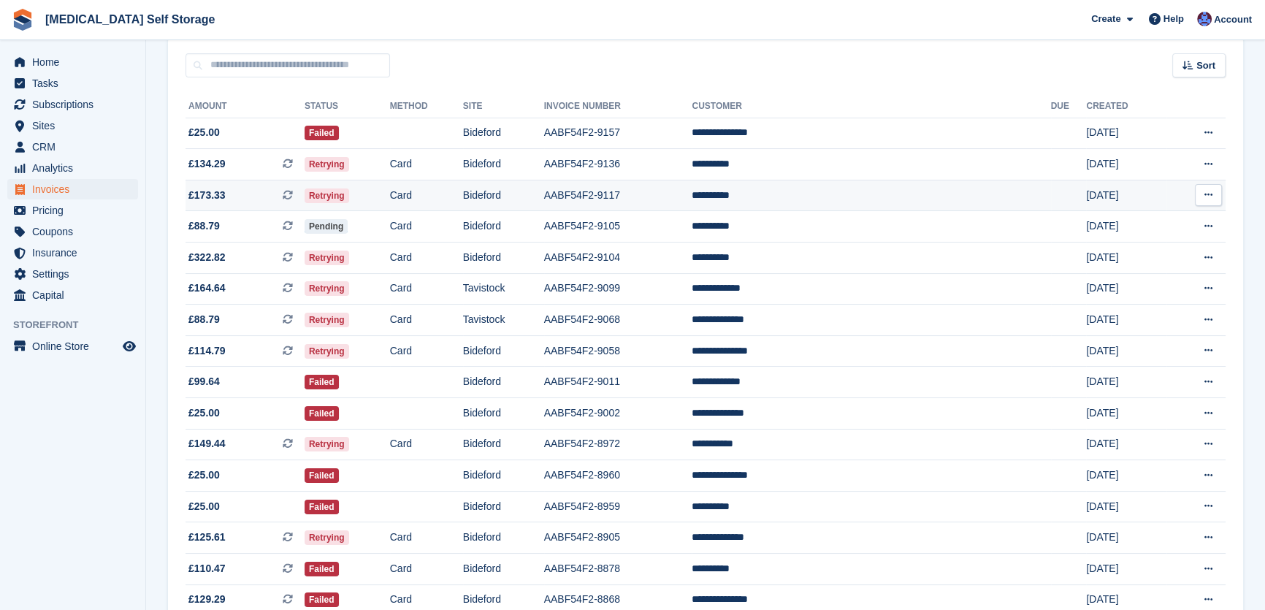
scroll to position [132, 0]
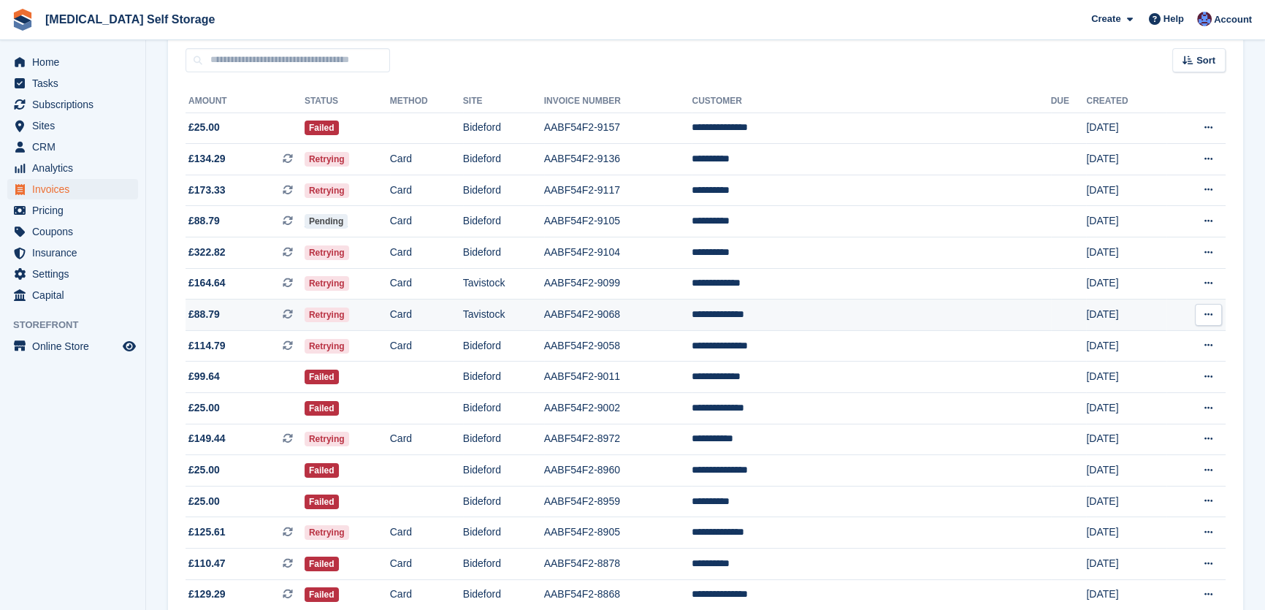
click at [544, 321] on td "Tavistock" at bounding box center [503, 314] width 81 height 31
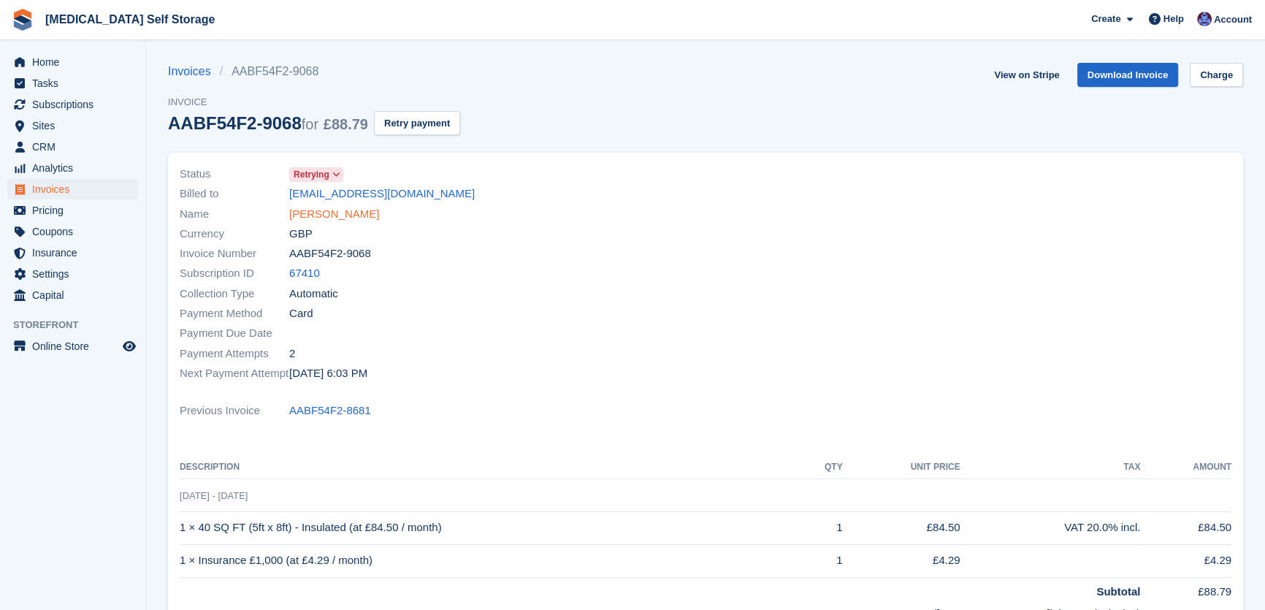
click at [337, 219] on link "[PERSON_NAME]" at bounding box center [334, 214] width 90 height 17
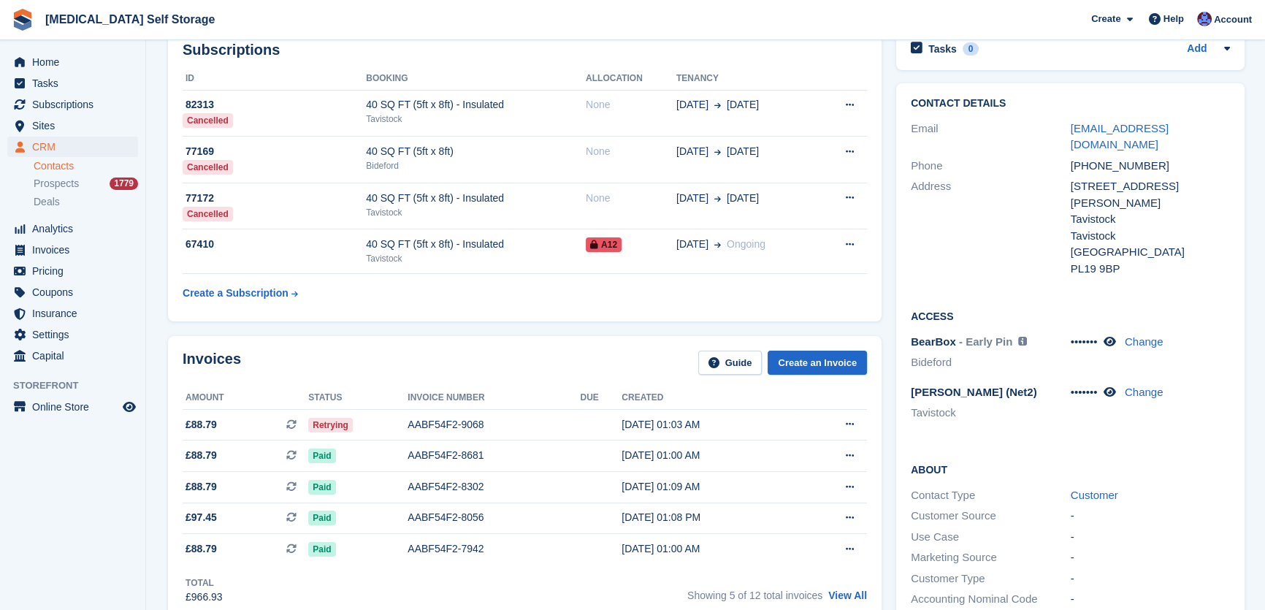
scroll to position [66, 0]
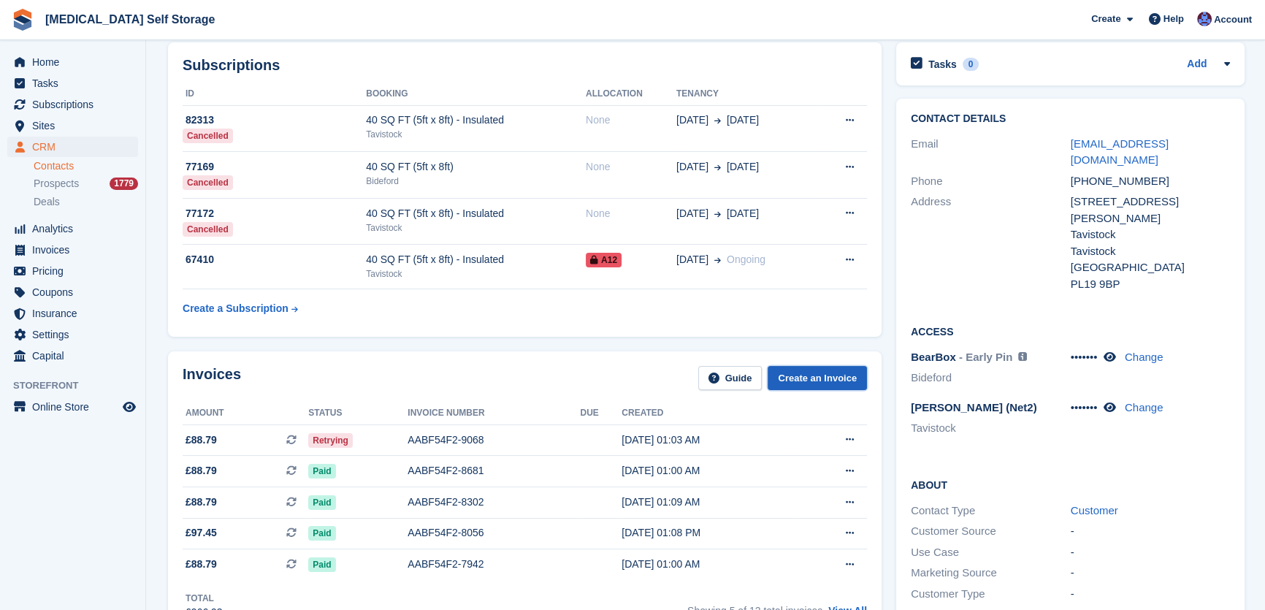
click at [809, 376] on link "Create an Invoice" at bounding box center [817, 378] width 99 height 24
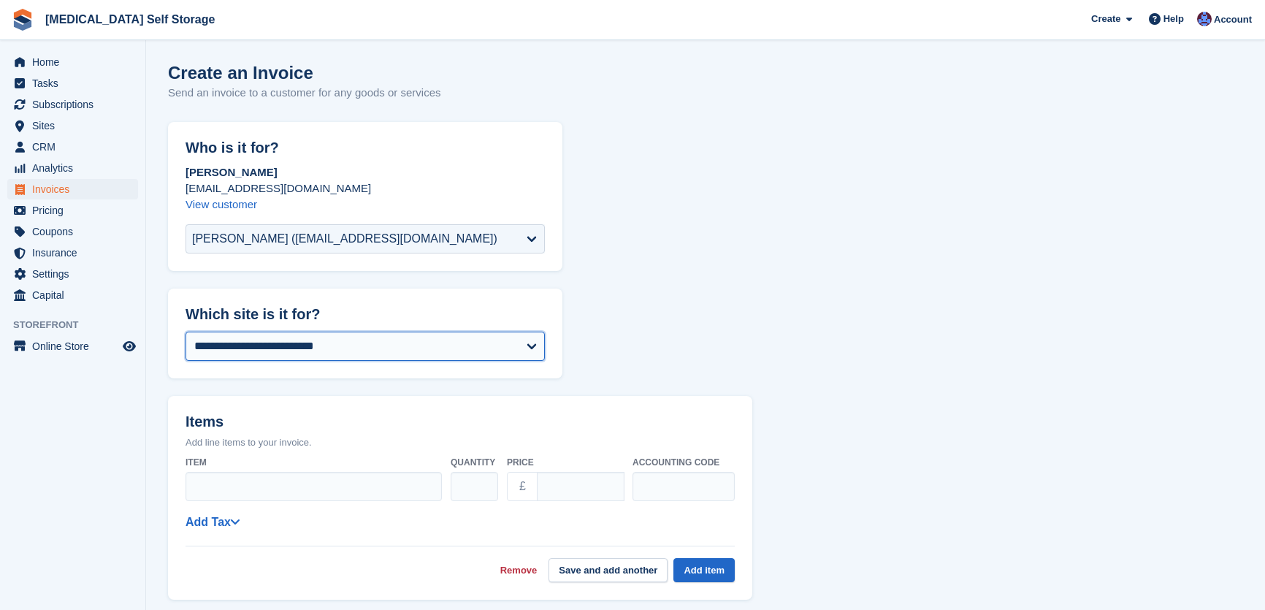
click at [297, 345] on select "**********" at bounding box center [365, 346] width 359 height 29
select select "****"
click at [283, 384] on form "**********" at bounding box center [705, 603] width 1075 height 962
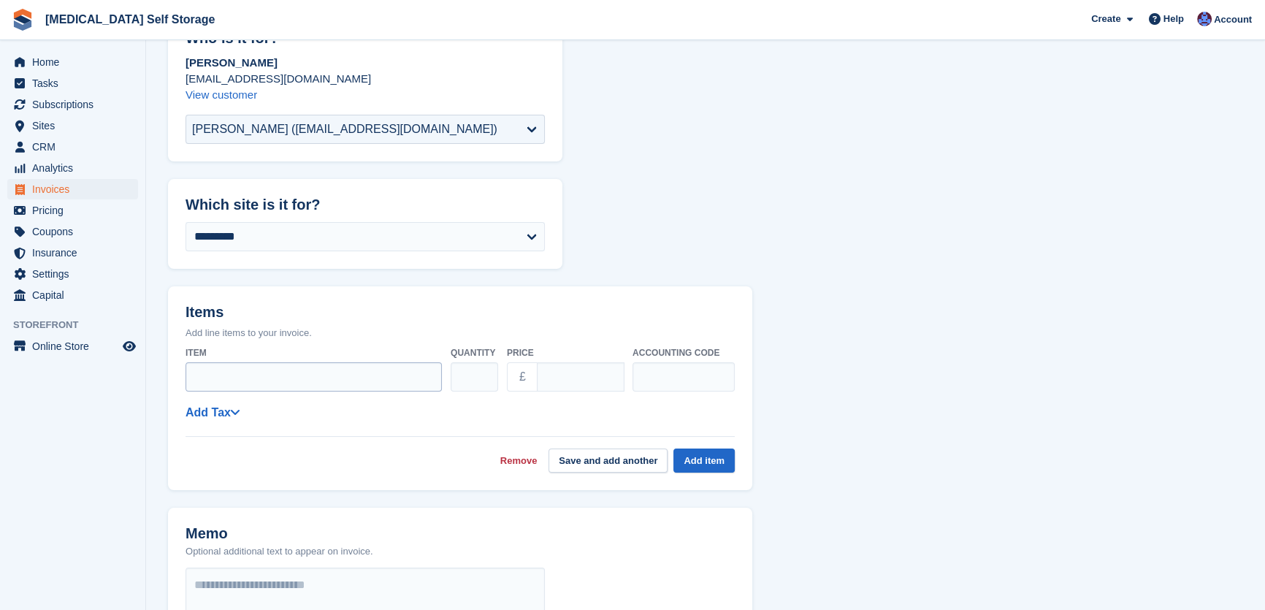
scroll to position [132, 0]
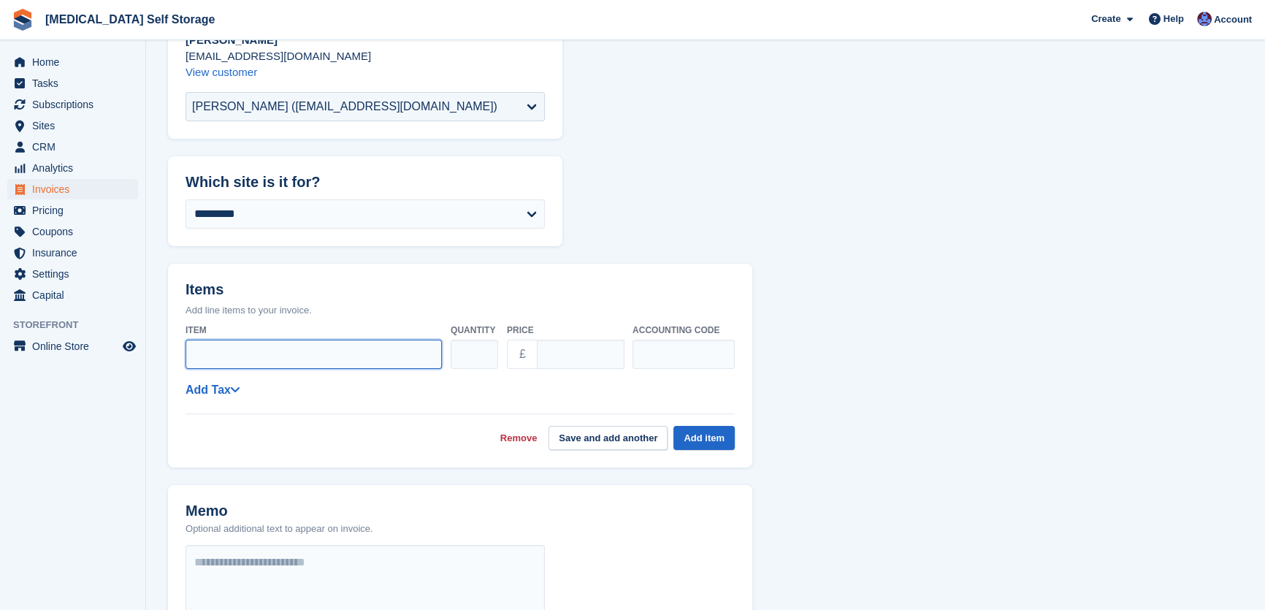
click at [261, 359] on input "Item" at bounding box center [314, 354] width 256 height 29
type input "**********"
type input "*****"
click at [713, 438] on button "Add item" at bounding box center [703, 438] width 61 height 24
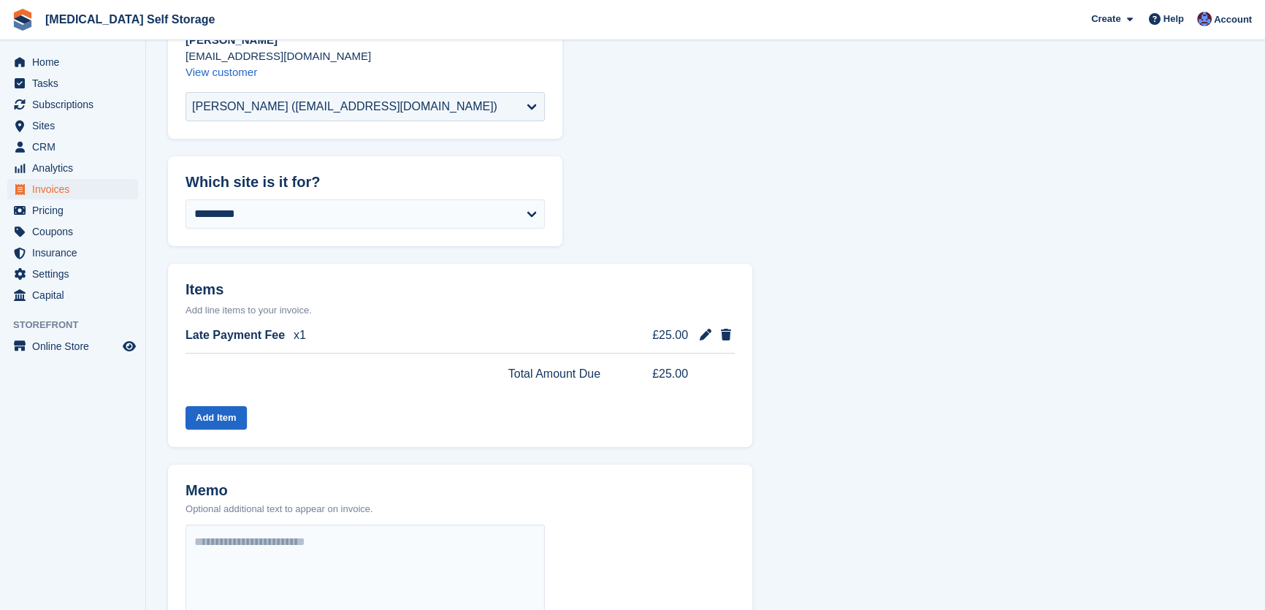
scroll to position [475, 0]
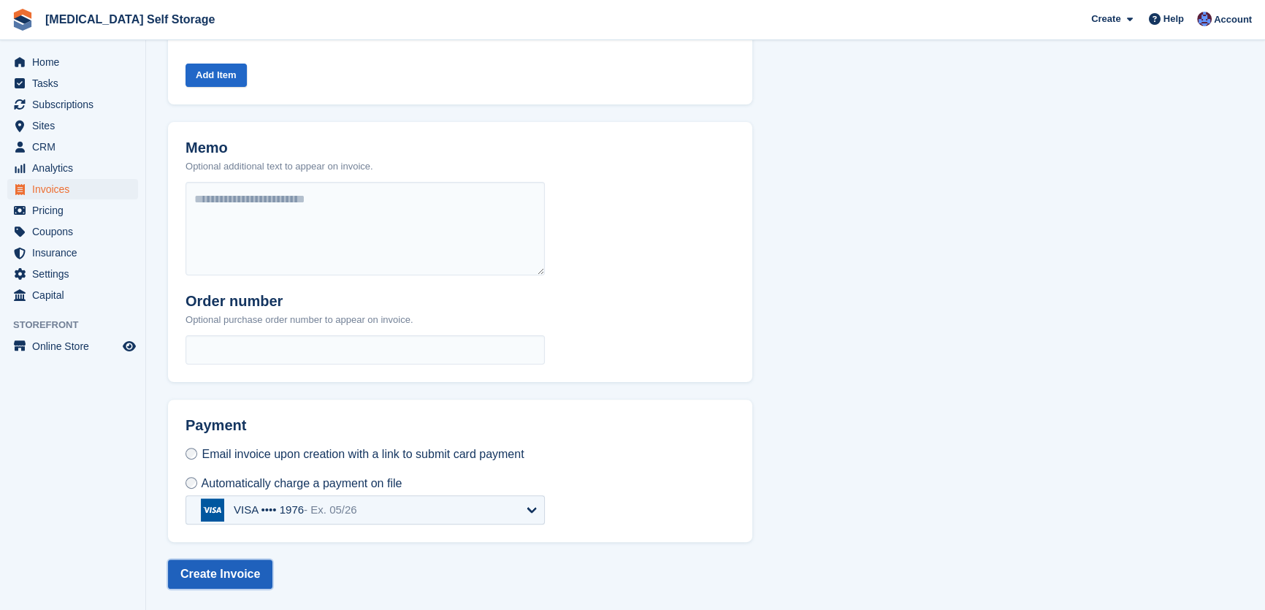
click at [209, 577] on button "Create Invoice" at bounding box center [220, 573] width 104 height 29
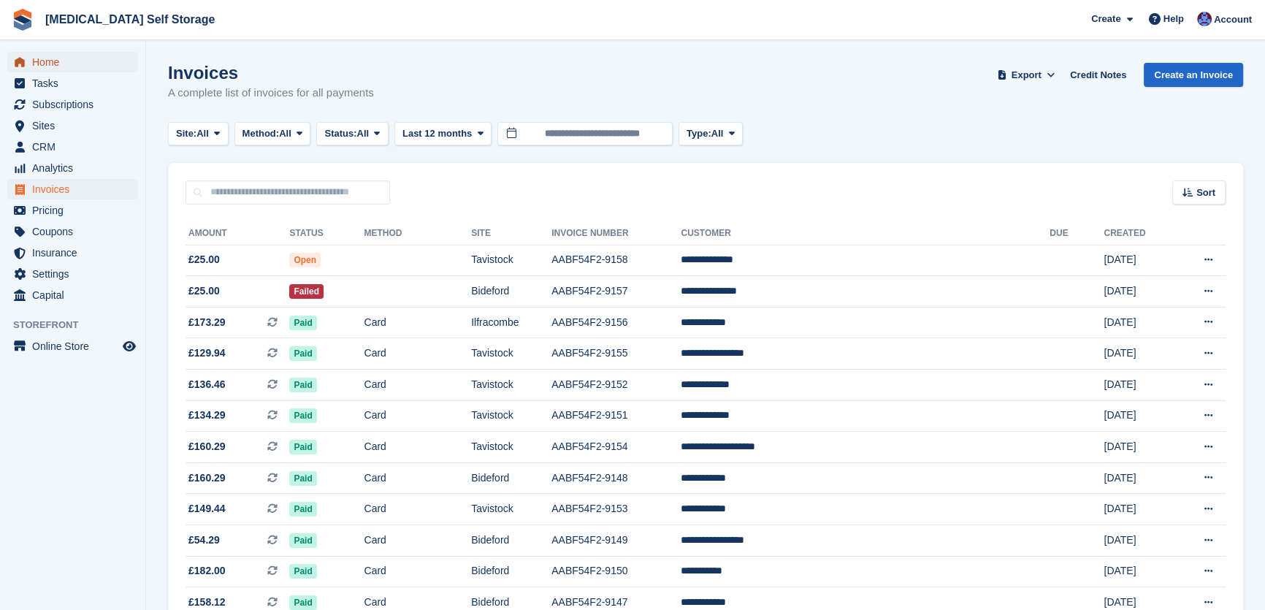
click at [61, 61] on span "Home" at bounding box center [76, 62] width 88 height 20
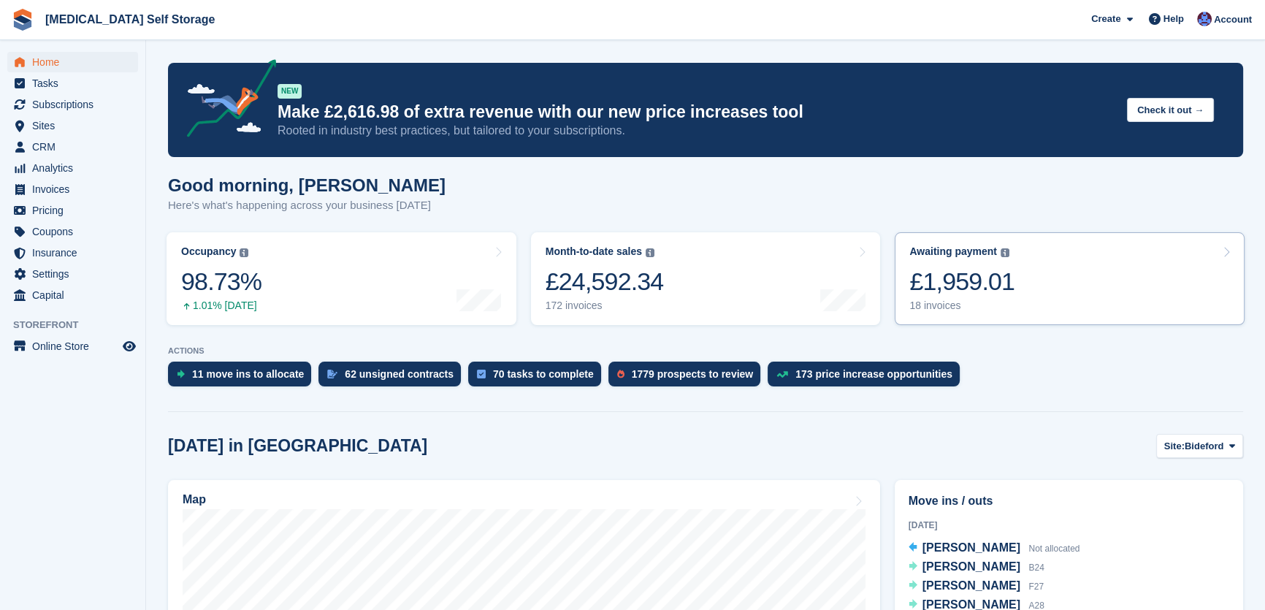
click at [952, 293] on div "£1,959.01" at bounding box center [961, 282] width 105 height 30
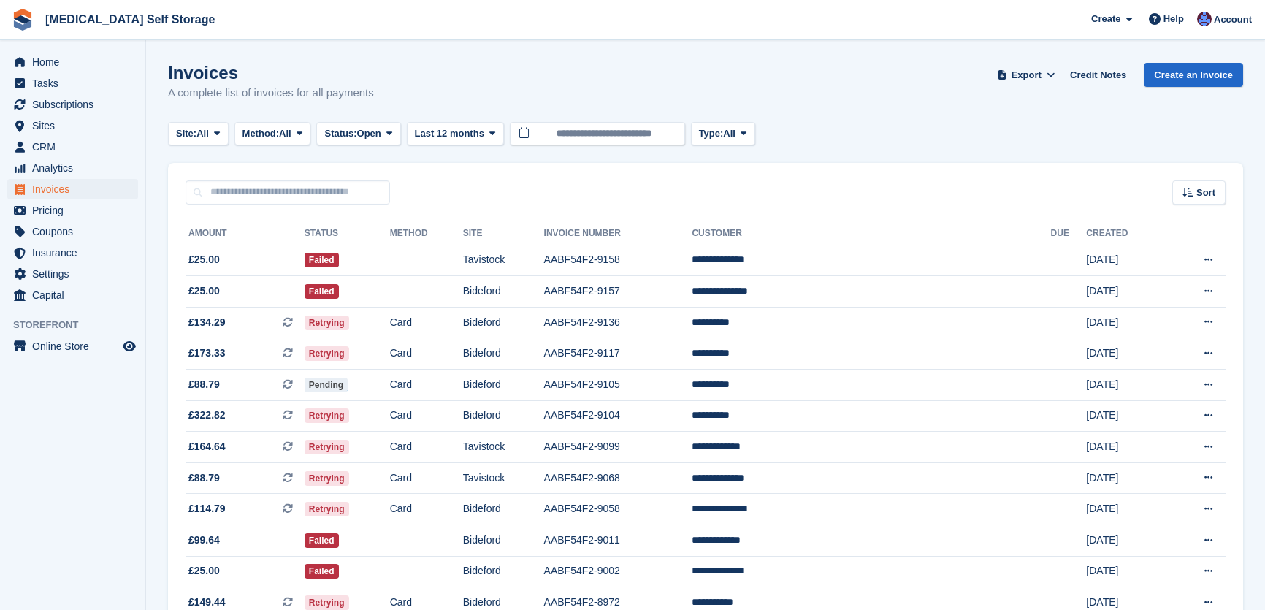
scroll to position [275, 0]
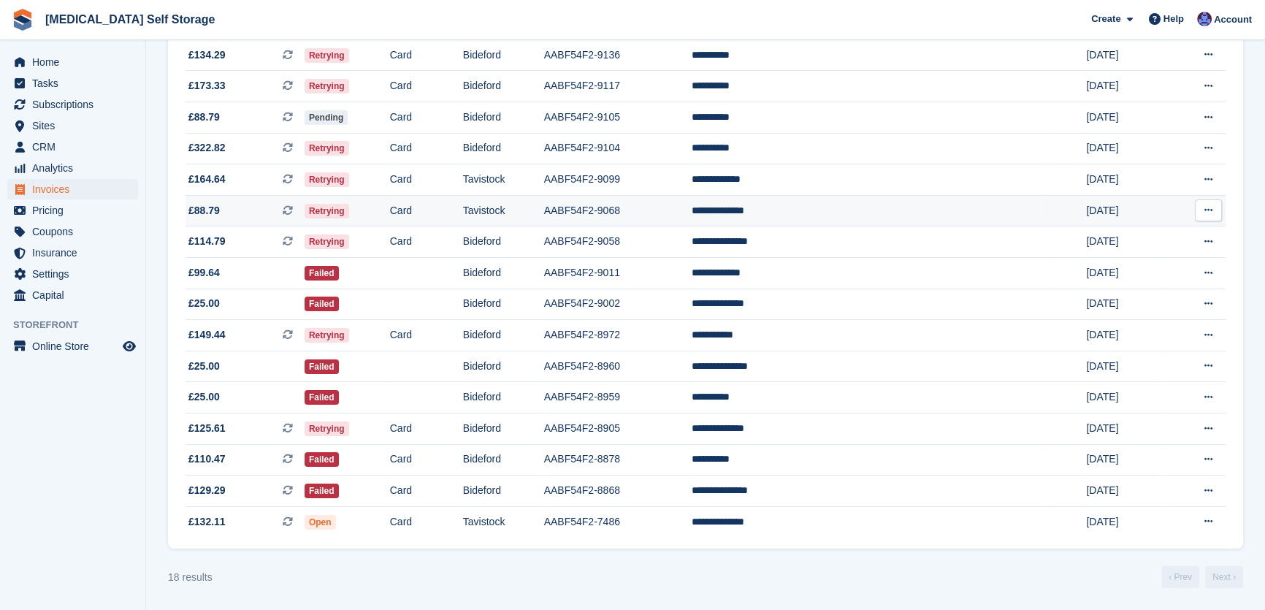
click at [657, 213] on td "AABF54F2-9068" at bounding box center [618, 210] width 148 height 31
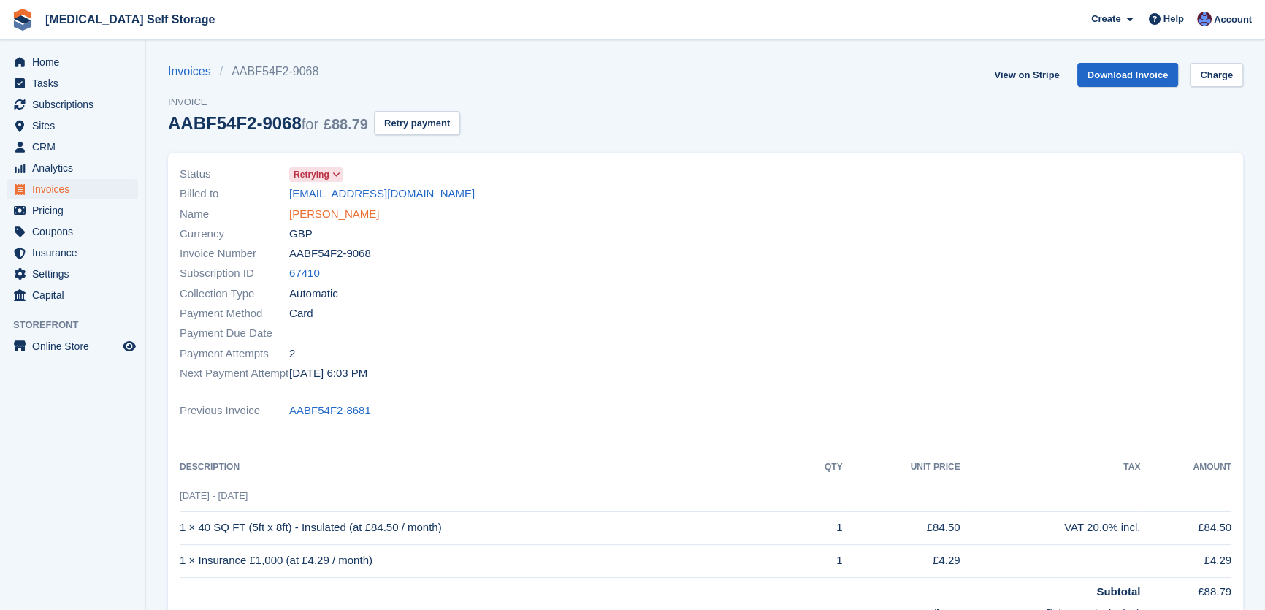
click at [324, 216] on link "[PERSON_NAME]" at bounding box center [334, 214] width 90 height 17
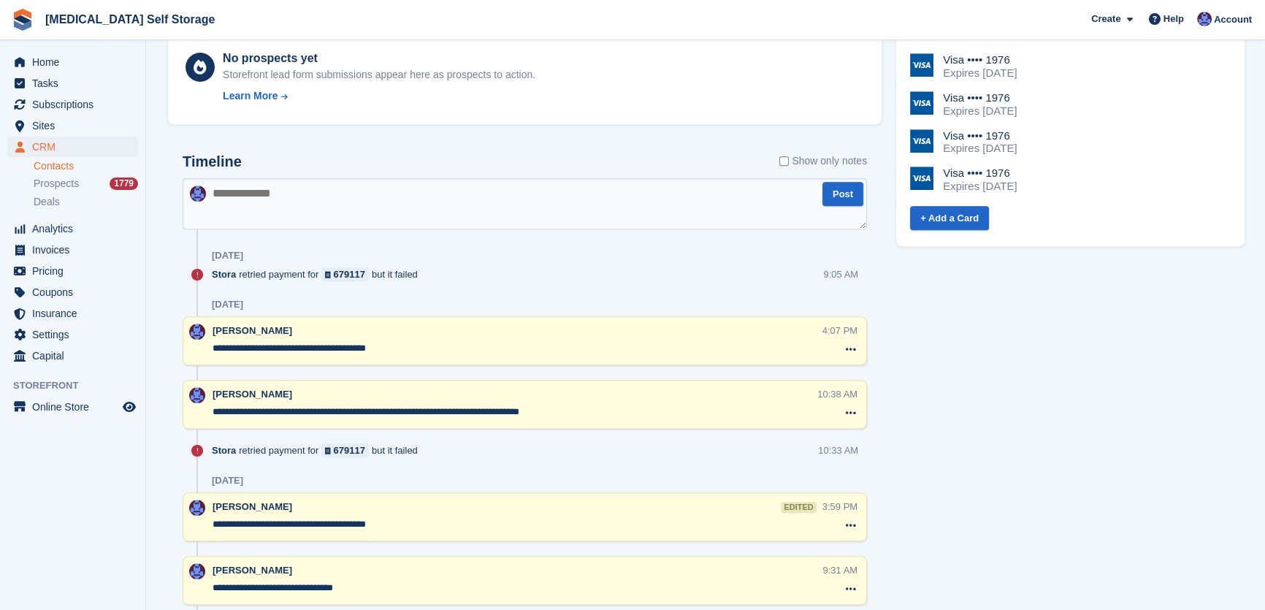
scroll to position [664, 0]
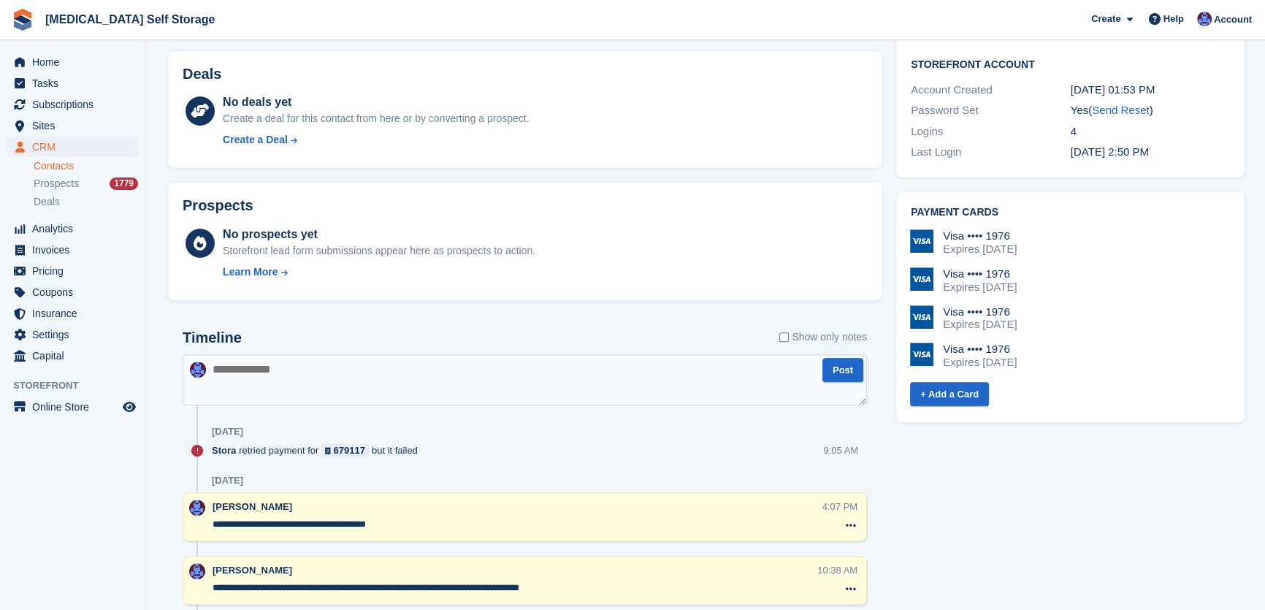
click at [307, 371] on textarea at bounding box center [525, 379] width 684 height 51
type textarea "**********"
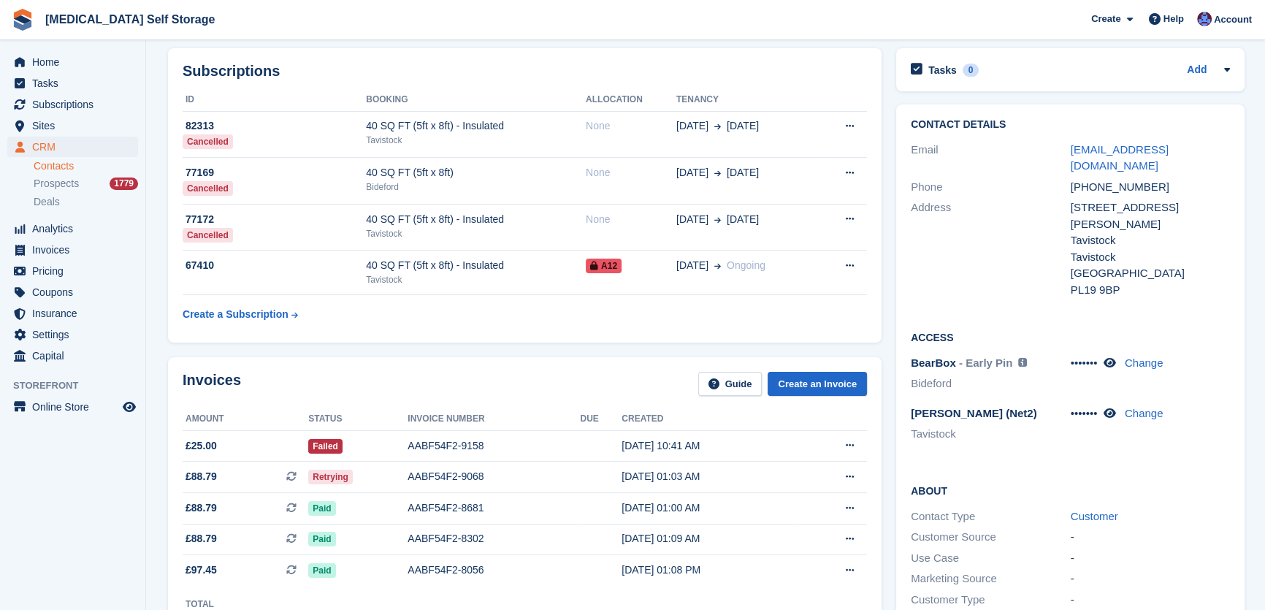
scroll to position [0, 0]
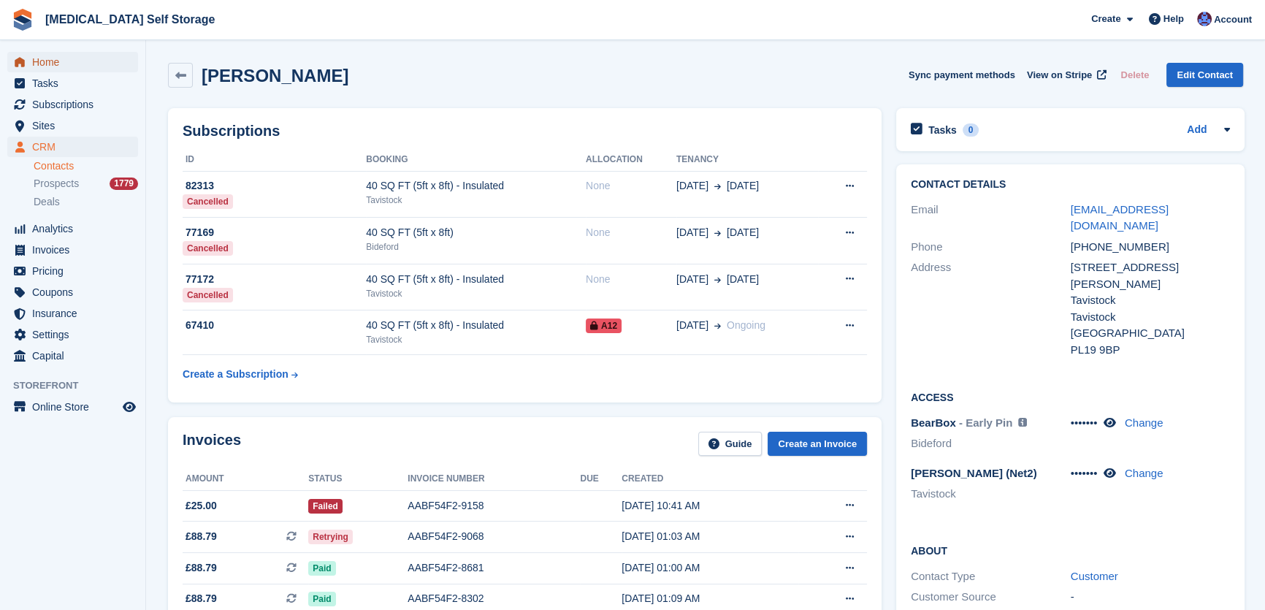
click at [36, 64] on span "Home" at bounding box center [76, 62] width 88 height 20
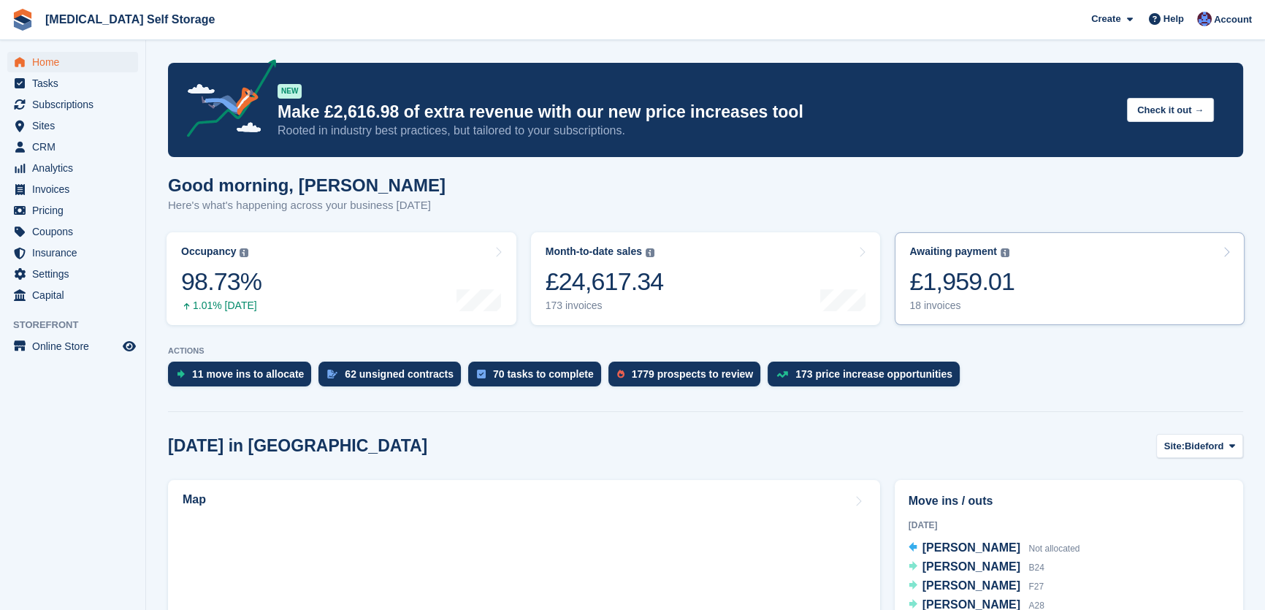
click at [977, 291] on div "£1,959.01" at bounding box center [961, 282] width 105 height 30
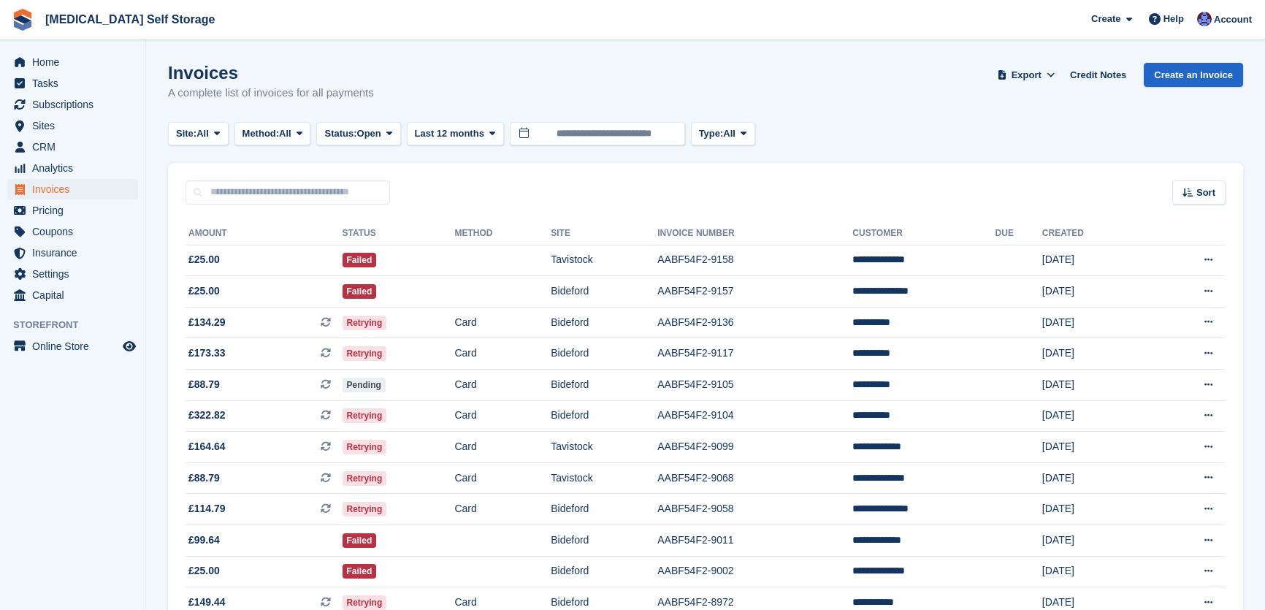
scroll to position [265, 0]
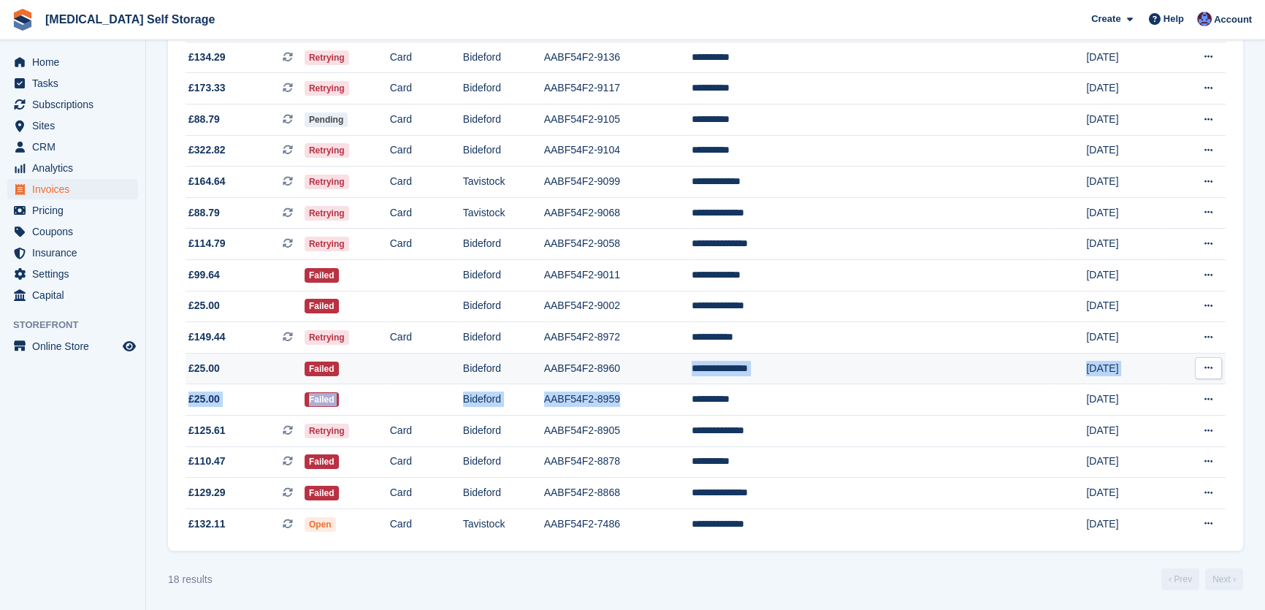
drag, startPoint x: 714, startPoint y: 405, endPoint x: 714, endPoint y: 364, distance: 40.2
click at [714, 364] on tbody "**********" at bounding box center [706, 259] width 1040 height 559
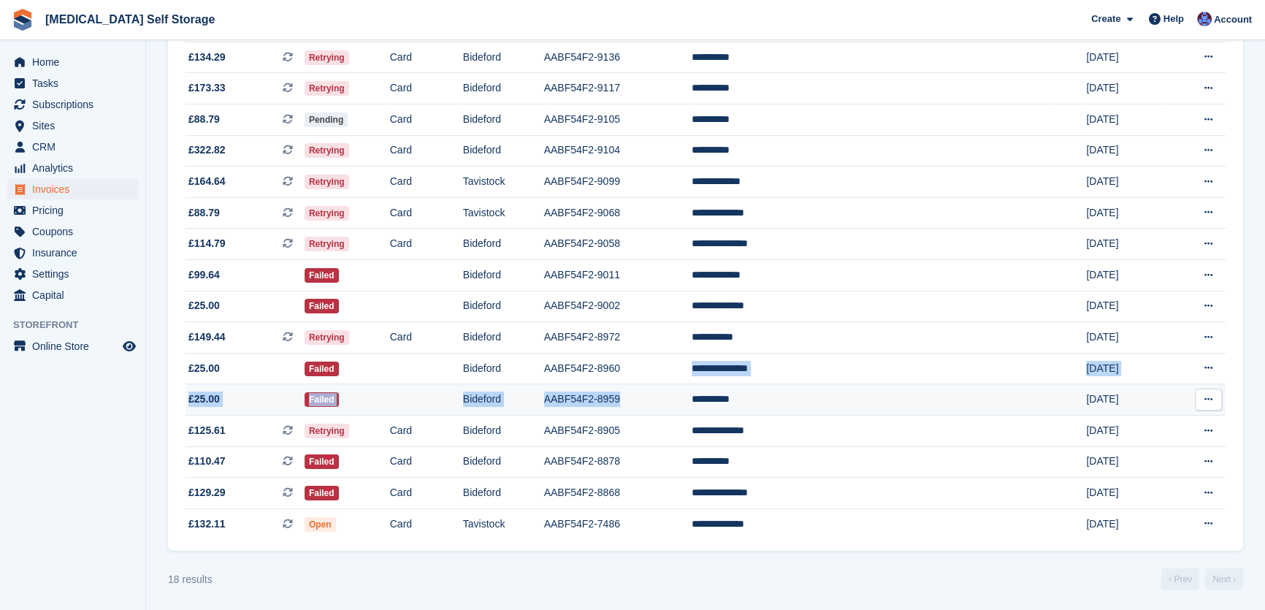
click at [686, 394] on td "AABF54F2-8959" at bounding box center [618, 399] width 148 height 31
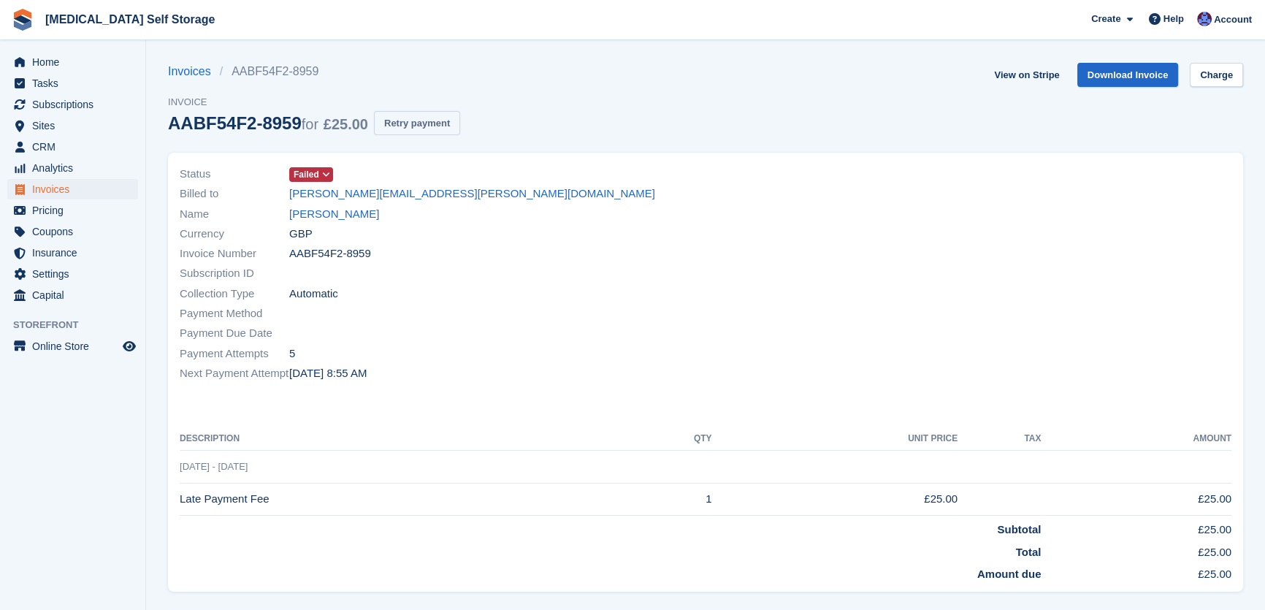
click at [443, 121] on button "Retry payment" at bounding box center [417, 123] width 86 height 24
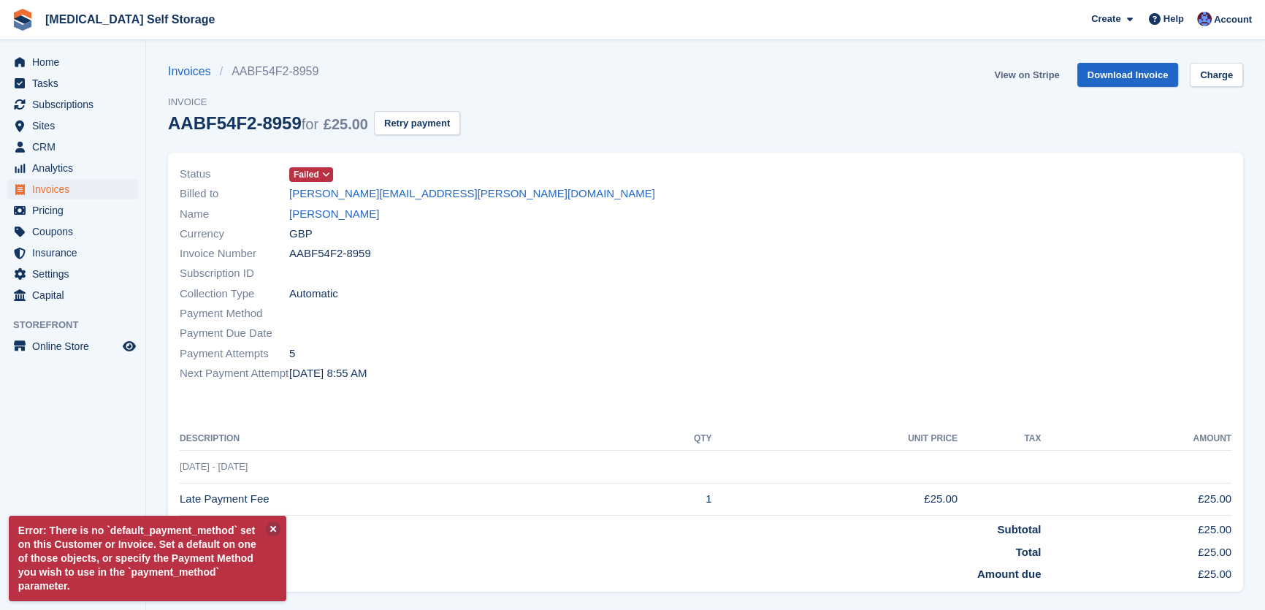
click at [1015, 71] on link "View on Stripe" at bounding box center [1026, 75] width 77 height 24
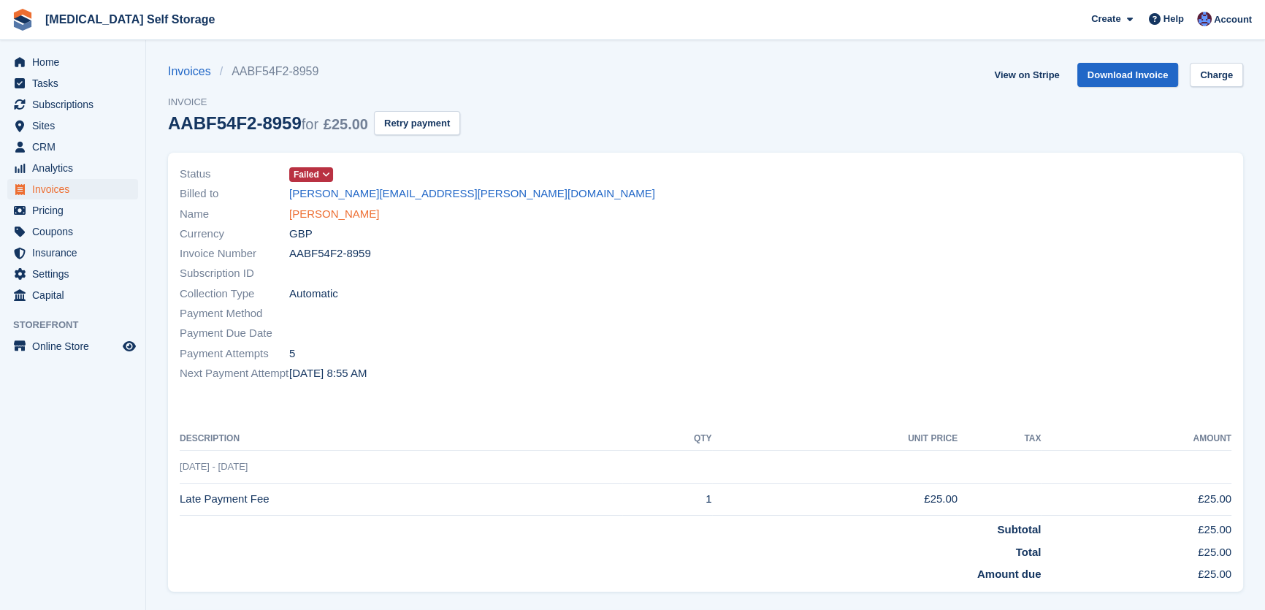
click at [318, 214] on link "Lee Stokes" at bounding box center [334, 214] width 90 height 17
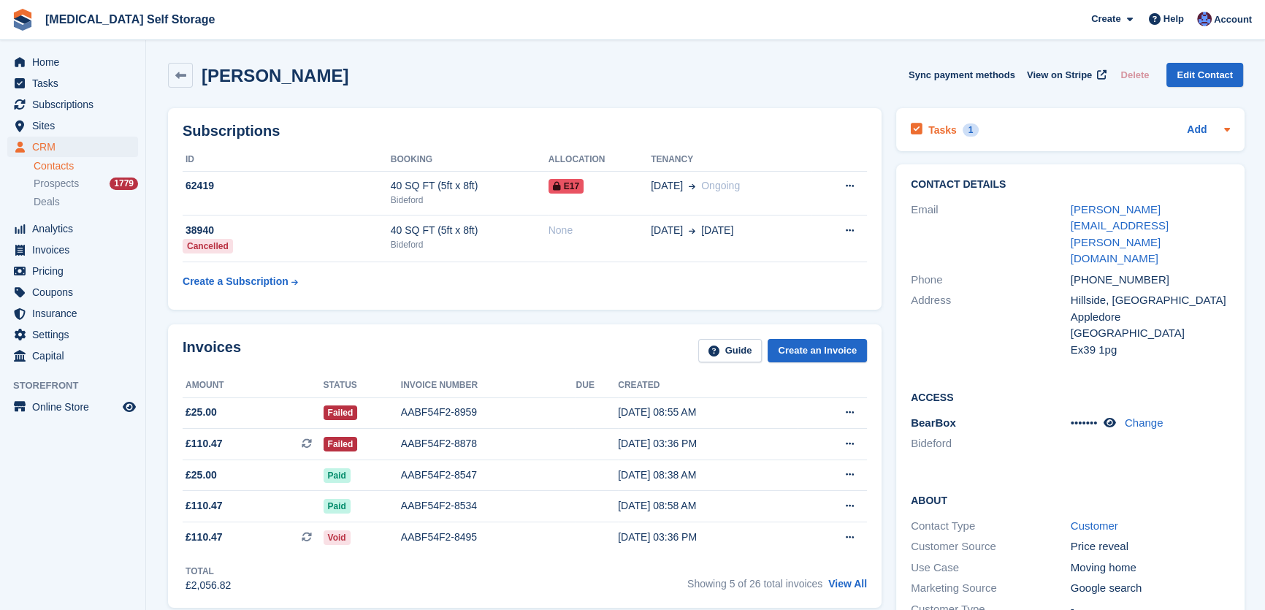
drag, startPoint x: 935, startPoint y: 126, endPoint x: 925, endPoint y: 128, distance: 9.7
click at [933, 125] on h2 "Tasks" at bounding box center [942, 129] width 28 height 13
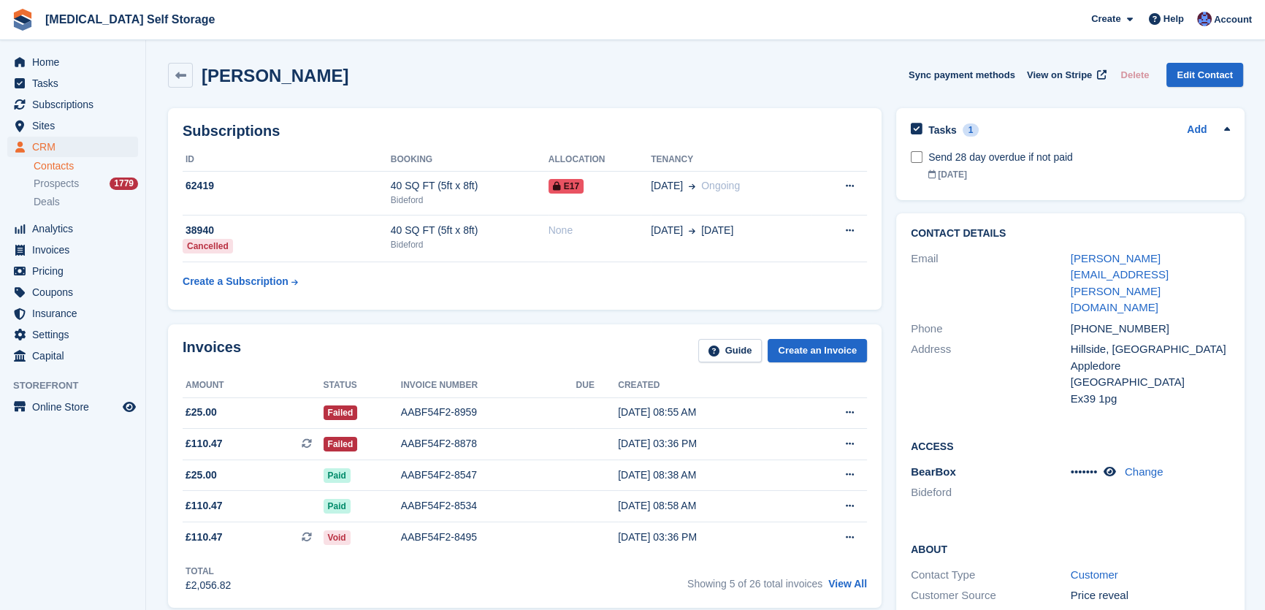
click at [686, 99] on div "Lee Stokes Sync payment methods View on Stripe Delete Edit Contact" at bounding box center [706, 78] width 1090 height 45
click at [46, 61] on span "Home" at bounding box center [76, 62] width 88 height 20
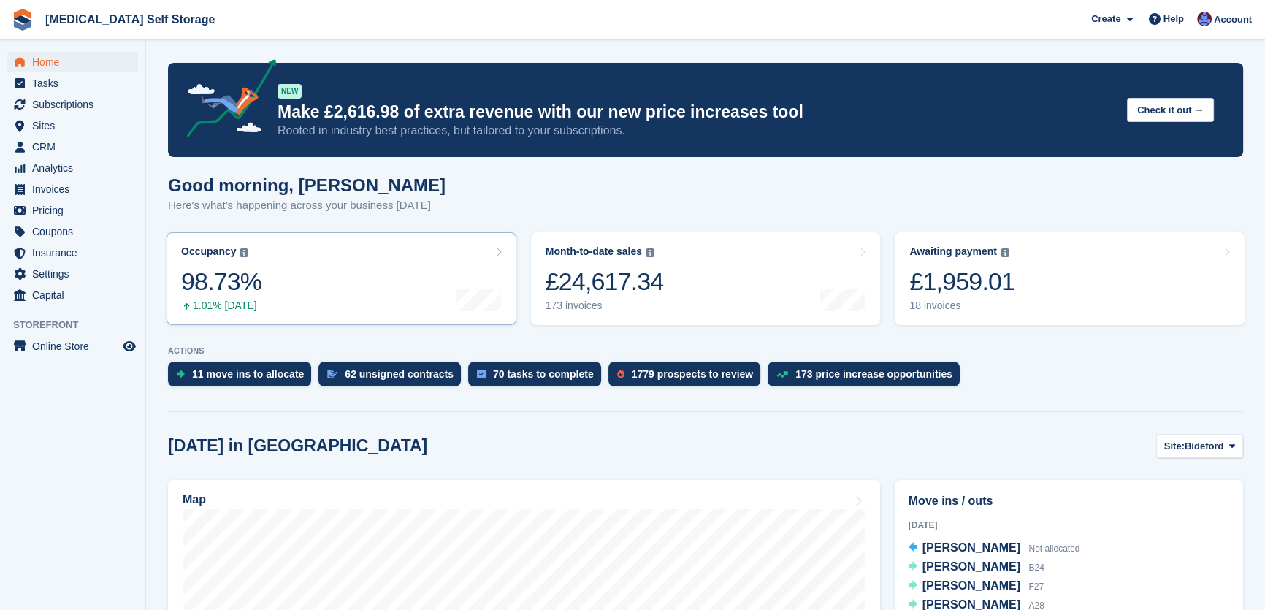
click at [981, 294] on div "£1,959.01" at bounding box center [961, 282] width 105 height 30
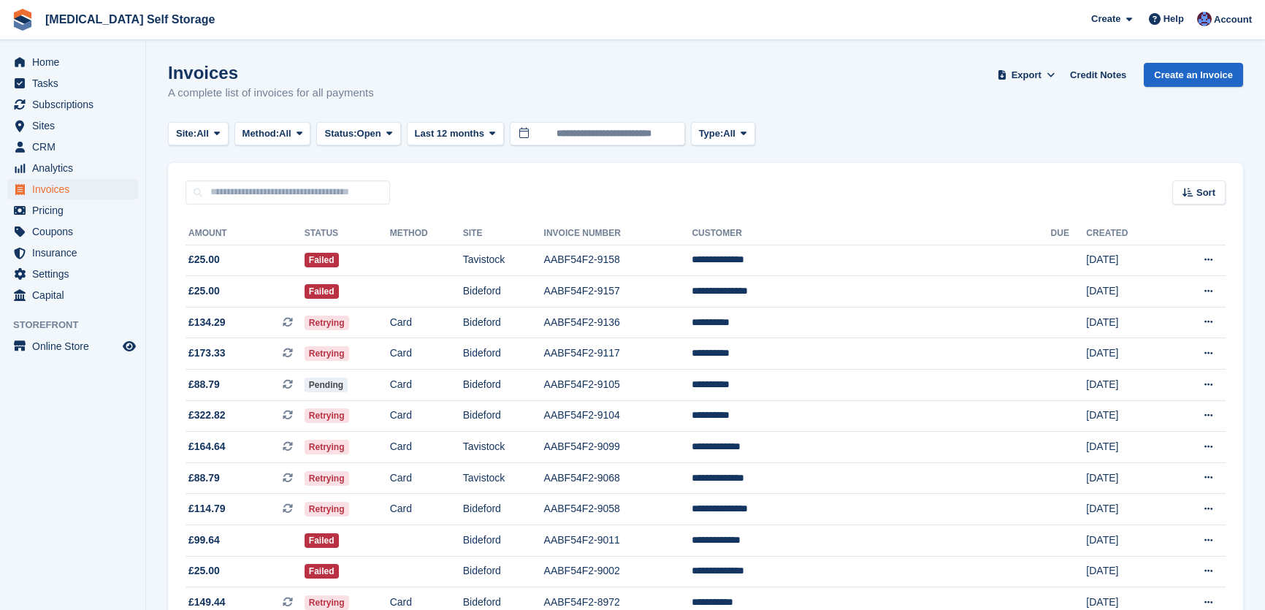
scroll to position [275, 0]
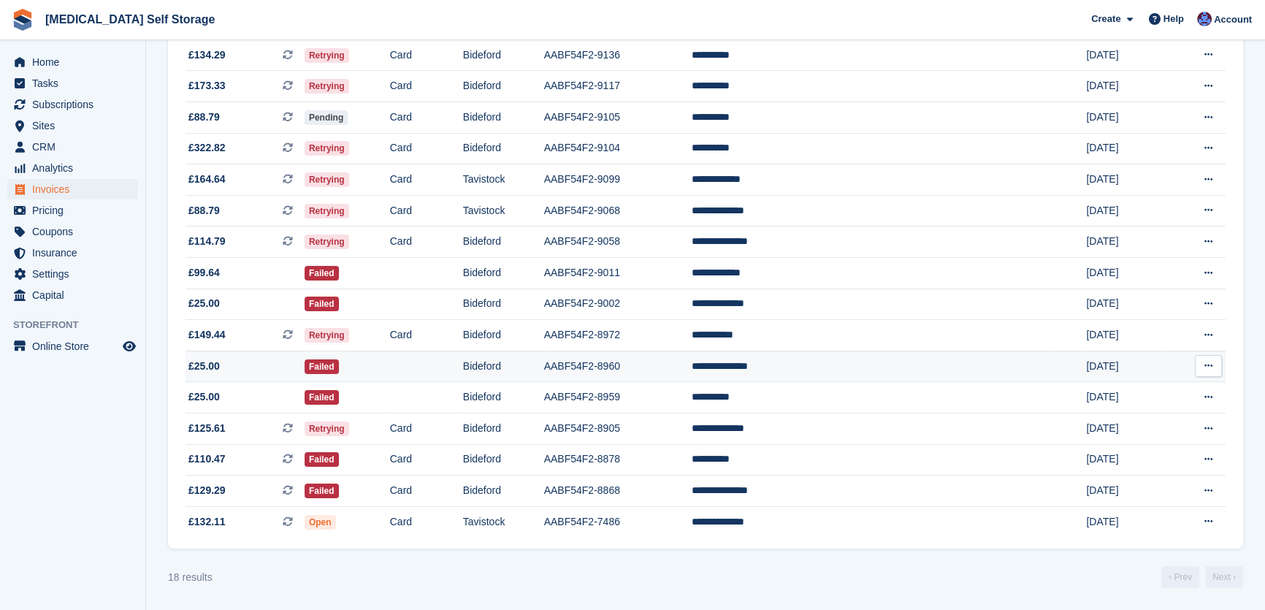
click at [669, 357] on td "AABF54F2-8960" at bounding box center [618, 366] width 148 height 31
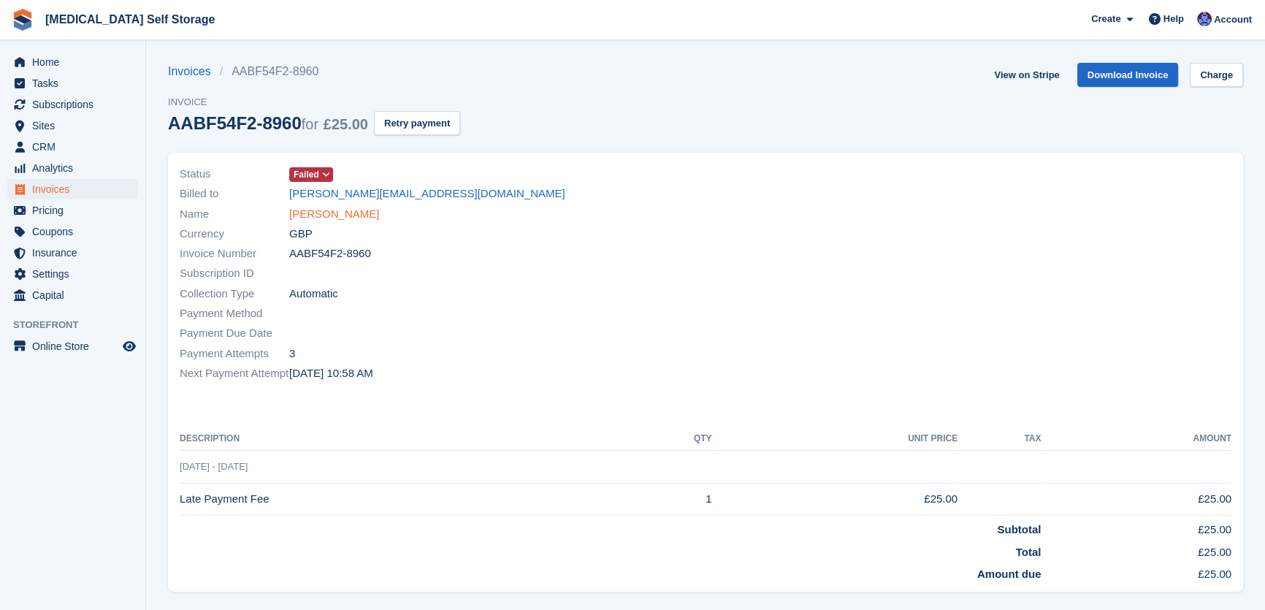
click at [324, 215] on link "[PERSON_NAME]" at bounding box center [334, 214] width 90 height 17
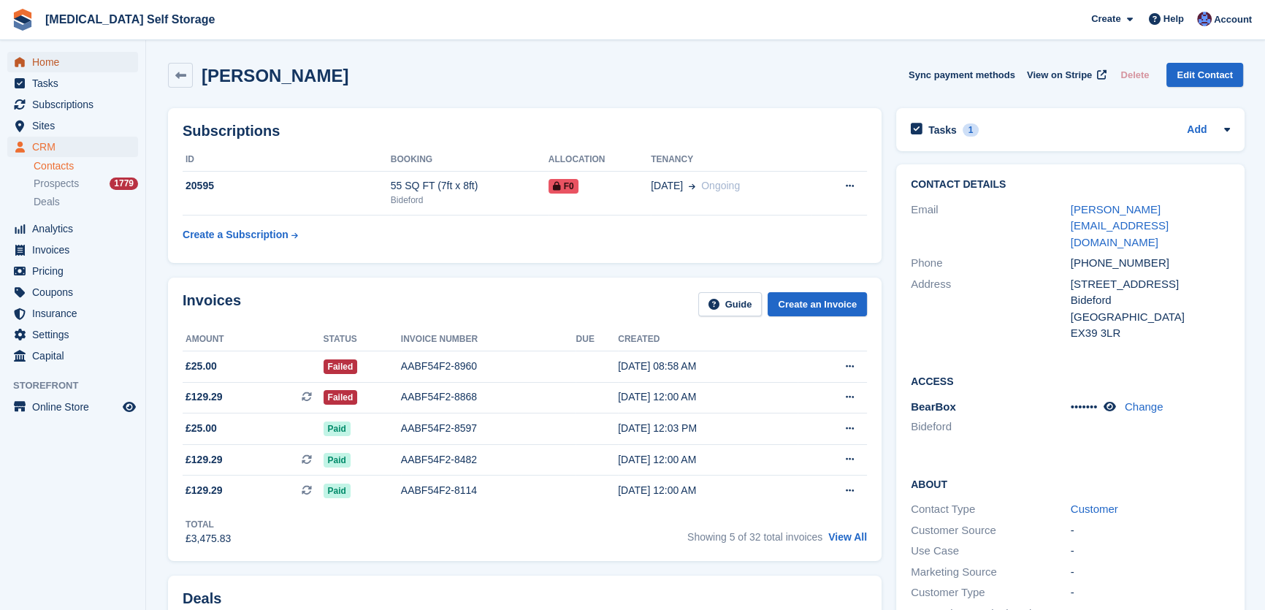
click at [58, 58] on span "Home" at bounding box center [76, 62] width 88 height 20
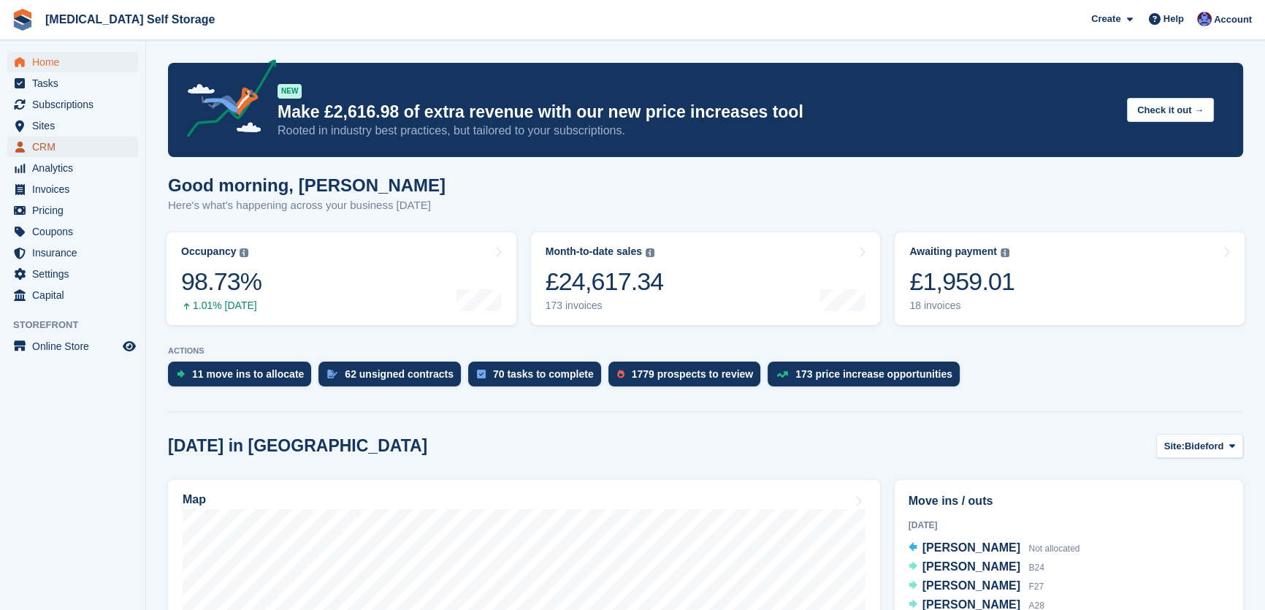
click at [45, 153] on span "CRM" at bounding box center [76, 147] width 88 height 20
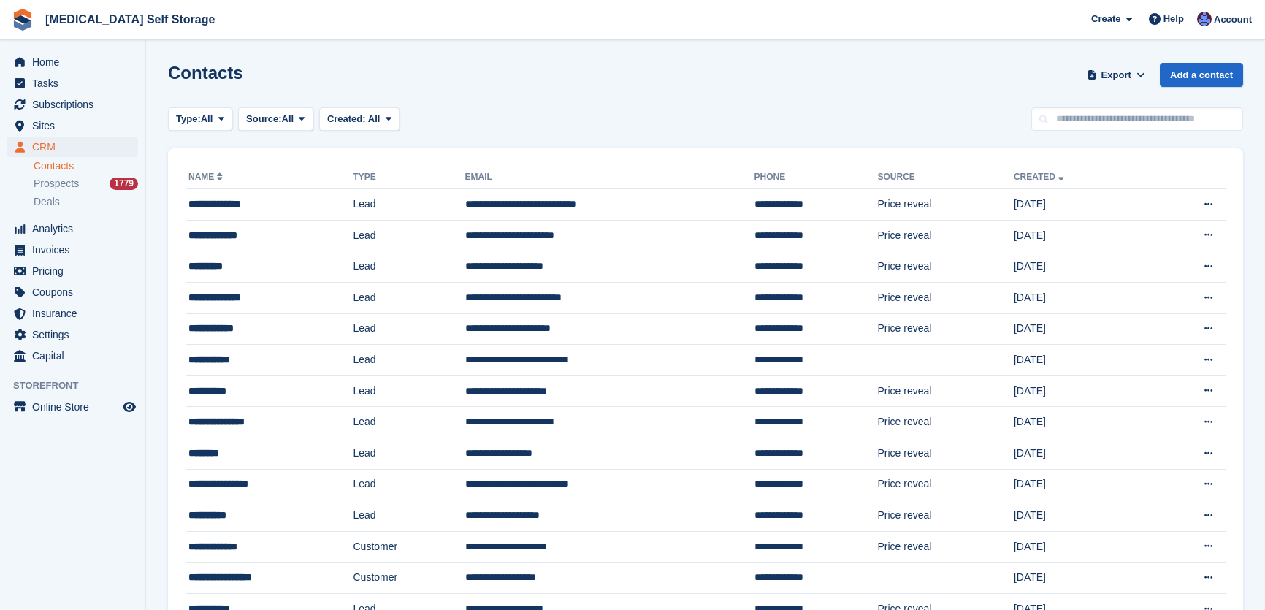
click at [1082, 118] on input "text" at bounding box center [1137, 119] width 212 height 24
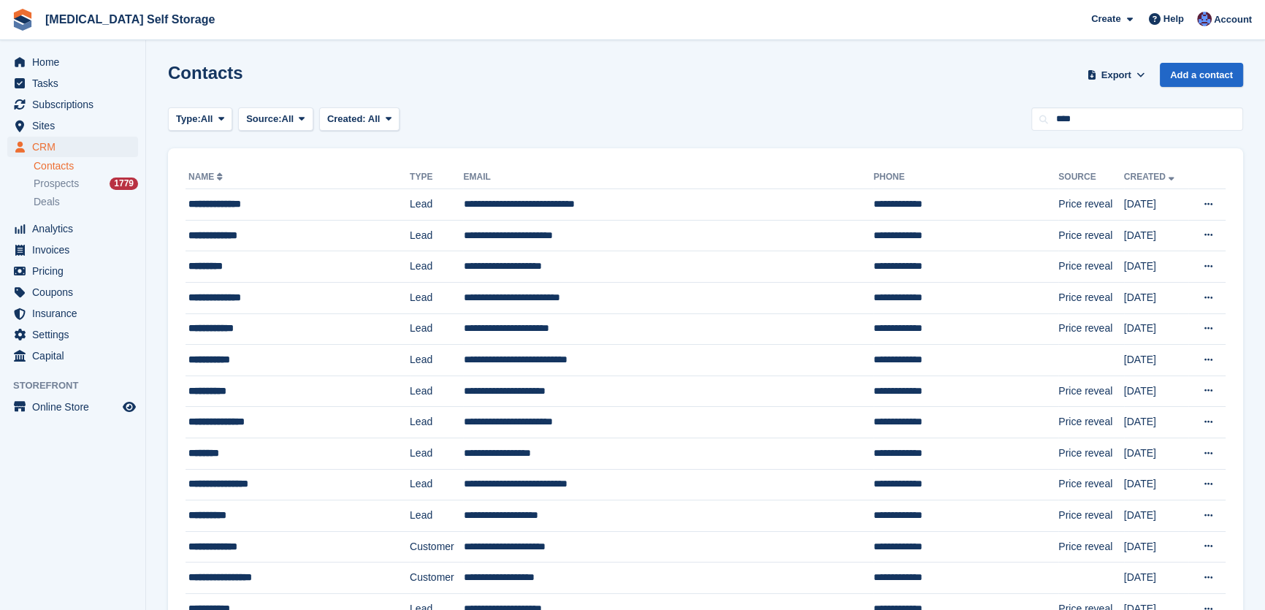
type input "****"
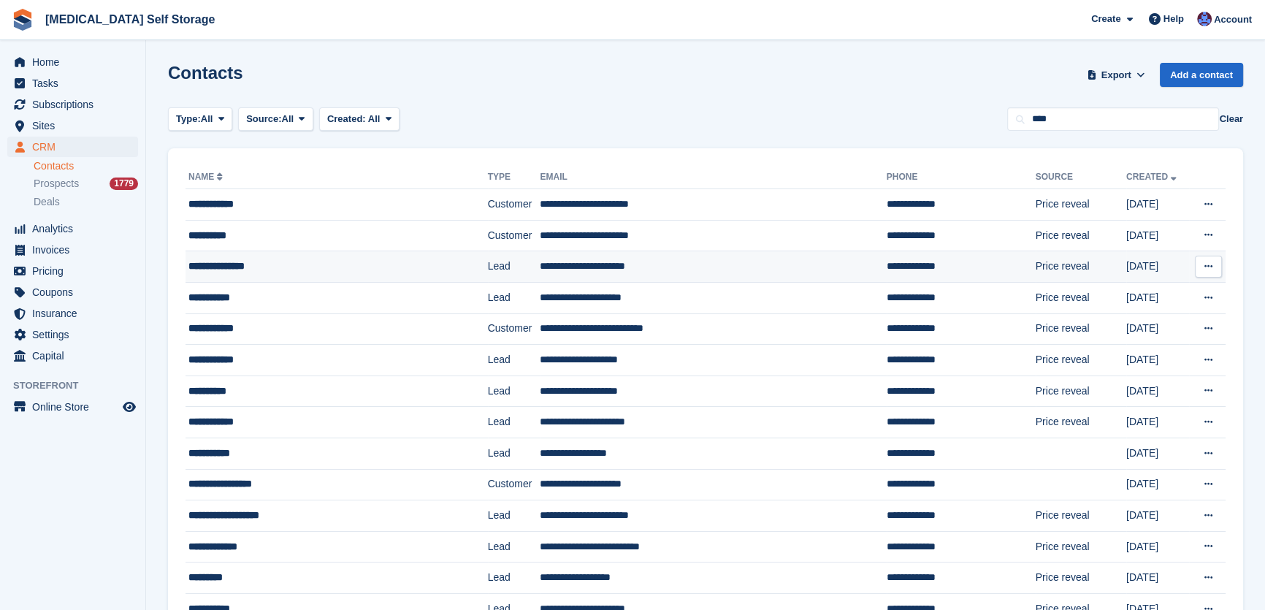
click at [685, 261] on td "**********" at bounding box center [713, 266] width 346 height 31
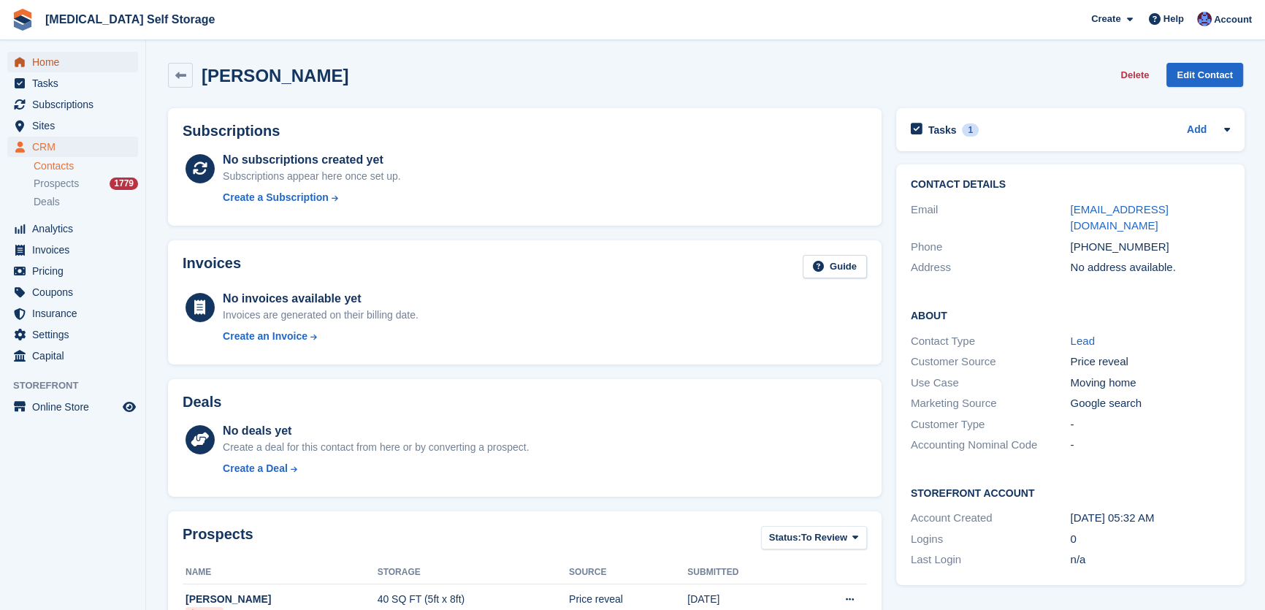
click at [54, 58] on span "Home" at bounding box center [76, 62] width 88 height 20
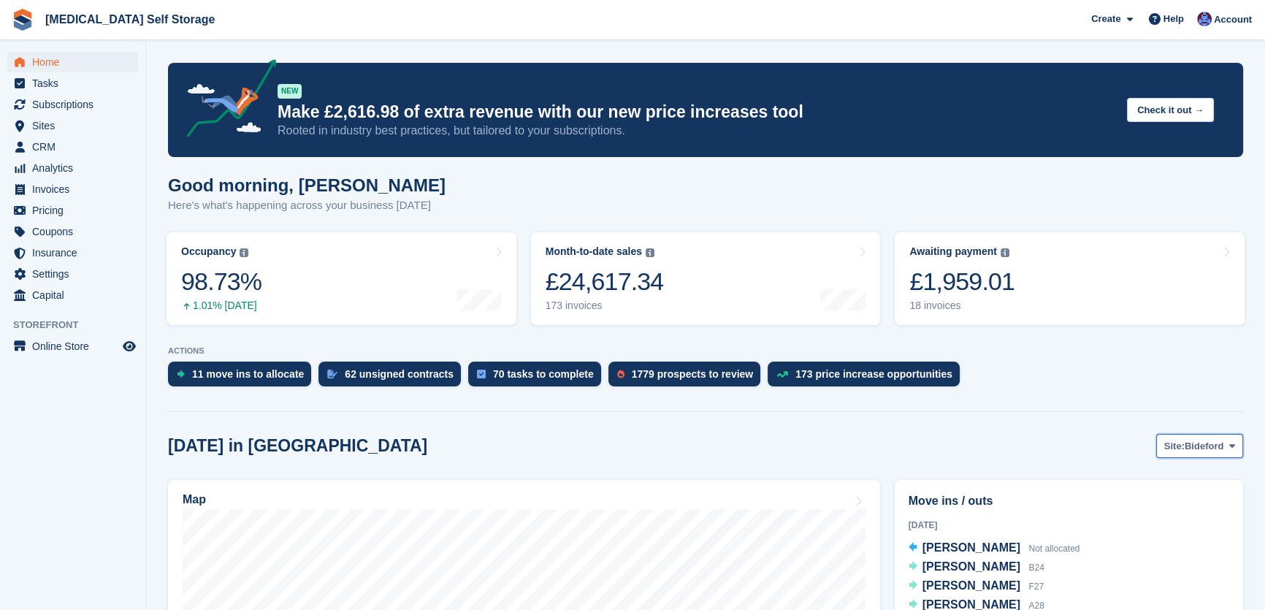
click at [1191, 439] on span "Bideford" at bounding box center [1204, 446] width 39 height 15
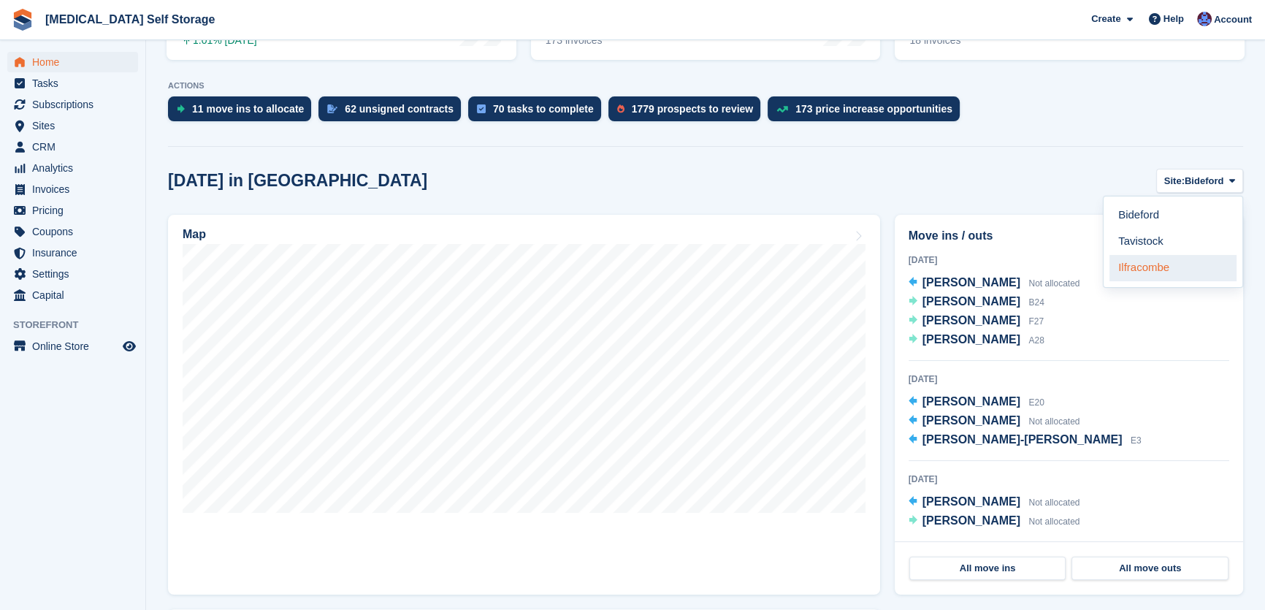
click at [1148, 264] on link "Ilfracombe" at bounding box center [1172, 268] width 127 height 26
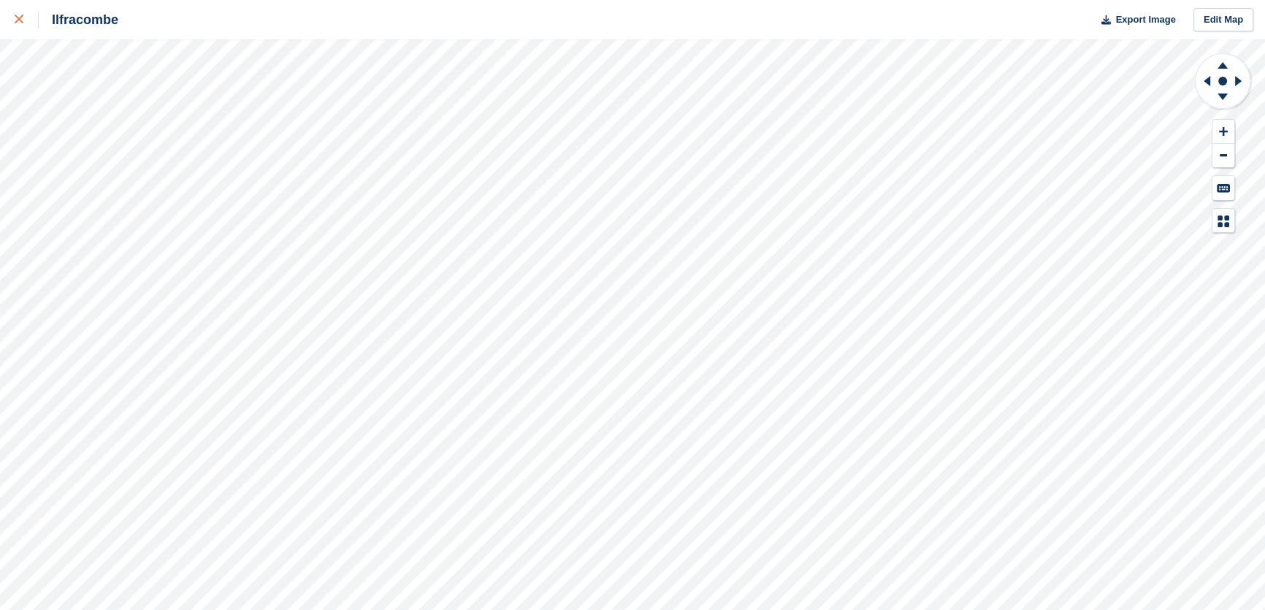
click at [21, 14] on div at bounding box center [27, 20] width 24 height 18
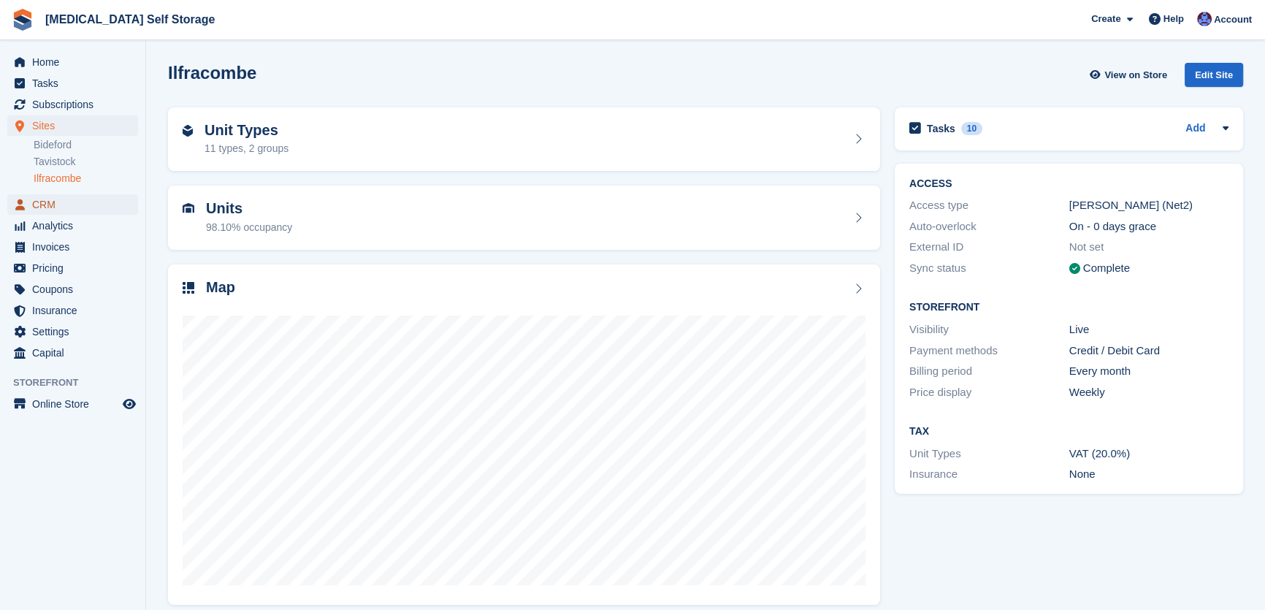
click at [48, 205] on span "CRM" at bounding box center [76, 204] width 88 height 20
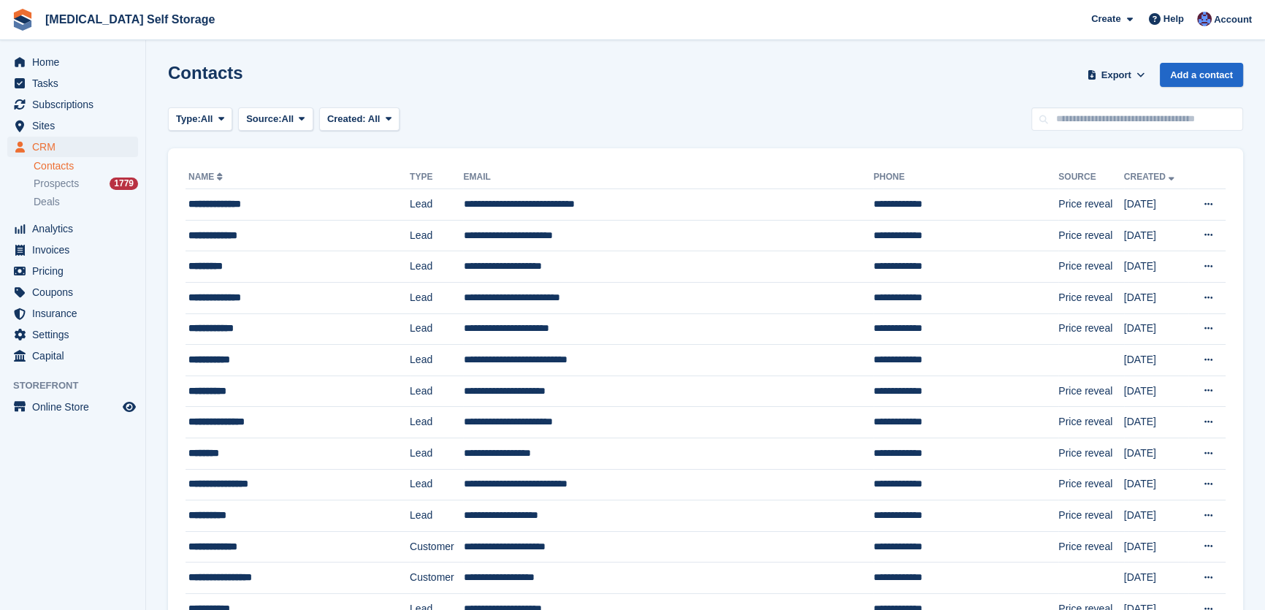
type input "*"
type input "****"
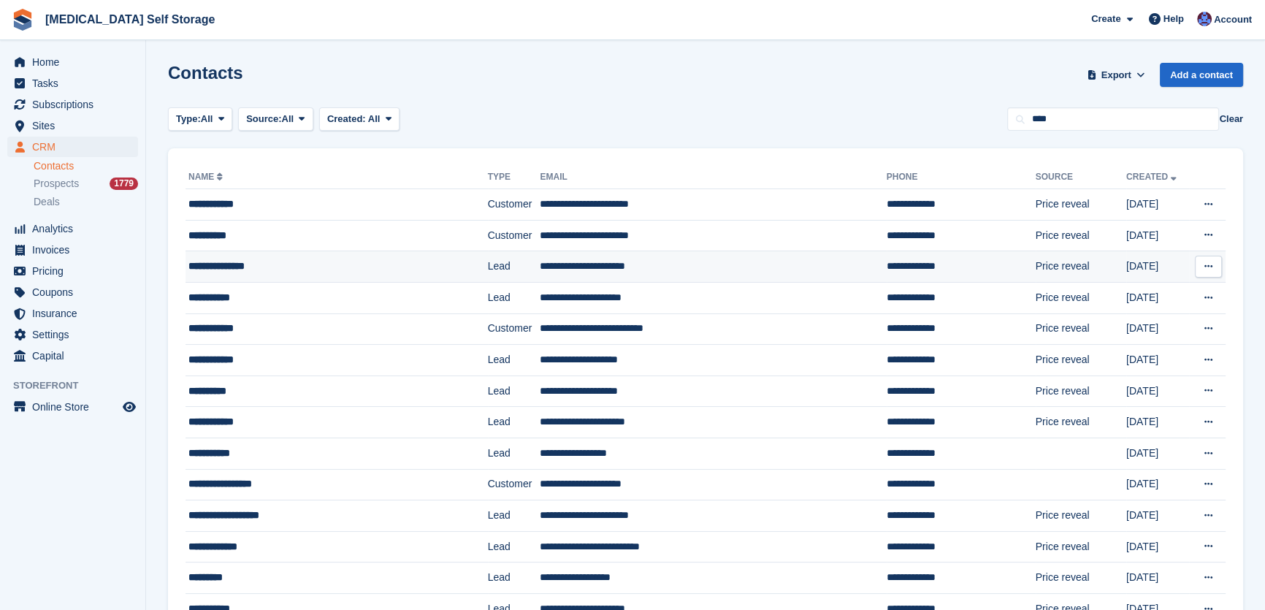
click at [592, 276] on td "**********" at bounding box center [713, 266] width 346 height 31
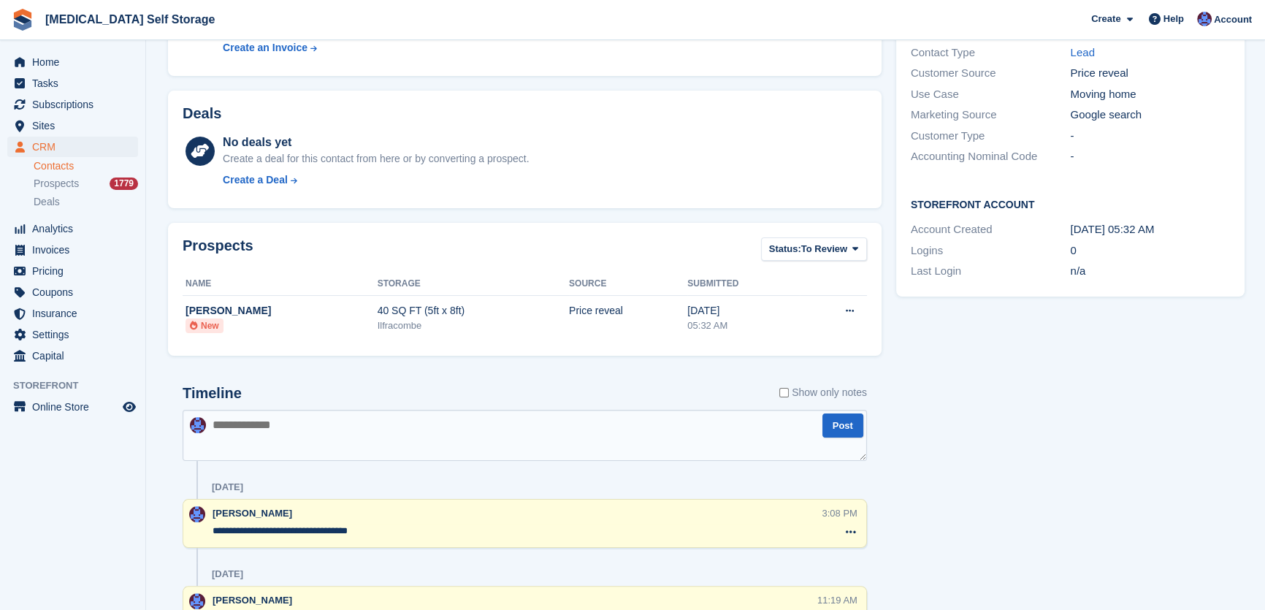
scroll to position [387, 0]
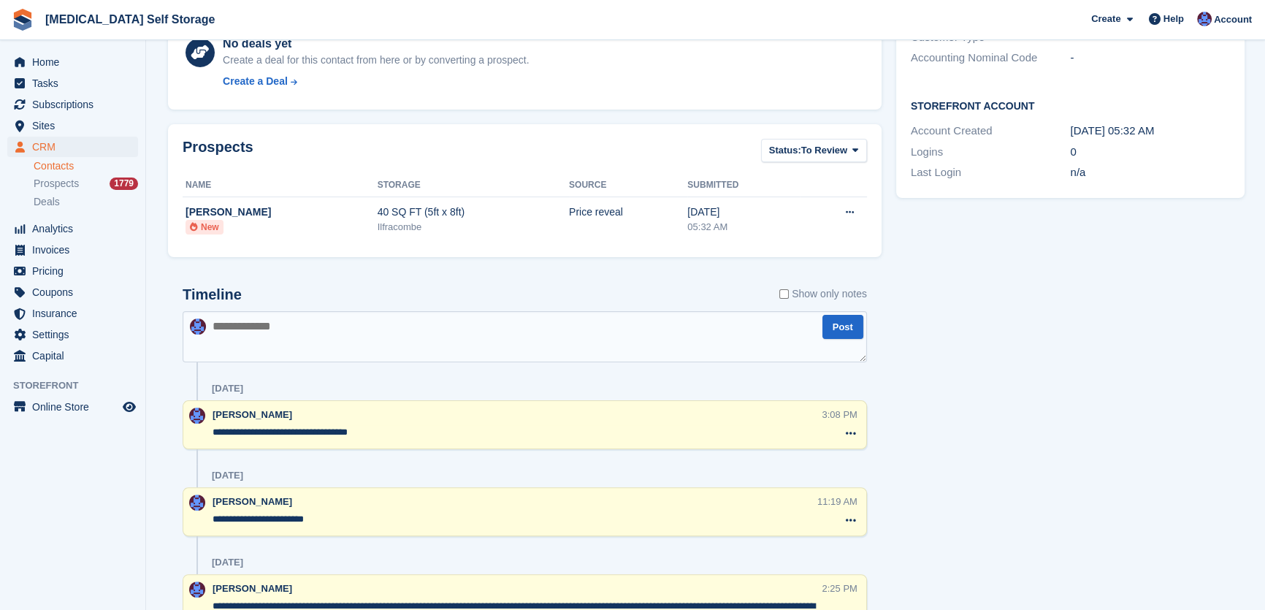
click at [277, 344] on textarea at bounding box center [525, 336] width 684 height 51
click at [287, 324] on textarea "**********" at bounding box center [525, 336] width 684 height 51
click at [337, 321] on textarea "**********" at bounding box center [525, 336] width 684 height 51
click at [470, 330] on textarea "**********" at bounding box center [525, 336] width 684 height 51
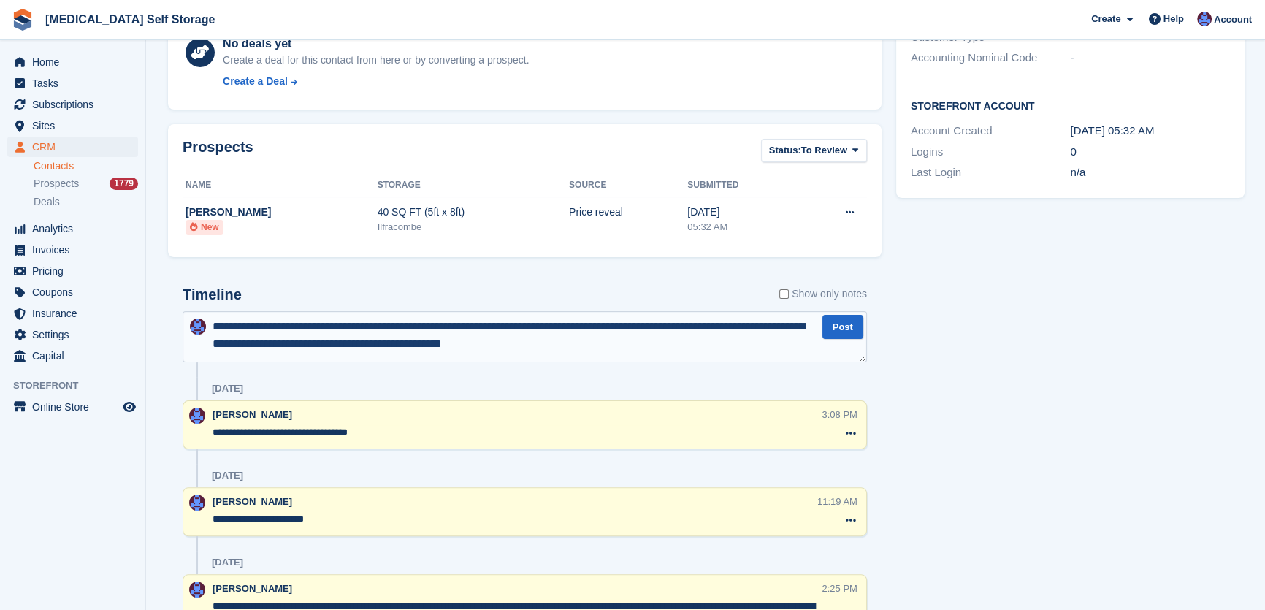
drag, startPoint x: 419, startPoint y: 348, endPoint x: 421, endPoint y: 372, distance: 24.2
click at [419, 348] on textarea "**********" at bounding box center [525, 336] width 684 height 51
type textarea "**********"
click at [598, 340] on textarea "**********" at bounding box center [525, 336] width 684 height 51
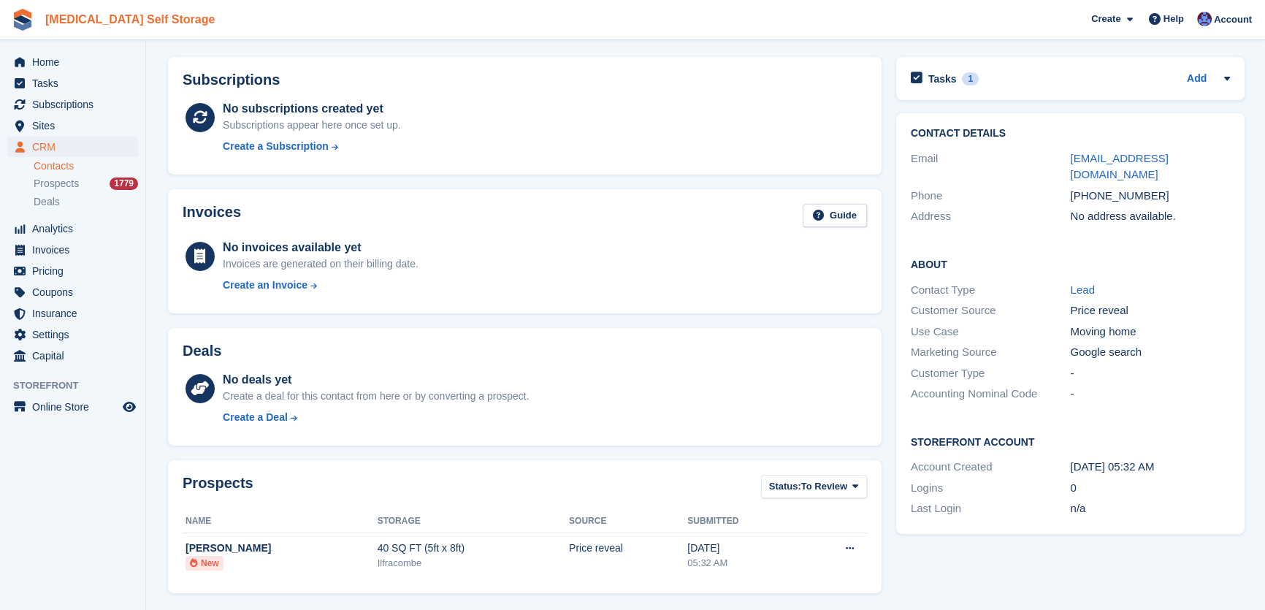
scroll to position [0, 0]
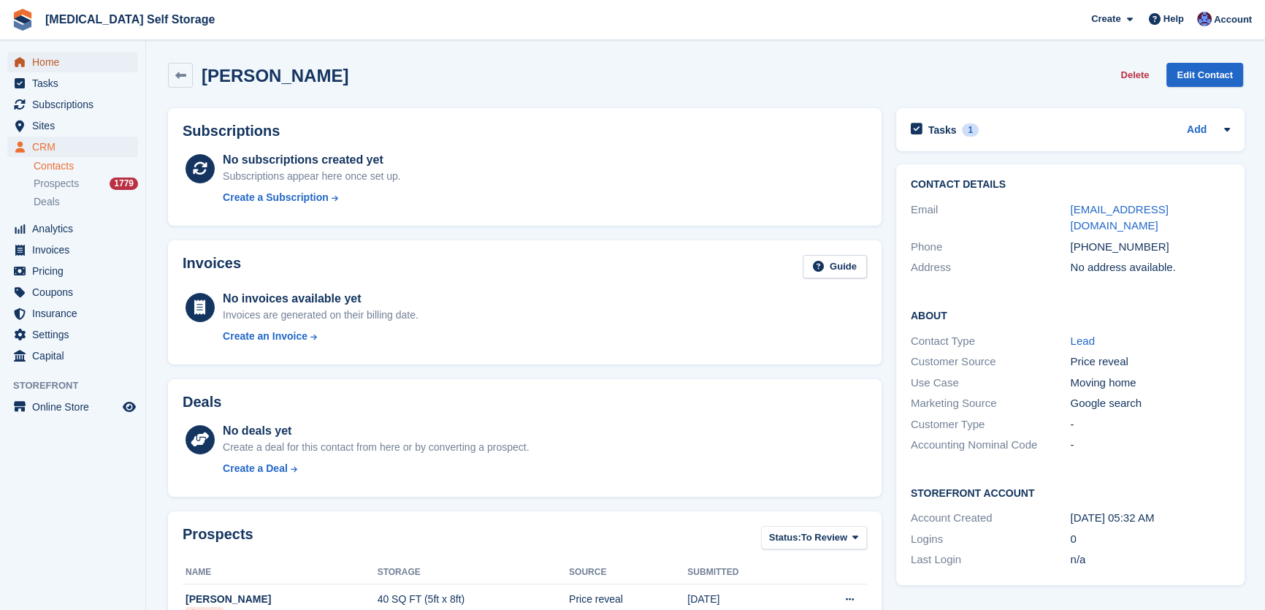
click at [56, 62] on span "Home" at bounding box center [76, 62] width 88 height 20
